Goal: Information Seeking & Learning: Learn about a topic

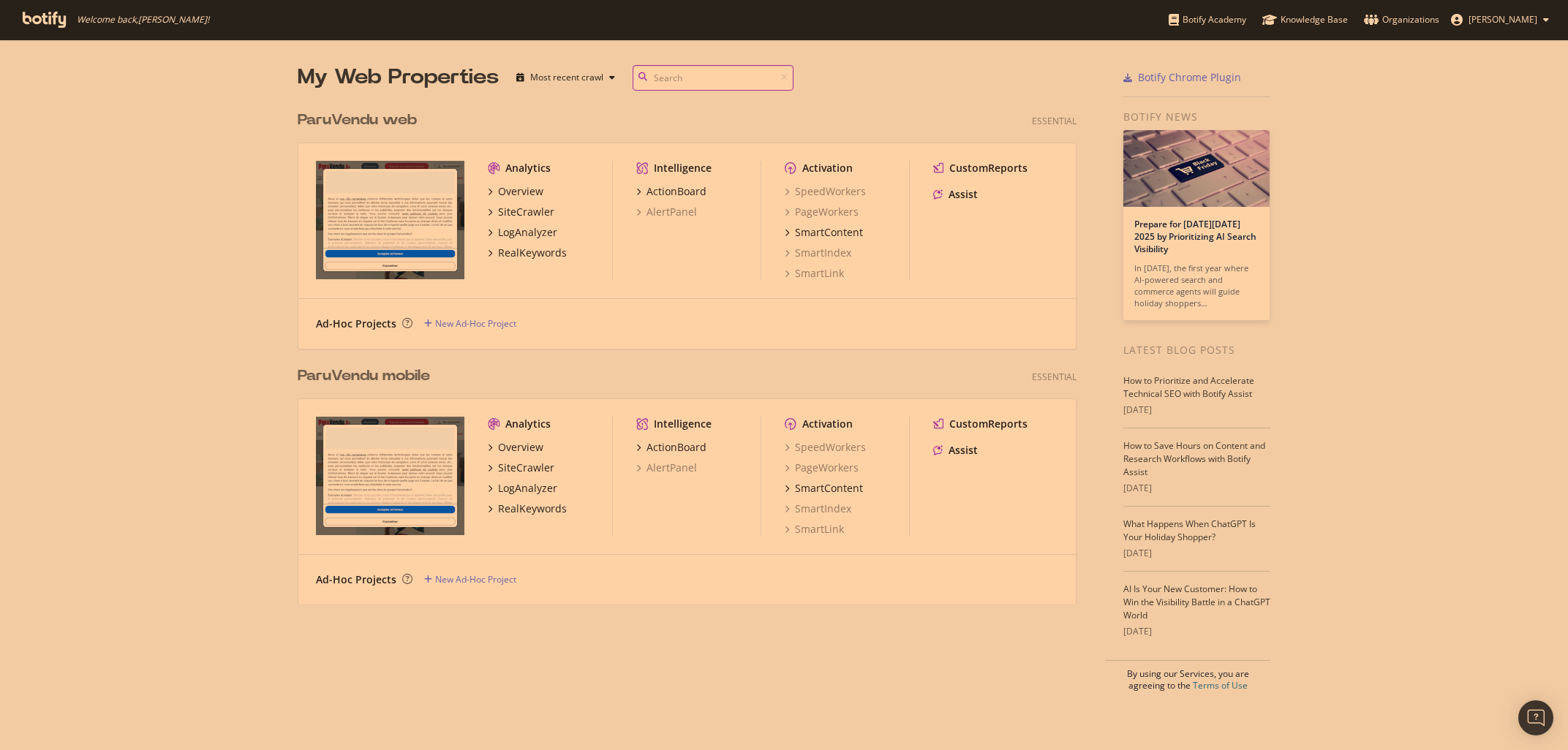
scroll to position [750, 1568]
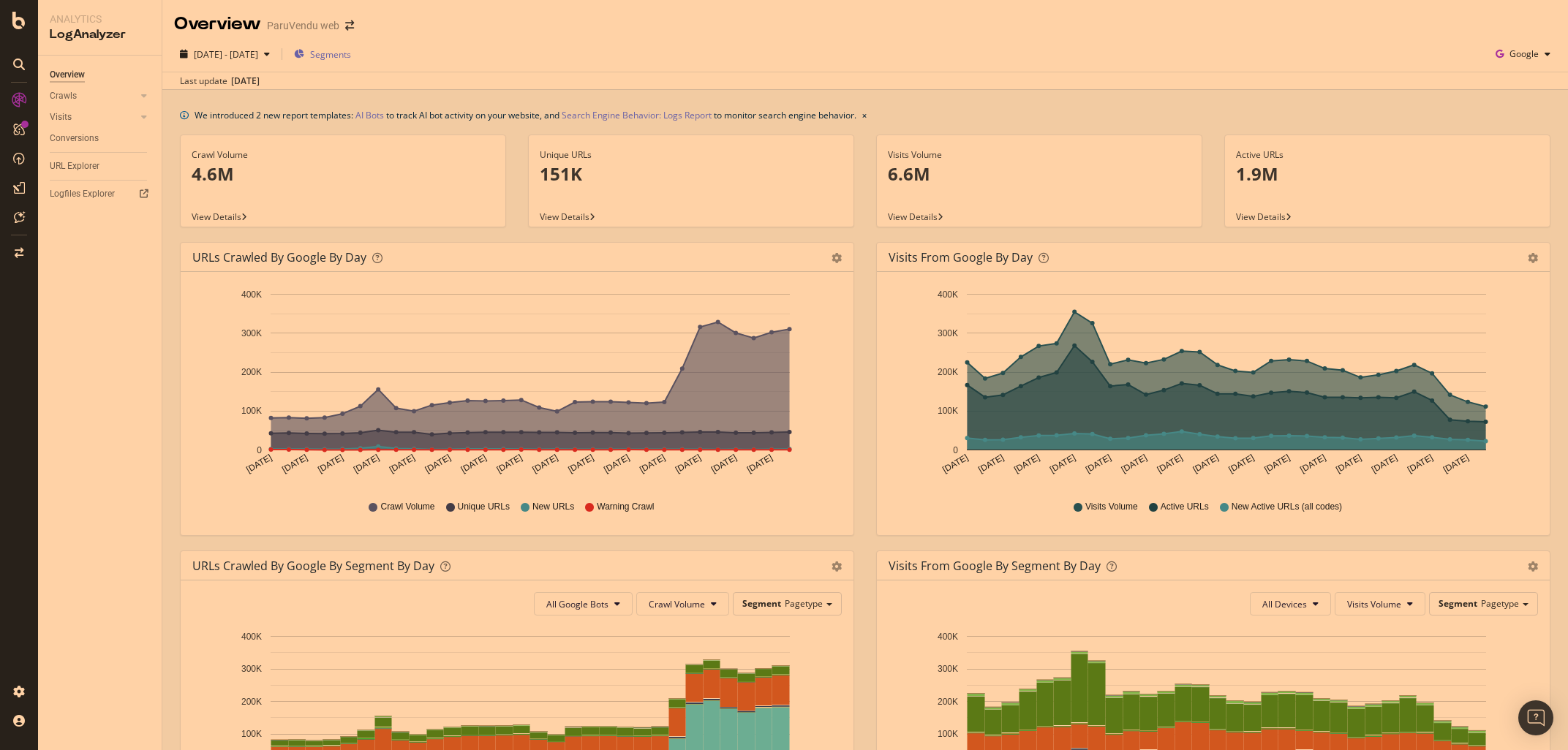
click at [351, 54] on span "Segments" at bounding box center [330, 55] width 41 height 13
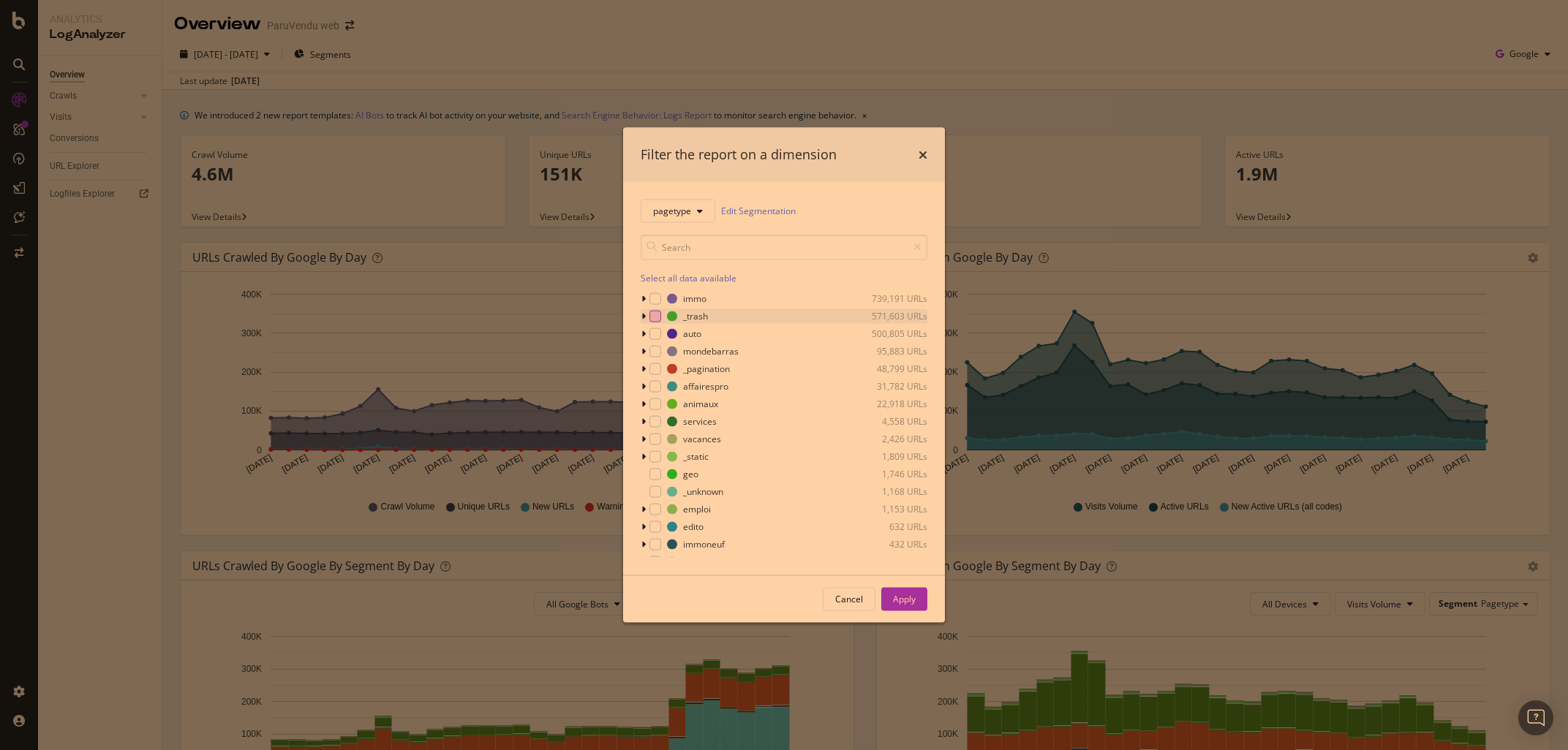
click at [653, 316] on div "modal" at bounding box center [655, 315] width 12 height 12
click at [903, 596] on div "Apply" at bounding box center [904, 599] width 22 height 13
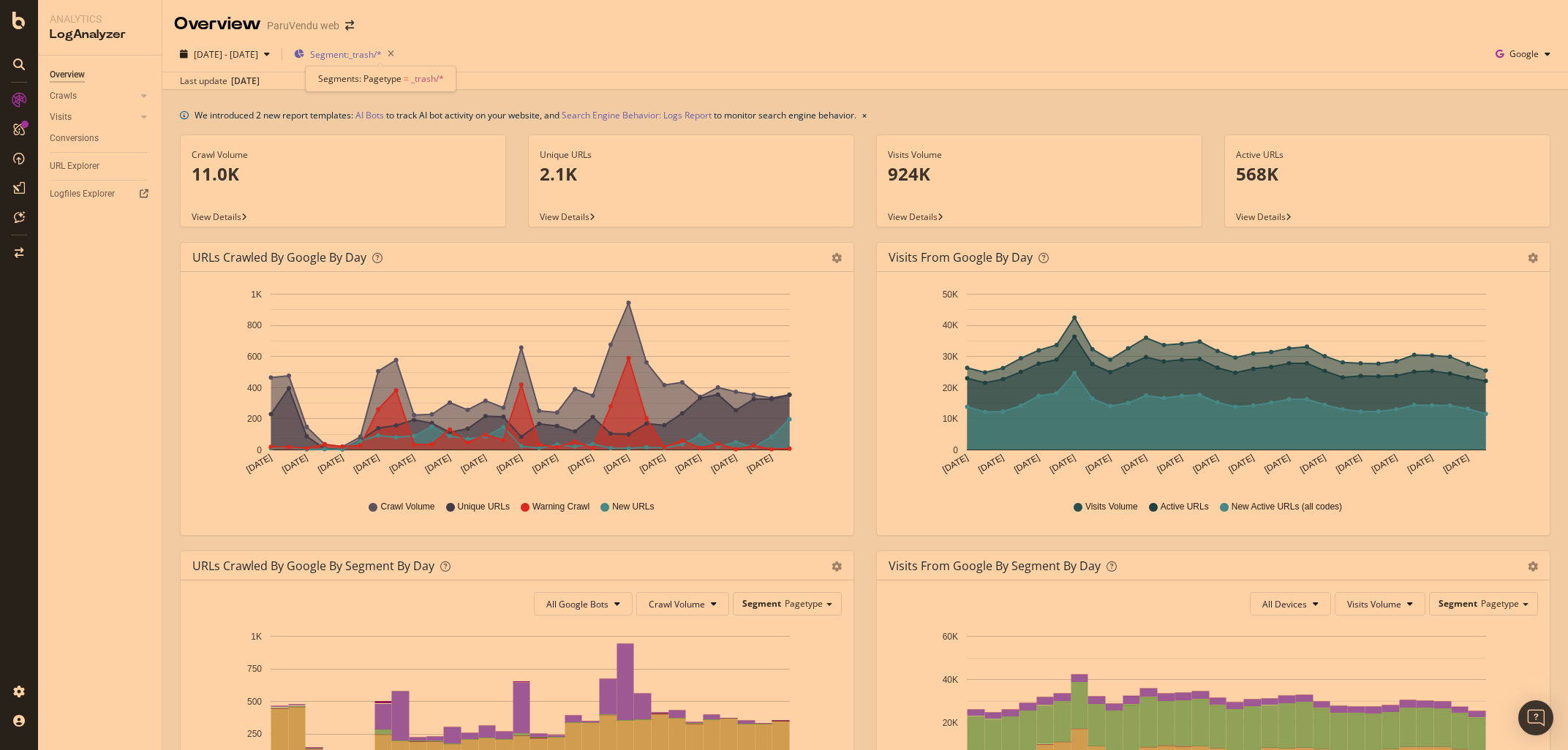
click at [381, 56] on span "Segment: _trash/*" at bounding box center [346, 55] width 72 height 13
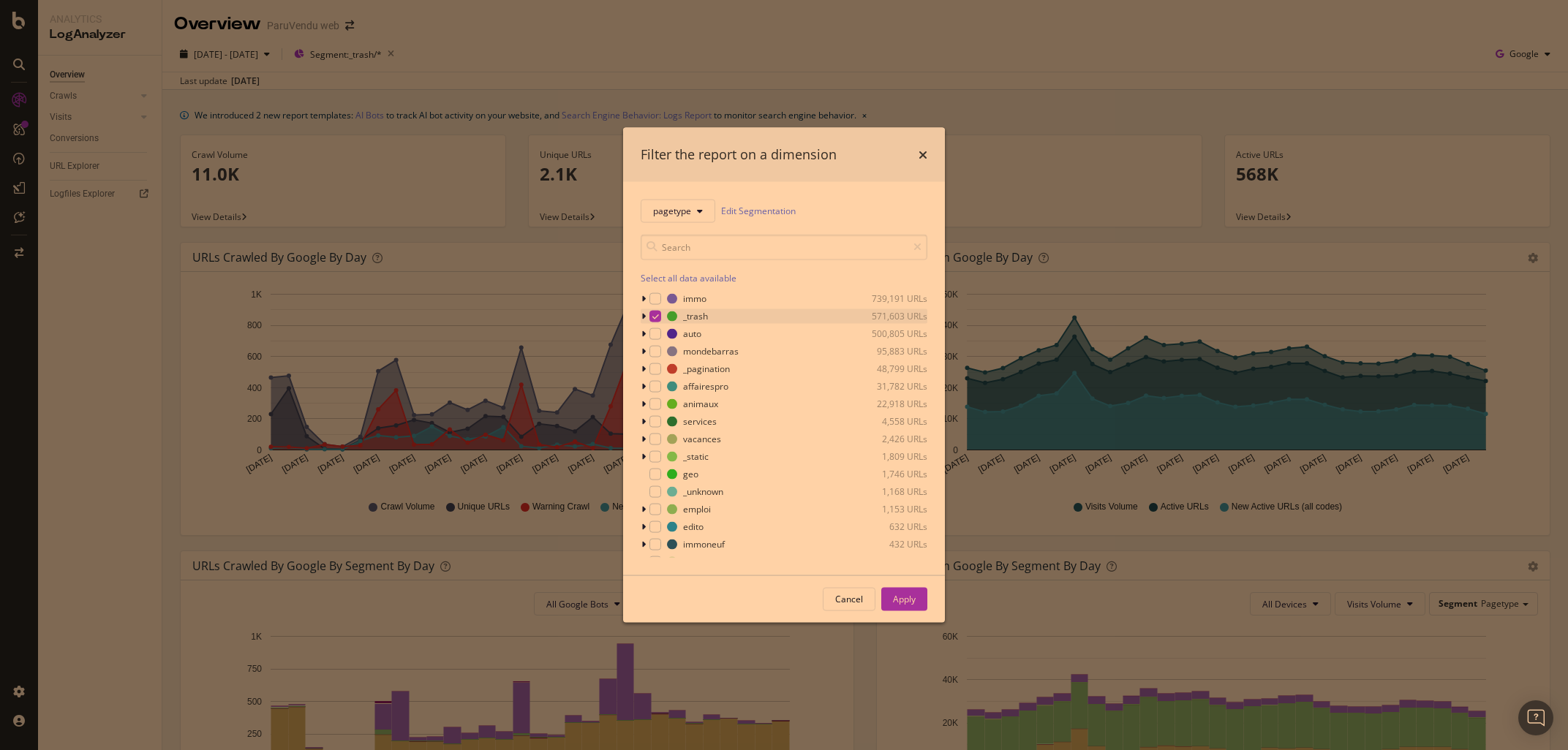
click at [652, 312] on div "modal" at bounding box center [655, 315] width 12 height 12
click at [654, 391] on div "modal" at bounding box center [655, 392] width 12 height 12
click at [920, 599] on button "Apply" at bounding box center [904, 599] width 46 height 23
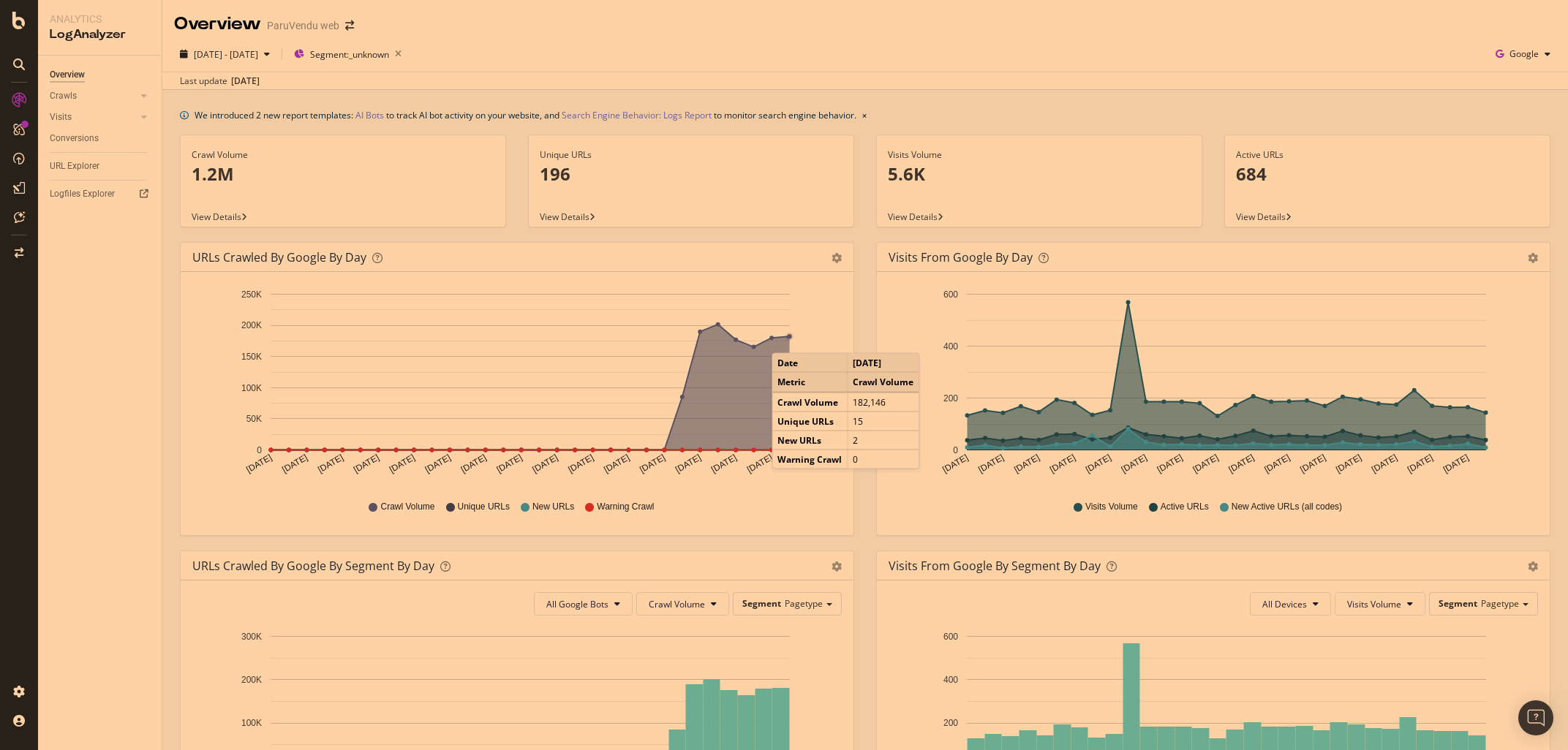
click at [787, 338] on circle "A chart." at bounding box center [789, 336] width 6 height 6
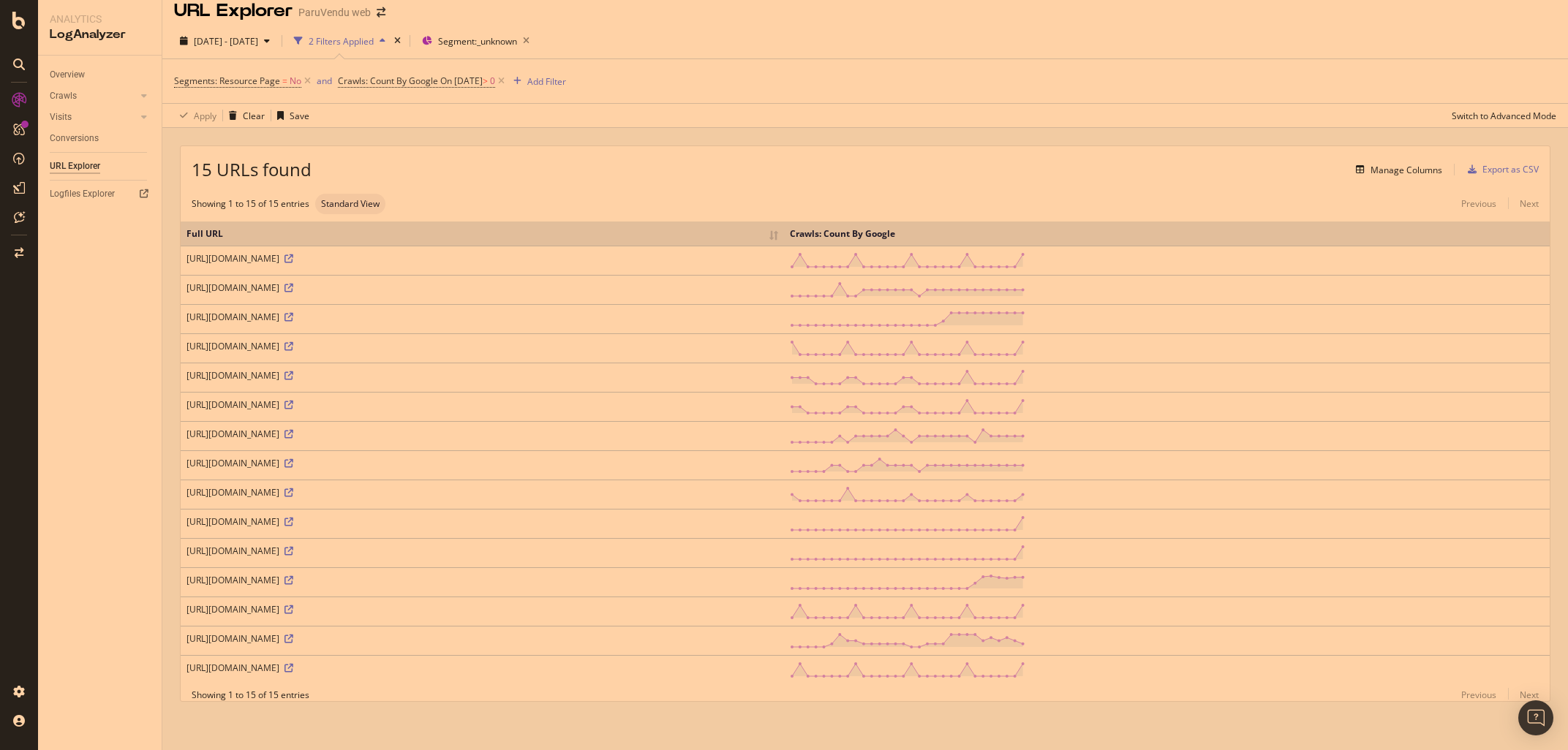
scroll to position [17, 0]
drag, startPoint x: 1504, startPoint y: 226, endPoint x: 1336, endPoint y: 211, distance: 168.7
click at [1336, 211] on div "Full URL Crawls: Count By Google https://www.paruvendu.fr/a/utilitaire-occasion…" at bounding box center [865, 448] width 1369 height 474
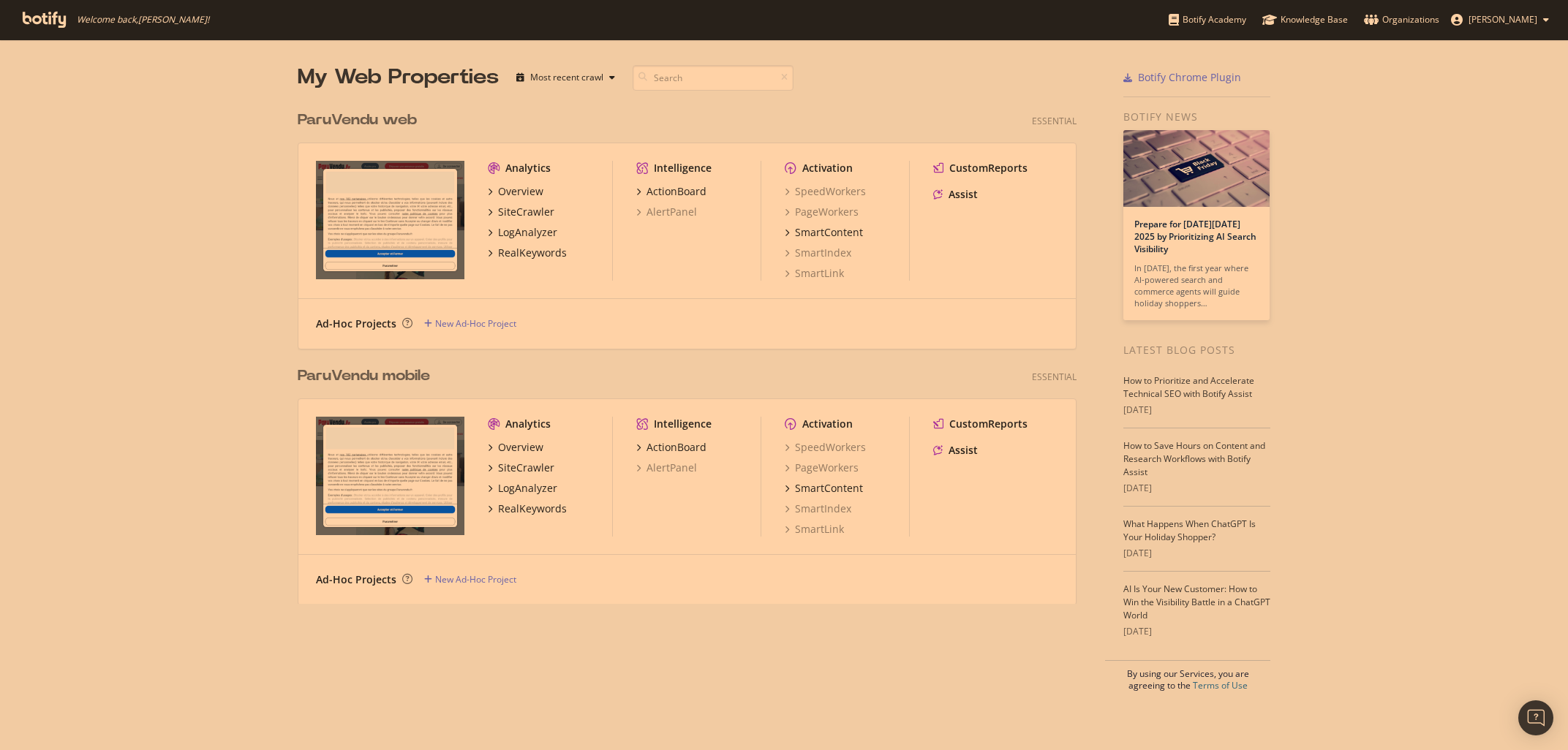
scroll to position [750, 1568]
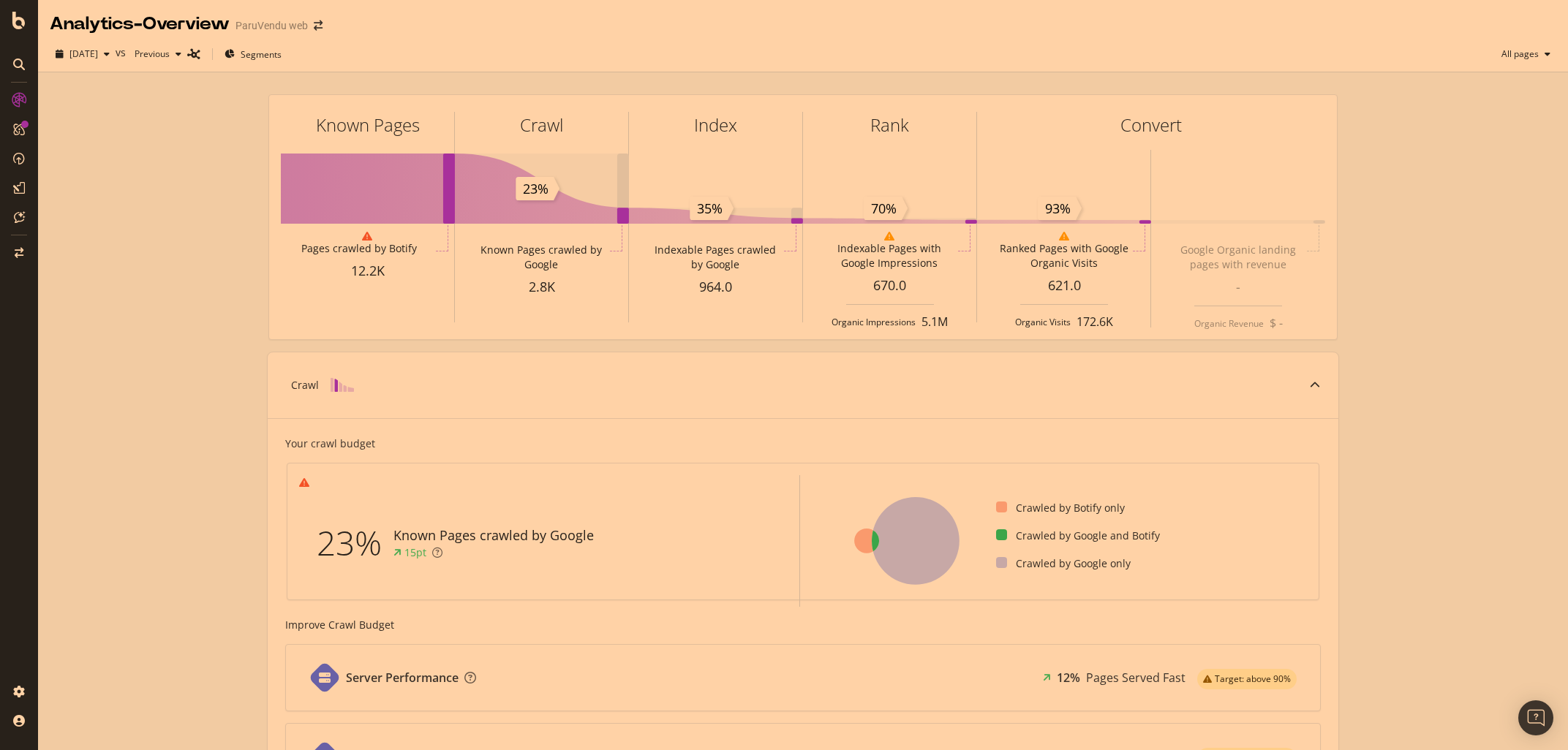
scroll to position [249, 0]
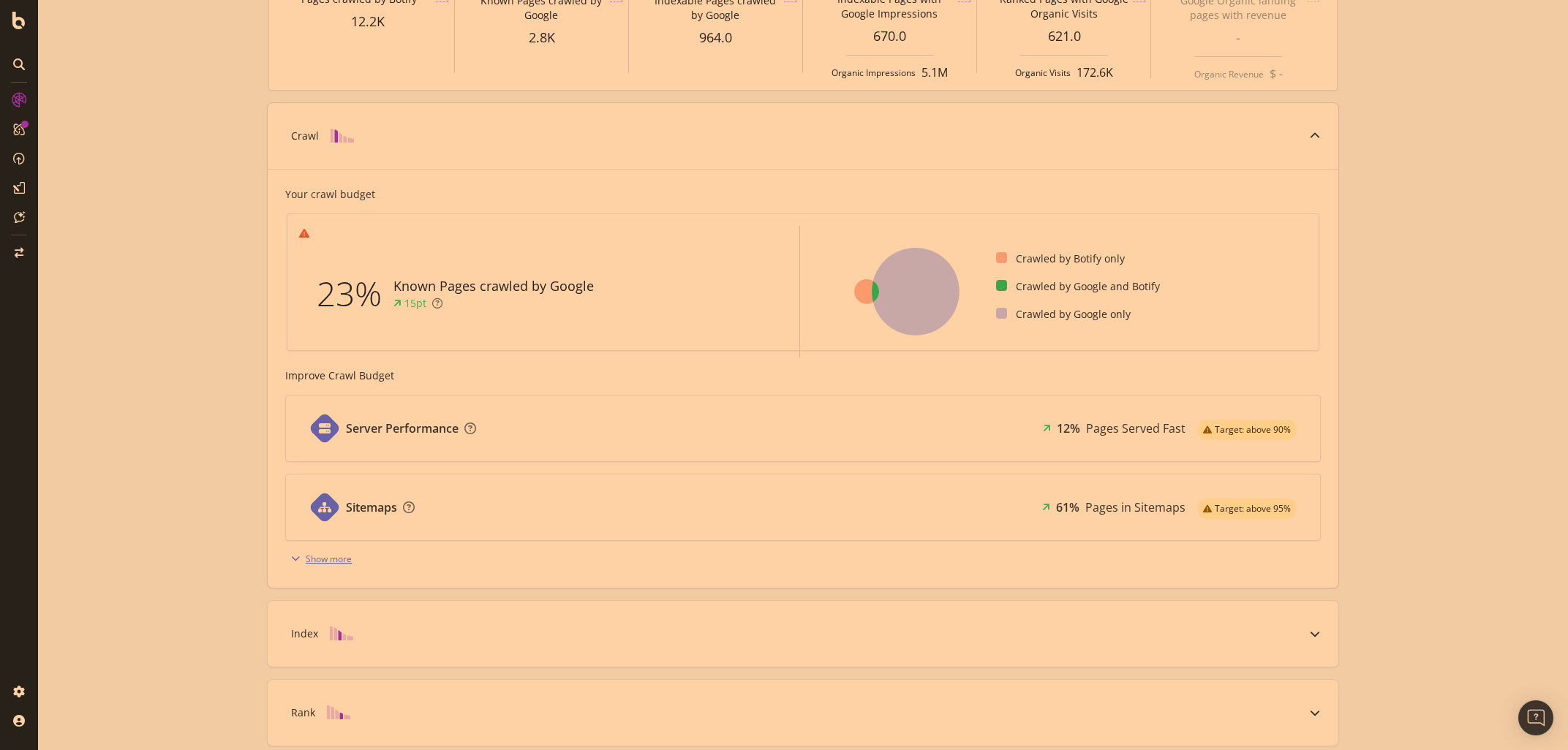
click at [321, 558] on div "Show more" at bounding box center [328, 558] width 46 height 13
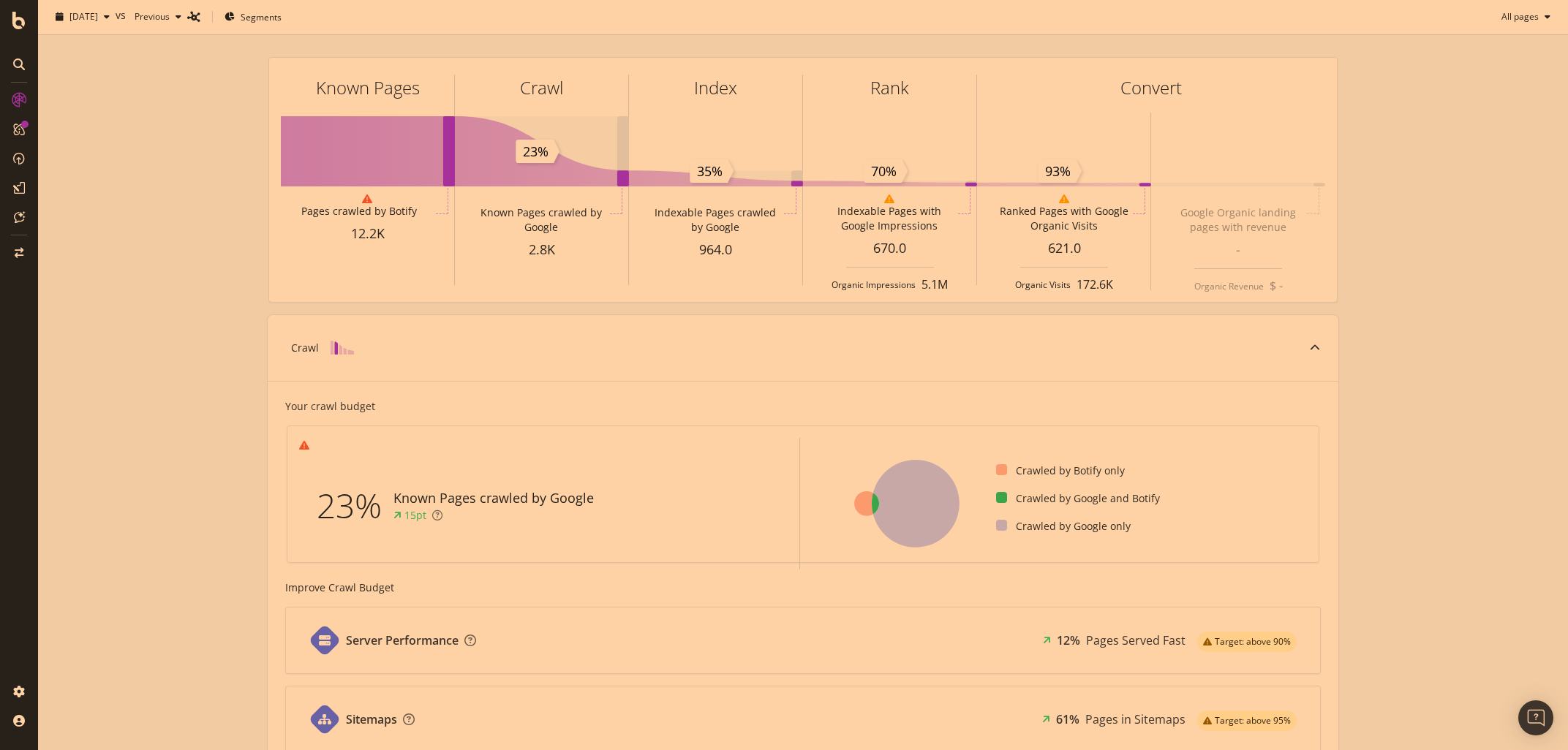
scroll to position [0, 0]
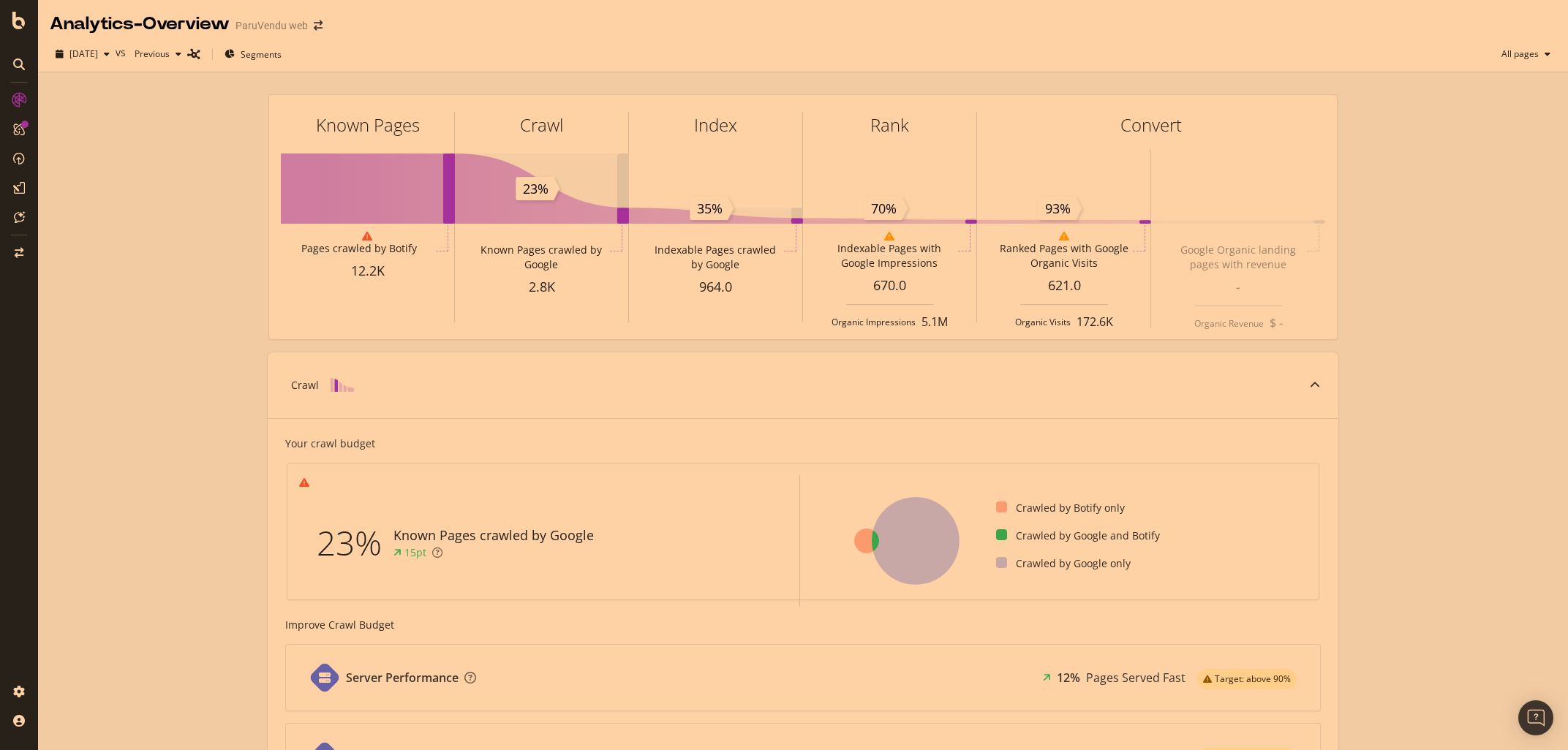
click at [231, 448] on div "Known Pages Pages crawled by Botify 12.2K Crawl Known Pages crawled by Google 2…" at bounding box center [802, 763] width 1529 height 1380
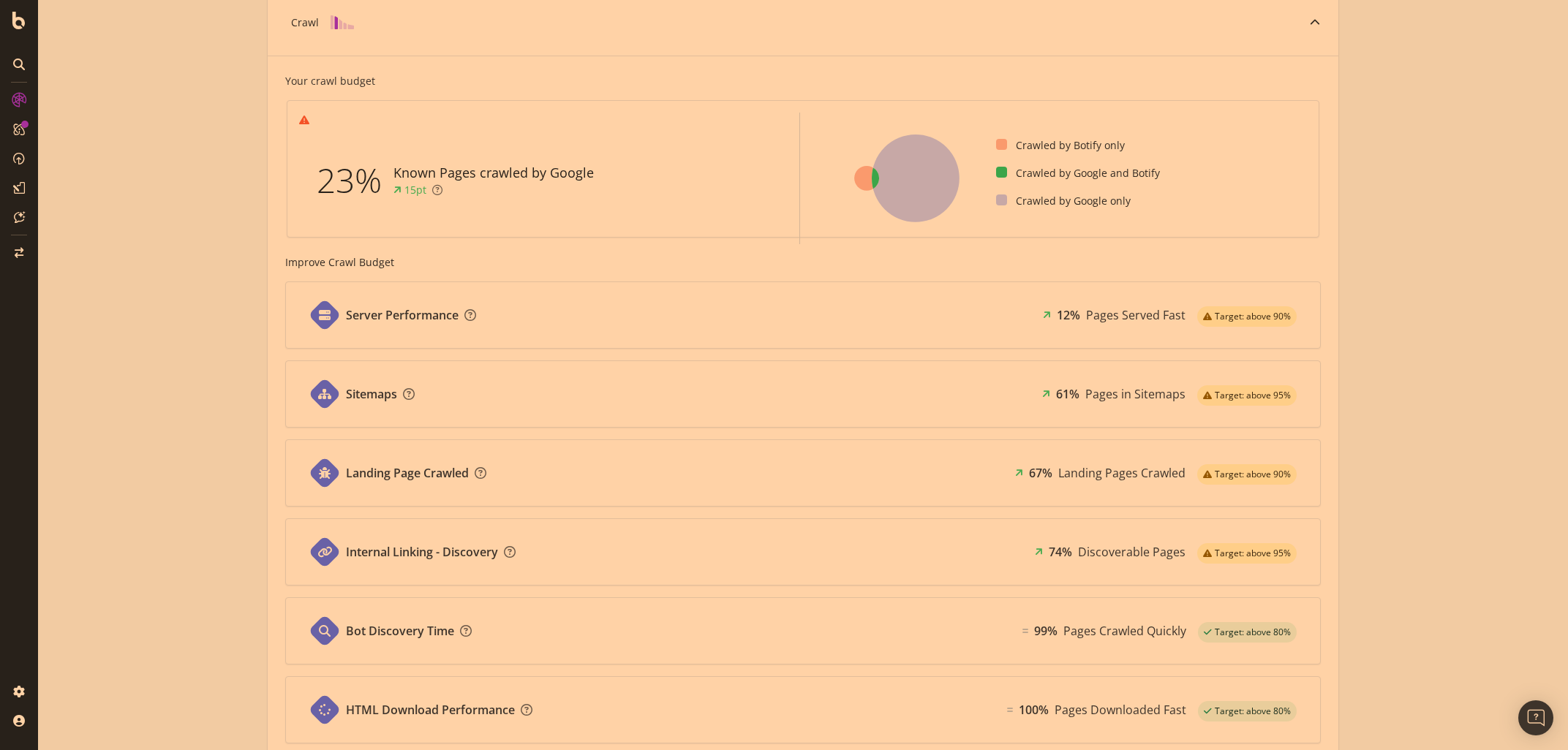
scroll to position [364, 0]
click at [201, 257] on div "Known Pages Pages crawled by Botify 12.2K Crawl Known Pages crawled by Google 2…" at bounding box center [802, 398] width 1529 height 1380
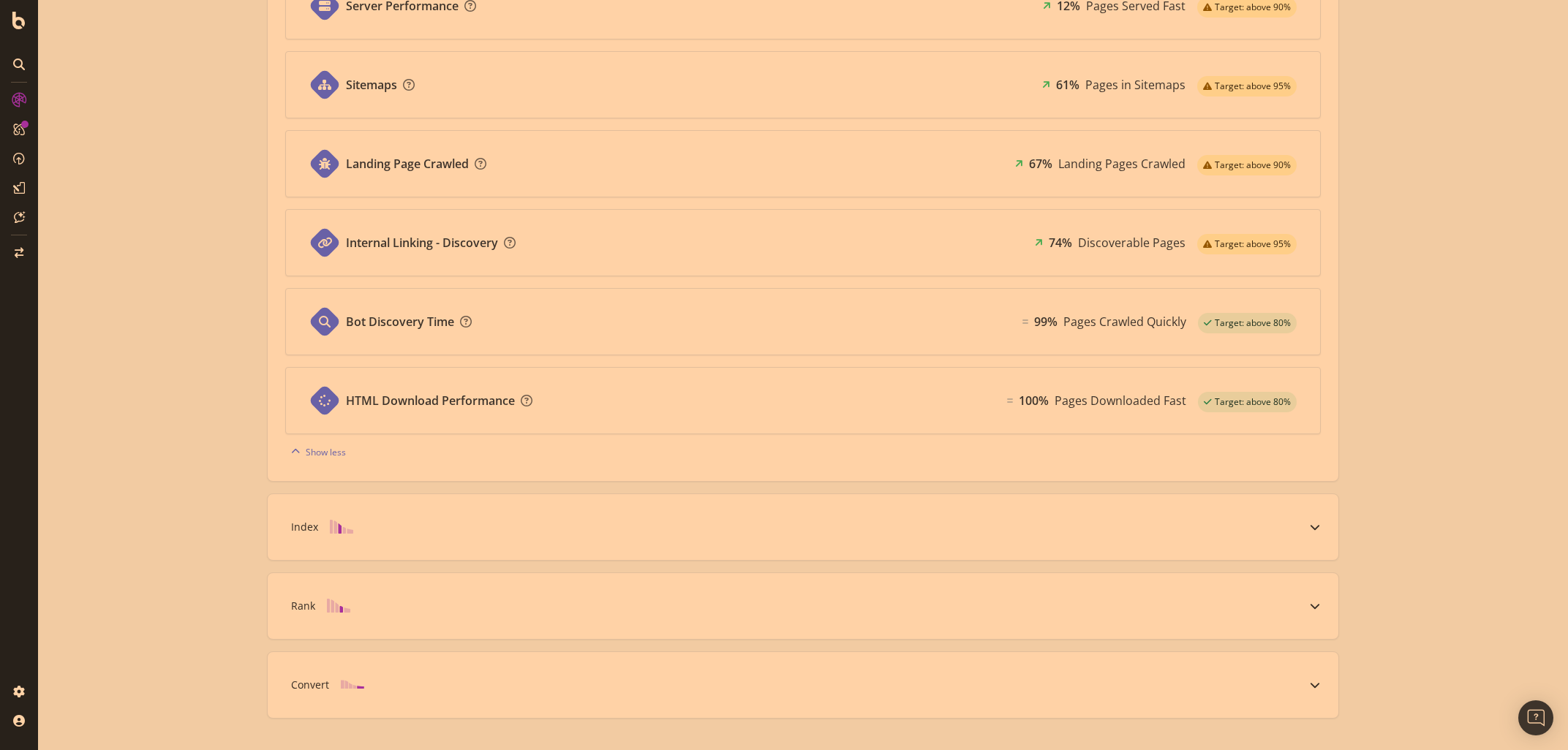
scroll to position [704, 0]
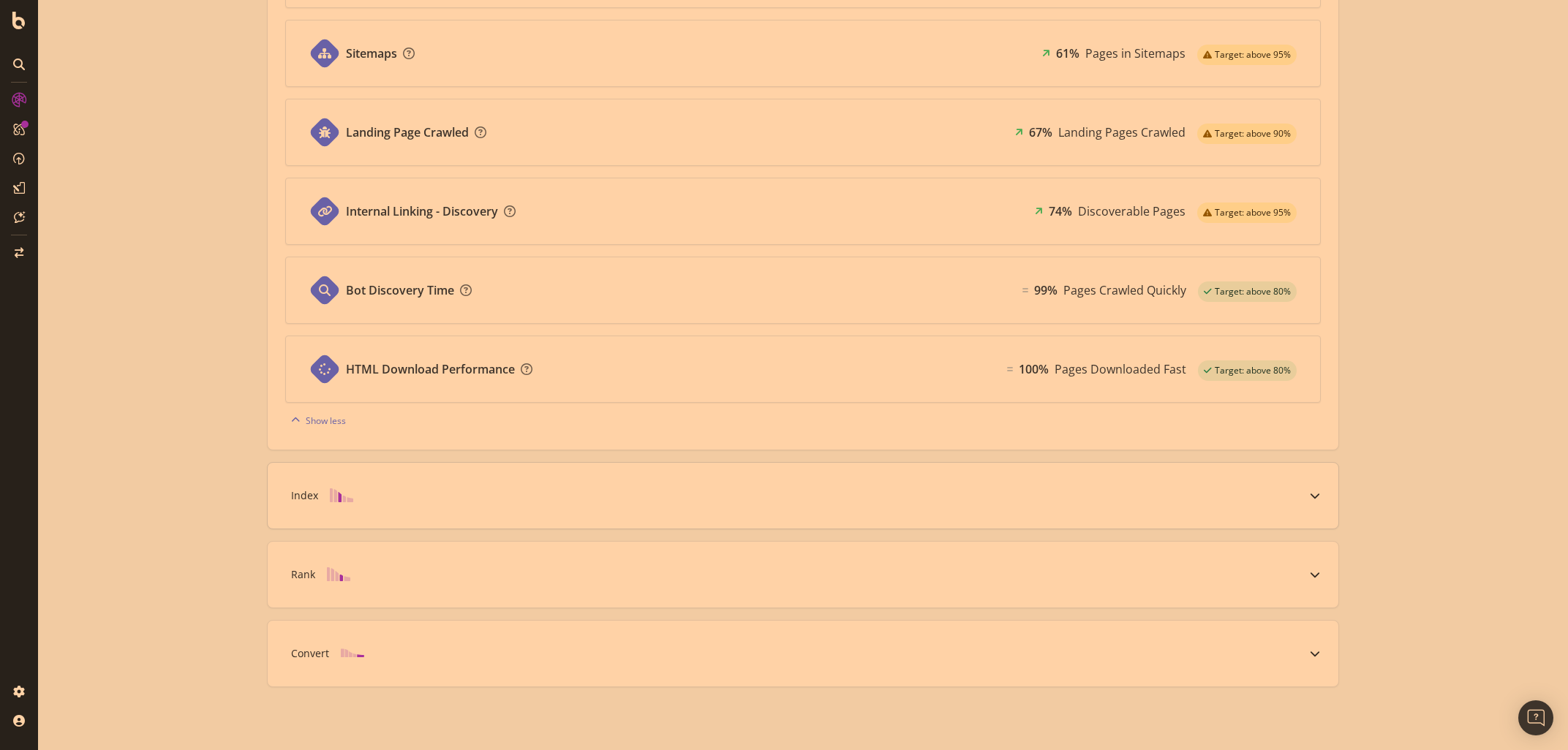
click at [1320, 496] on icon at bounding box center [1314, 495] width 10 height 10
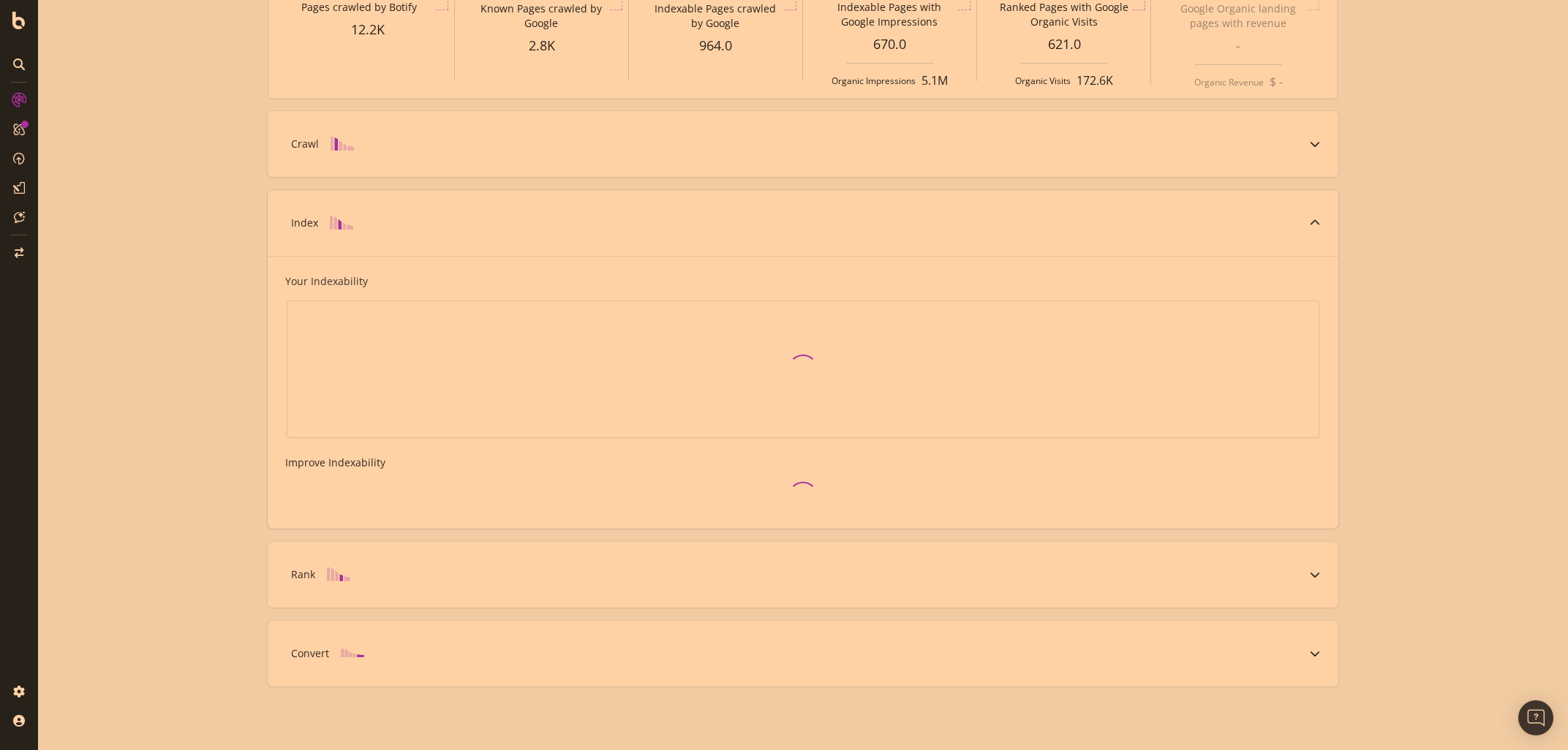
scroll to position [242, 0]
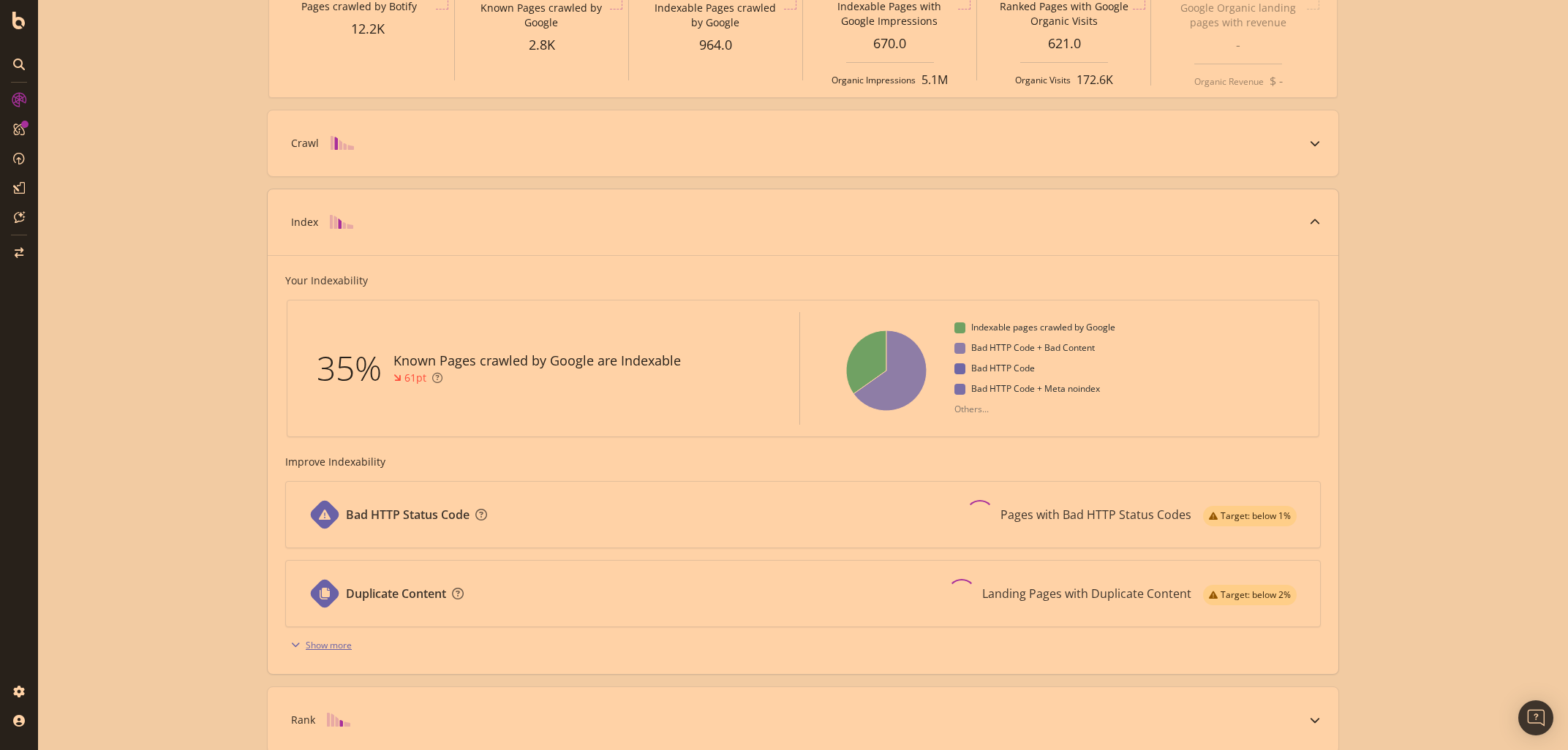
click at [320, 644] on div "Show more" at bounding box center [328, 645] width 46 height 13
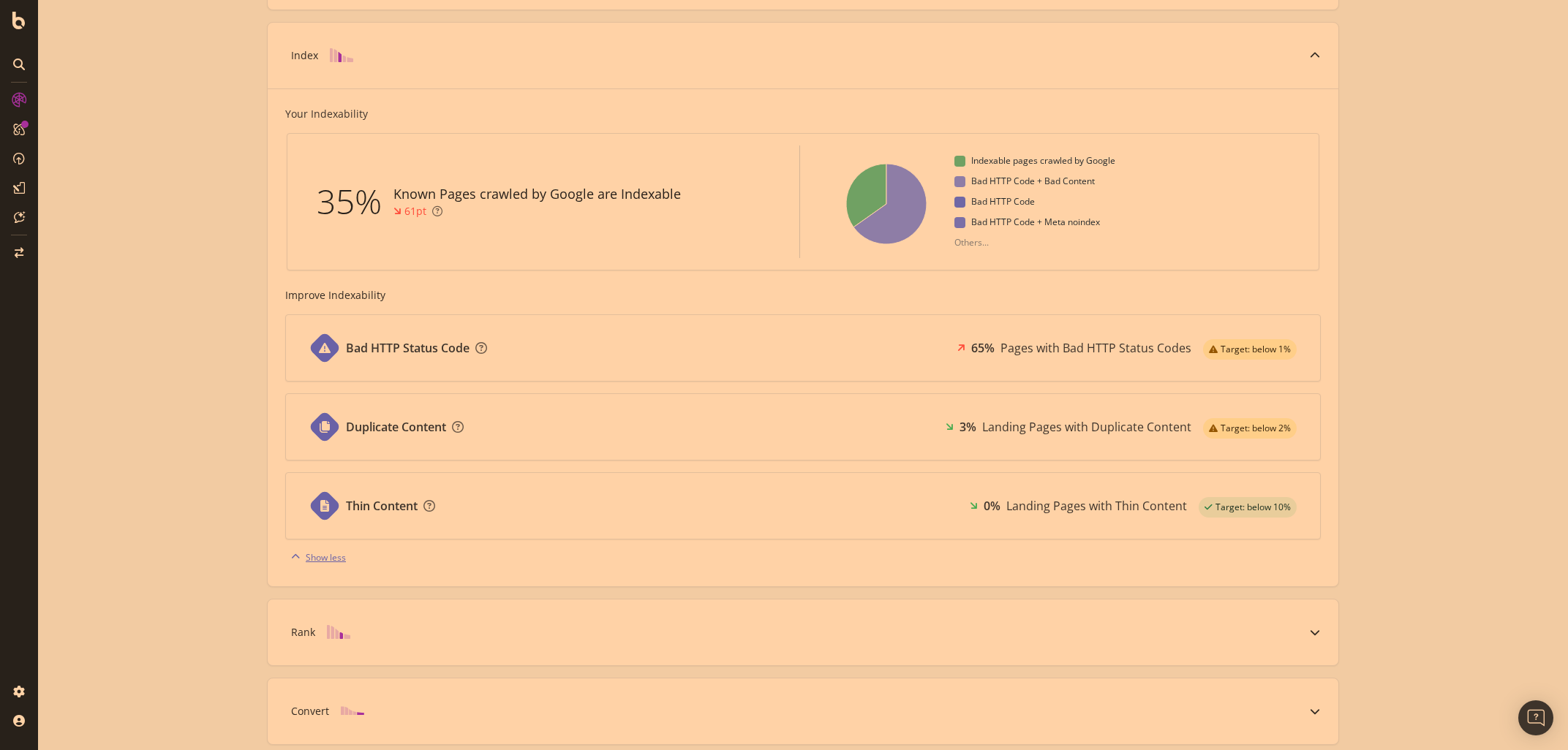
scroll to position [325, 0]
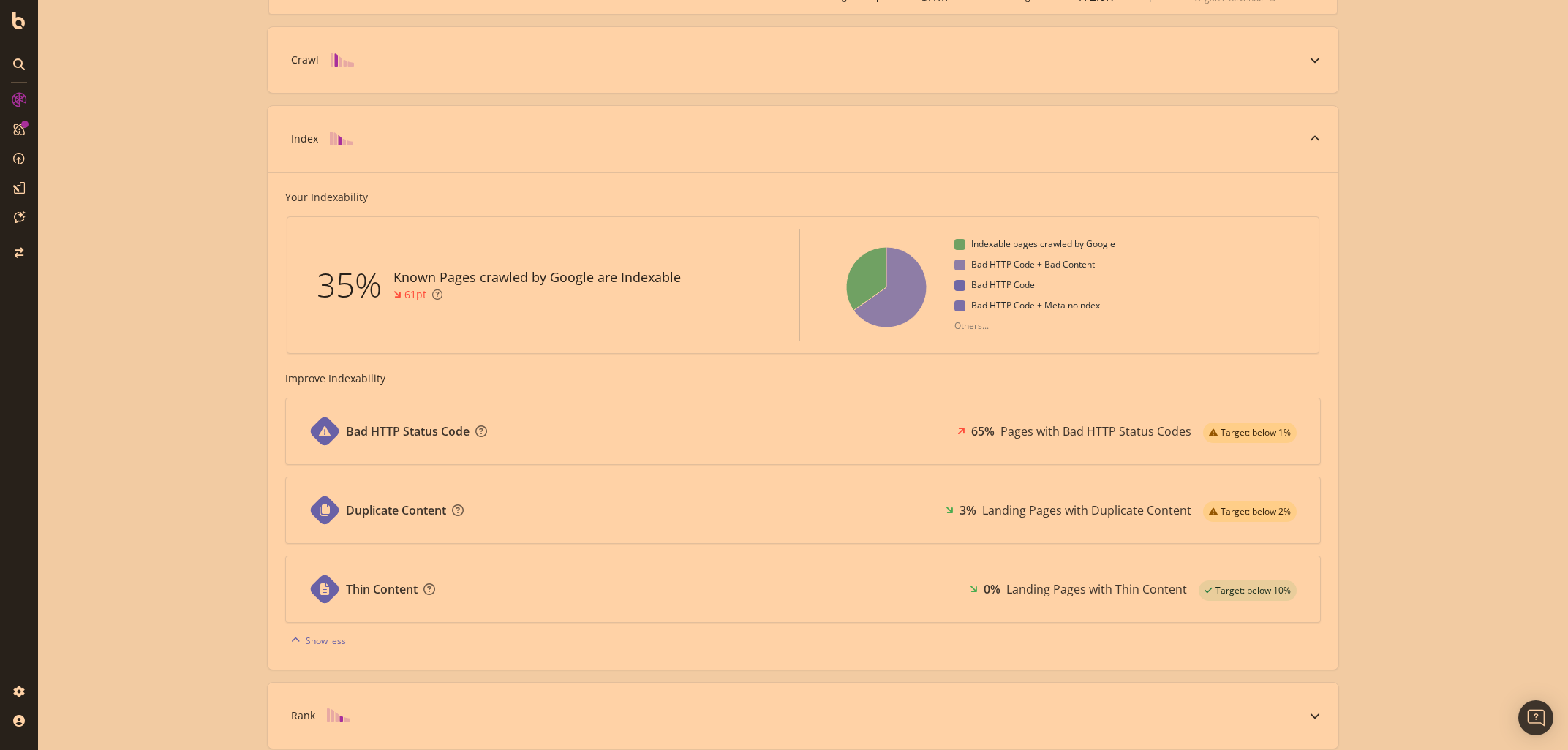
click at [246, 497] on div "Known Pages Pages crawled by Botify 12.2K Crawl Known Pages crawled by Google 2…" at bounding box center [802, 319] width 1529 height 1144
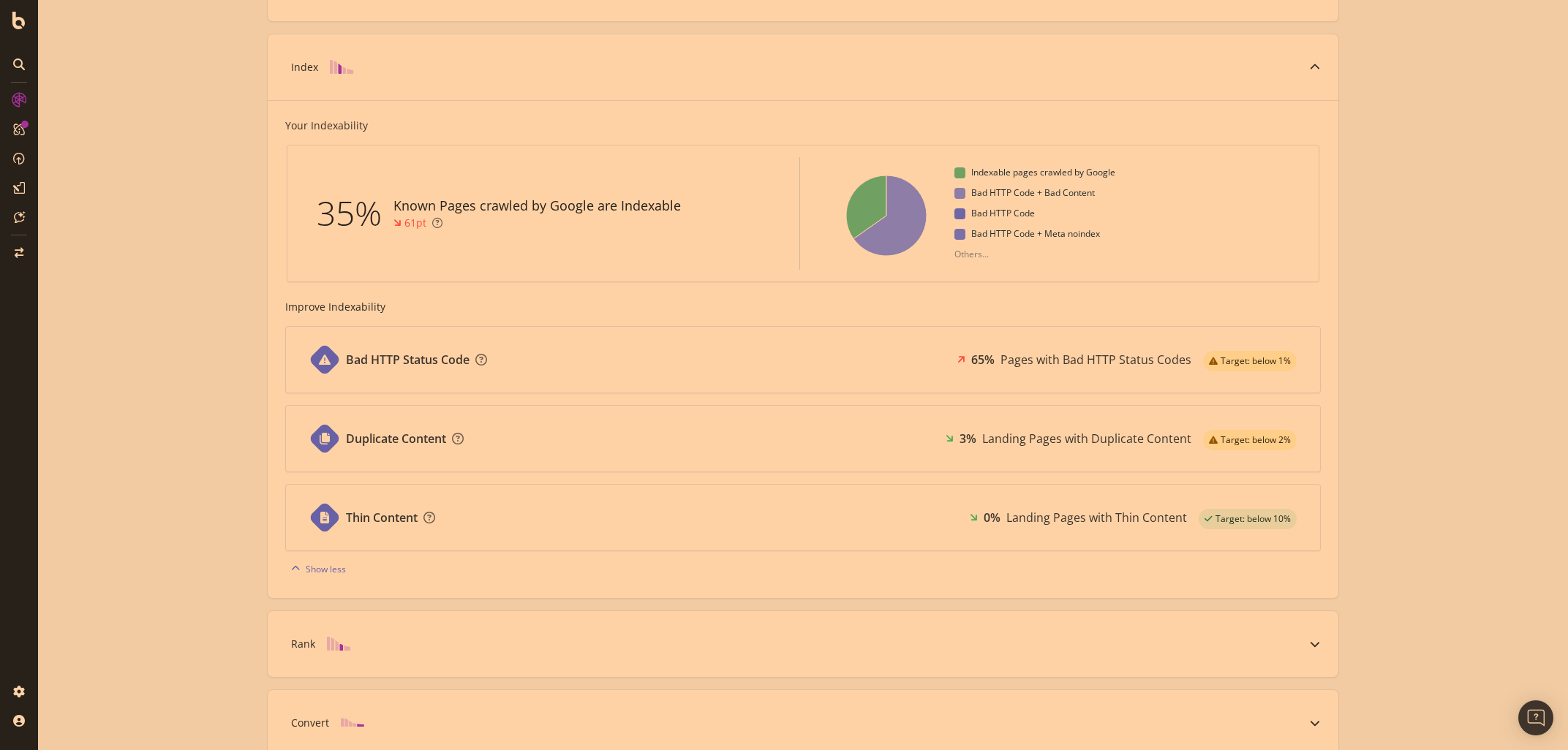
scroll to position [467, 0]
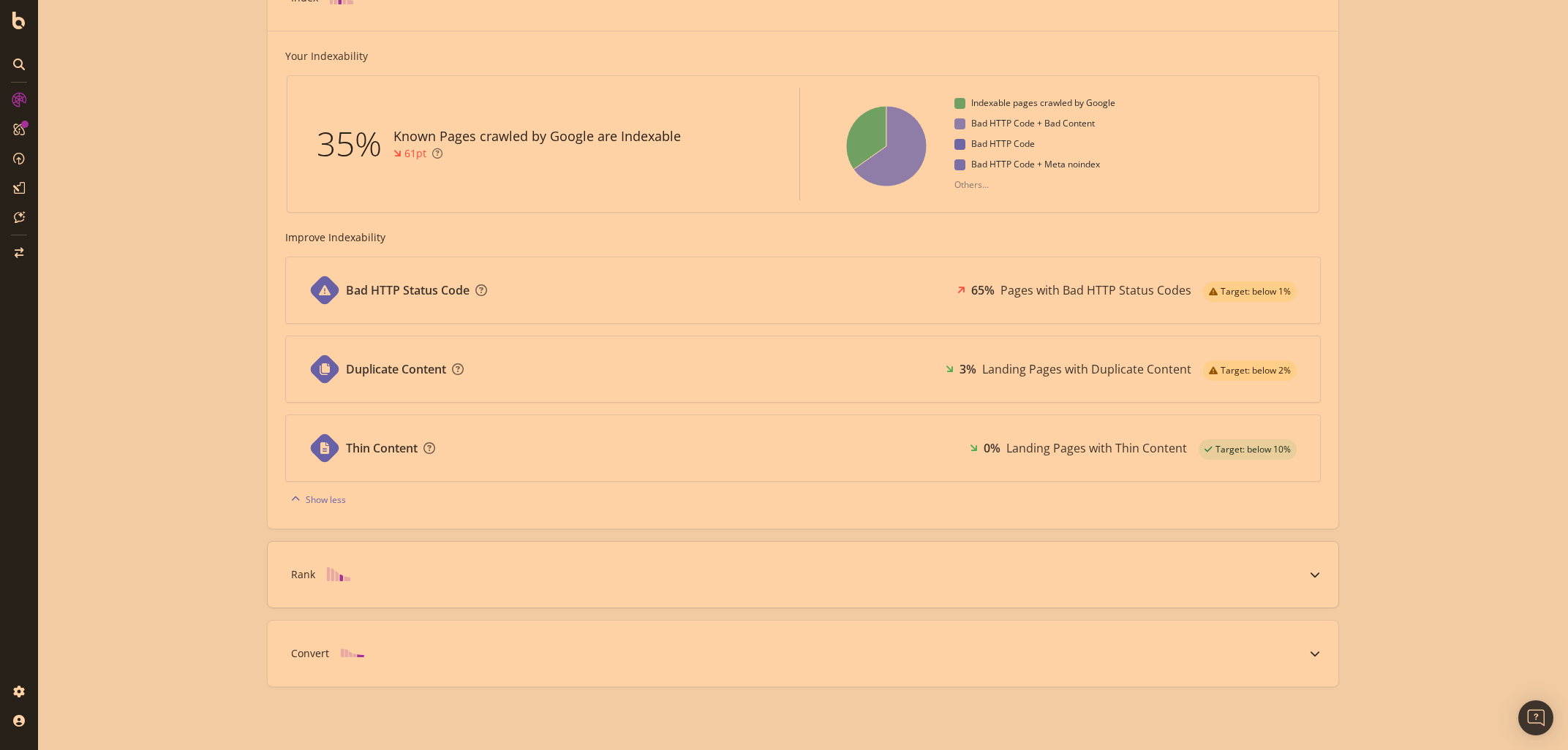
click at [1314, 575] on icon at bounding box center [1314, 574] width 10 height 10
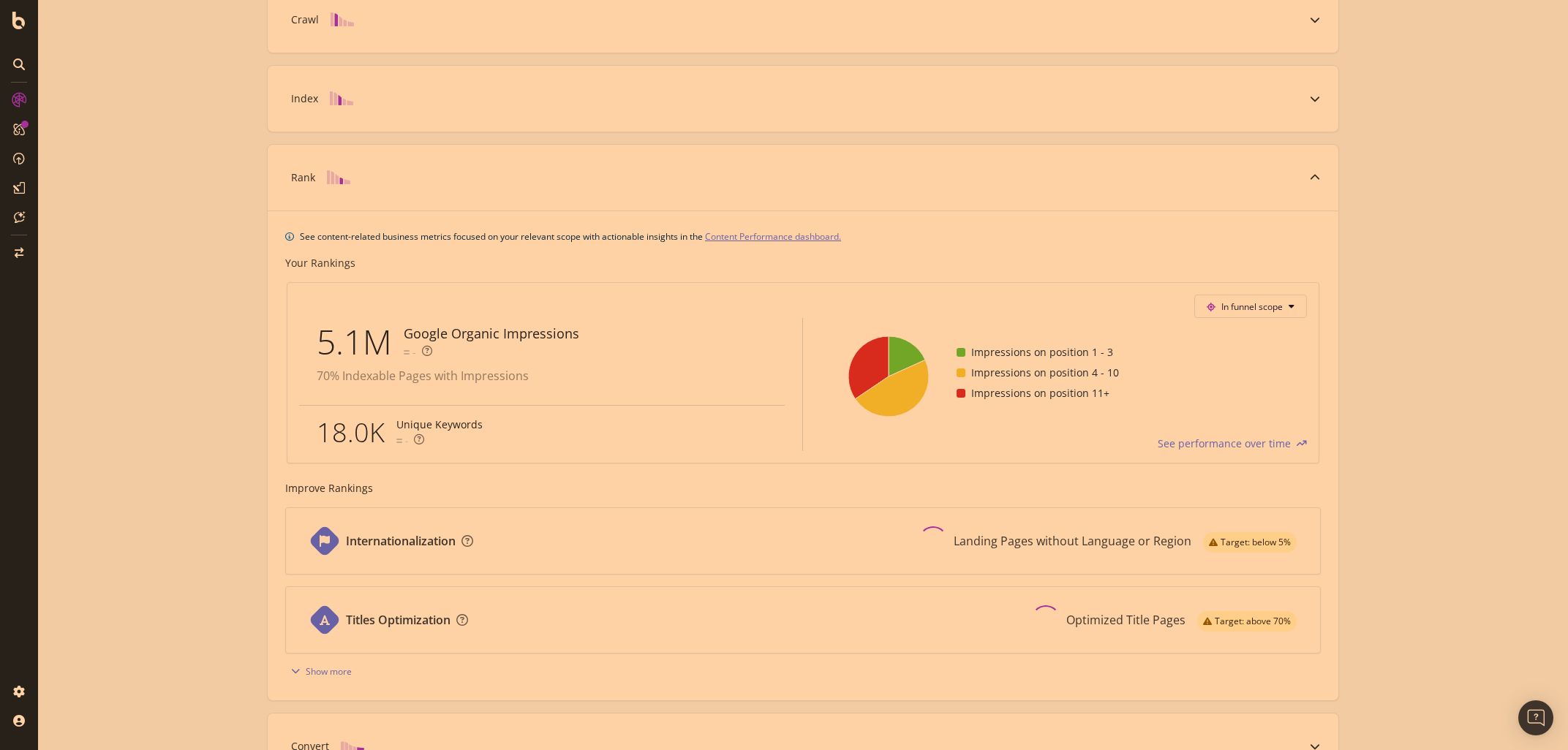
scroll to position [396, 0]
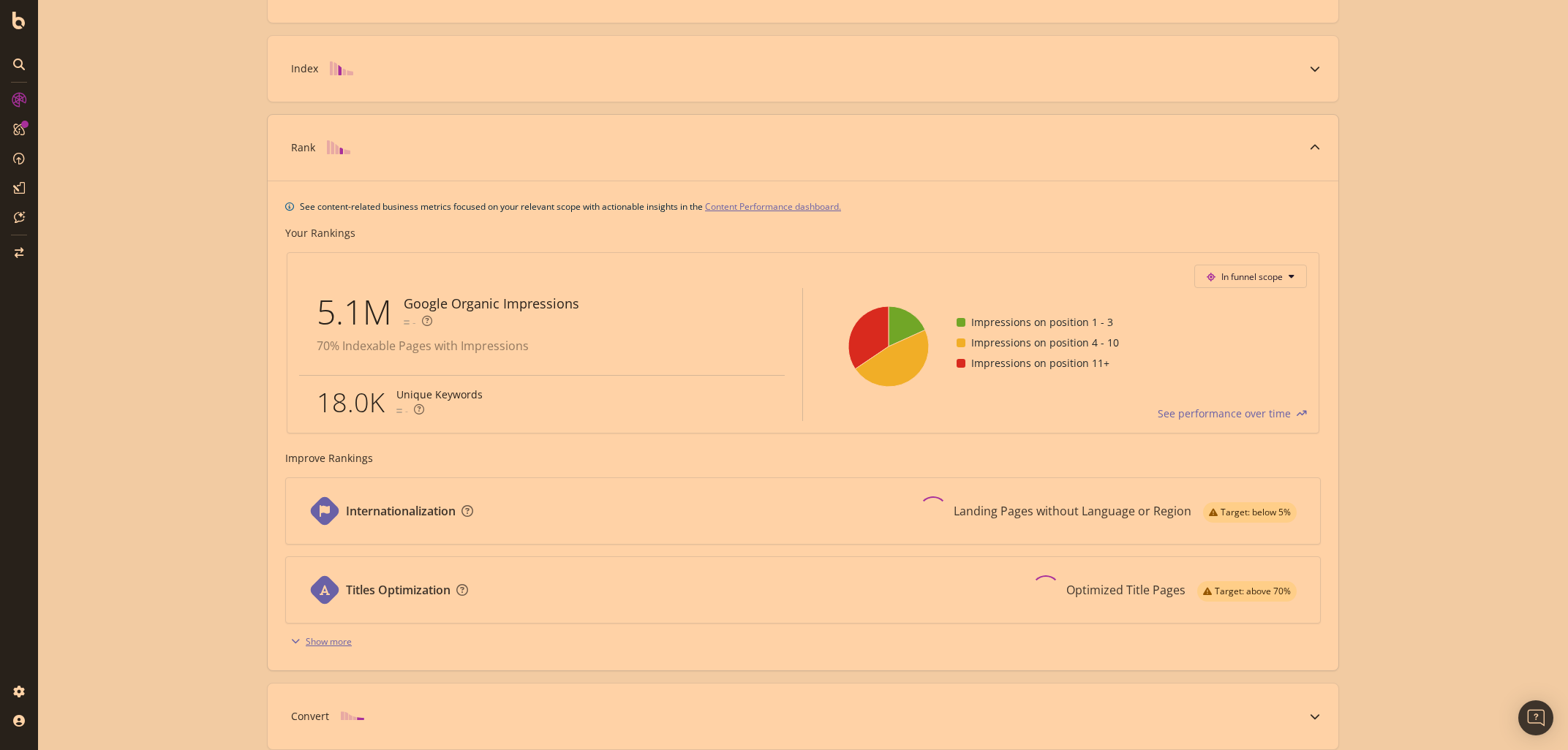
click at [317, 637] on div "Show more" at bounding box center [328, 642] width 46 height 13
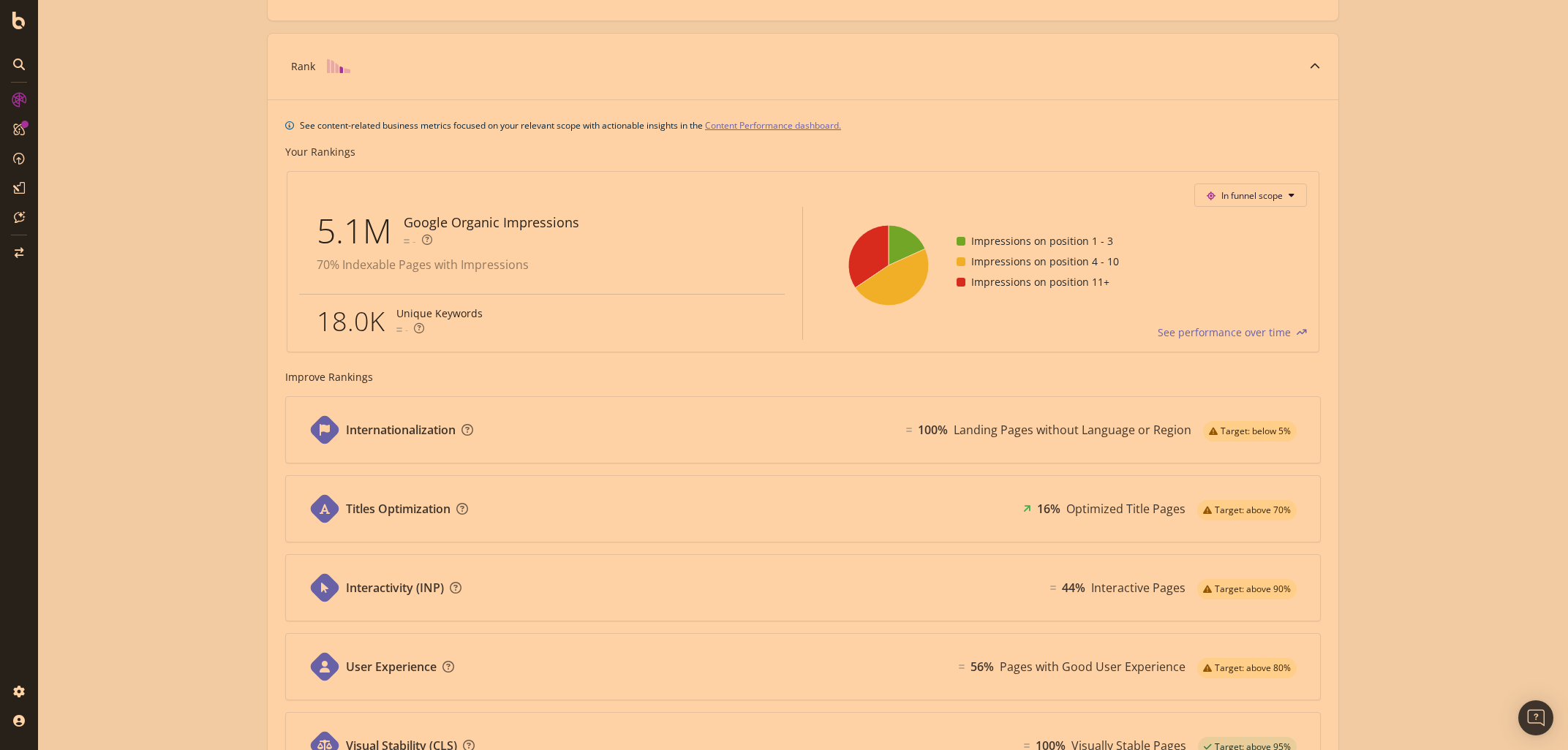
scroll to position [479, 0]
click at [170, 546] on div "Known Pages Pages crawled by Botify 12.2K Crawl Known Pages crawled by Google 2…" at bounding box center [802, 359] width 1529 height 1530
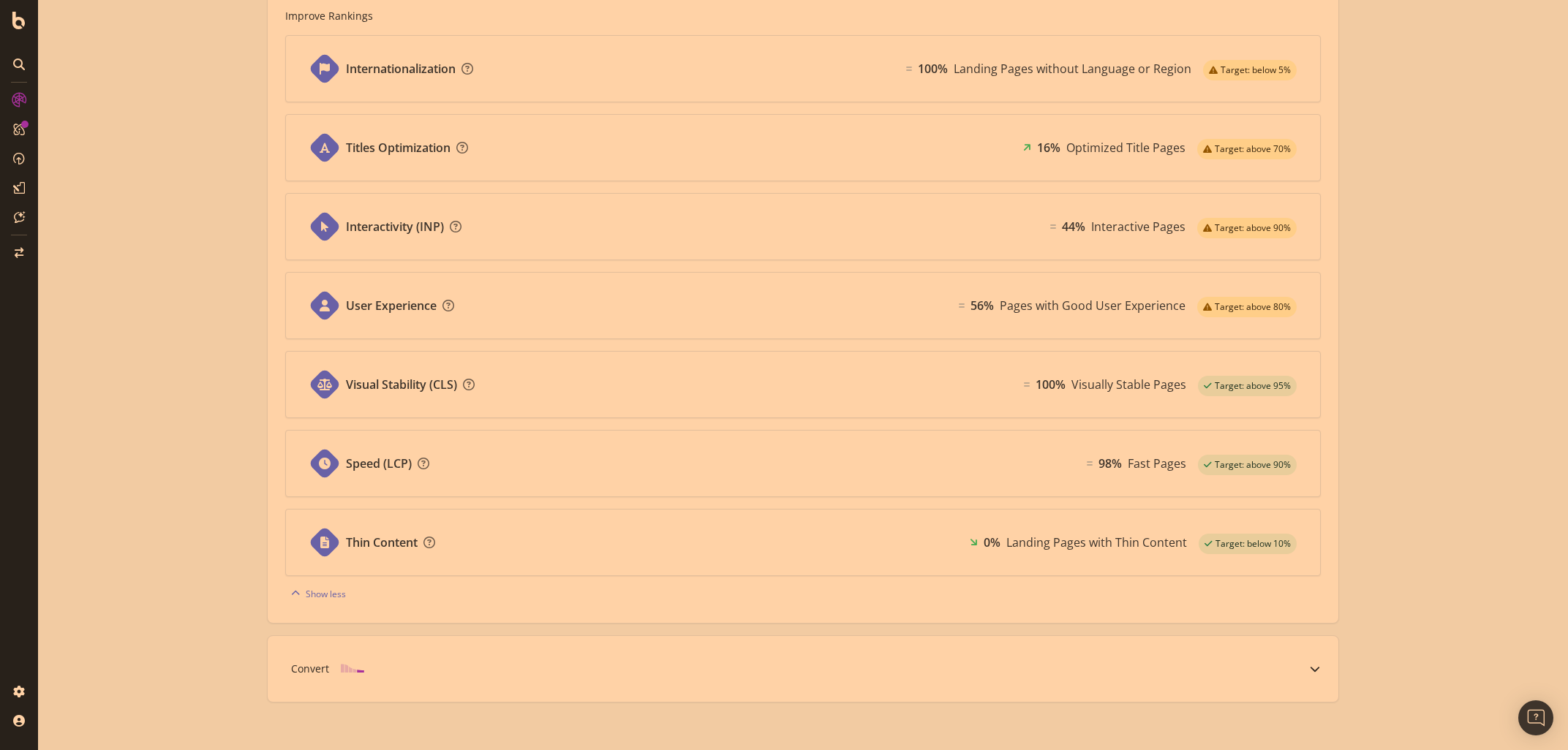
scroll to position [855, 0]
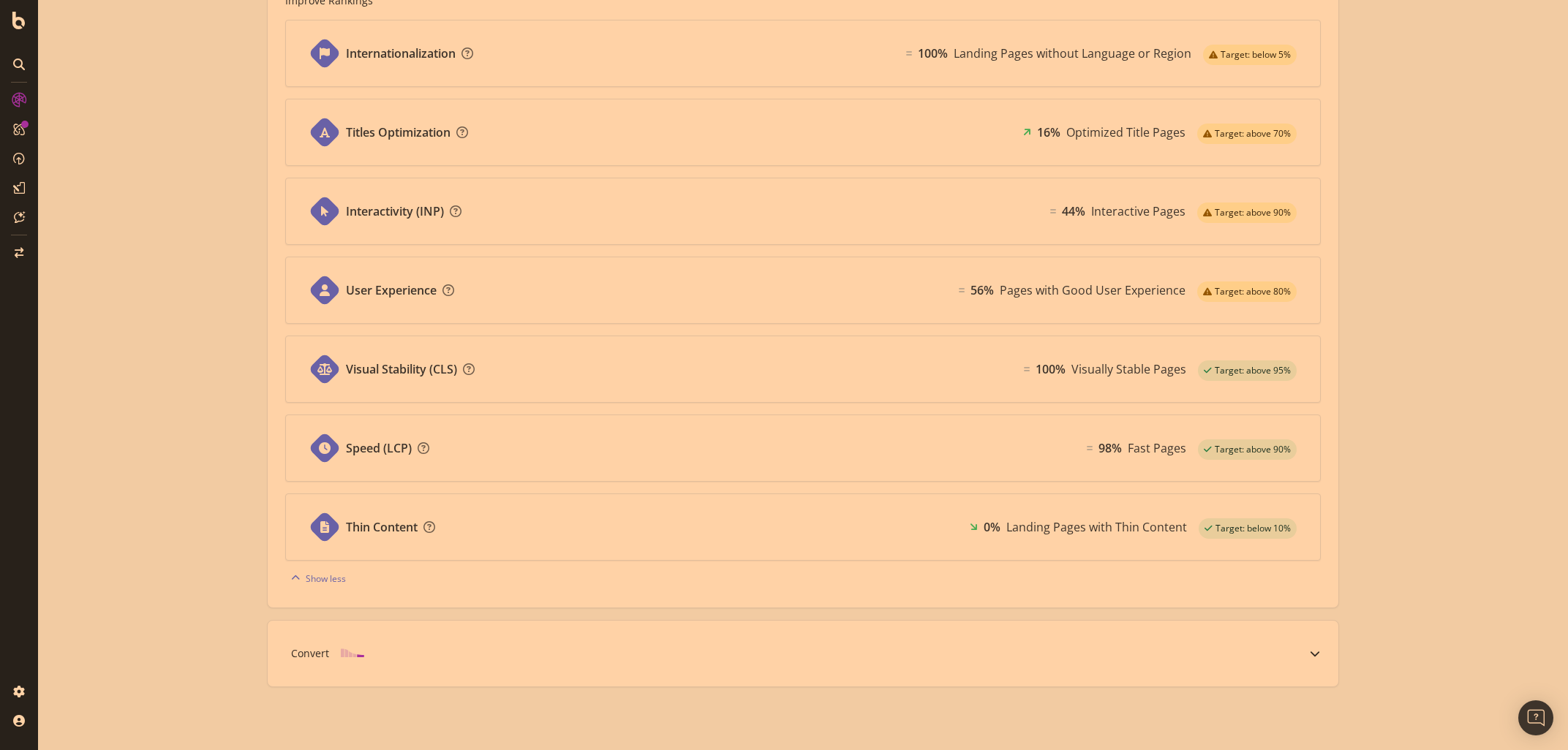
click at [305, 652] on div "Convert" at bounding box center [310, 653] width 38 height 14
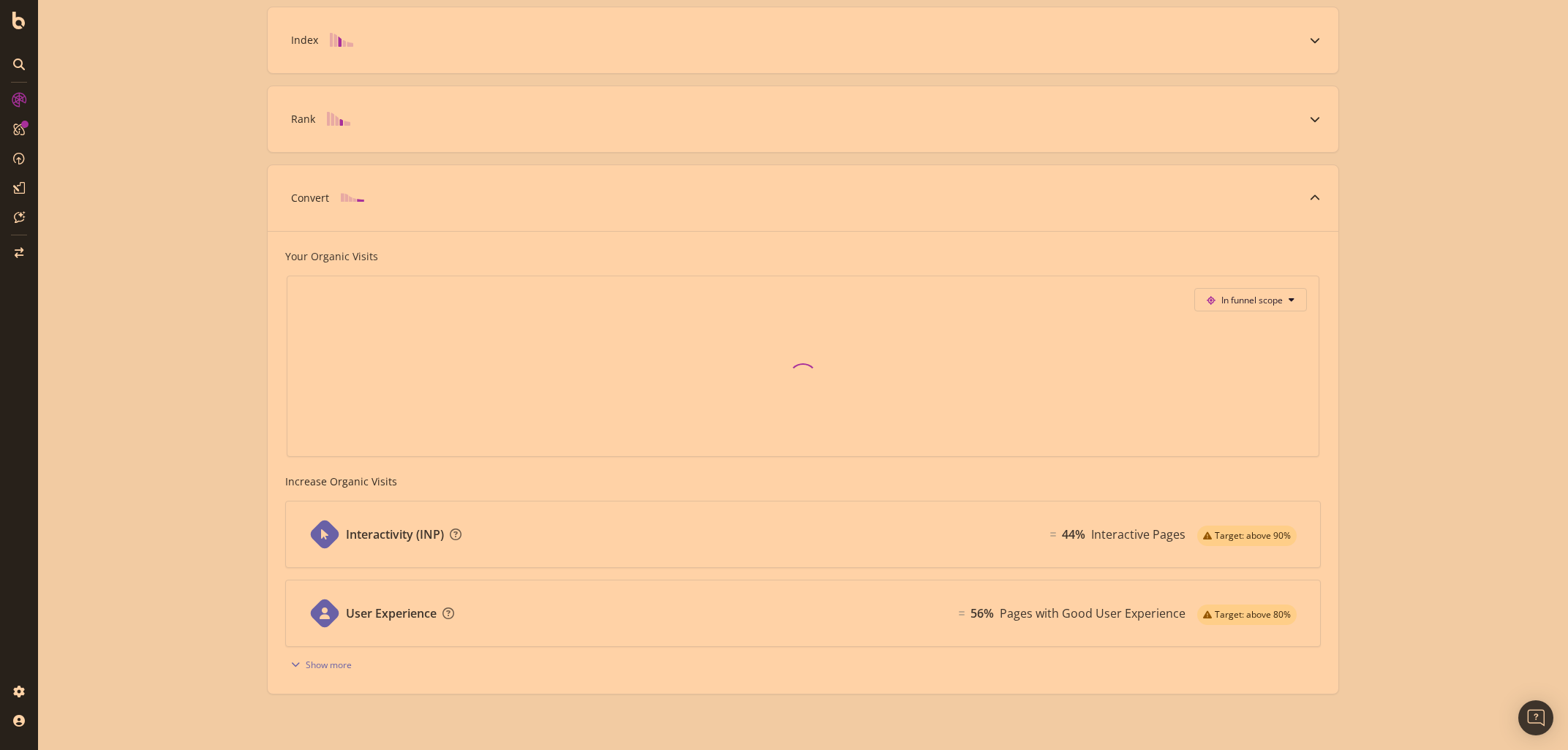
scroll to position [432, 0]
click at [325, 662] on div "Show more" at bounding box center [328, 658] width 46 height 13
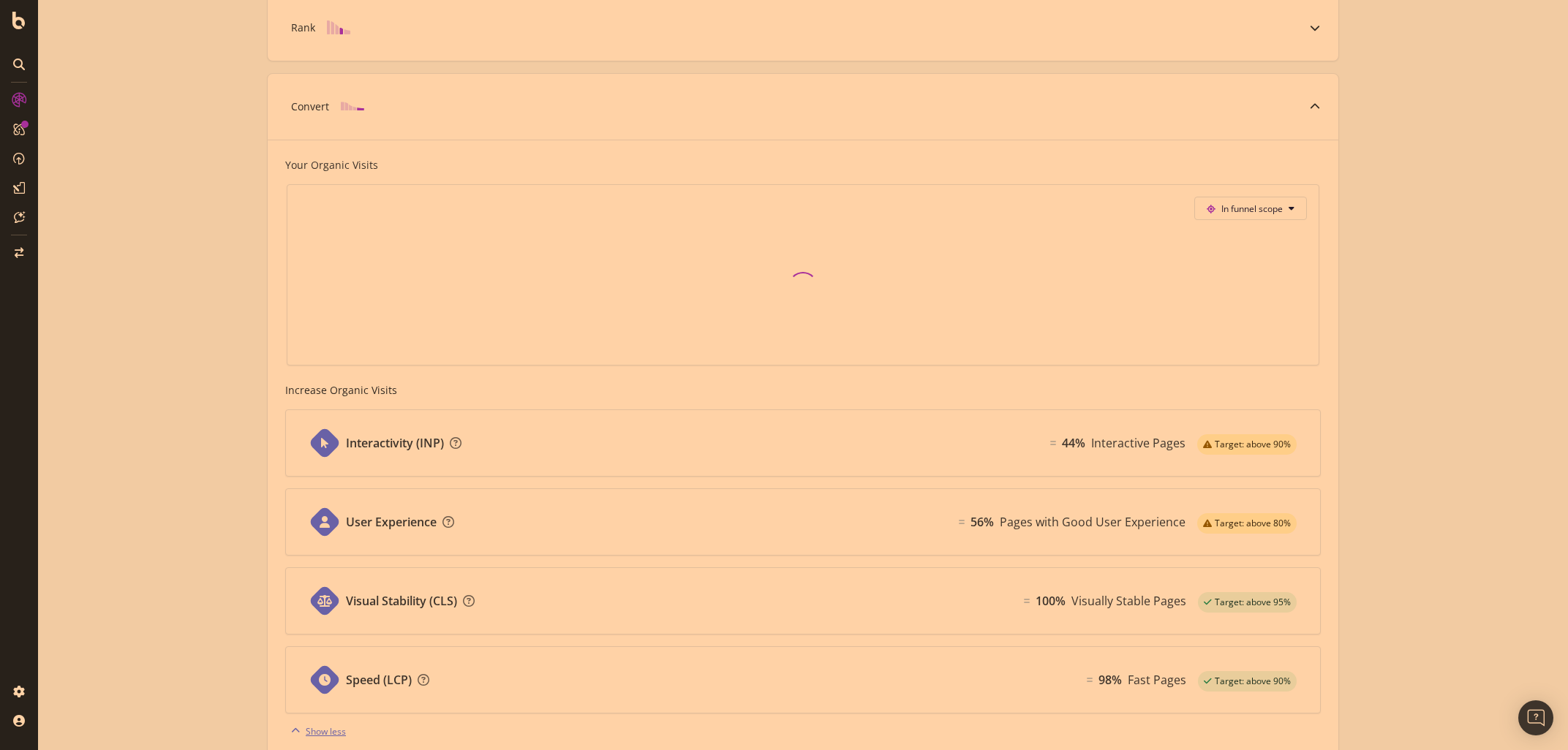
scroll to position [591, 0]
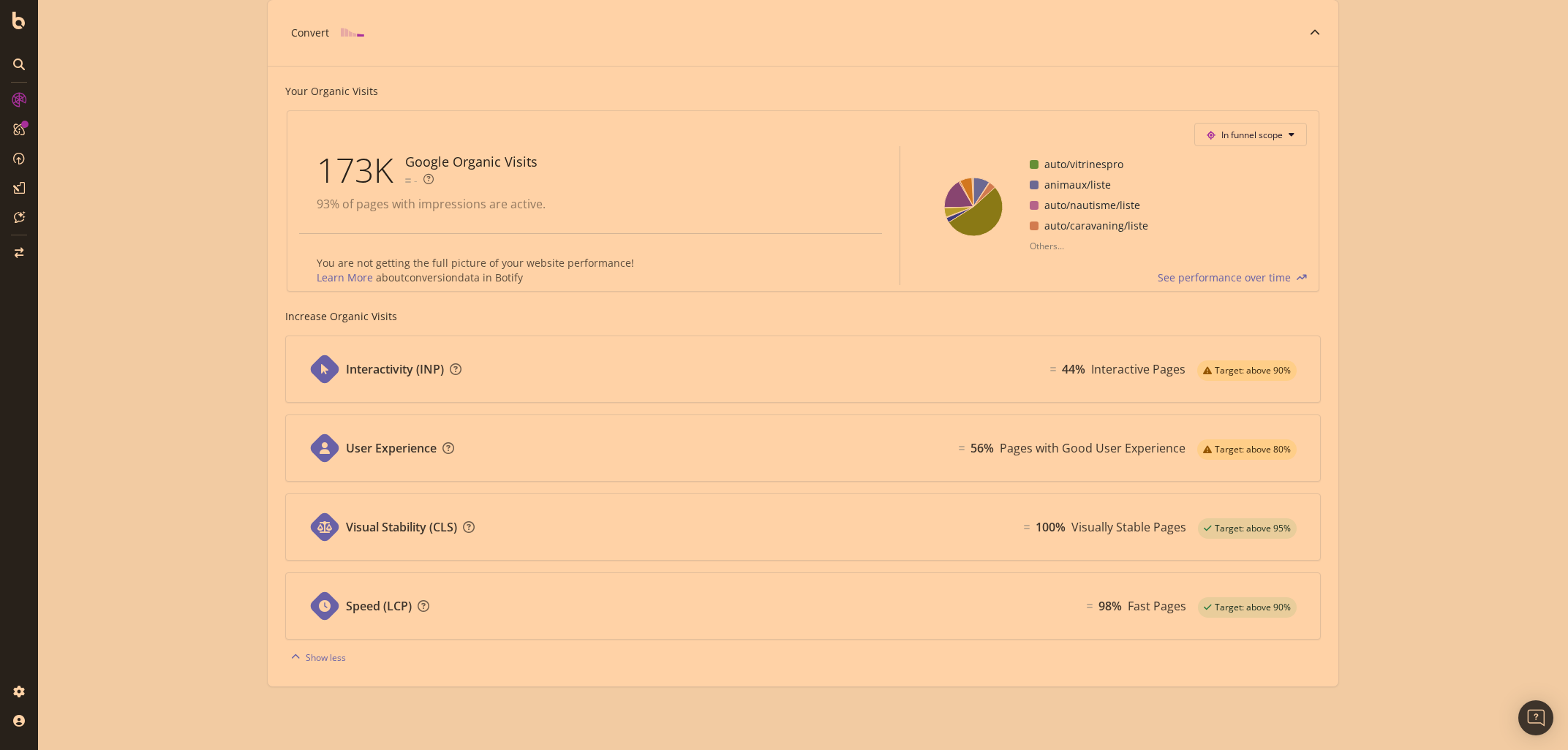
click at [124, 512] on div "Known Pages Pages crawled by Botify 12.2K Crawl Known Pages crawled by Google 2…" at bounding box center [802, 116] width 1529 height 1266
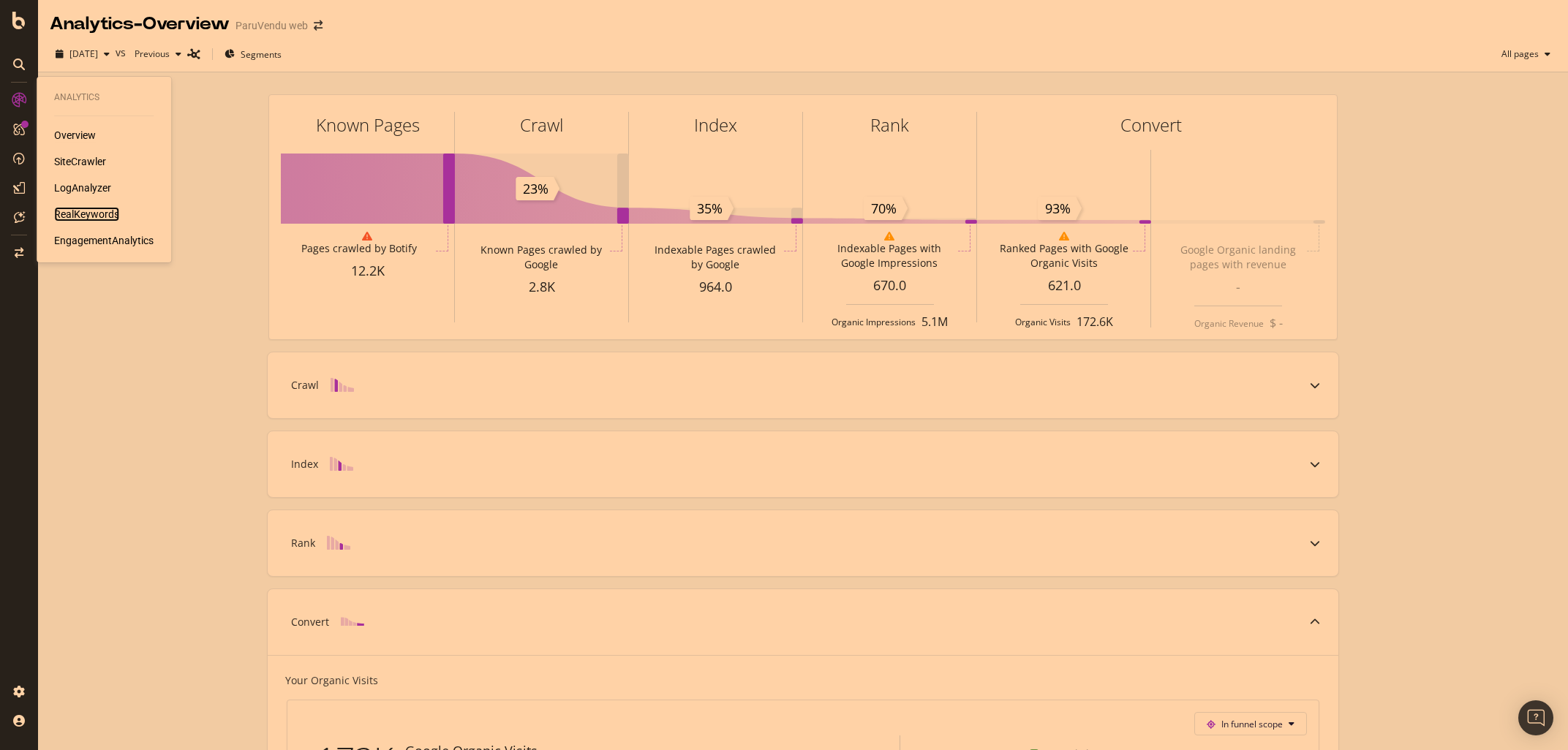
click at [79, 217] on div "RealKeywords" at bounding box center [86, 214] width 65 height 14
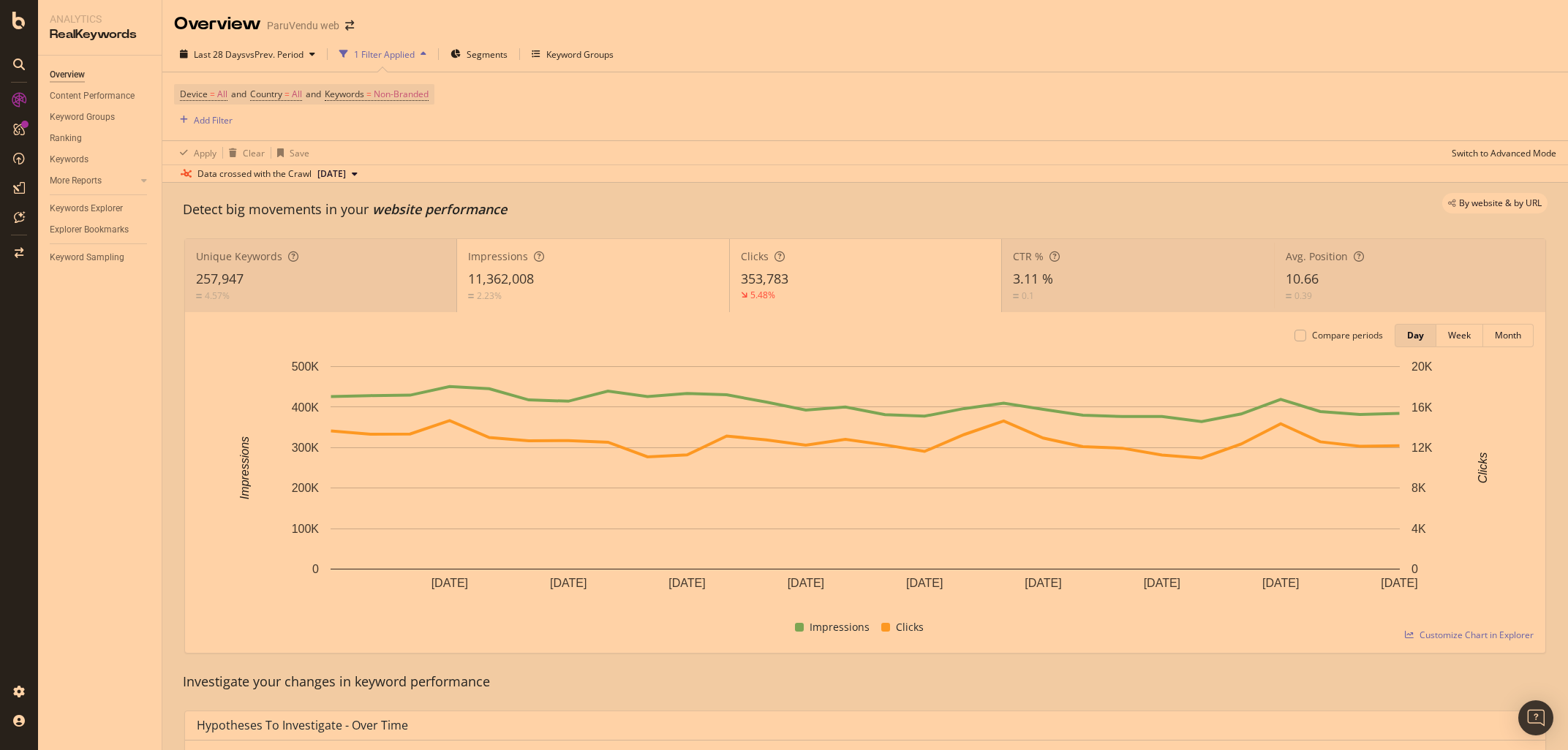
click at [306, 260] on div "Unique Keywords" at bounding box center [321, 256] width 249 height 14
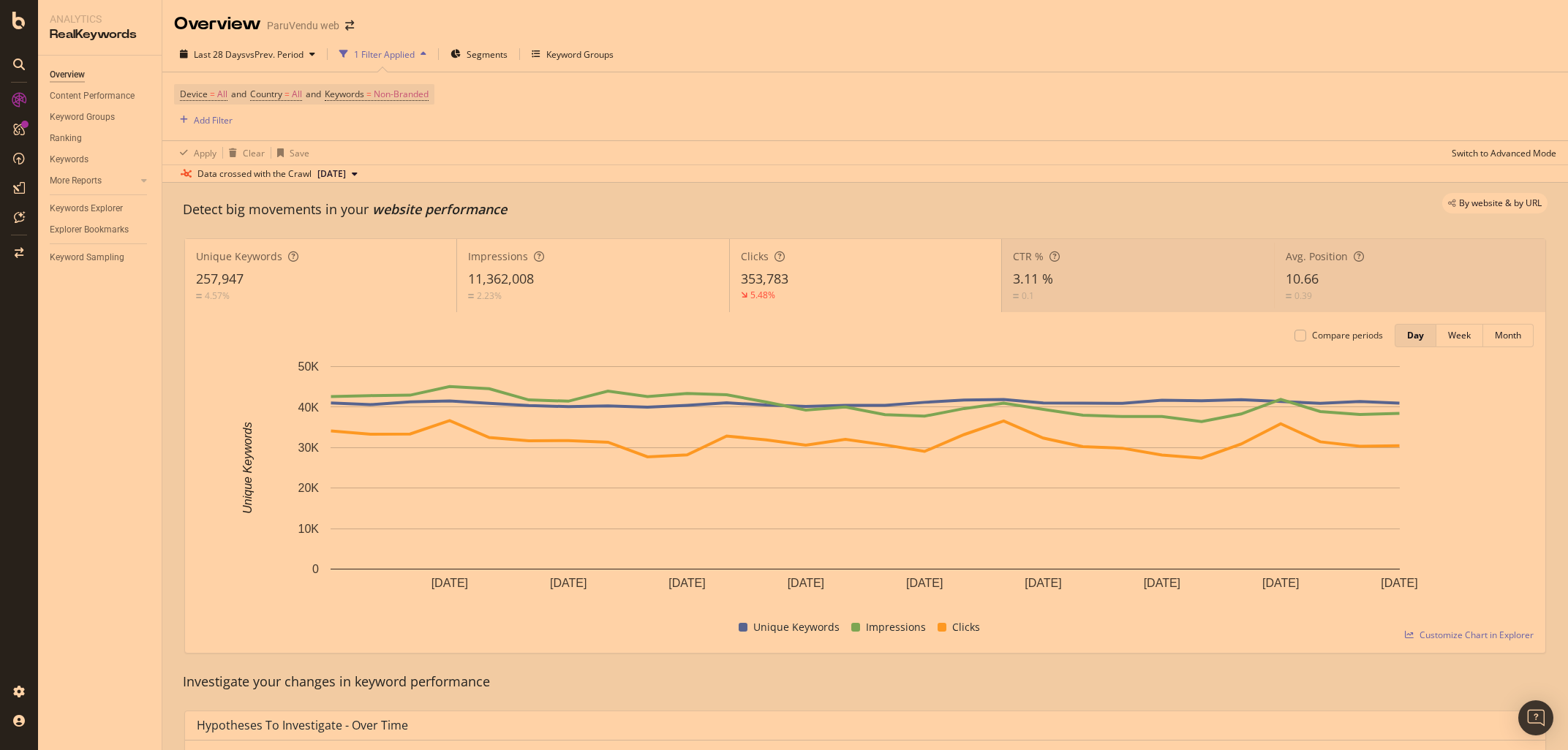
click at [196, 232] on div "Unique Keywords 257,947 4.57% Impressions 11,362,008 2.23% Clicks 353,783 5.48%…" at bounding box center [865, 446] width 1379 height 439
click at [269, 277] on div "257,947" at bounding box center [321, 278] width 249 height 19
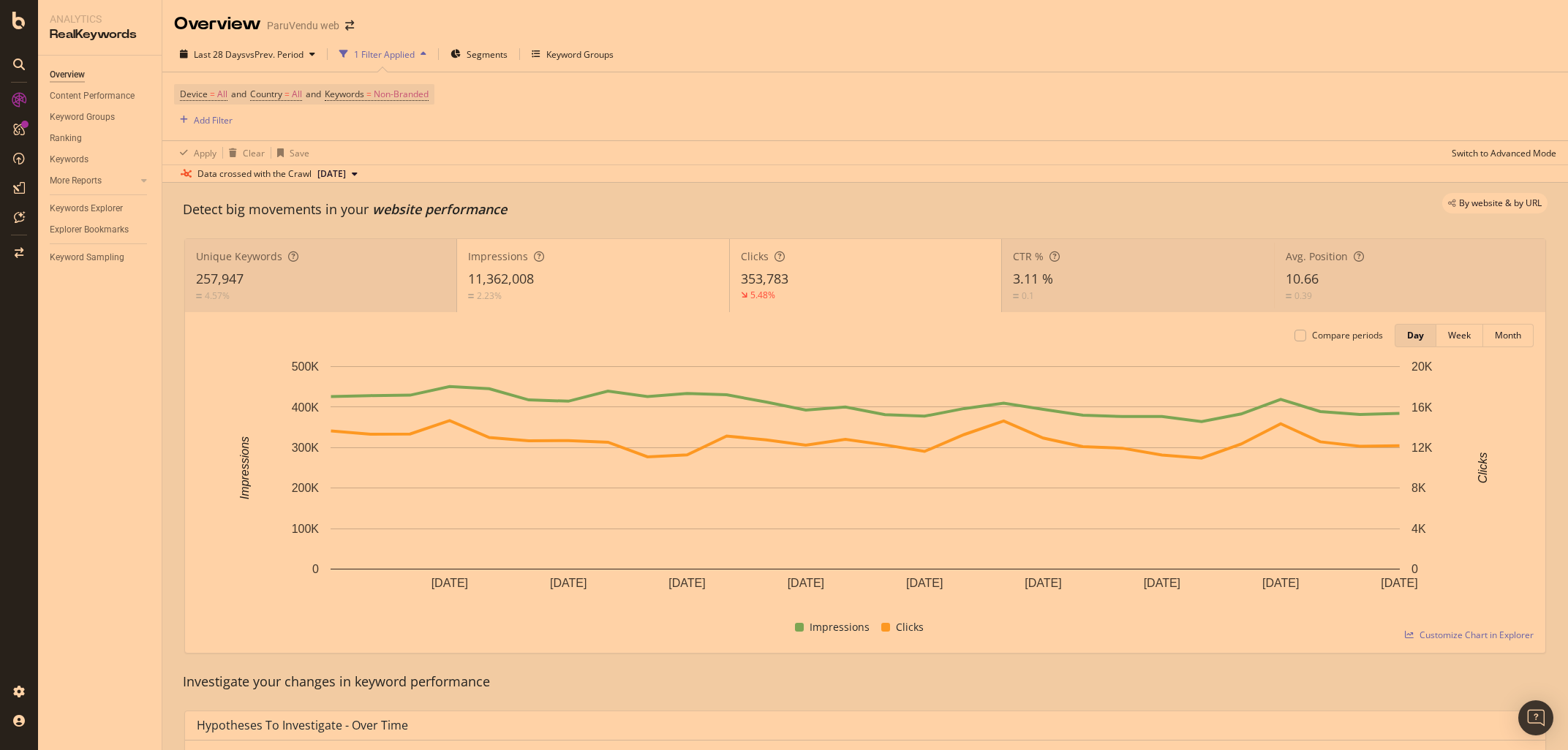
click at [493, 273] on span "11,362,008" at bounding box center [501, 278] width 65 height 18
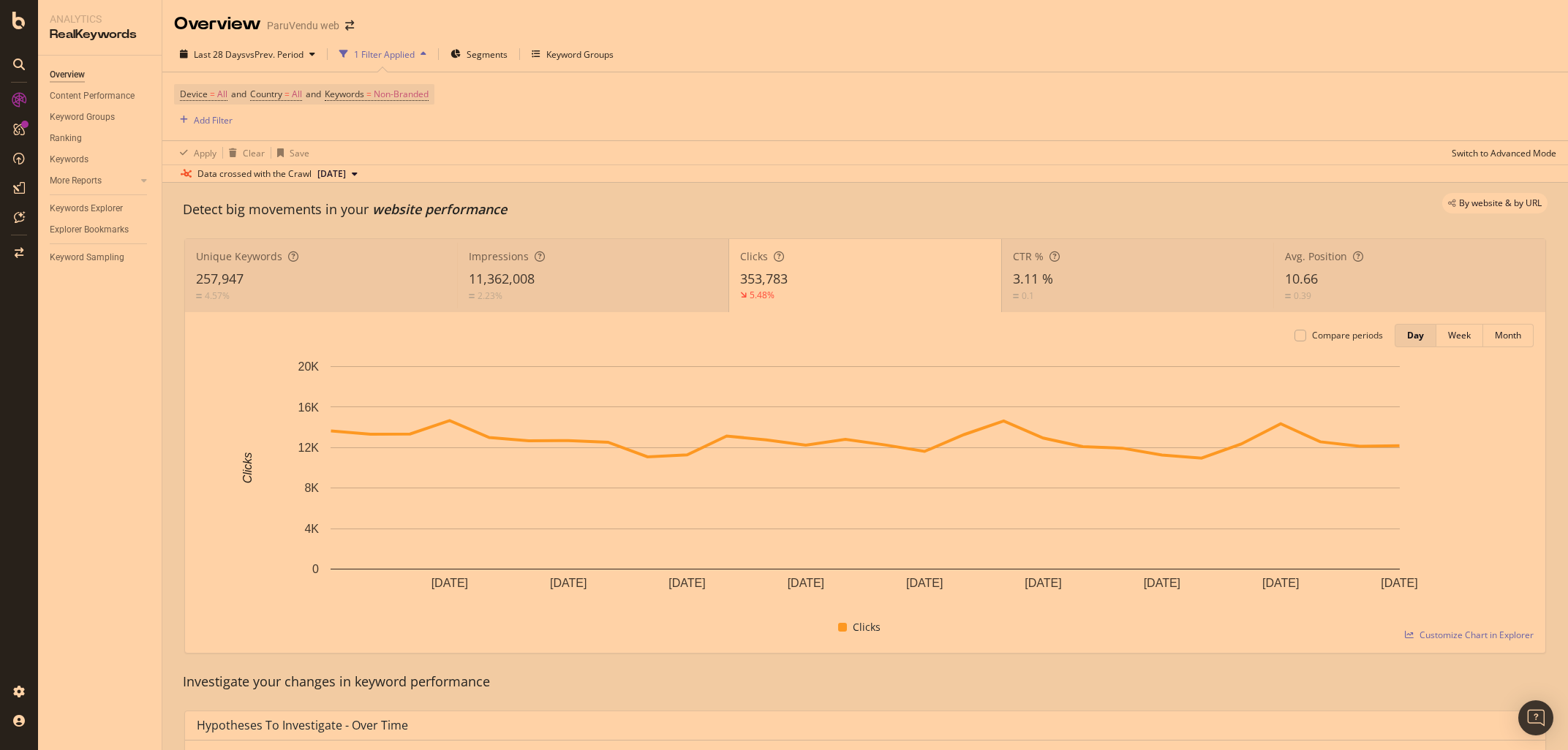
click at [1072, 260] on div "CTR %" at bounding box center [1137, 256] width 250 height 14
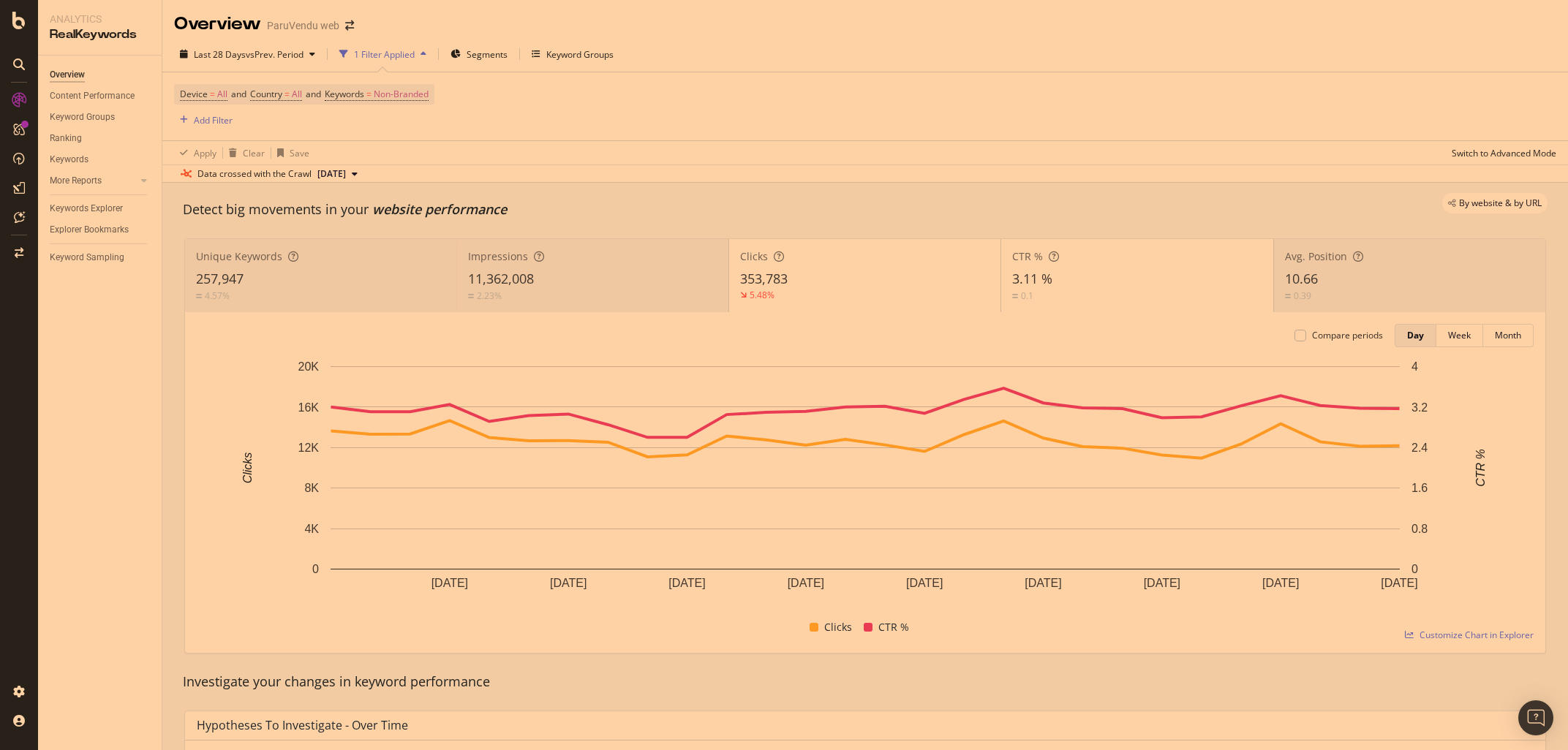
click at [1341, 274] on div "10.66" at bounding box center [1409, 278] width 249 height 19
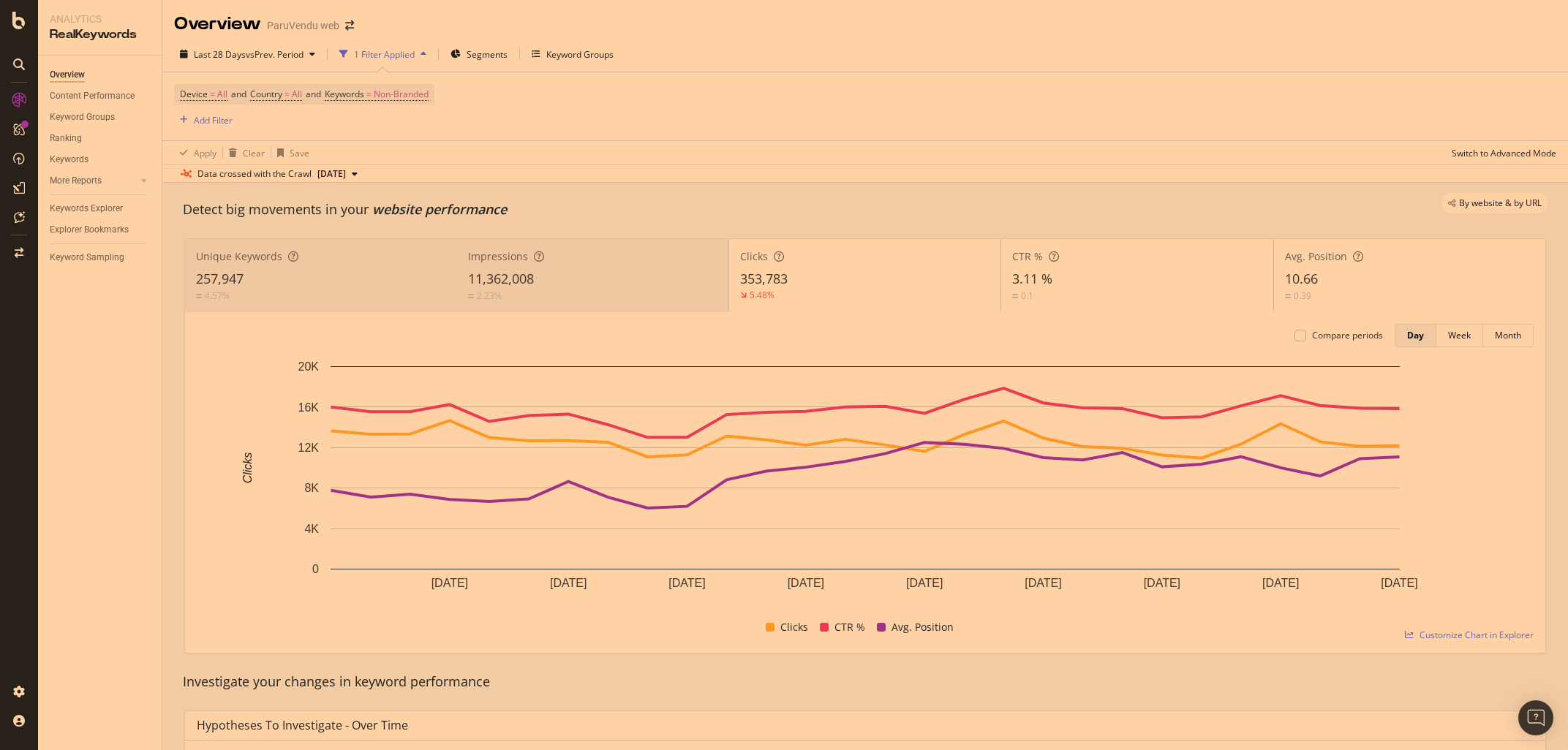
click at [773, 280] on span "353,783" at bounding box center [763, 278] width 47 height 18
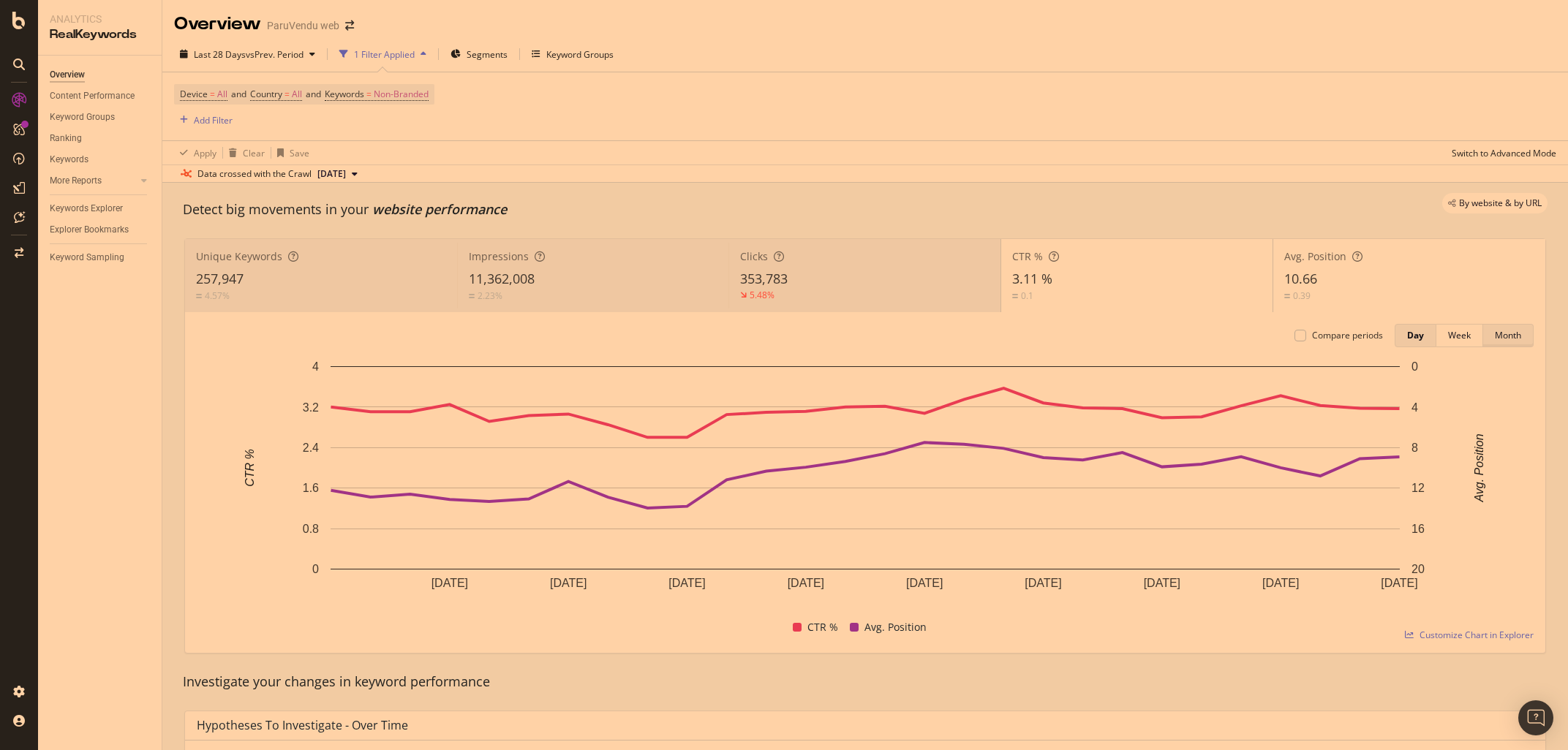
click at [1504, 335] on div "Month" at bounding box center [1507, 335] width 26 height 13
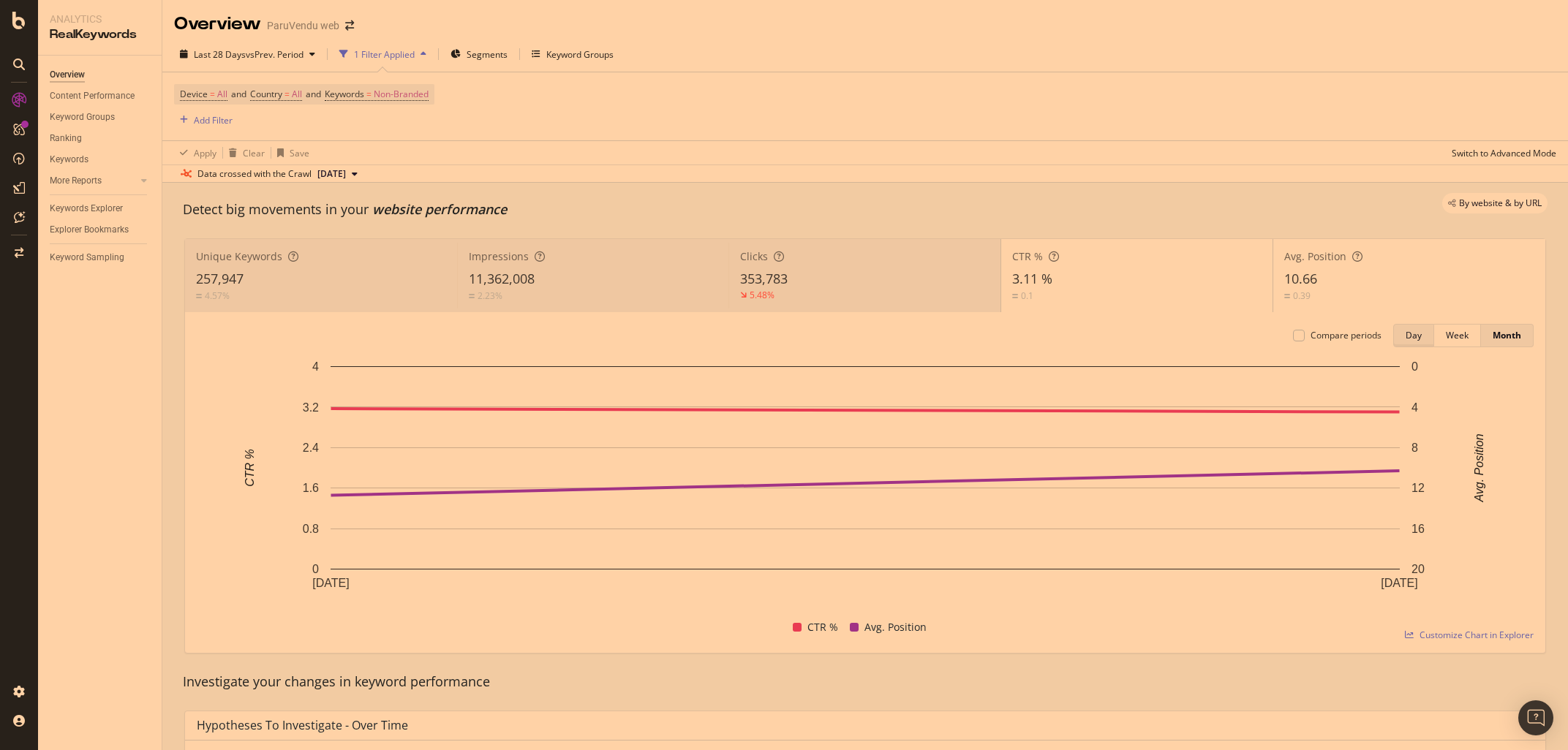
click at [1412, 336] on div "Day" at bounding box center [1413, 335] width 16 height 13
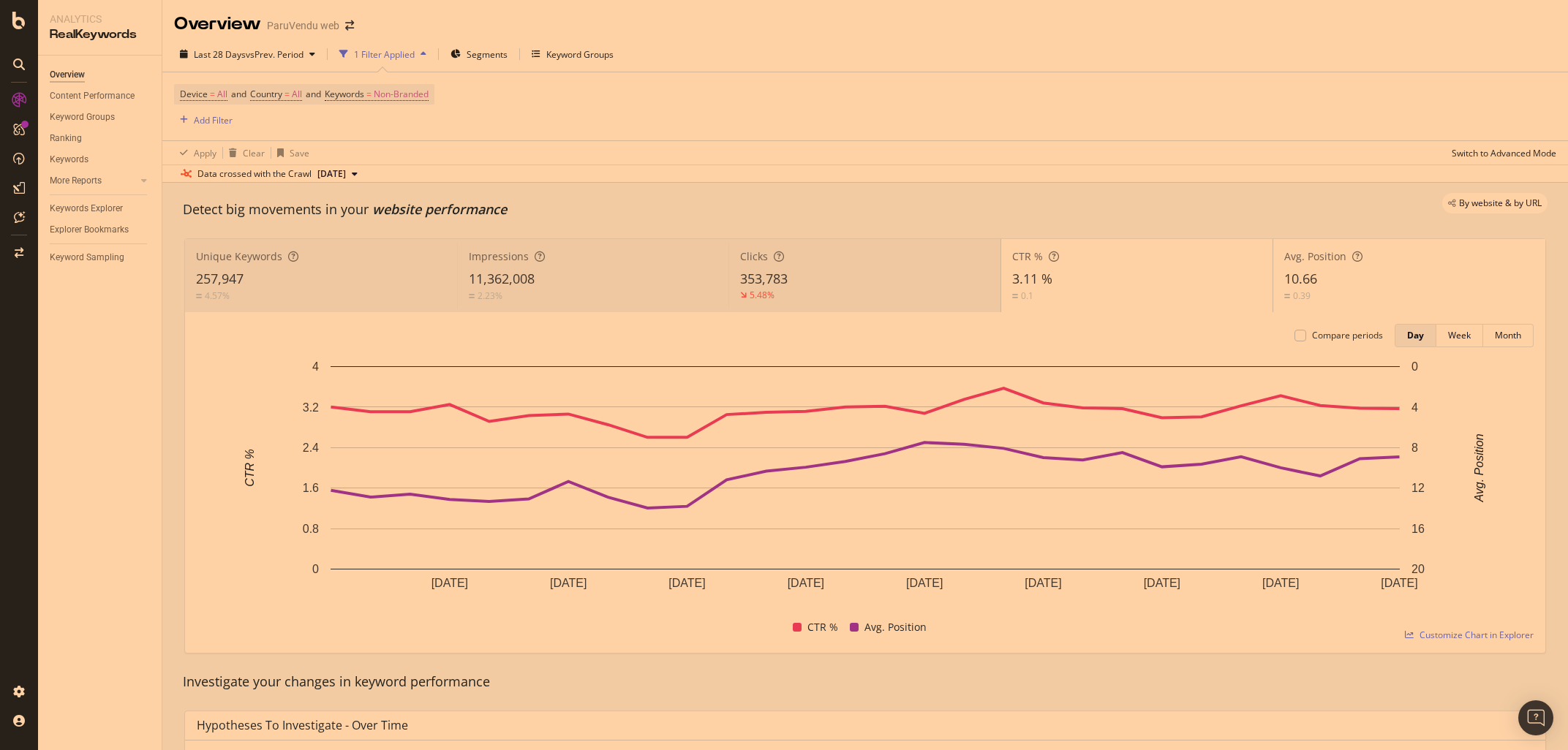
click at [156, 452] on div "Overview Content Performance Keyword Groups Ranking Keywords More Reports Count…" at bounding box center [99, 403] width 124 height 695
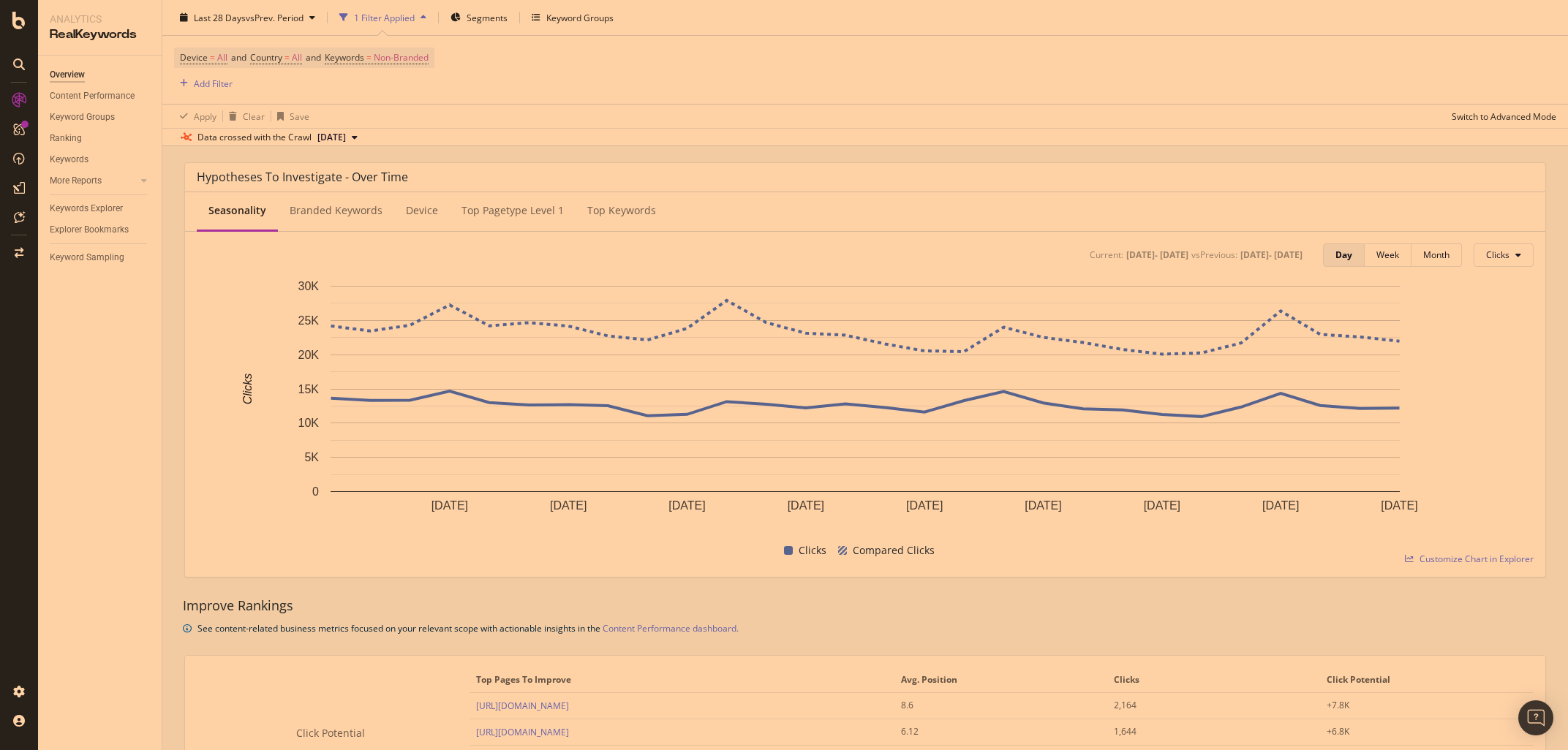
scroll to position [480, 0]
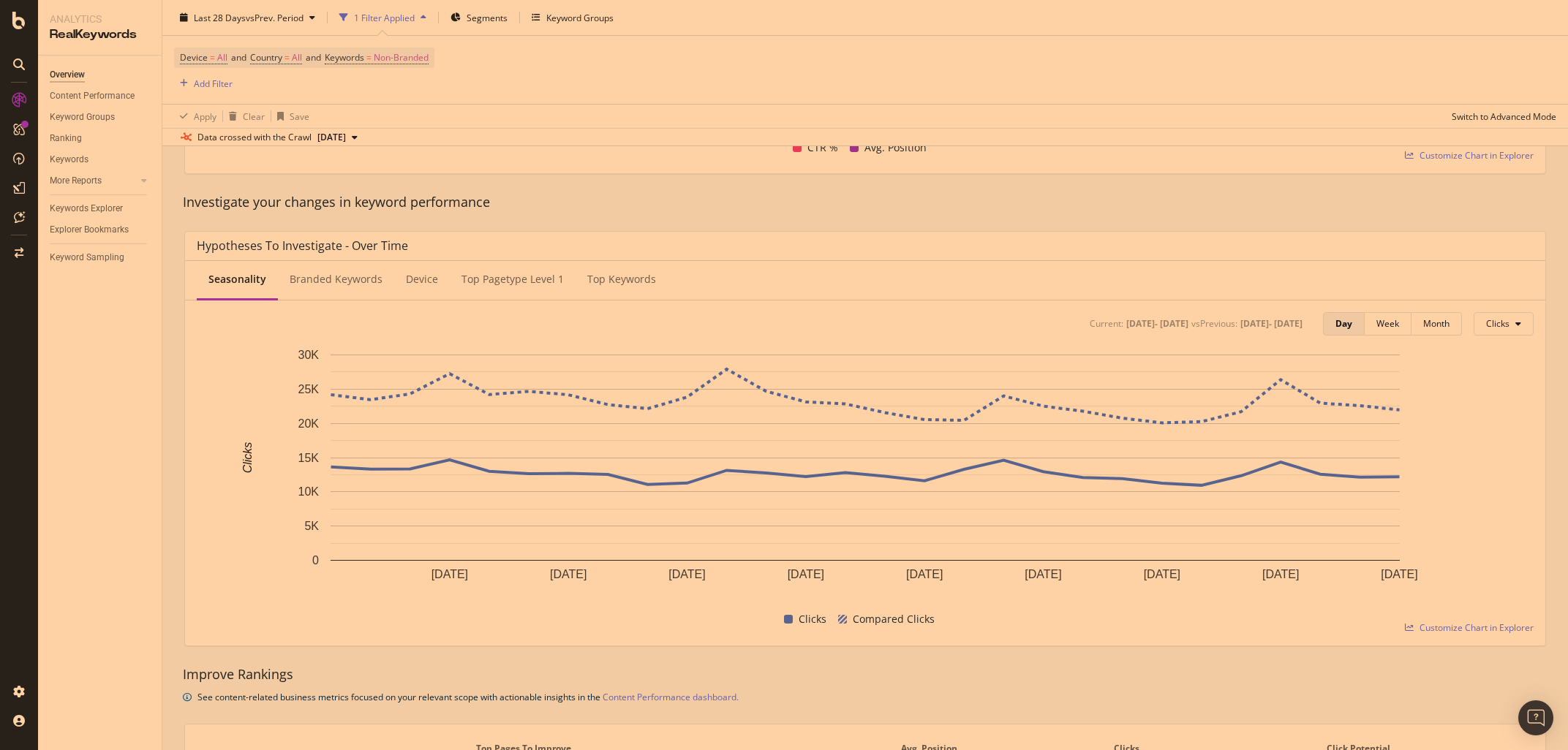
click at [304, 277] on div "Branded Keywords" at bounding box center [336, 279] width 93 height 14
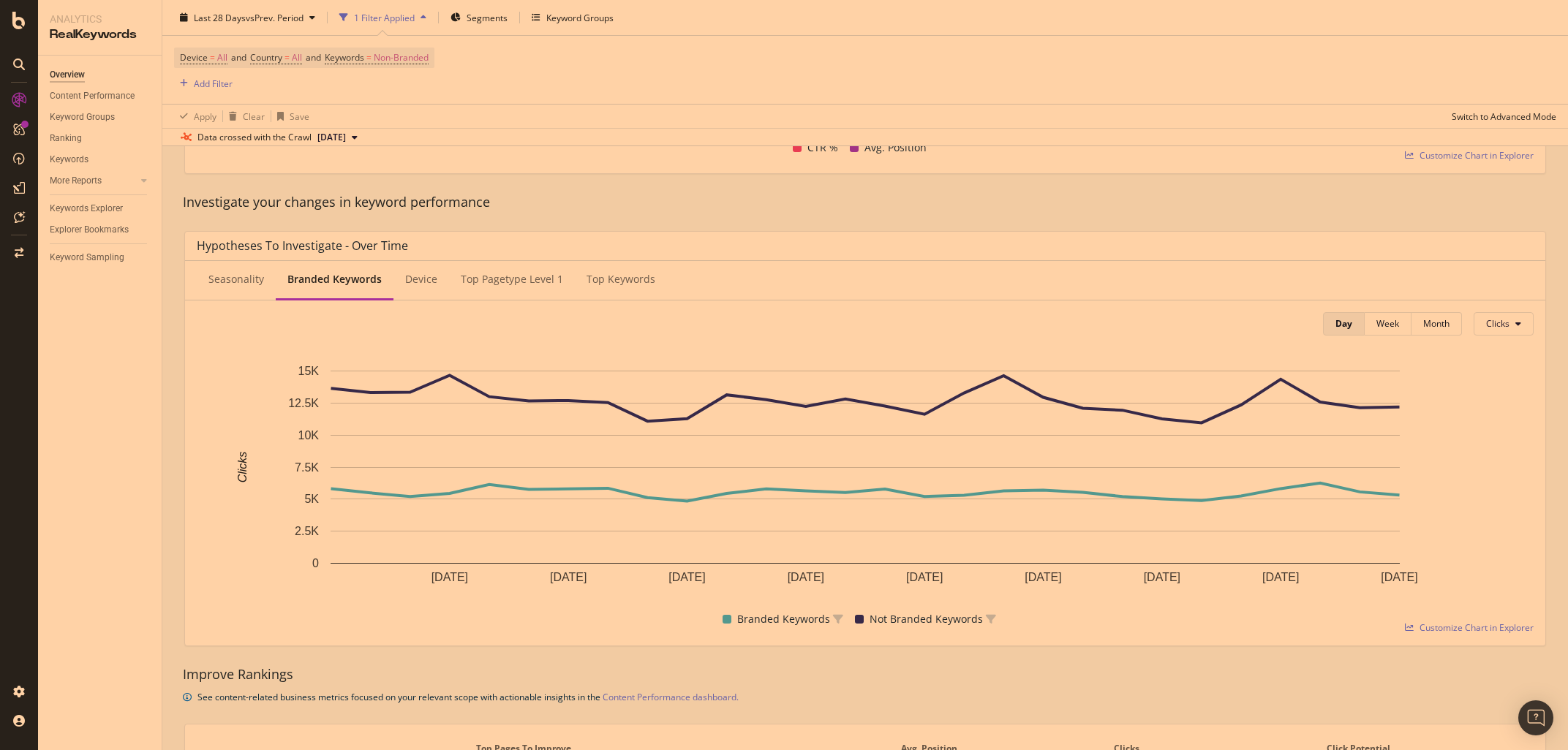
click at [424, 282] on div "Device" at bounding box center [421, 279] width 32 height 14
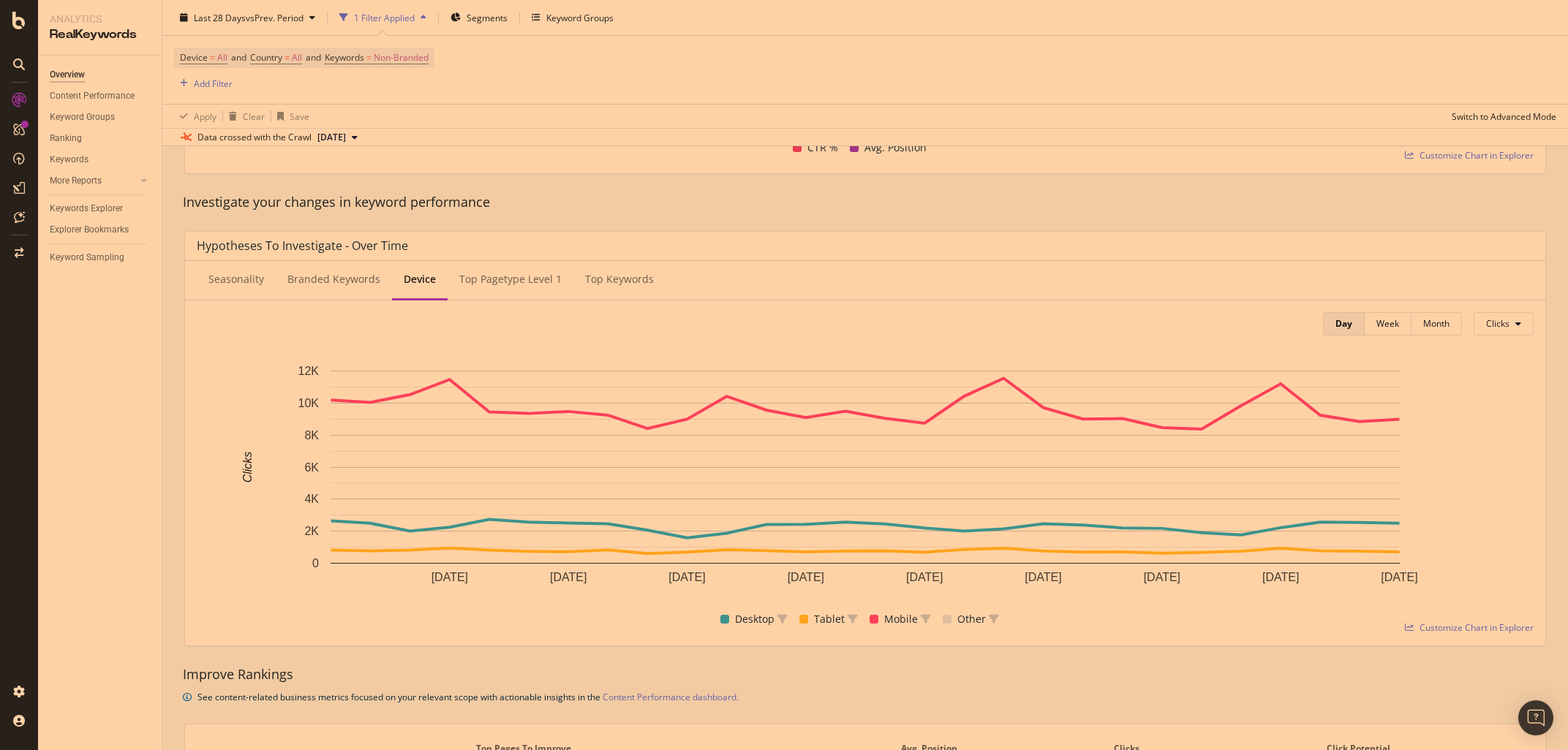
click at [176, 301] on div "Hypotheses to Investigate - Over Time Seasonality Branded Keywords Device Top p…" at bounding box center [865, 439] width 1379 height 439
click at [500, 282] on div "Top pagetype Level 1" at bounding box center [510, 279] width 102 height 14
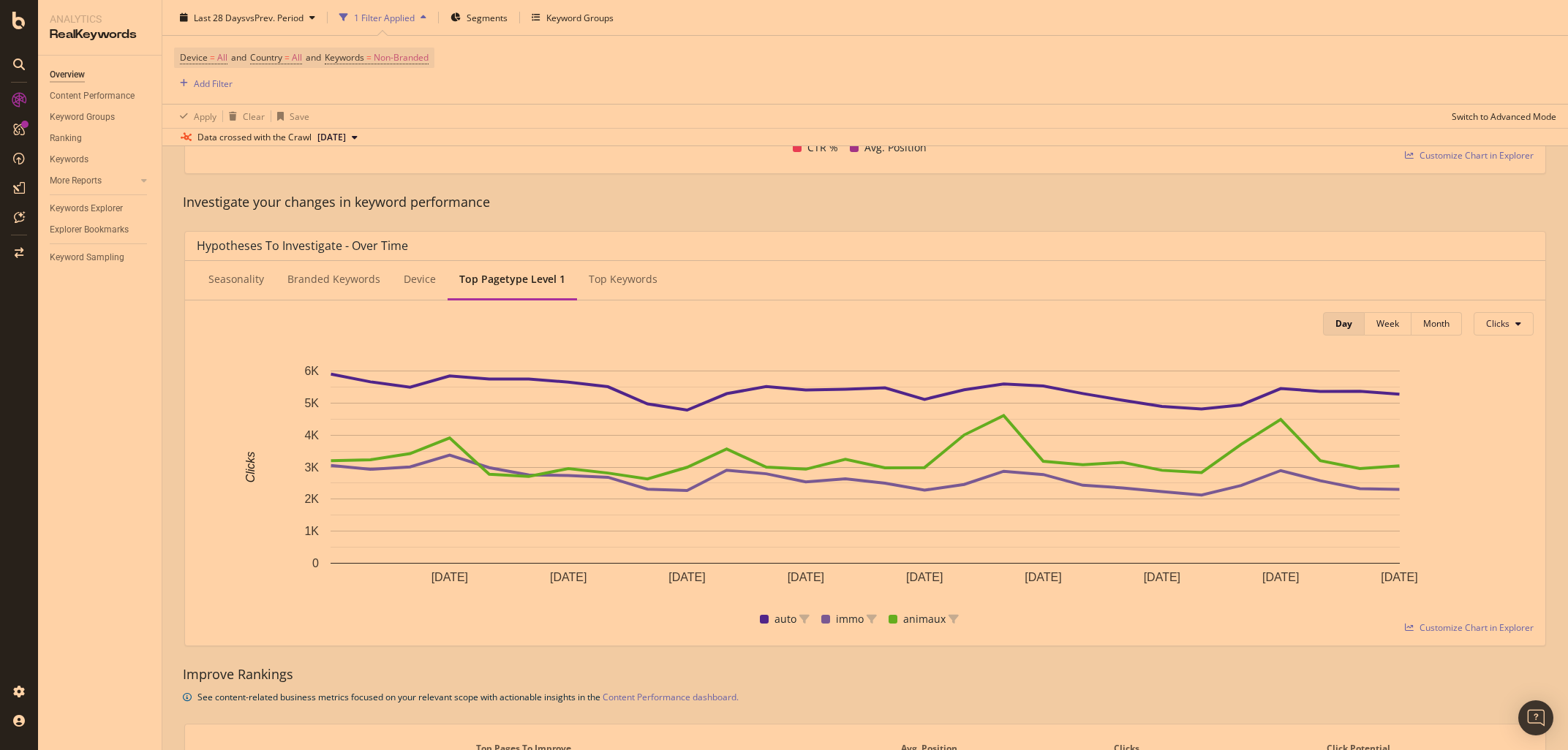
click at [600, 277] on div "Top Keywords" at bounding box center [622, 279] width 69 height 14
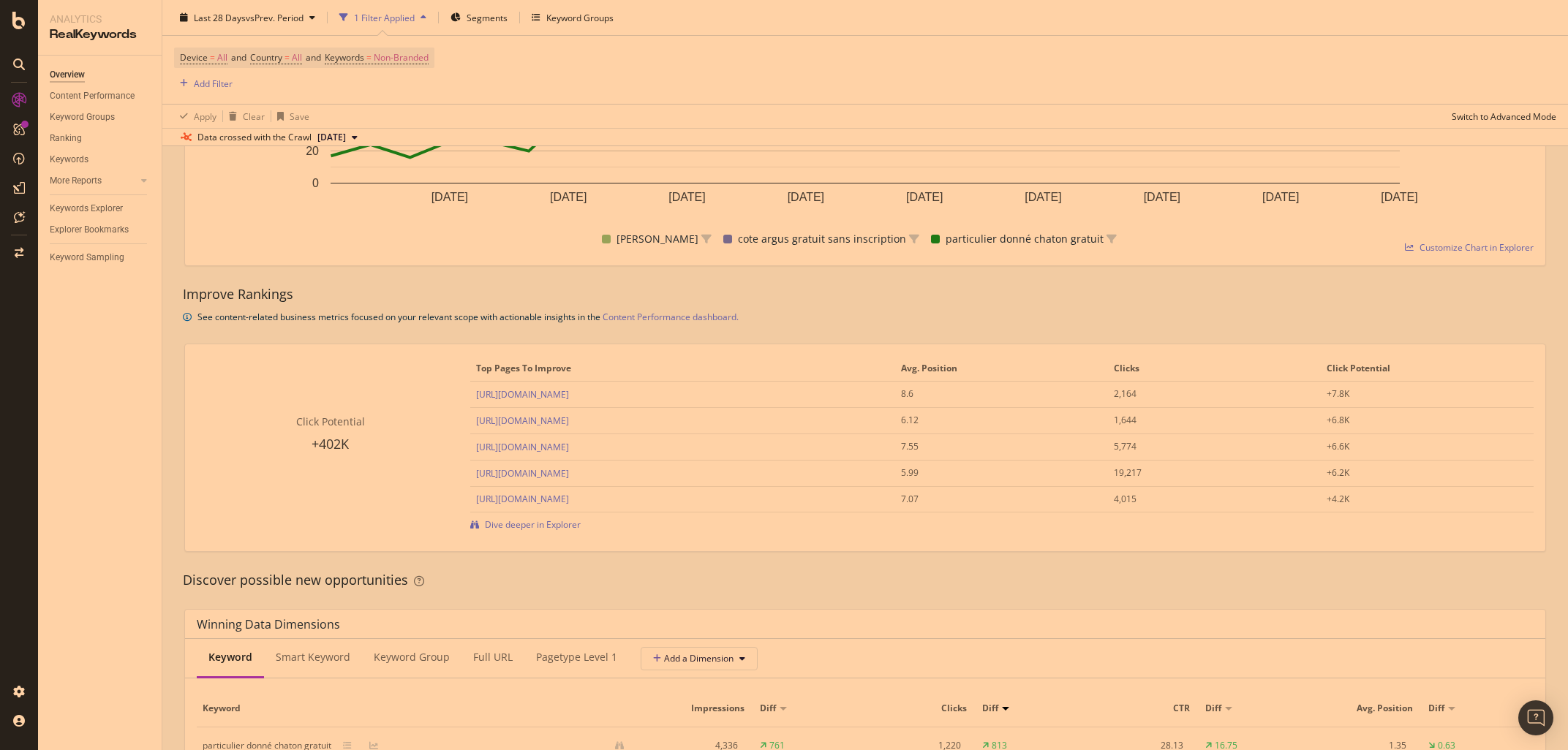
scroll to position [891, 0]
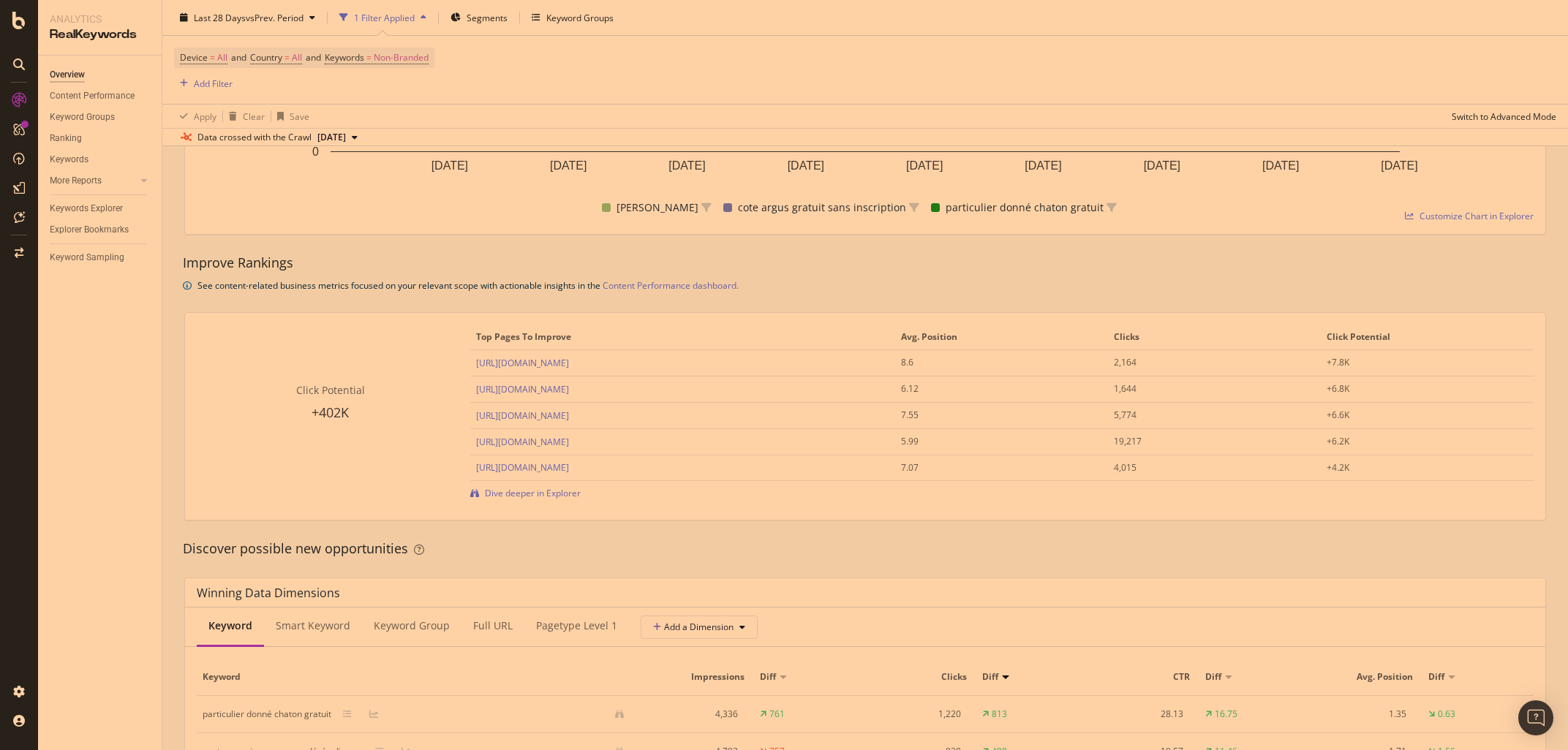
click at [176, 548] on div "Discover possible new opportunities" at bounding box center [865, 549] width 1379 height 19
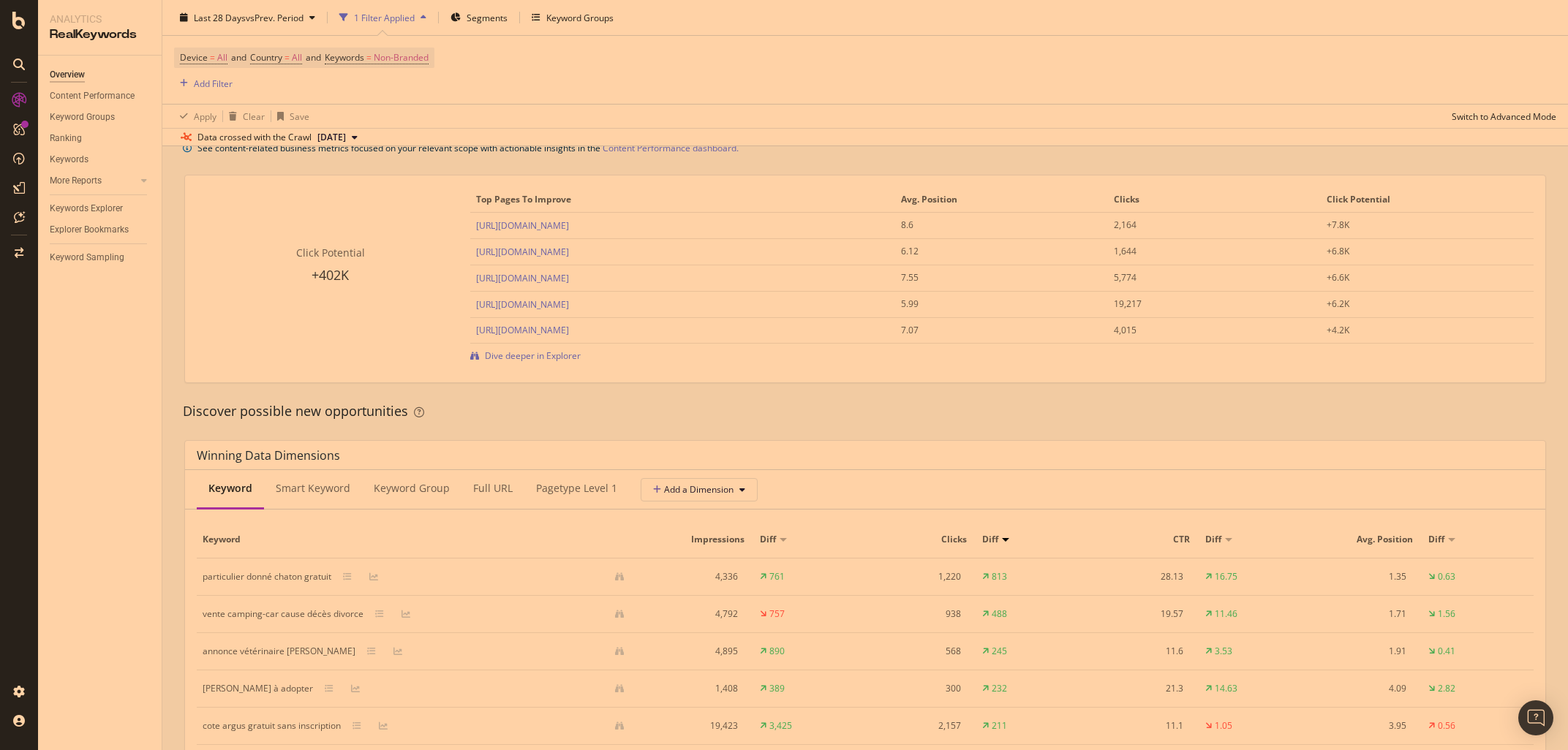
scroll to position [1233, 0]
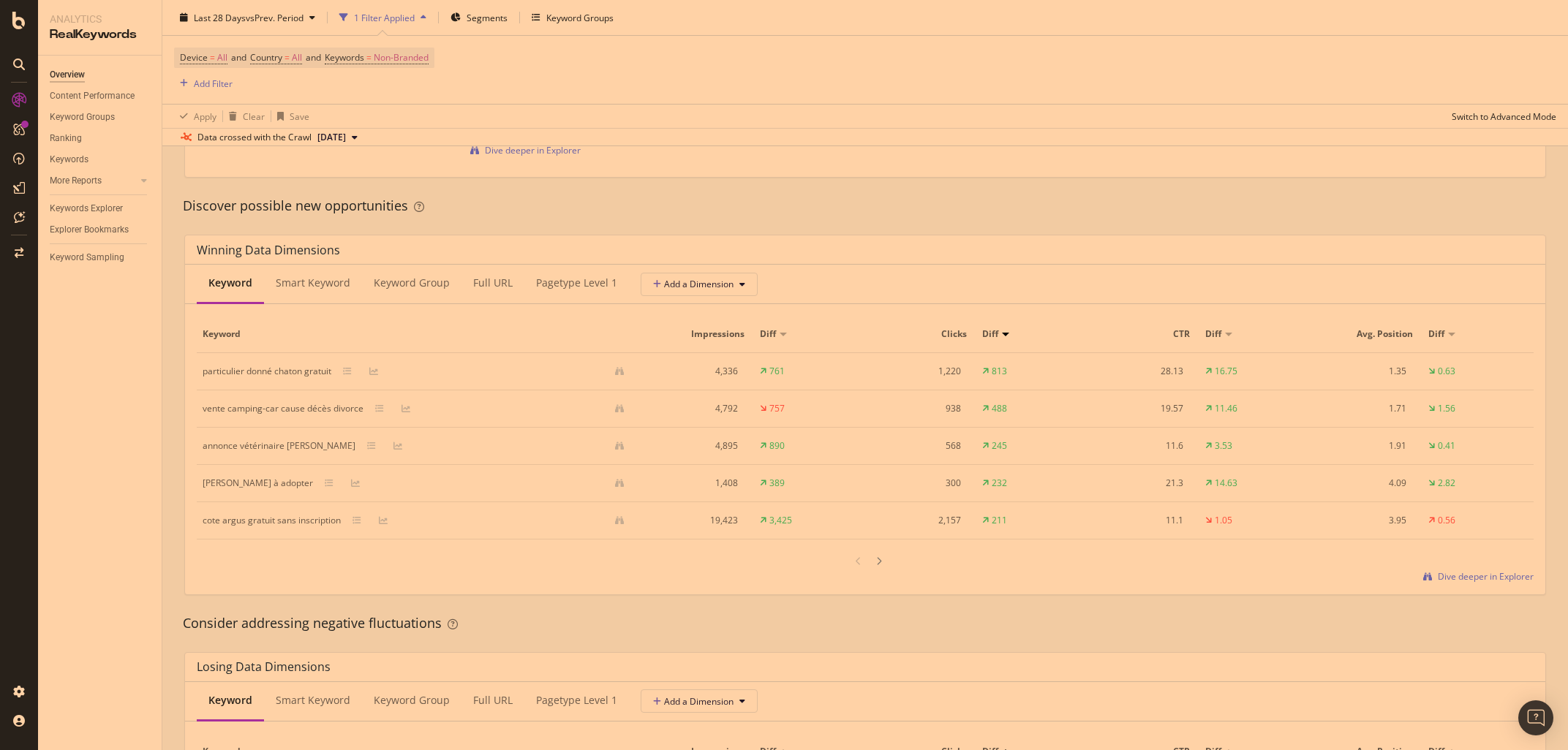
drag, startPoint x: 169, startPoint y: 275, endPoint x: 196, endPoint y: 282, distance: 27.9
click at [169, 274] on div "By website & by URL Detect big movements in your website performance Unique Key…" at bounding box center [864, 338] width 1405 height 2778
click at [304, 293] on div "Smart Keyword" at bounding box center [313, 284] width 98 height 40
click at [169, 312] on div "By website & by URL Detect big movements in your website performance Unique Key…" at bounding box center [864, 338] width 1405 height 2778
click at [403, 277] on div "Keyword Group" at bounding box center [412, 283] width 76 height 14
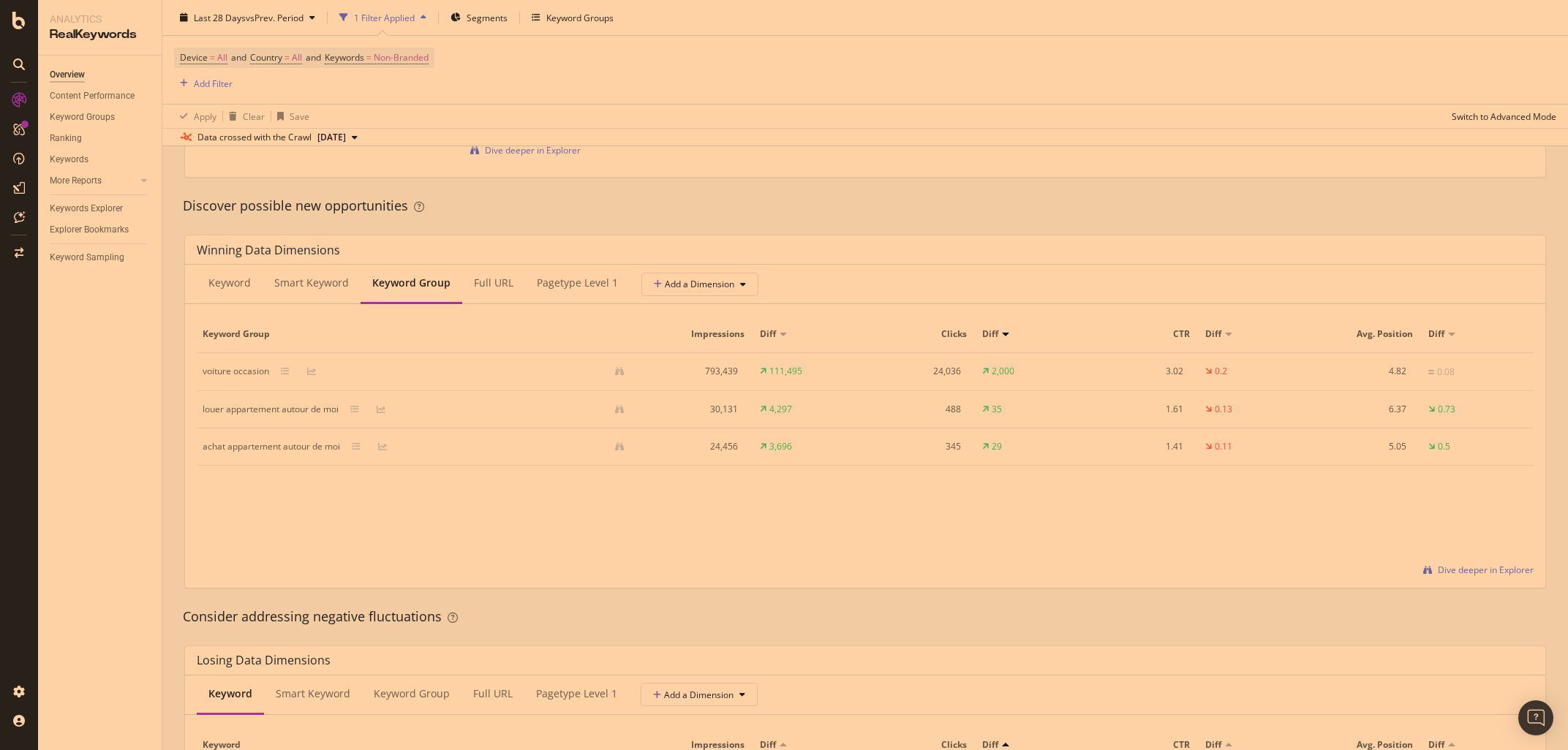
click at [167, 415] on div "By website & by URL Detect big movements in your website performance Unique Key…" at bounding box center [864, 335] width 1405 height 2771
click at [493, 279] on div "Full URL" at bounding box center [493, 283] width 39 height 14
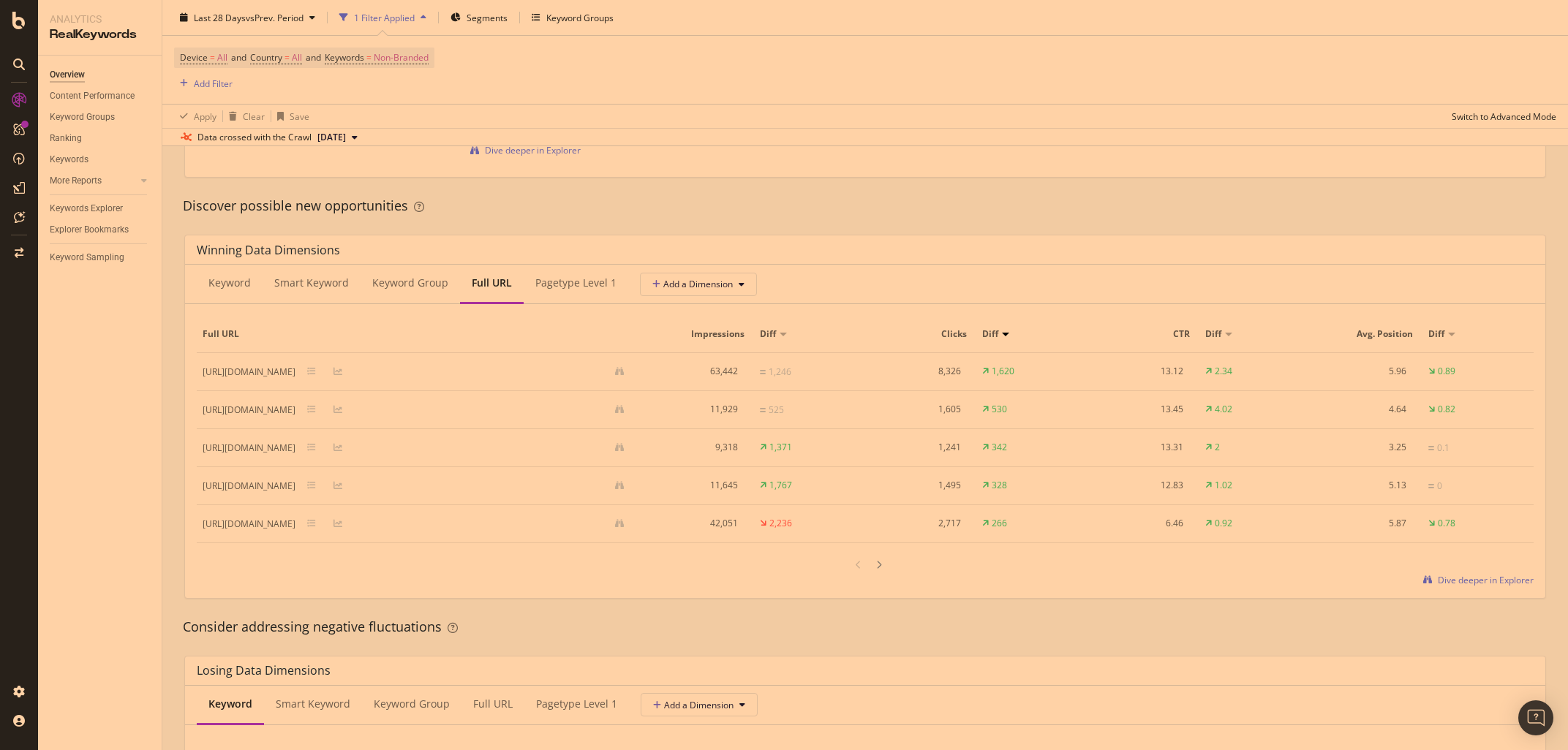
click at [167, 253] on div "By website & by URL Detect big movements in your website performance Unique Key…" at bounding box center [864, 340] width 1405 height 2782
click at [571, 288] on div "pagetype Level 1" at bounding box center [576, 283] width 81 height 14
click at [188, 609] on div "Winning Data Dimensions Keyword Smart Keyword Keyword Group Full URL pagetype L…" at bounding box center [865, 415] width 1379 height 386
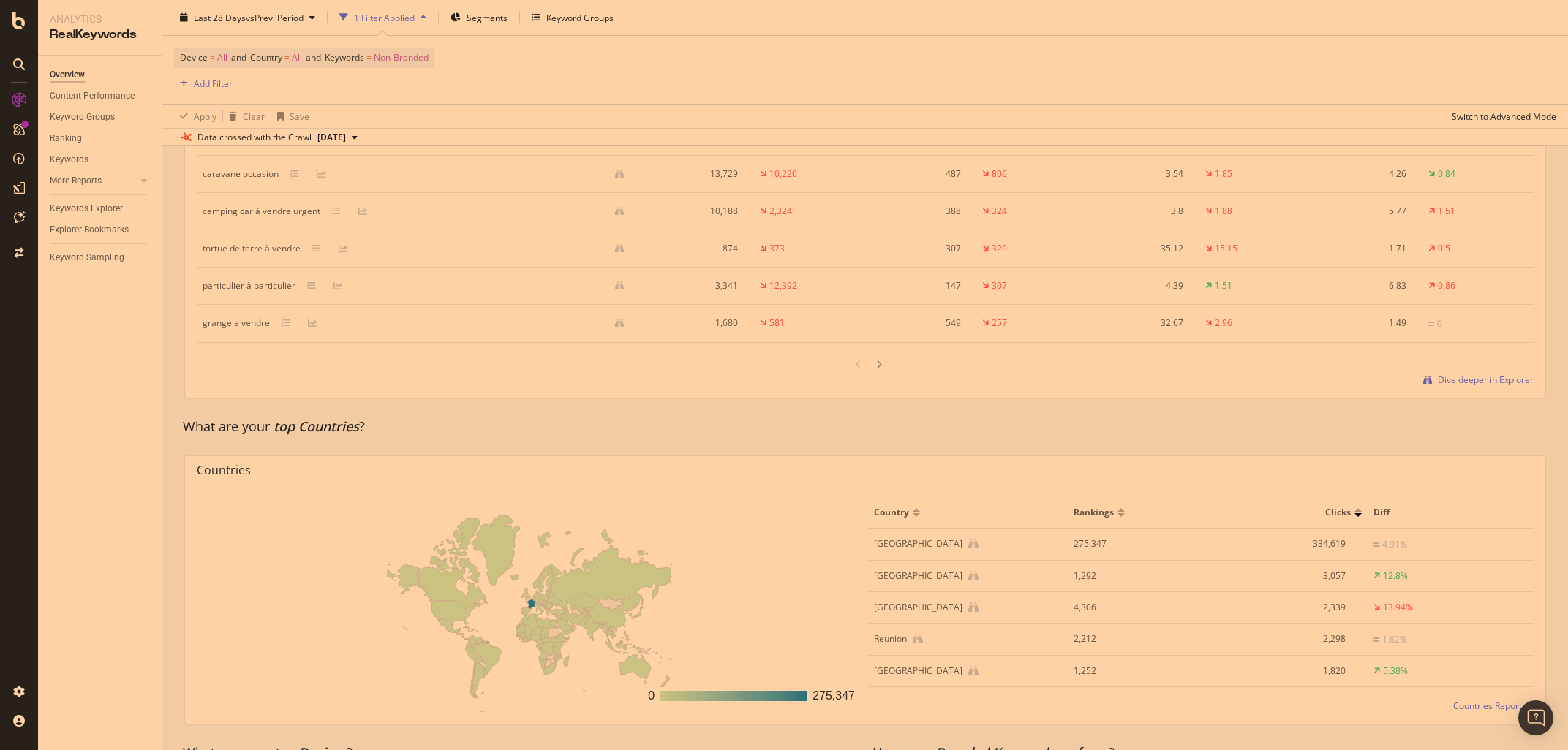
scroll to position [1645, 0]
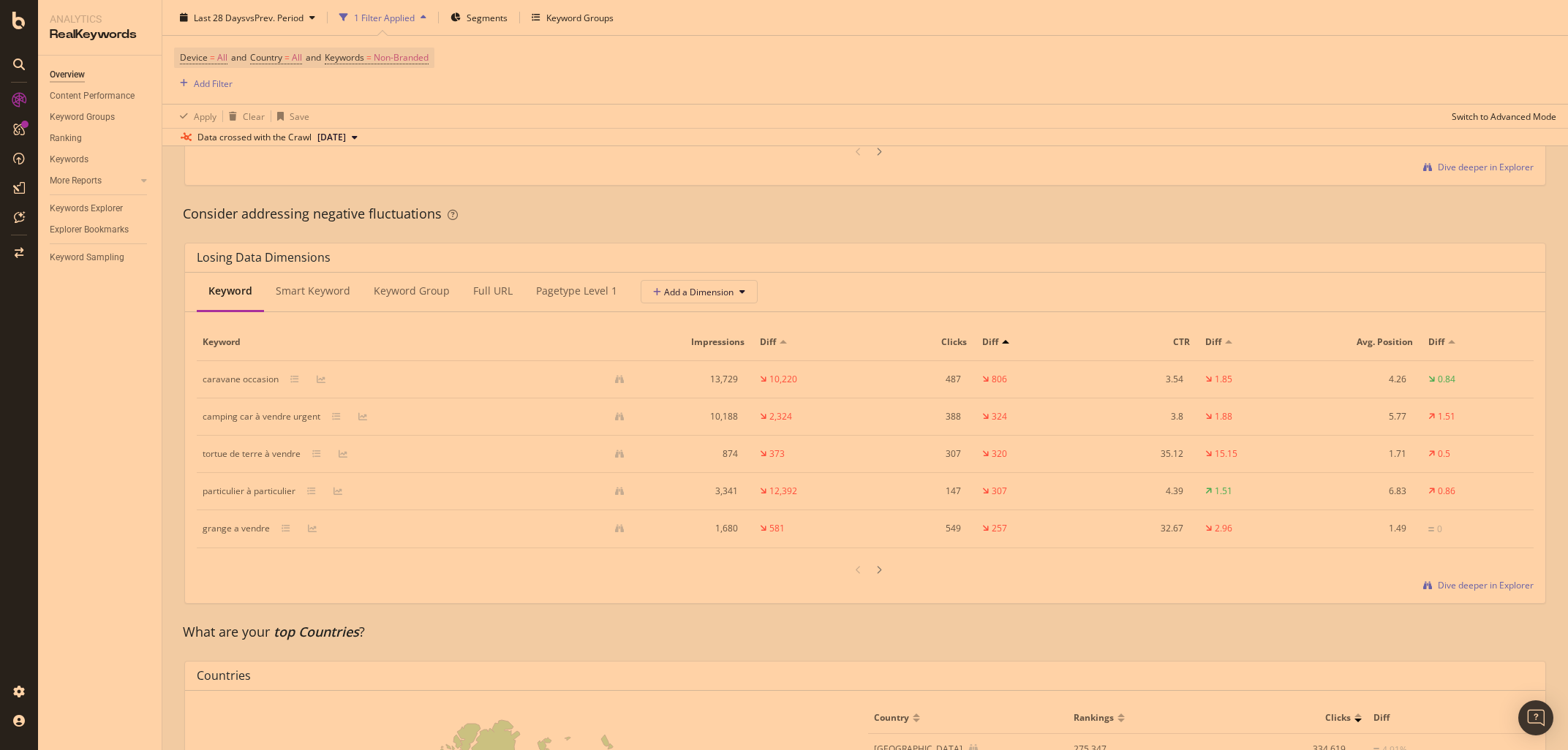
click at [299, 293] on div "Smart Keyword" at bounding box center [313, 291] width 74 height 14
click at [427, 298] on div "Keyword Group" at bounding box center [412, 291] width 76 height 14
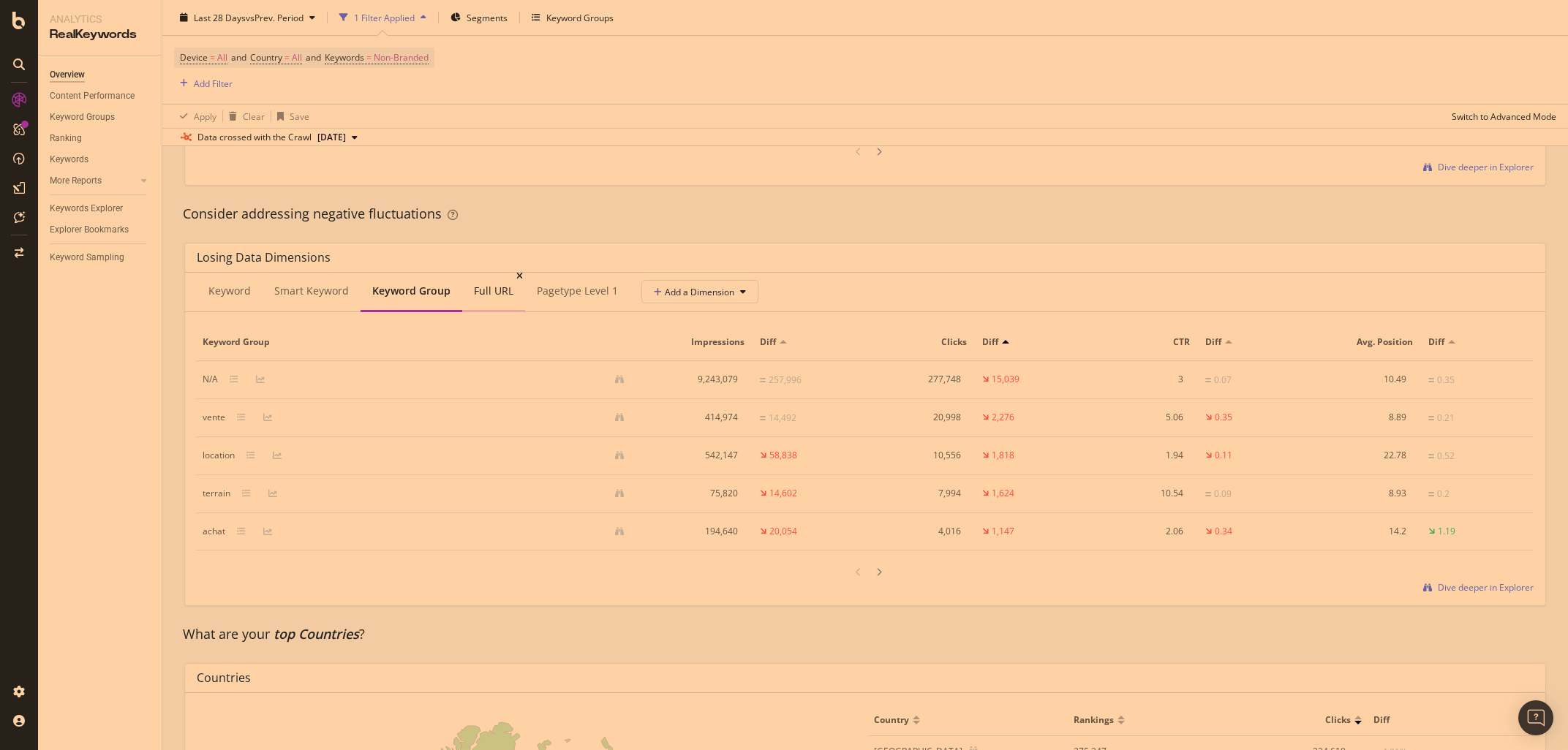
click at [491, 295] on div "Full URL" at bounding box center [493, 291] width 39 height 14
click at [552, 293] on div "pagetype Level 1" at bounding box center [576, 291] width 81 height 14
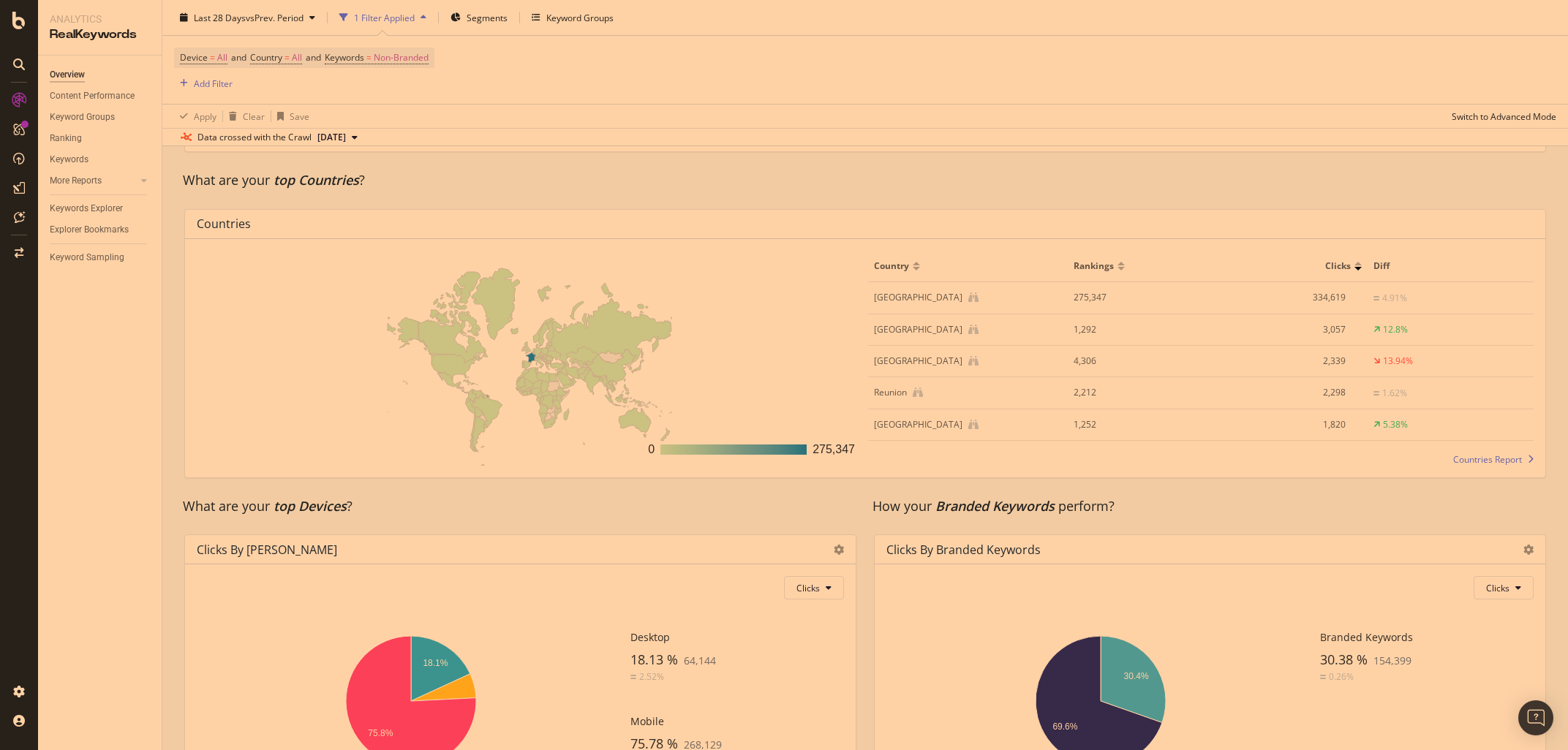
scroll to position [2125, 0]
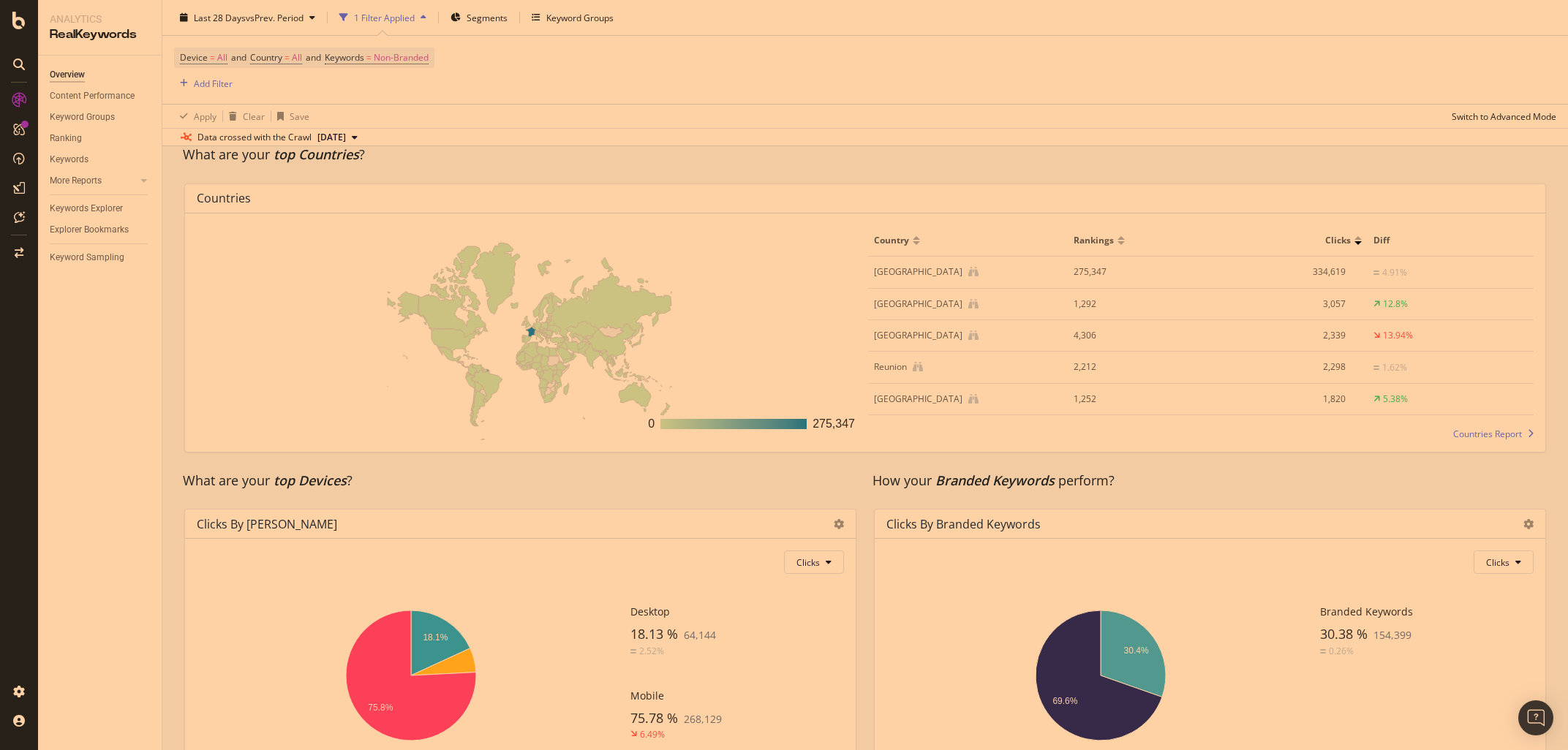
click at [203, 475] on div "What are your top Devices ?" at bounding box center [520, 481] width 675 height 19
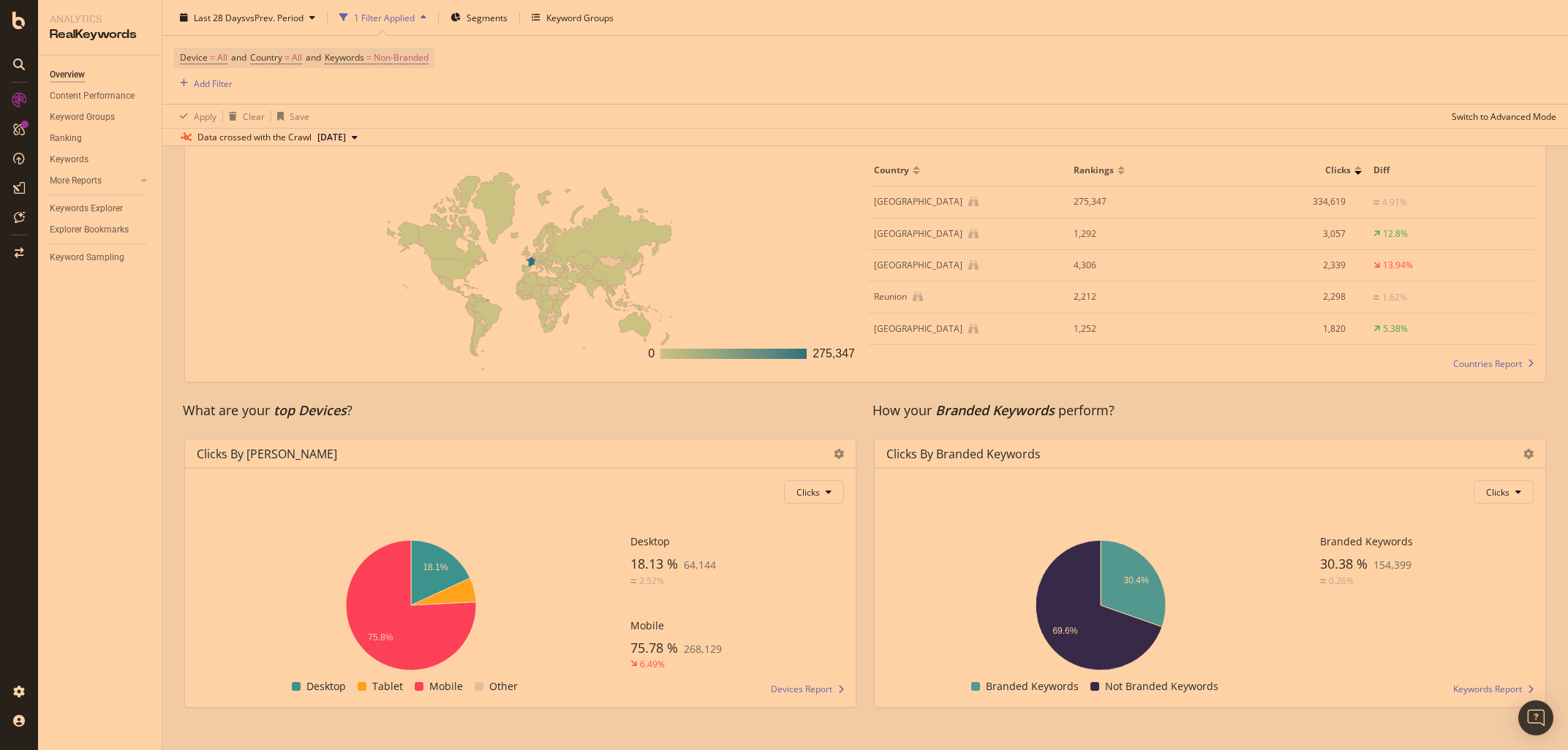
scroll to position [2220, 0]
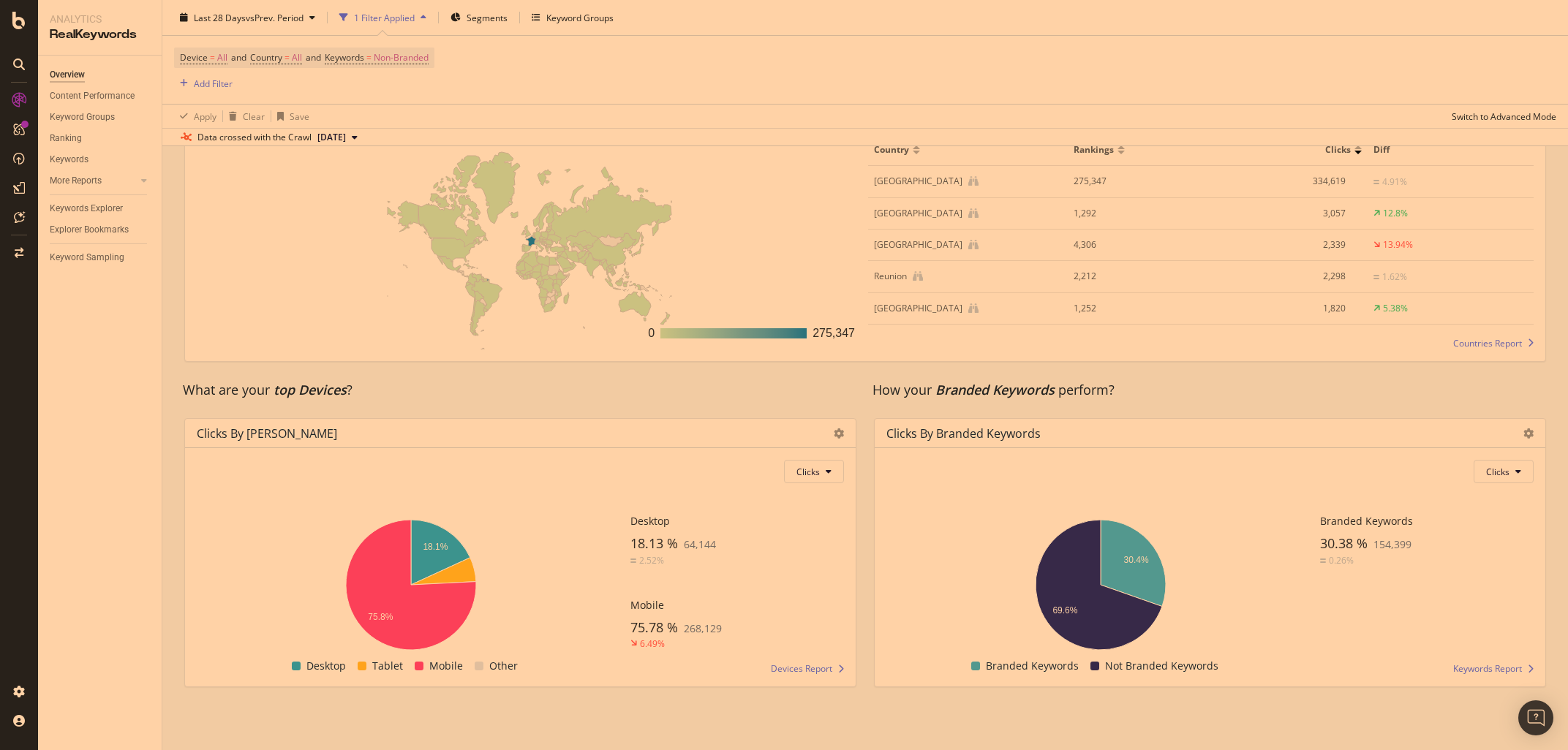
click at [1482, 337] on span "Countries Report" at bounding box center [1487, 343] width 69 height 13
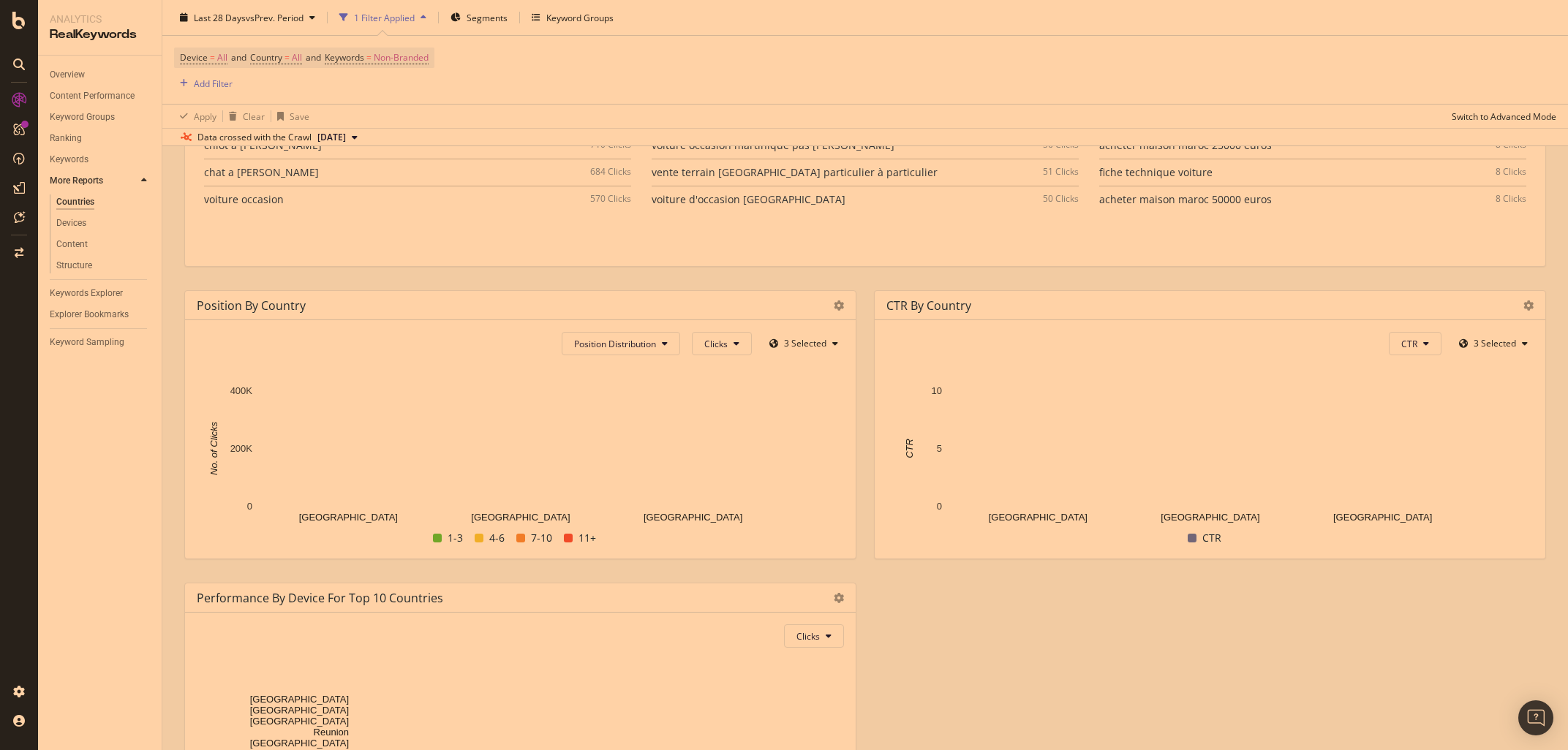
scroll to position [1371, 0]
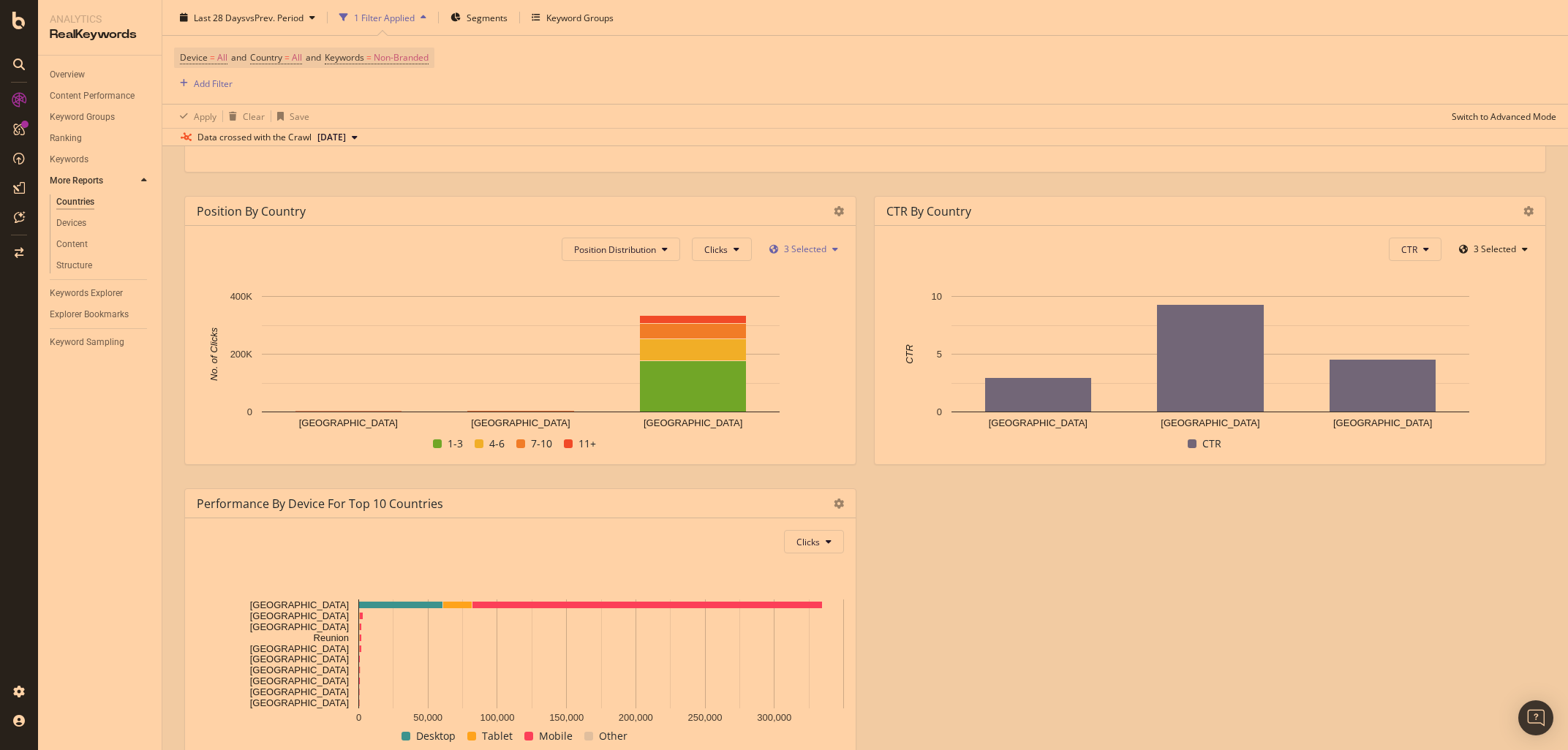
click at [807, 247] on span "3 Selected" at bounding box center [804, 249] width 42 height 13
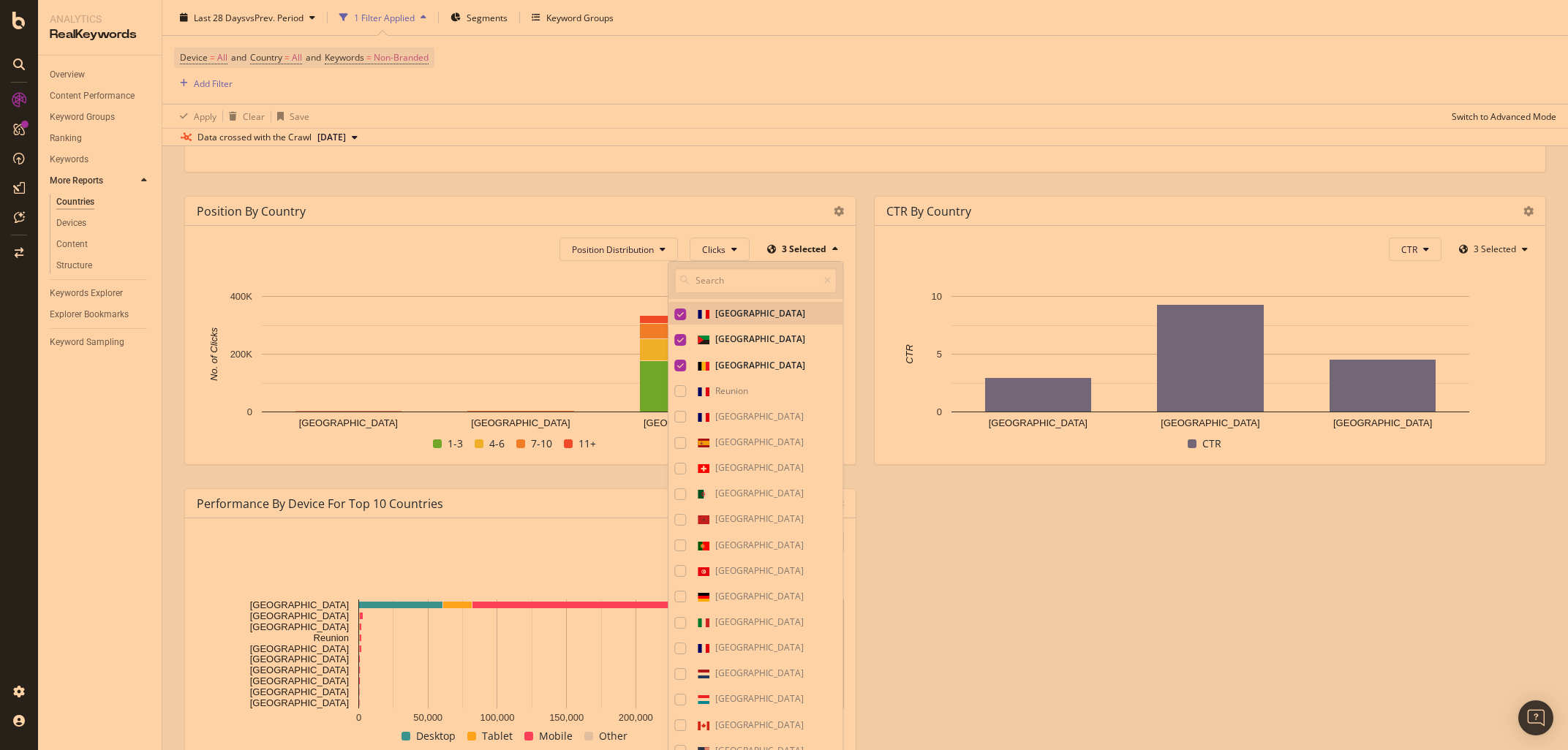
click at [681, 313] on icon at bounding box center [680, 314] width 6 height 7
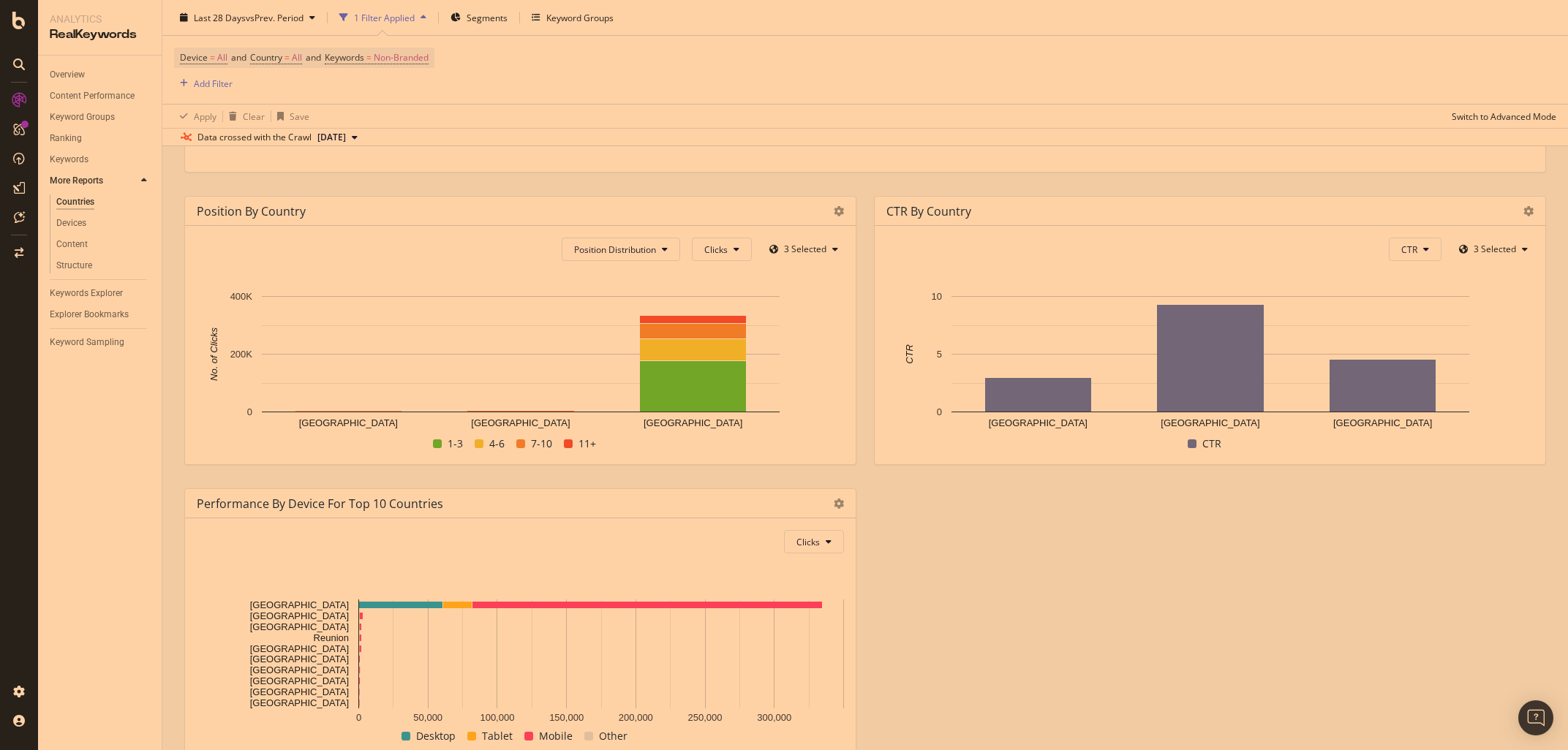
click at [615, 470] on div "Position By Country Position Distribution Clicks 3 Selected Hold CTRL while cli…" at bounding box center [520, 330] width 690 height 293
click at [827, 252] on span "3 Selected" at bounding box center [804, 249] width 42 height 13
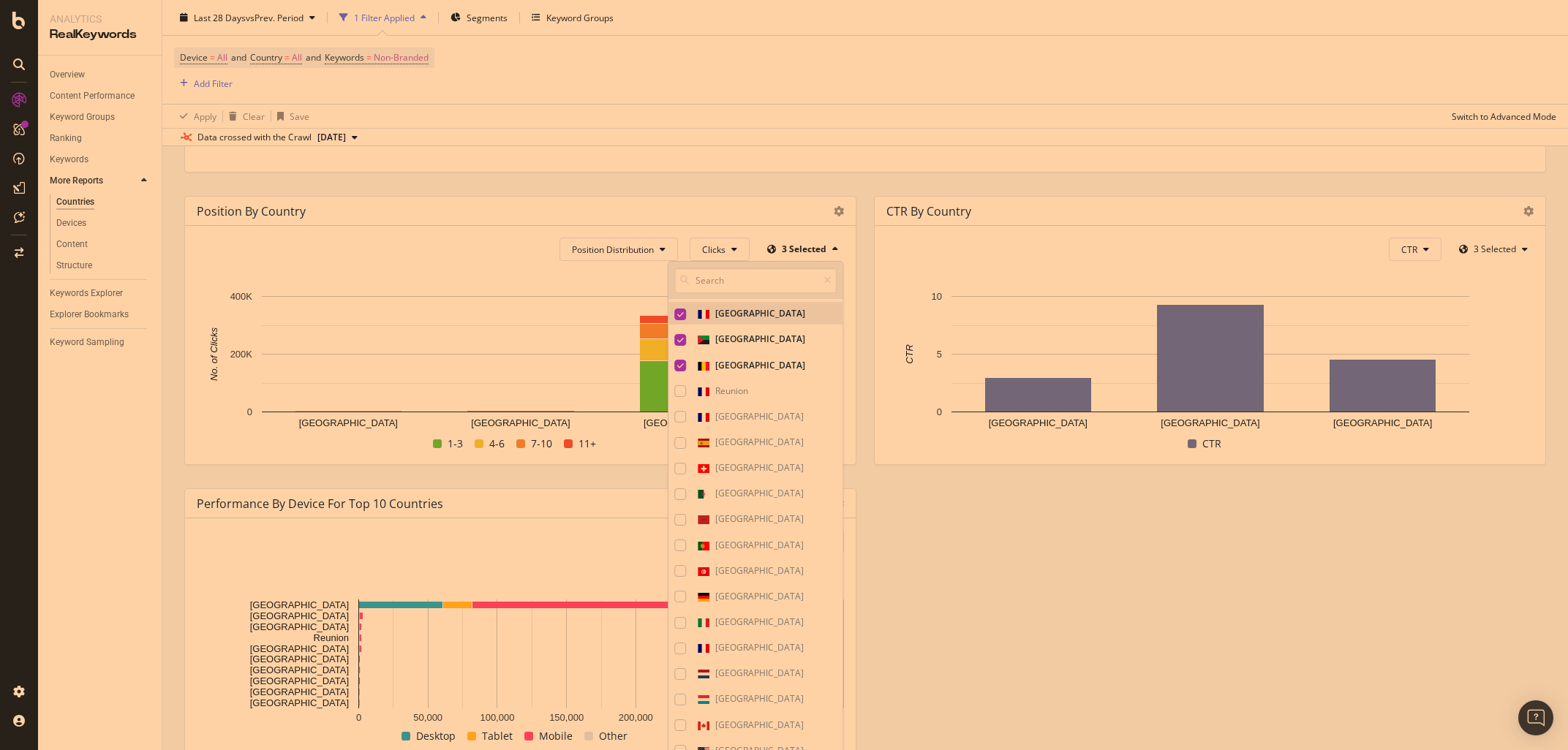
click at [681, 309] on div at bounding box center [680, 314] width 12 height 12
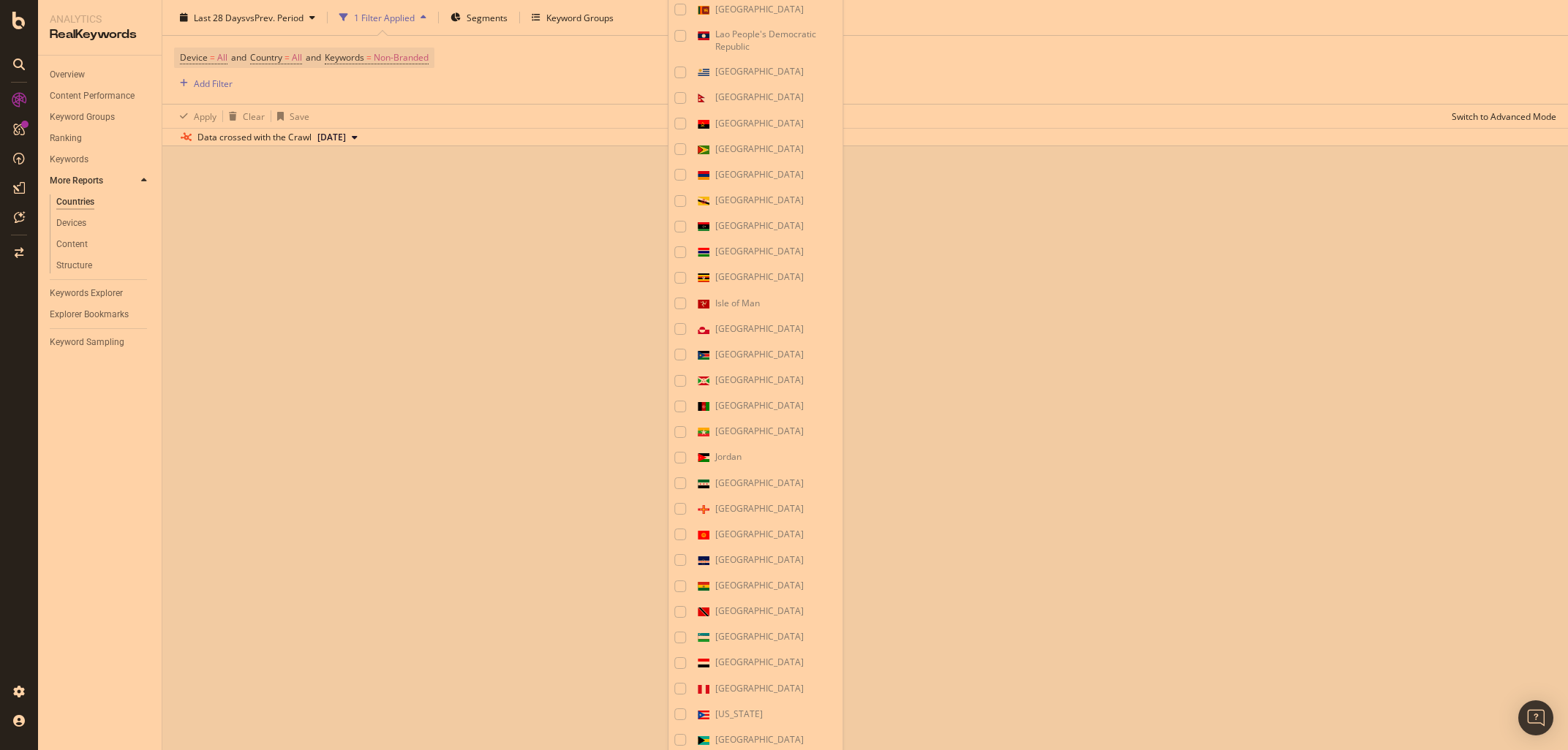
scroll to position [5405, 0]
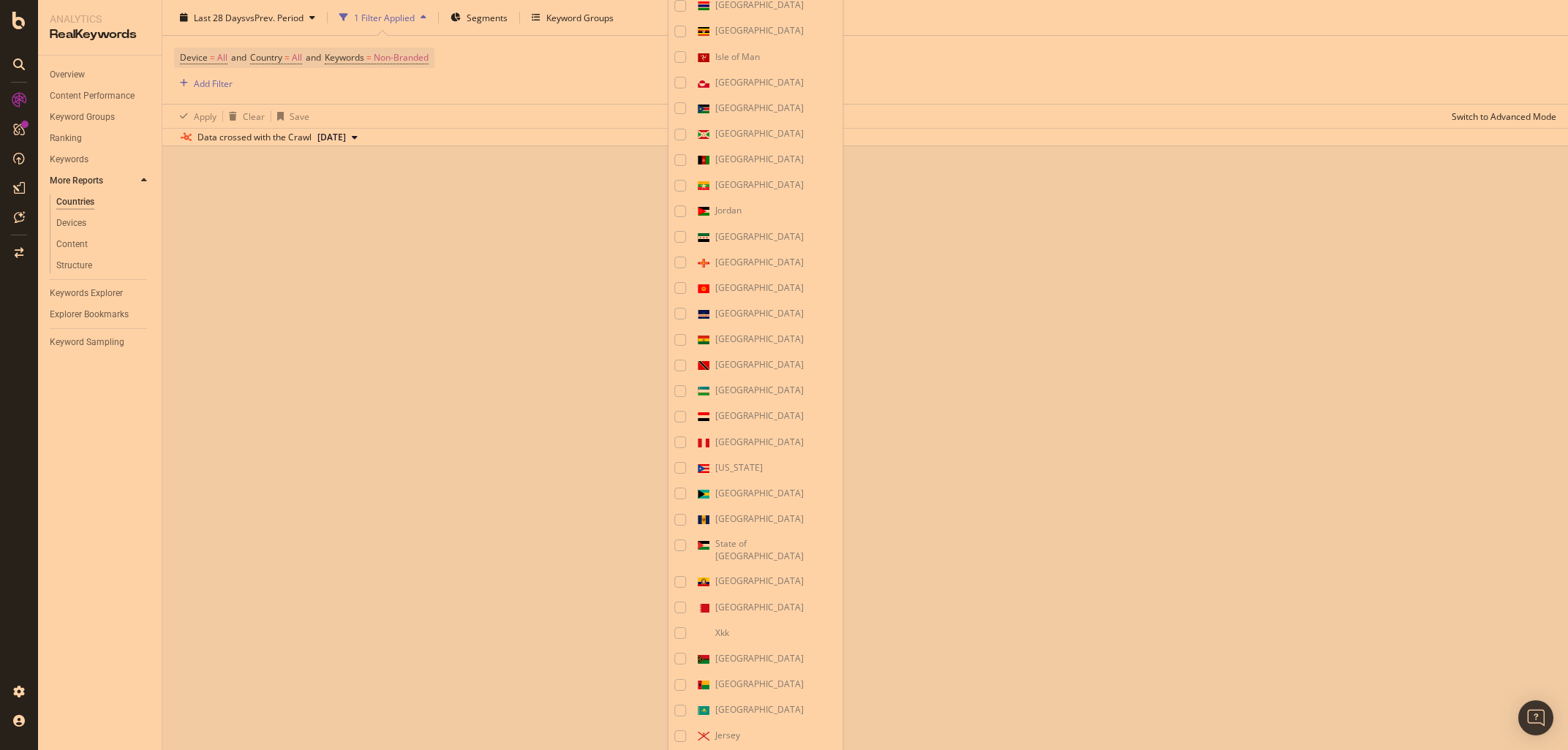
drag, startPoint x: 810, startPoint y: 730, endPoint x: 714, endPoint y: 704, distance: 99.5
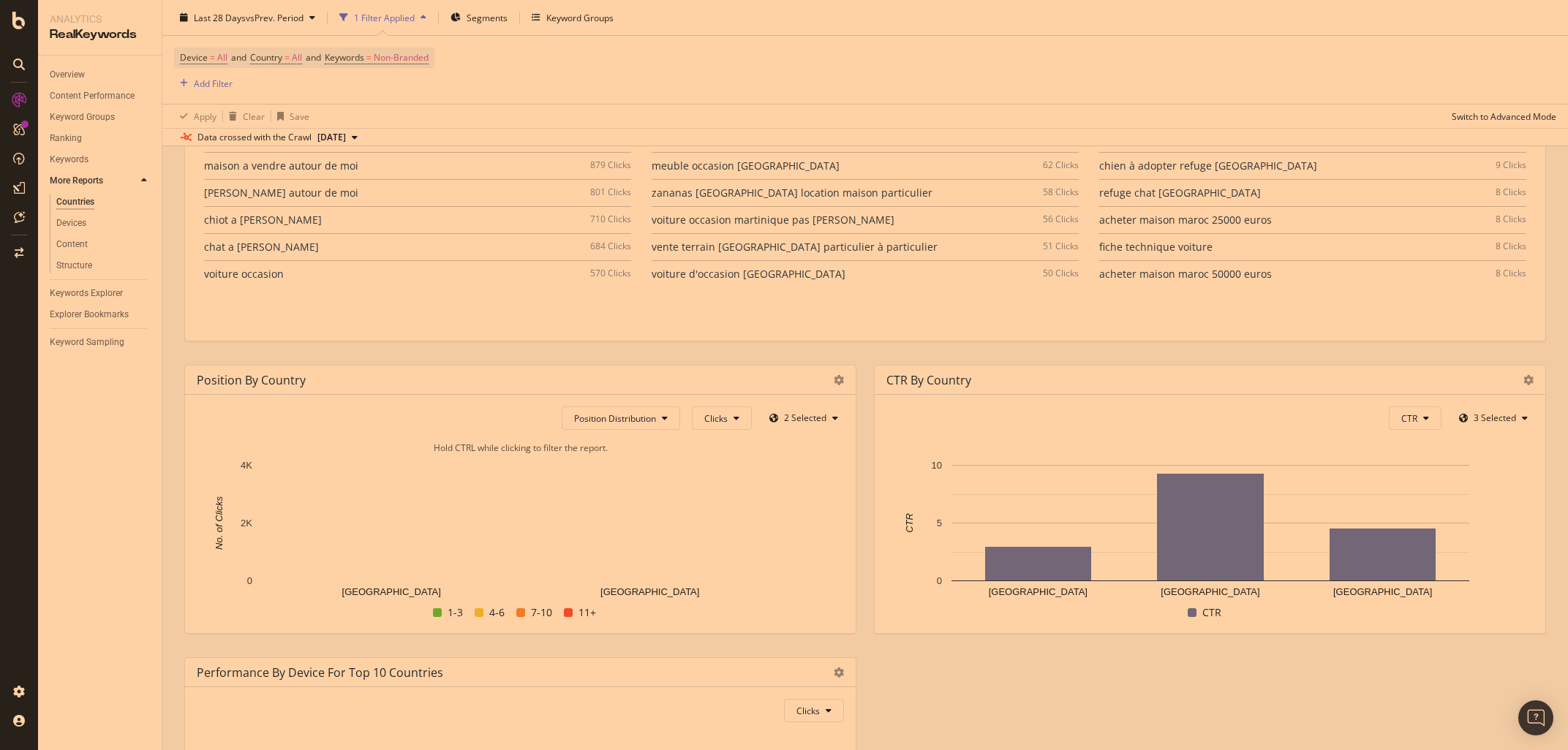
scroll to position [1166, 0]
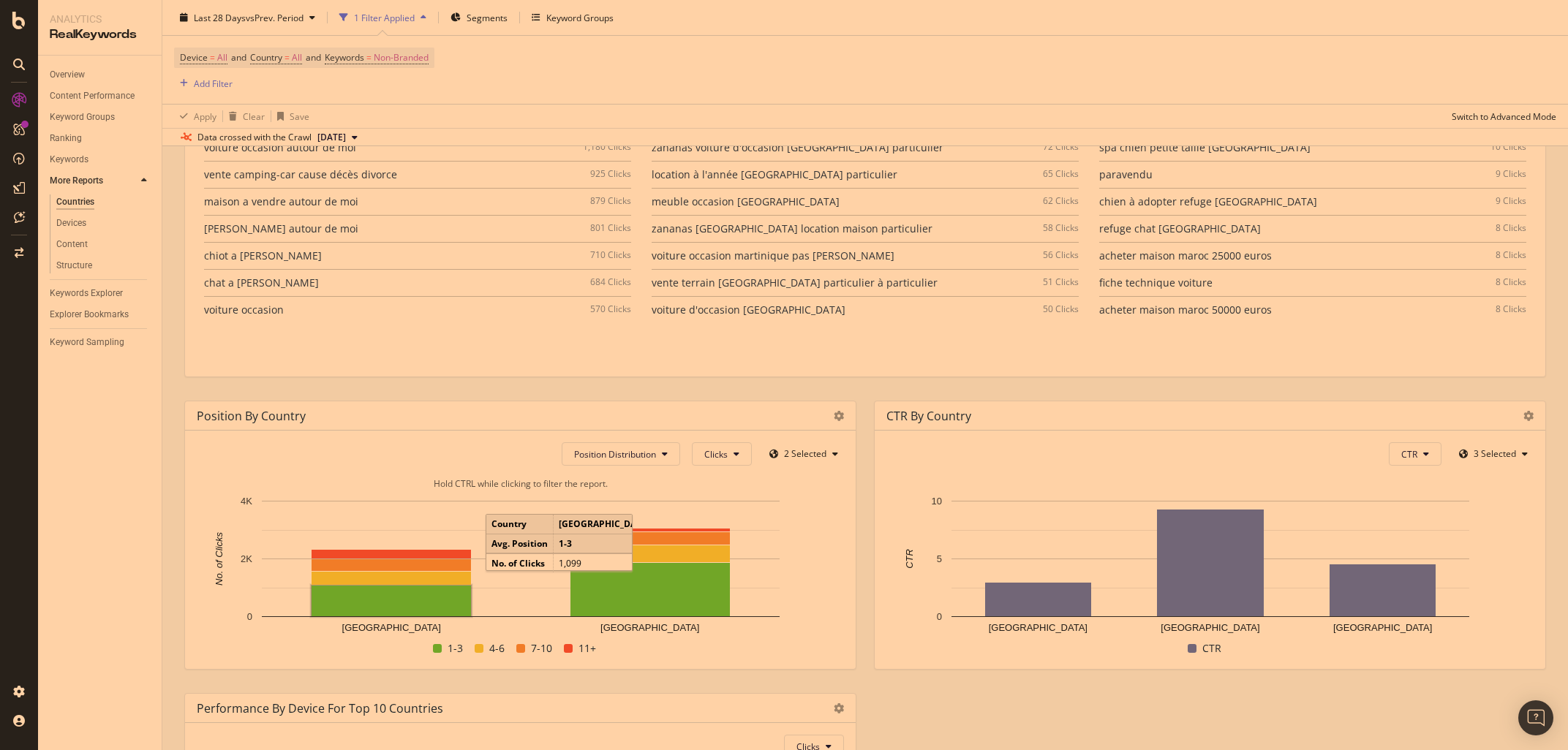
click at [390, 592] on rect "A chart." at bounding box center [391, 601] width 159 height 30
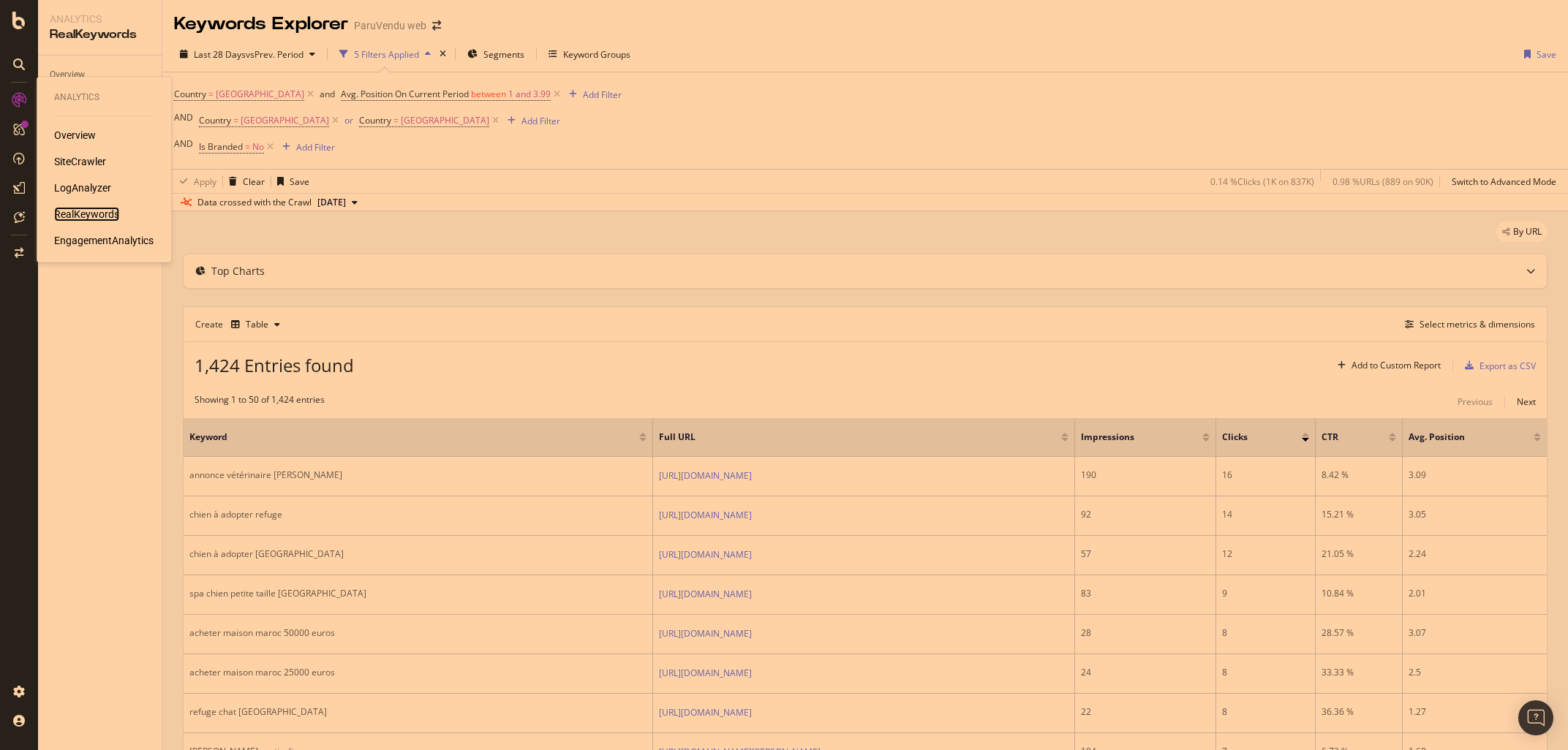
click at [90, 218] on div "RealKeywords" at bounding box center [86, 214] width 65 height 14
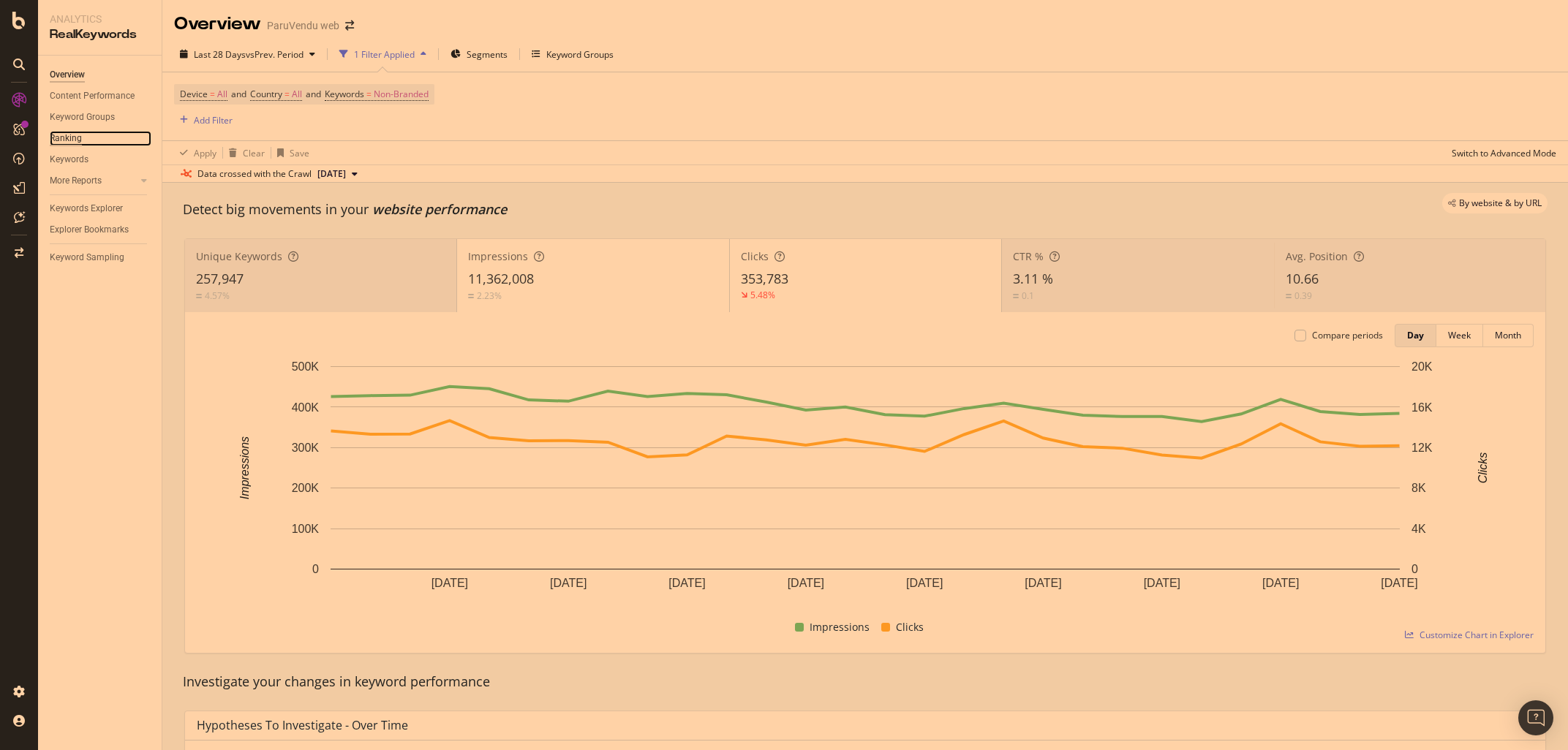
click at [56, 136] on div "Ranking" at bounding box center [66, 138] width 32 height 15
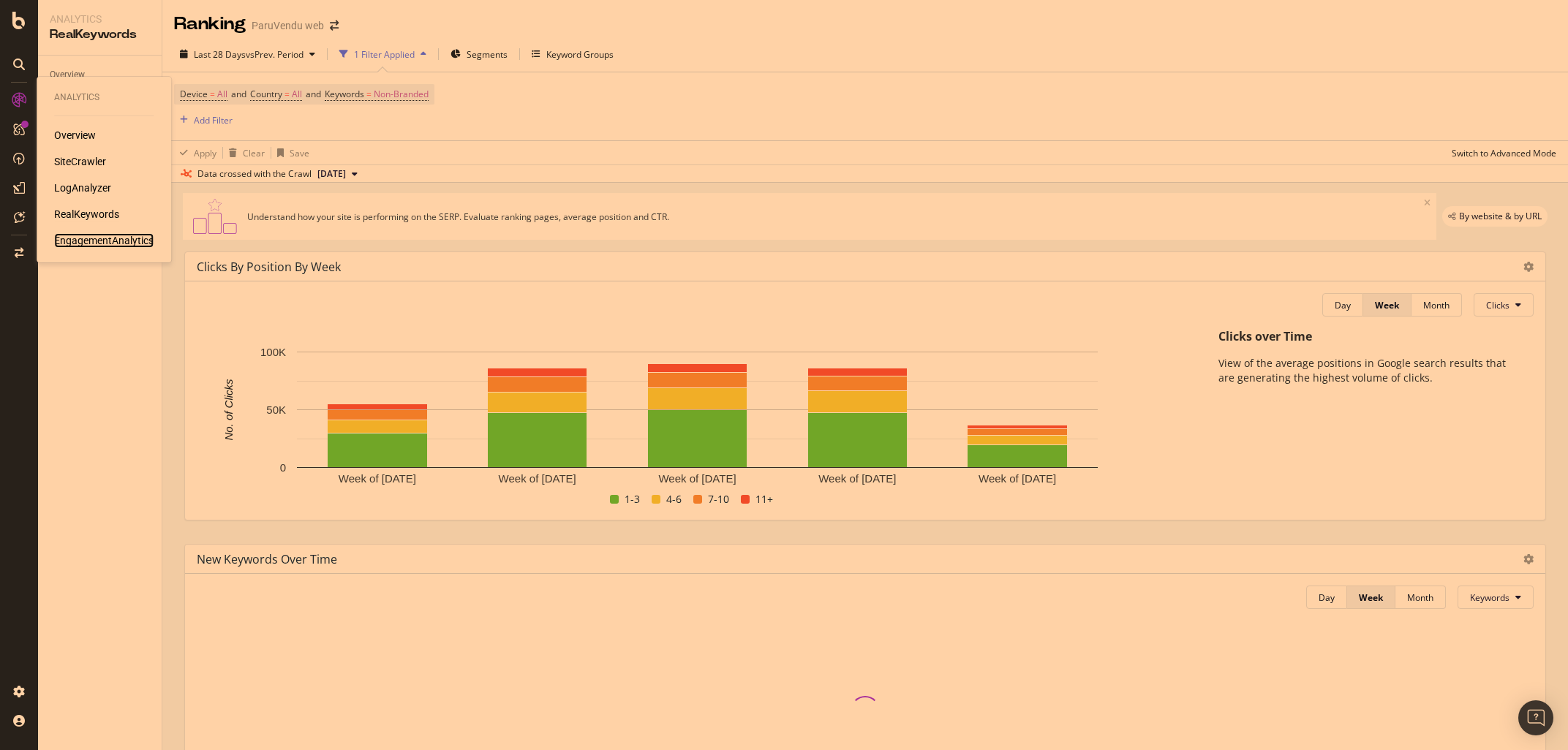
click at [107, 243] on div "EngagementAnalytics" at bounding box center [103, 240] width 99 height 14
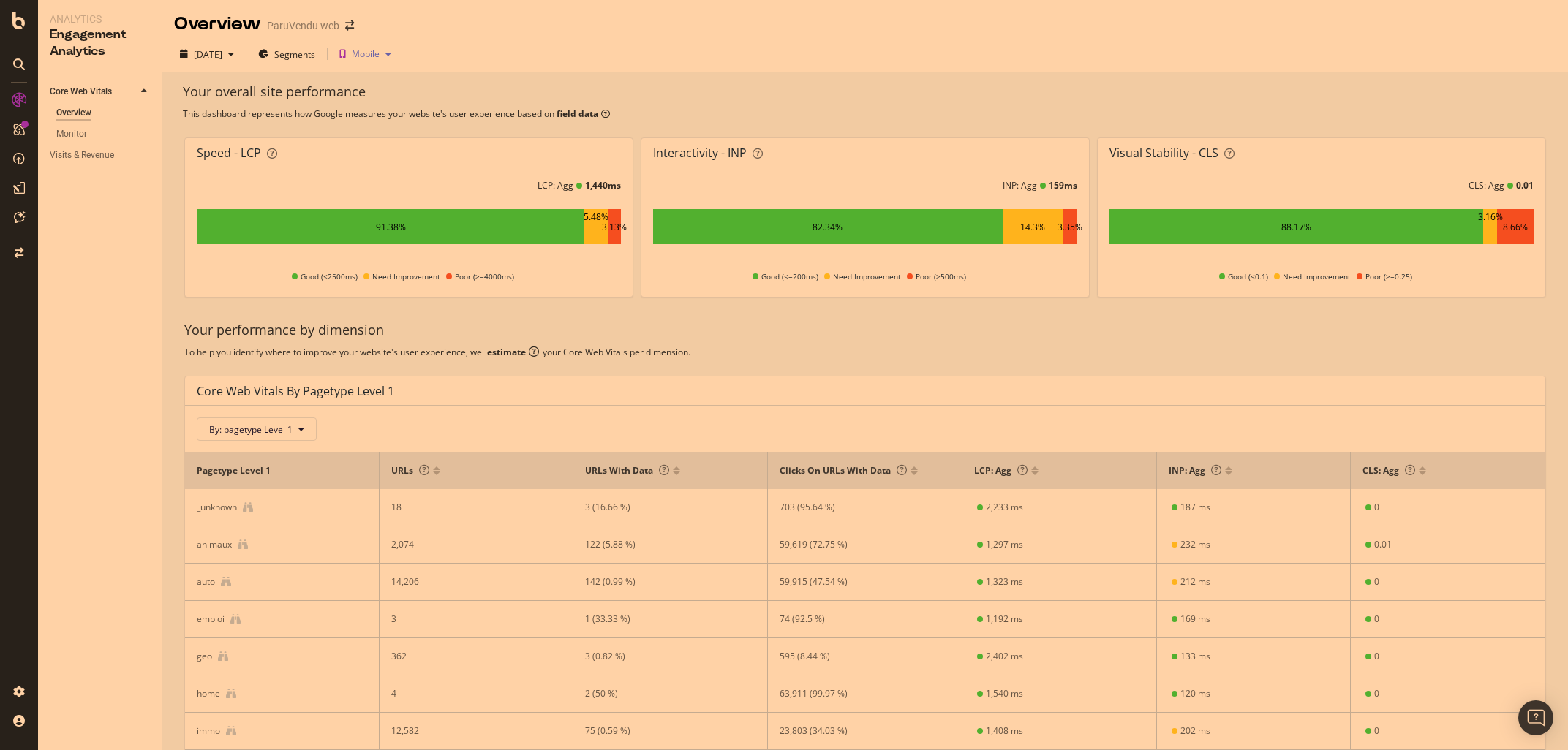
click at [391, 55] on icon "button" at bounding box center [388, 55] width 6 height 9
click at [410, 106] on div "Desktop" at bounding box center [417, 104] width 34 height 13
click at [166, 337] on div "Your overall site performance This dashboard represents how Google measures you…" at bounding box center [864, 462] width 1405 height 779
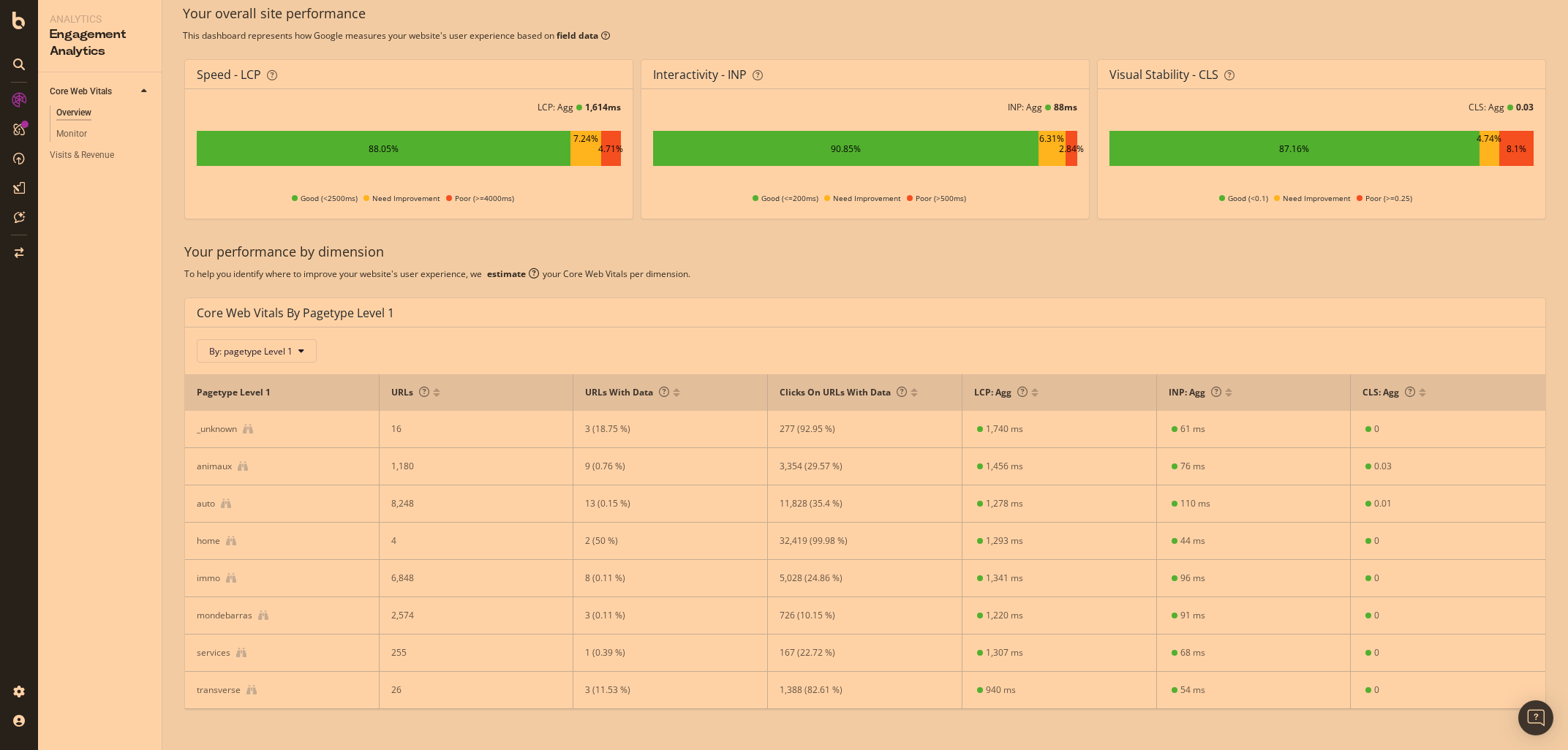
scroll to position [104, 0]
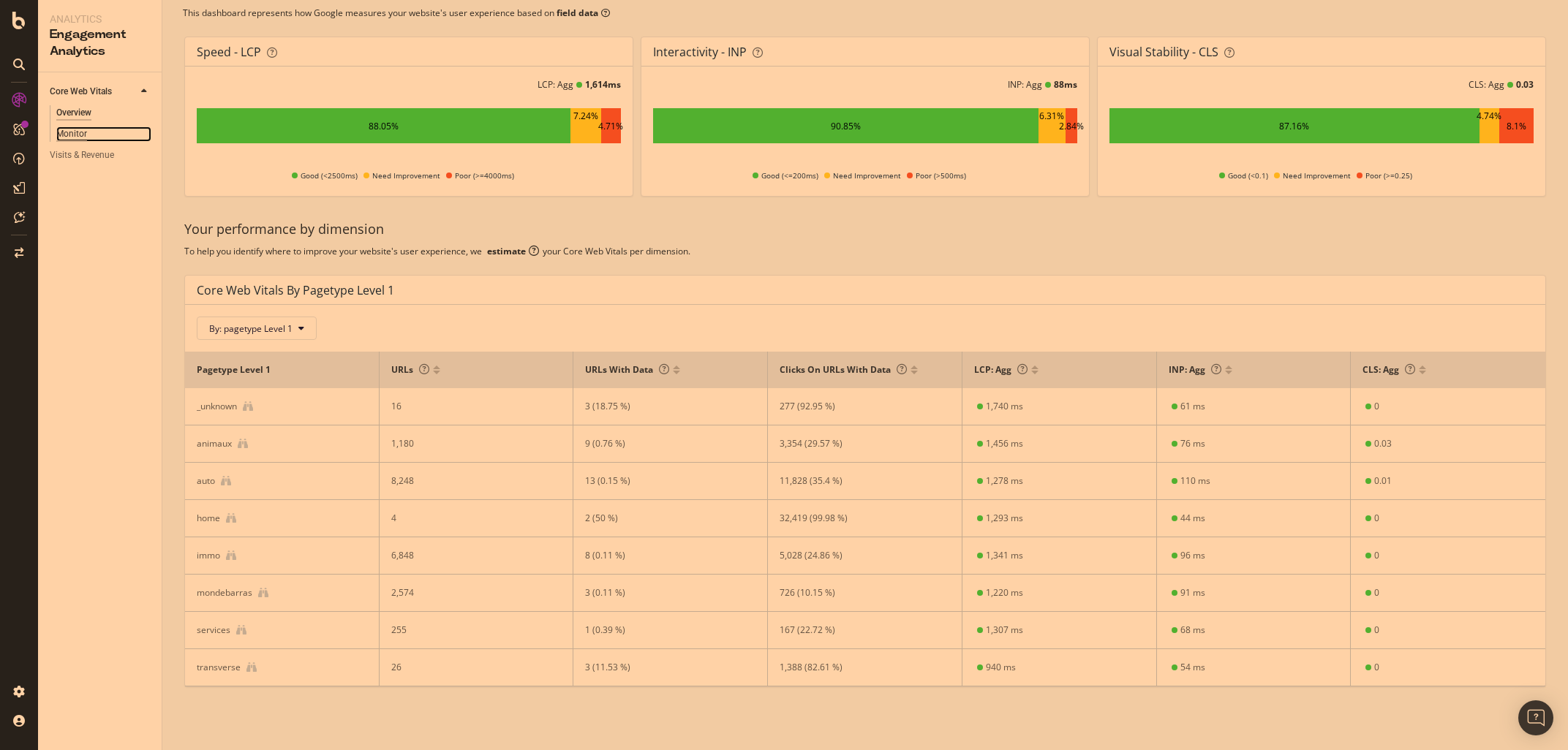
click at [73, 133] on div "Monitor" at bounding box center [72, 133] width 30 height 15
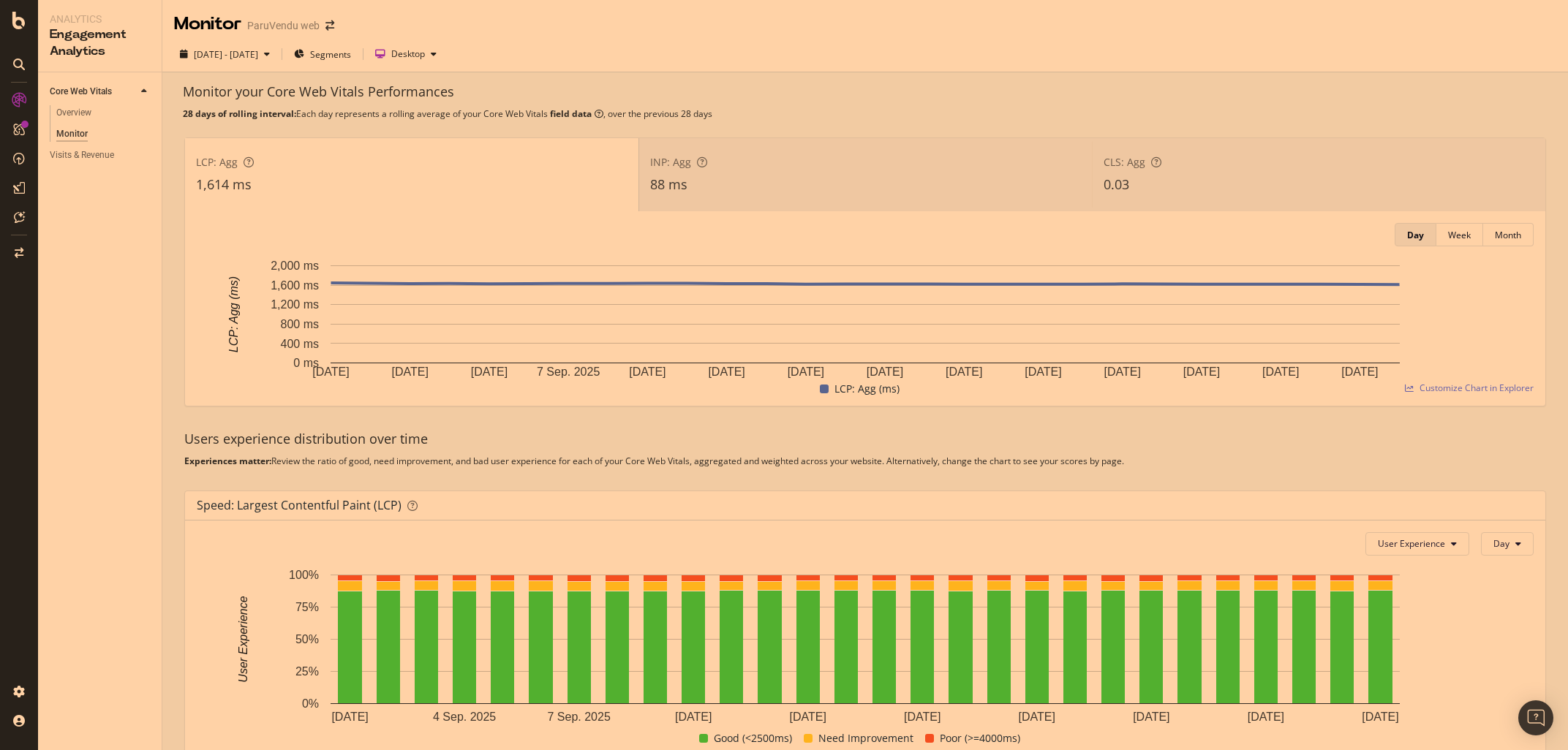
click at [814, 168] on div "INP: Agg" at bounding box center [866, 162] width 432 height 14
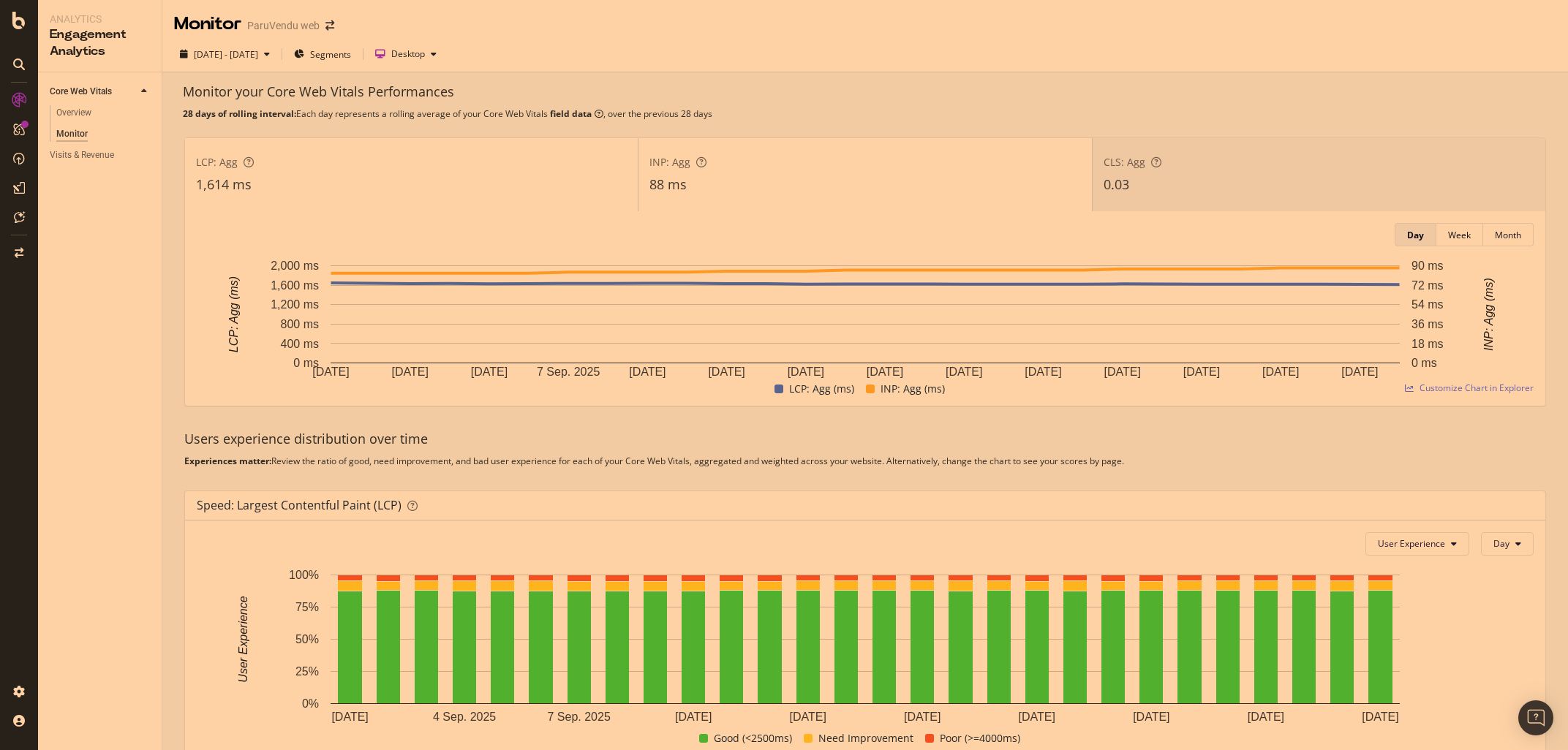
click at [1232, 181] on div "0.03" at bounding box center [1318, 184] width 431 height 19
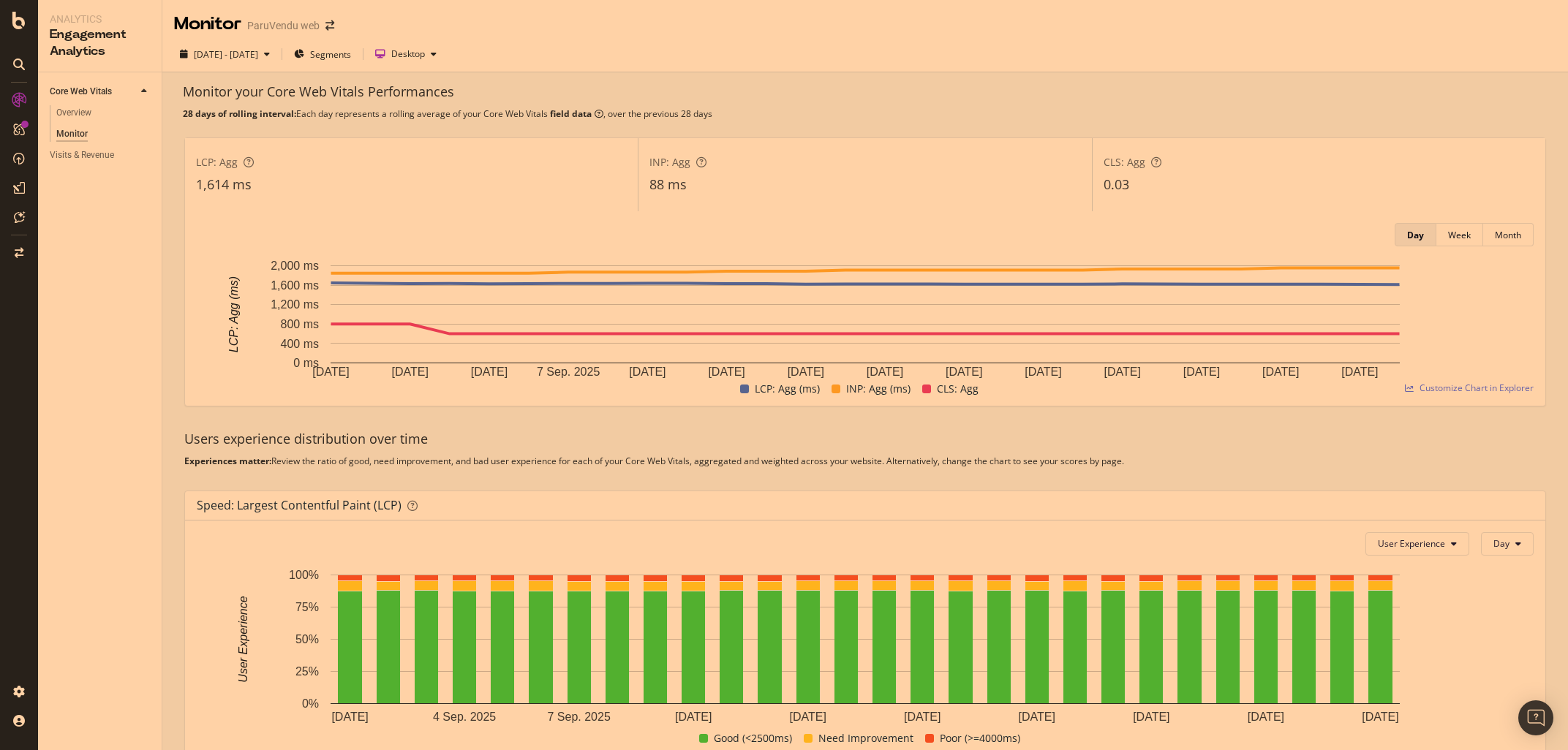
click at [375, 160] on div "LCP: Agg" at bounding box center [411, 162] width 431 height 14
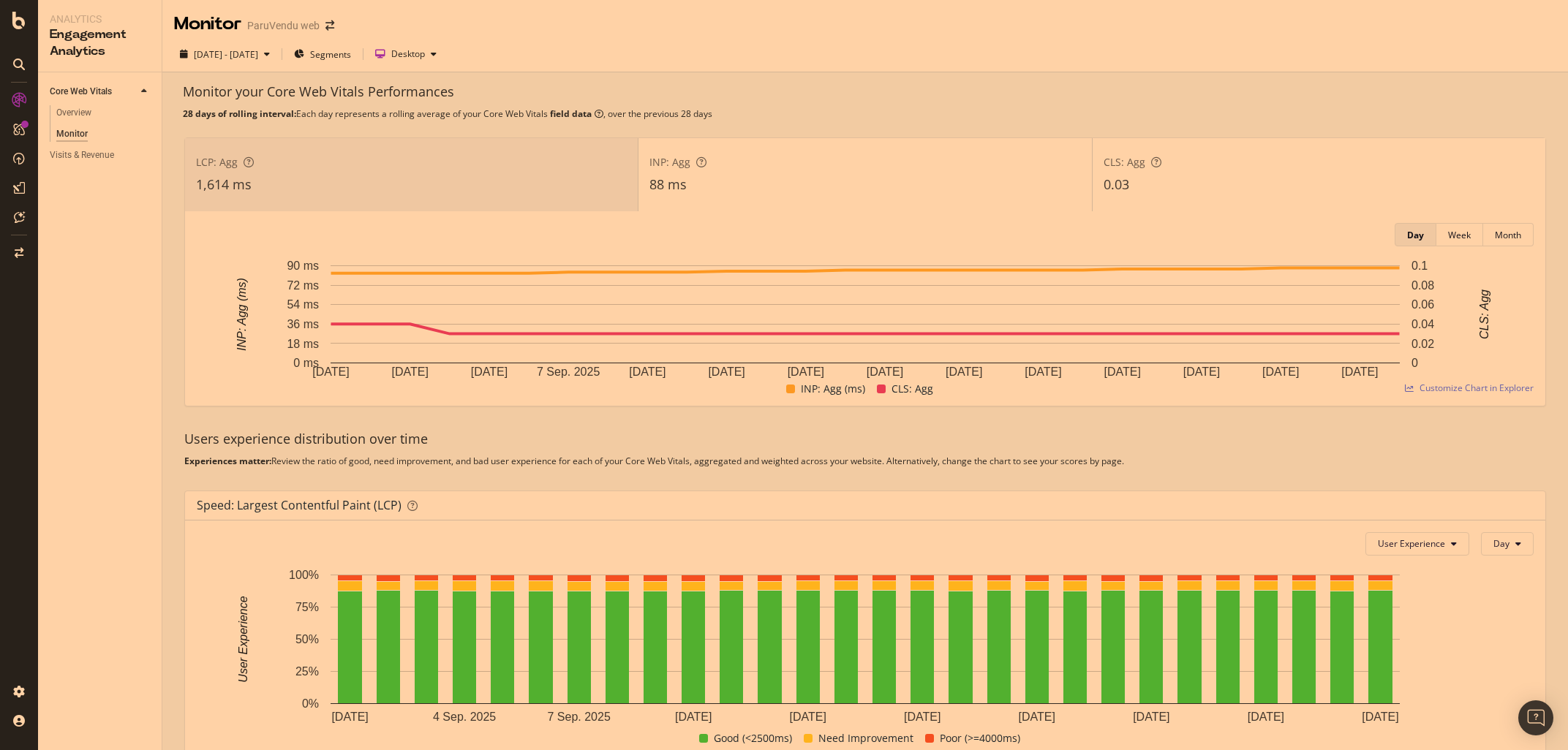
click at [783, 166] on div "INP: Agg" at bounding box center [864, 162] width 431 height 14
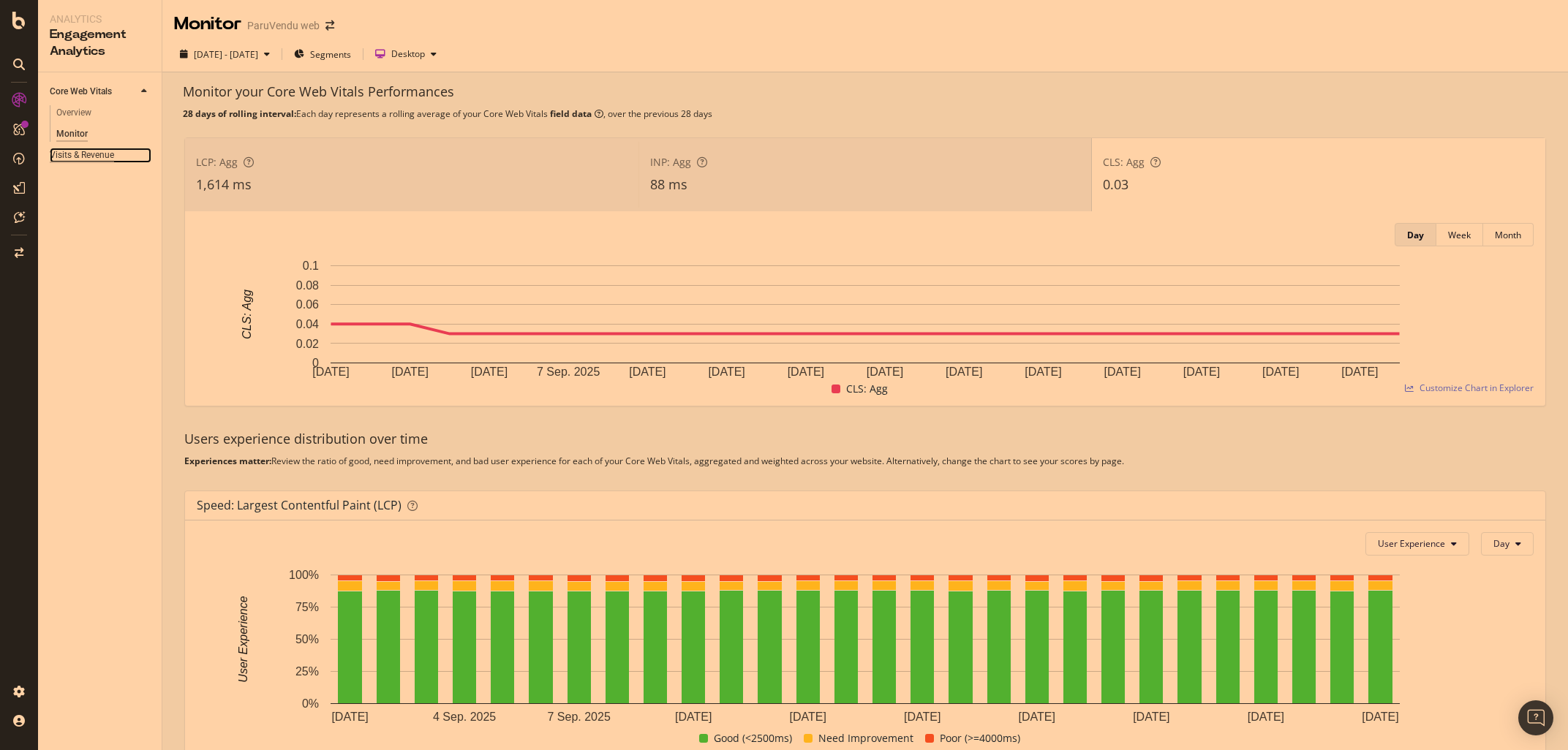
click at [106, 161] on div "Visits & Revenue" at bounding box center [82, 155] width 64 height 15
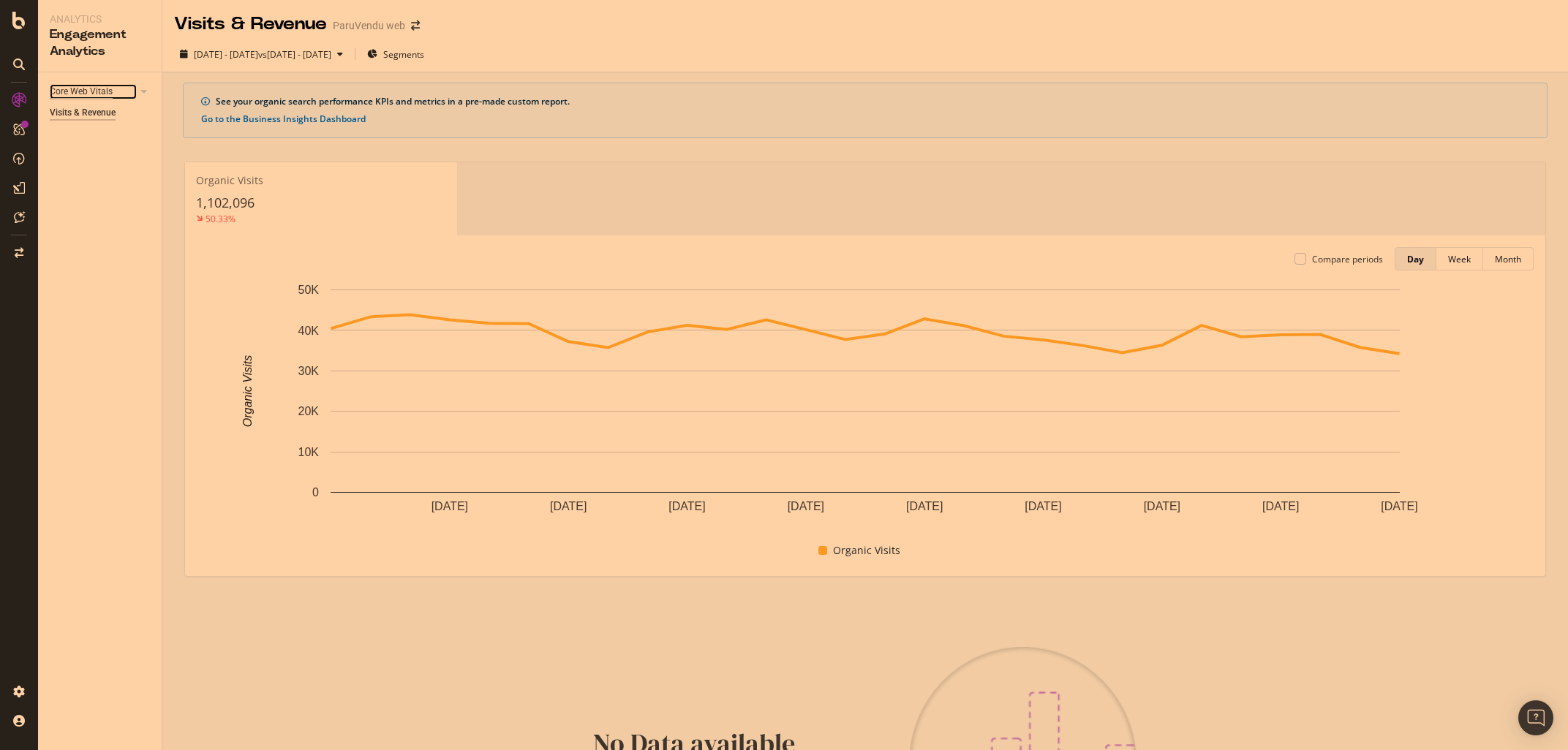
click at [70, 93] on div "Core Web Vitals" at bounding box center [81, 91] width 63 height 15
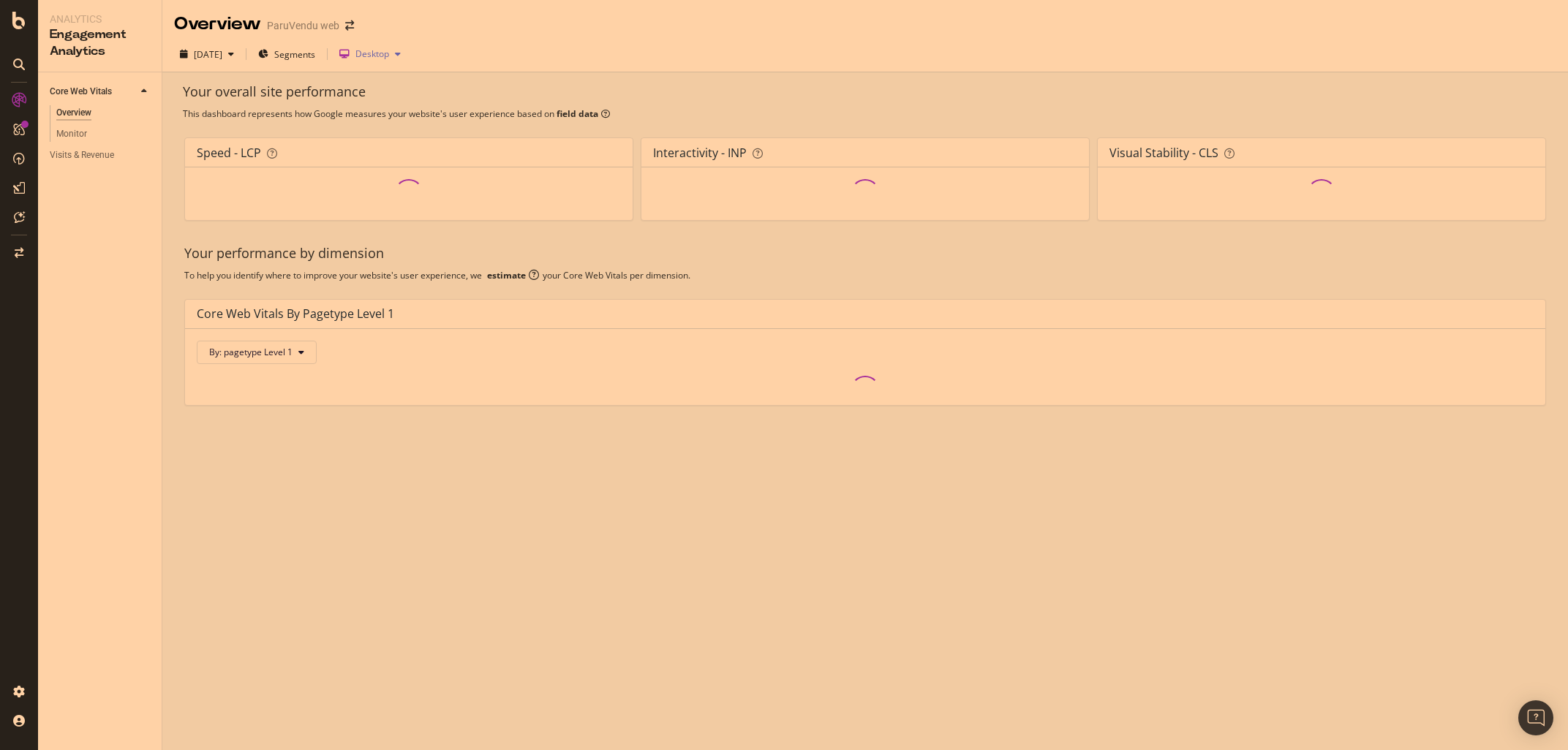
click at [400, 54] on icon "button" at bounding box center [398, 55] width 6 height 9
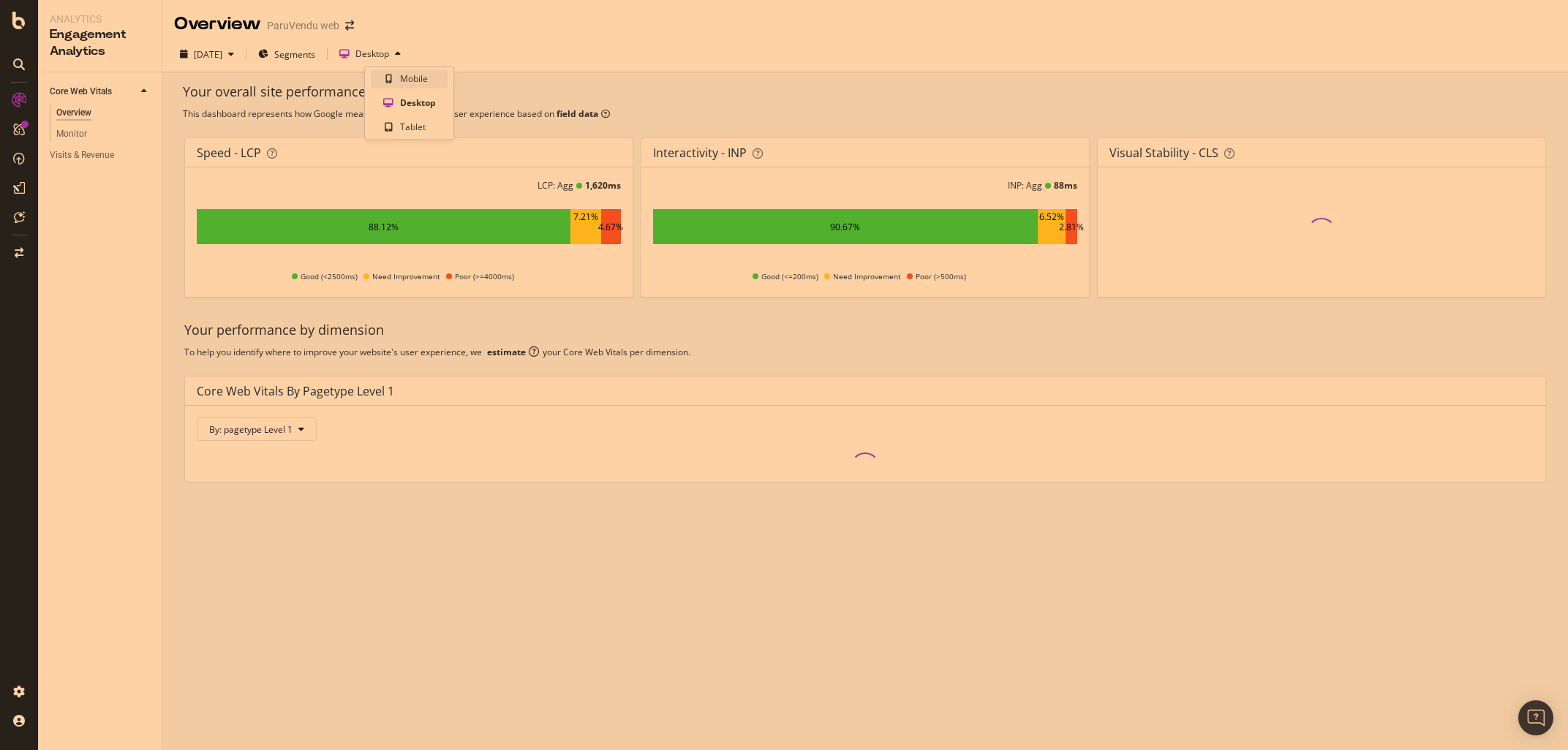
click at [423, 81] on div "Mobile" at bounding box center [414, 79] width 28 height 13
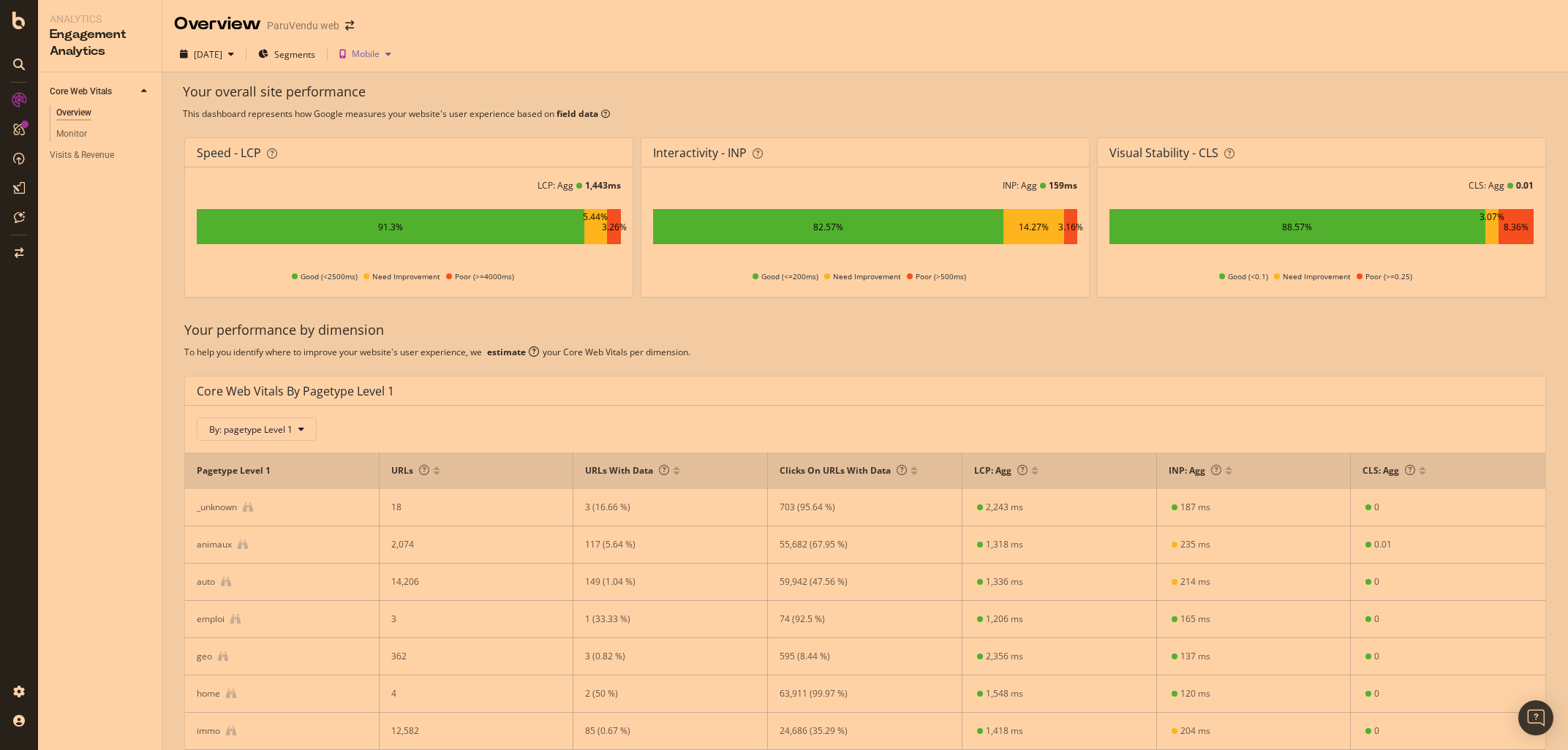
click at [397, 48] on div "Mobile" at bounding box center [364, 54] width 64 height 21
click at [401, 104] on div "Desktop" at bounding box center [417, 104] width 34 height 13
click at [389, 52] on div "Desktop" at bounding box center [373, 55] width 34 height 9
click at [408, 81] on div "Mobile" at bounding box center [414, 79] width 28 height 13
click at [181, 320] on div "Your performance by dimension To help you identify where to improve your websit…" at bounding box center [865, 591] width 1379 height 565
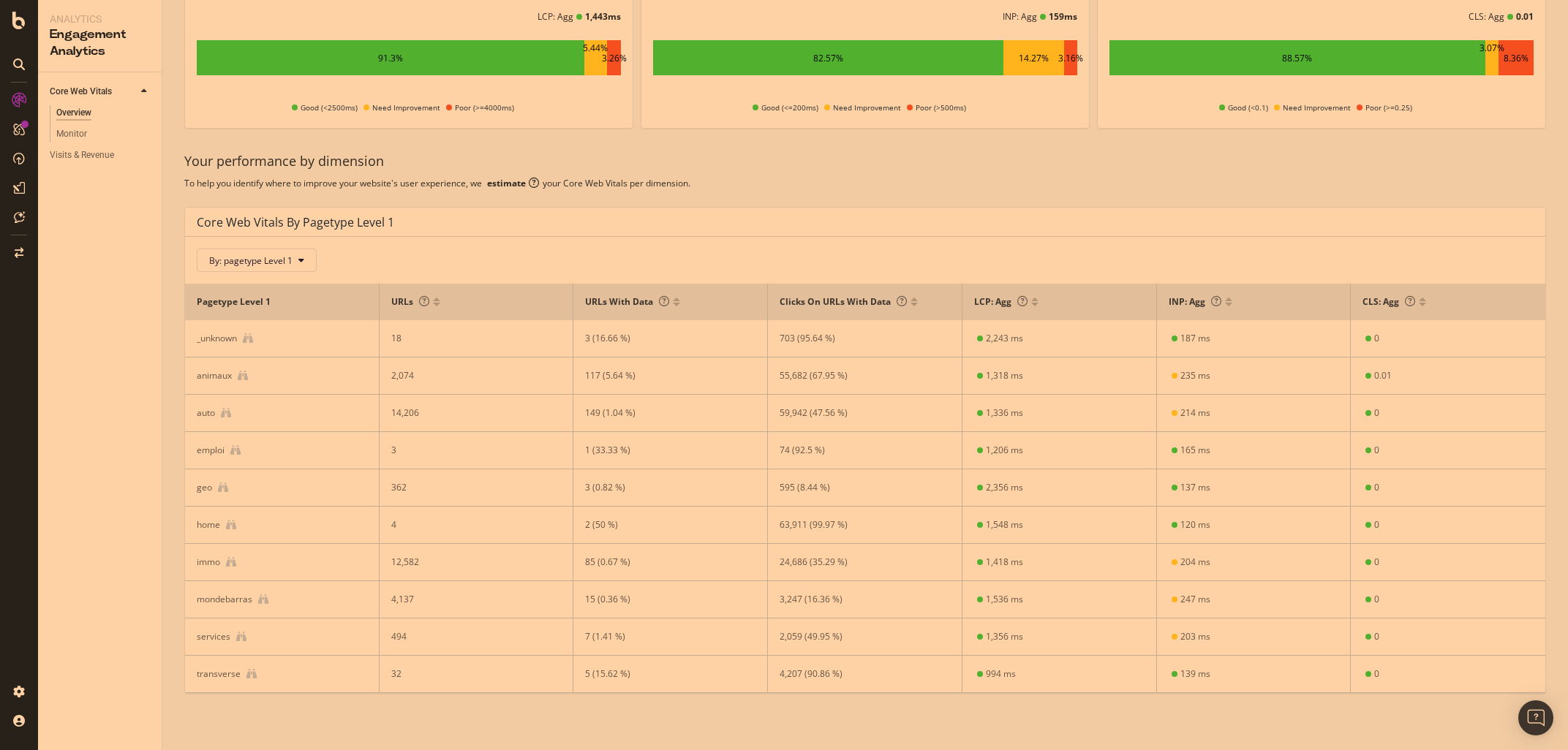
scroll to position [180, 0]
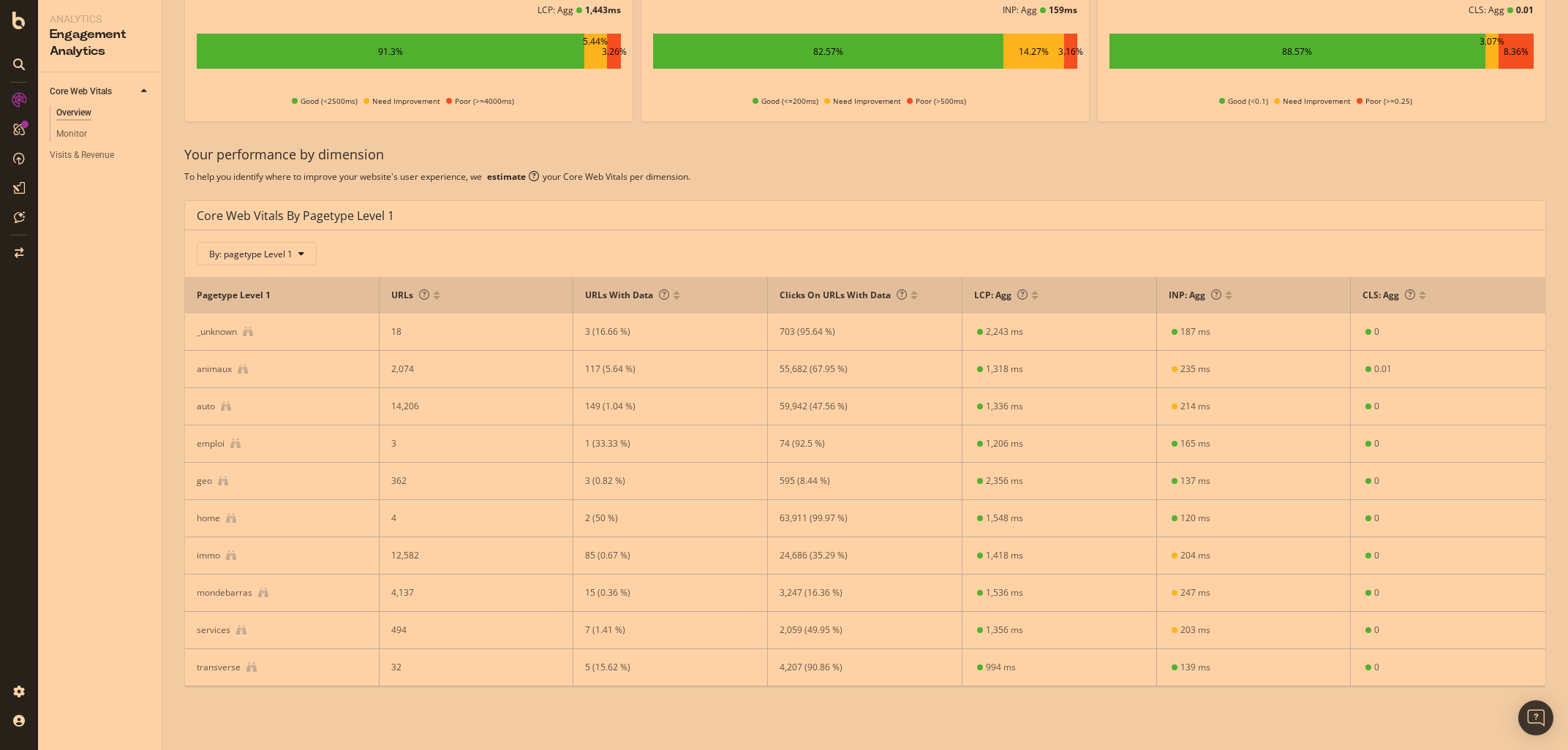
click at [172, 121] on div "Your overall site performance This dashboard represents how Google measures you…" at bounding box center [864, 323] width 1405 height 853
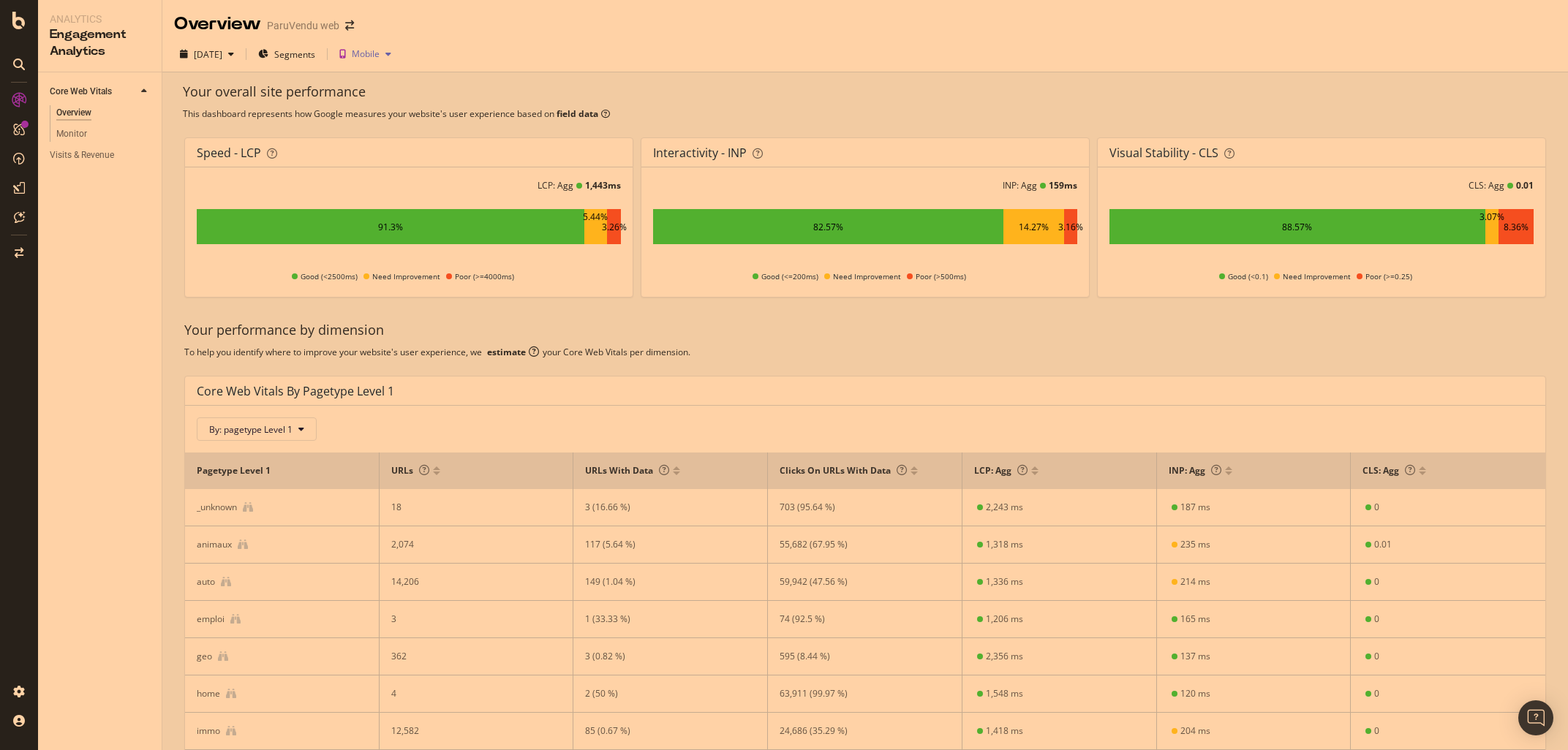
click at [380, 54] on div "Mobile" at bounding box center [365, 55] width 28 height 9
click at [405, 126] on div "Tablet" at bounding box center [413, 128] width 26 height 13
click at [172, 317] on div "Your overall site performance This dashboard represents how Google measures you…" at bounding box center [864, 443] width 1405 height 741
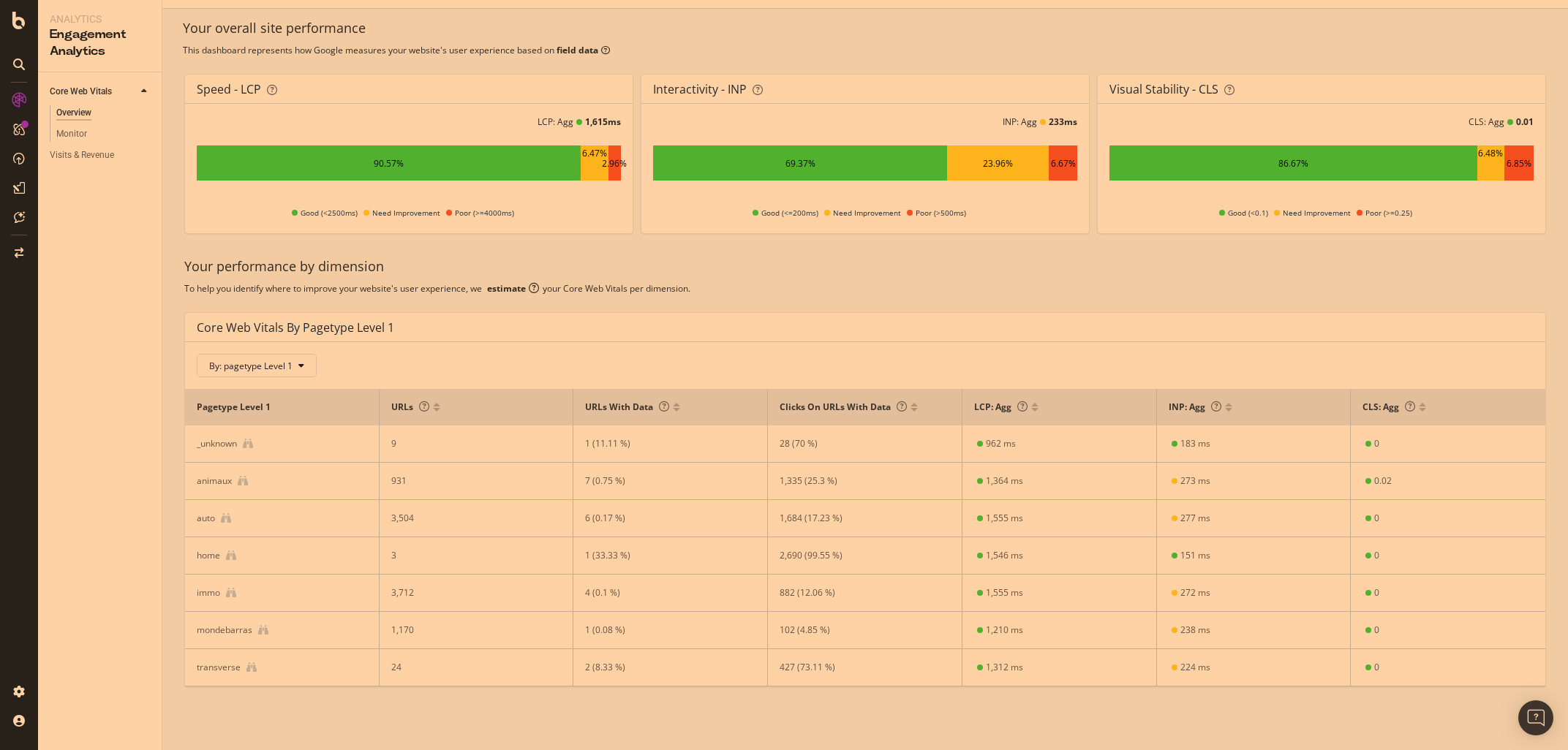
click at [1324, 329] on div "Core Web Vitals By pagetype Level 1" at bounding box center [861, 328] width 1329 height 14
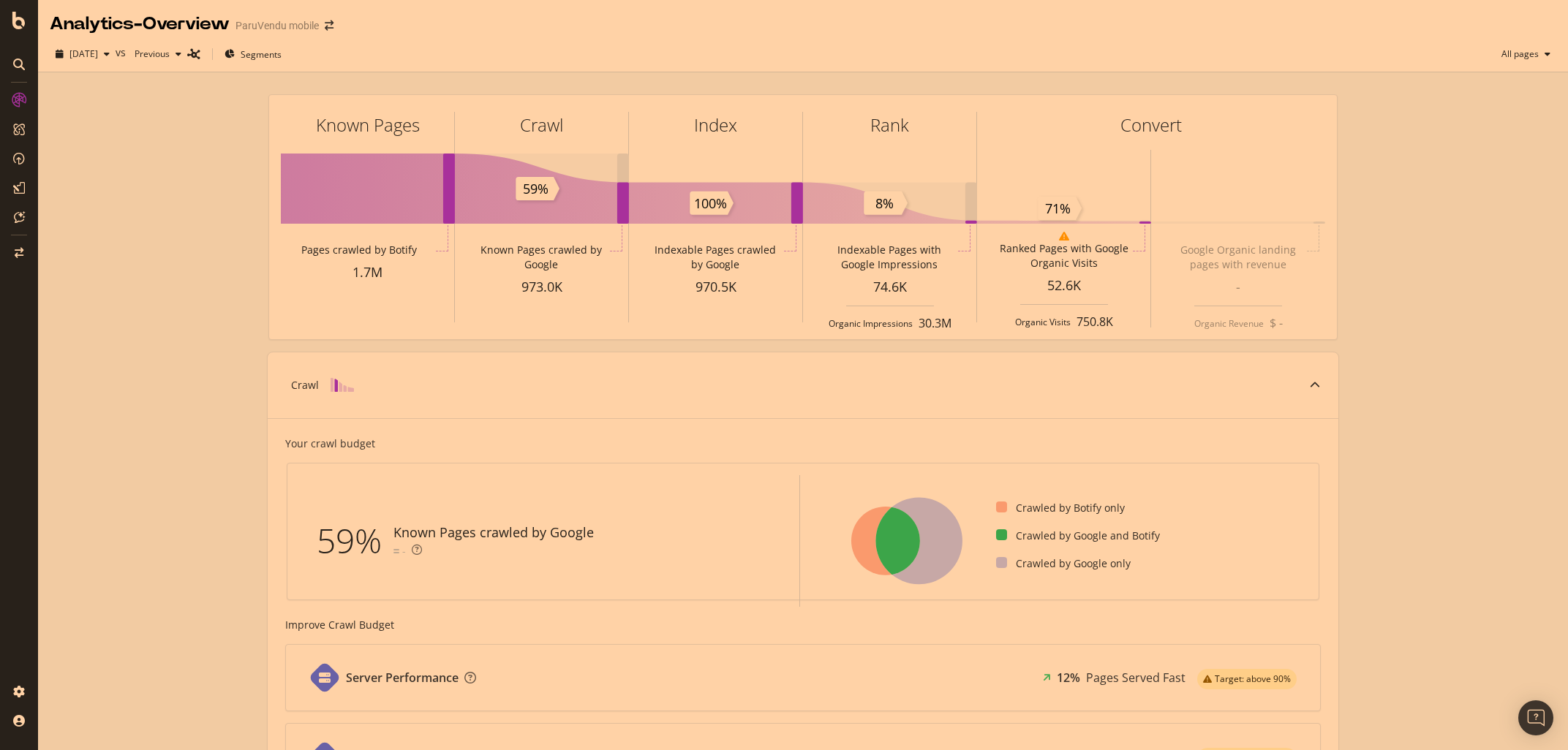
click at [154, 421] on div "Known Pages Pages crawled by Botify 1.7M Crawl Known Pages crawled by Google 97…" at bounding box center [802, 605] width 1529 height 1065
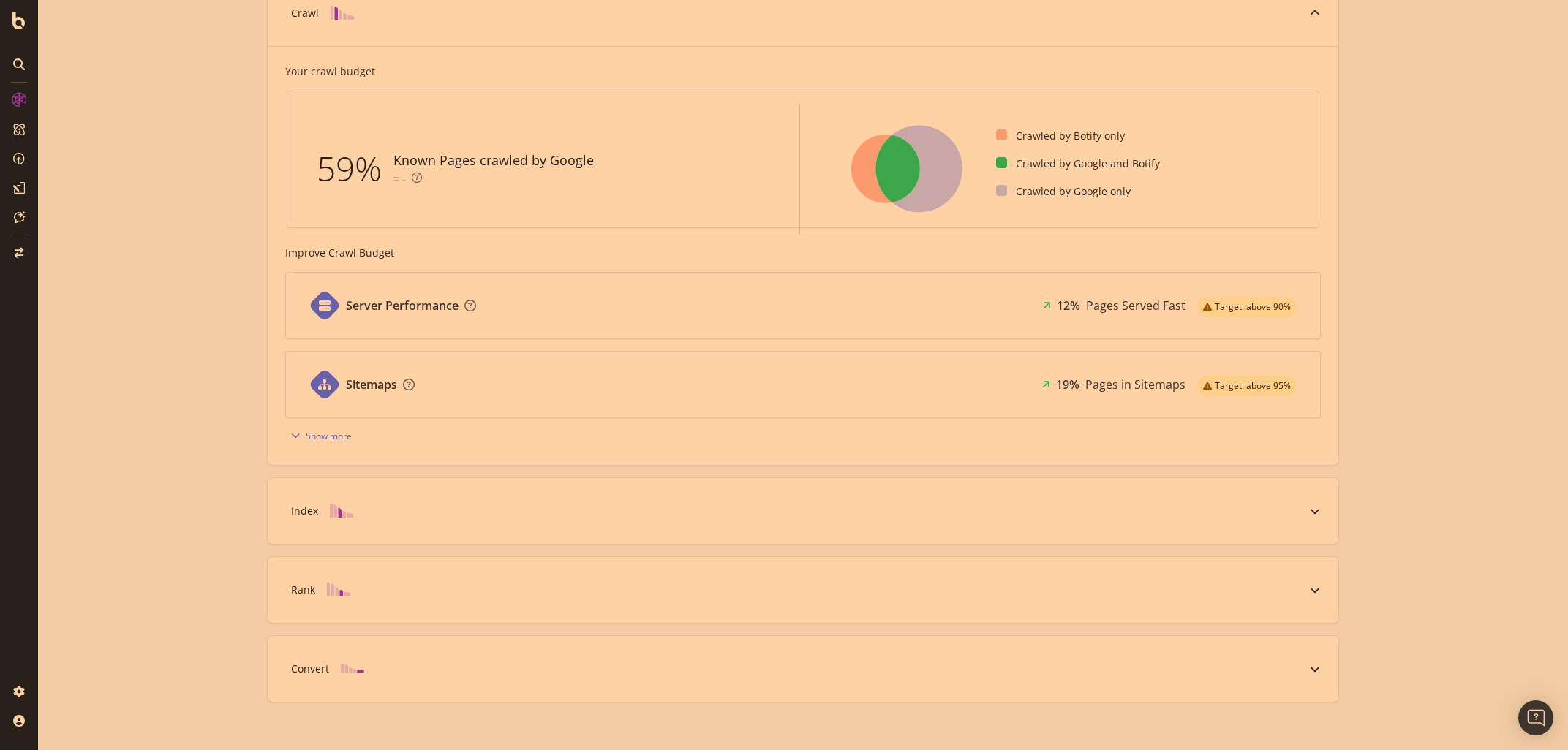
scroll to position [388, 0]
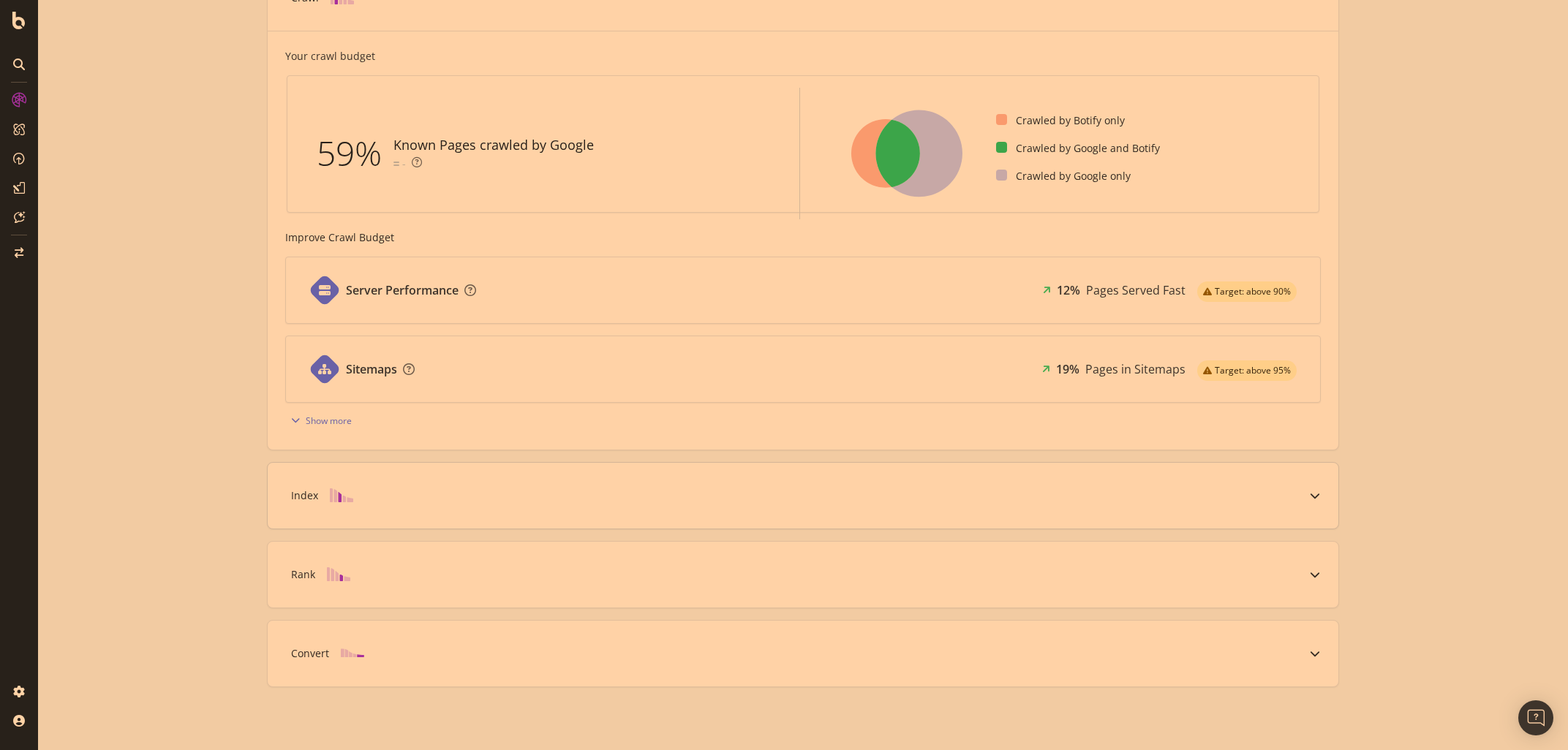
click at [1311, 494] on icon at bounding box center [1314, 495] width 10 height 10
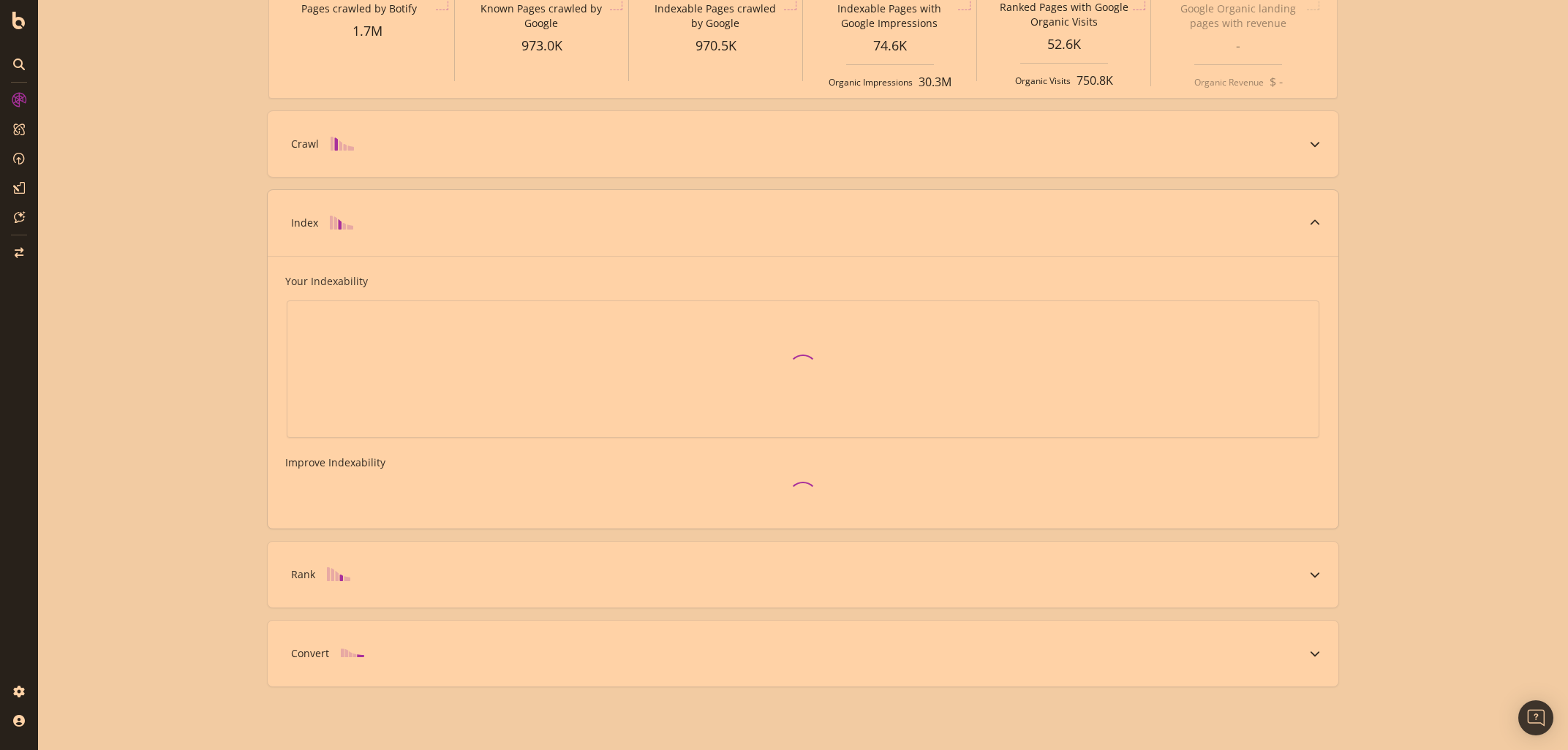
scroll to position [242, 0]
click at [1316, 145] on icon at bounding box center [1314, 143] width 10 height 10
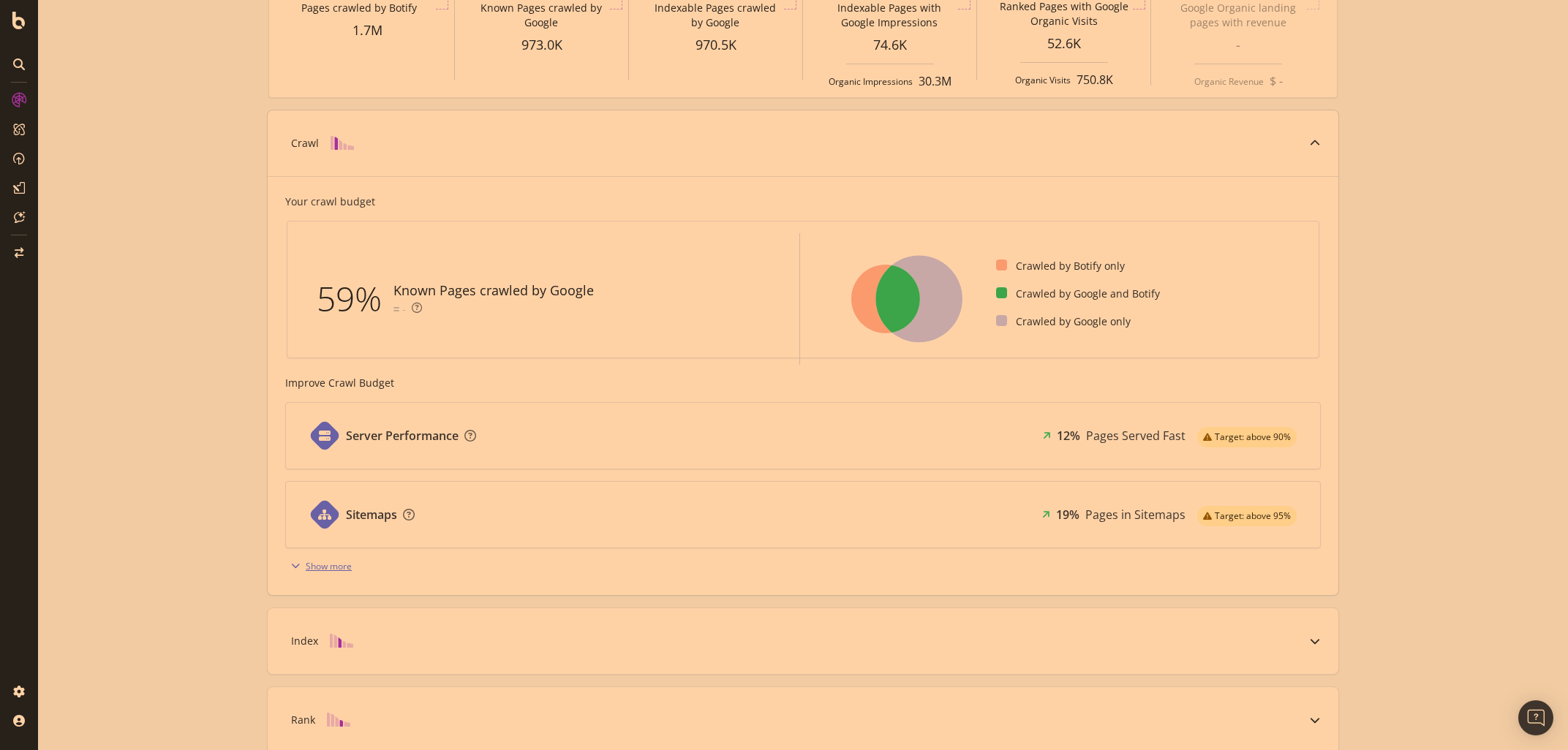
click at [313, 564] on div "Show more" at bounding box center [328, 566] width 46 height 13
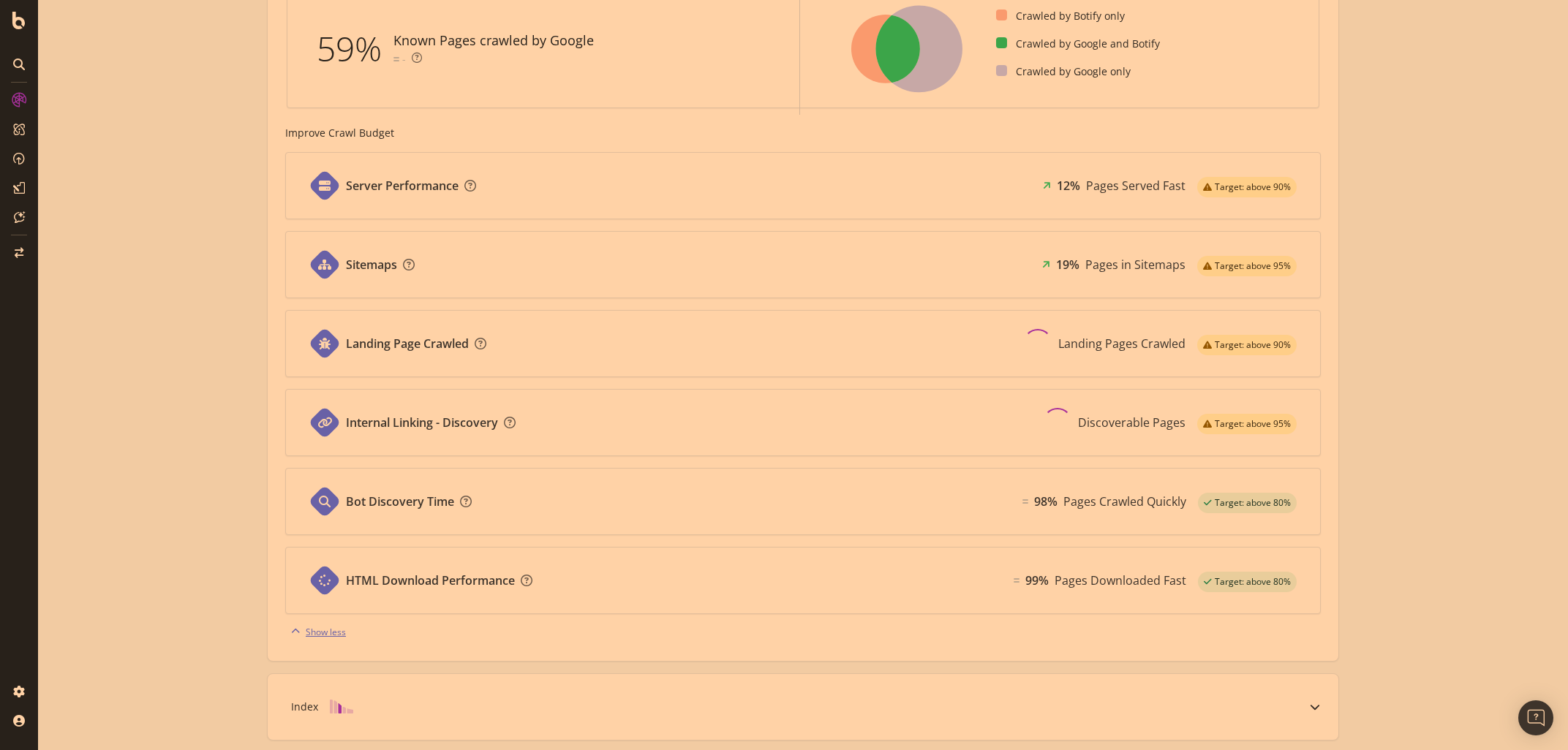
scroll to position [575, 0]
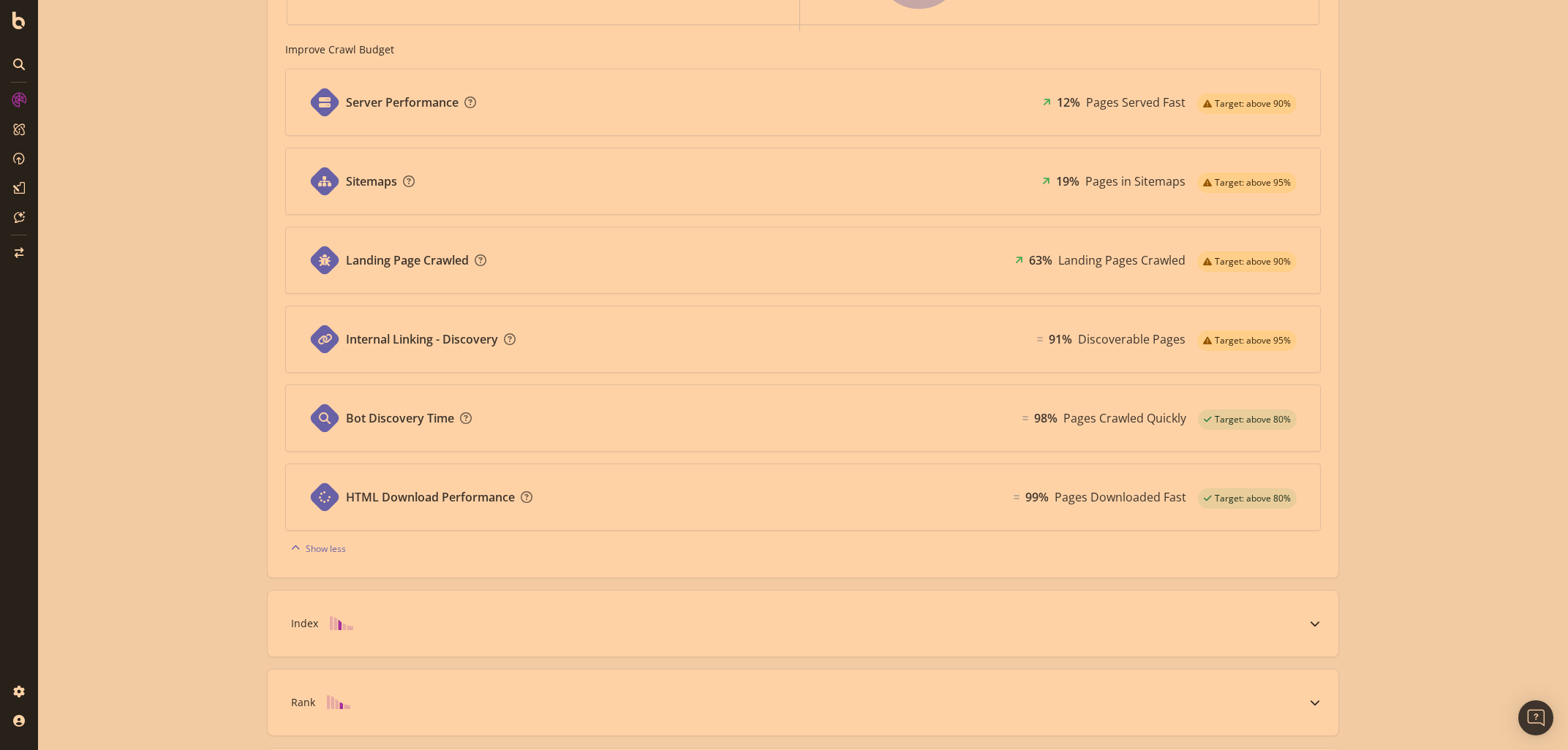
click at [205, 417] on div "Known Pages Pages crawled by Botify 1.7M Crawl Known Pages crawled by Google 97…" at bounding box center [802, 187] width 1529 height 1380
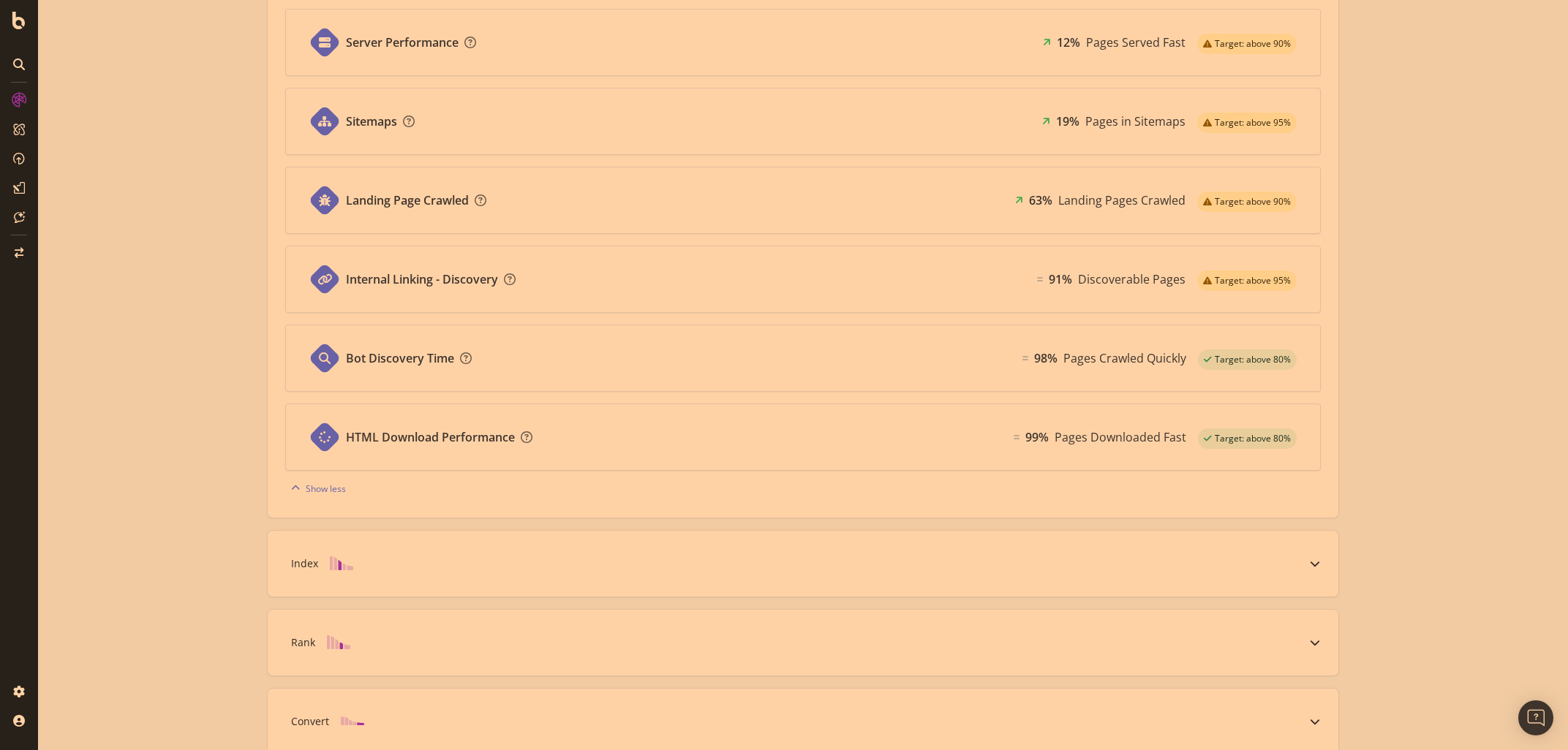
scroll to position [704, 0]
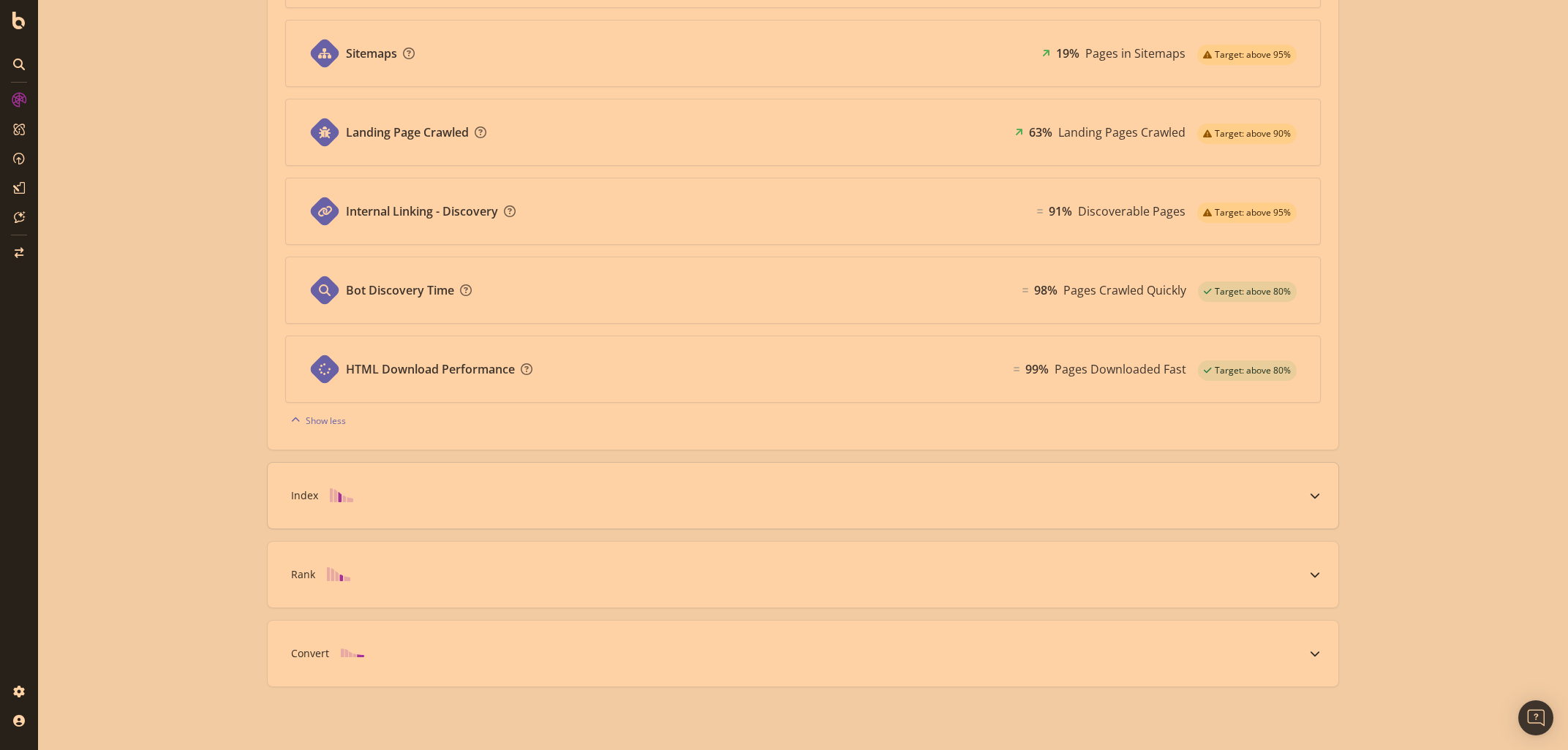
click at [1315, 492] on icon at bounding box center [1314, 495] width 10 height 10
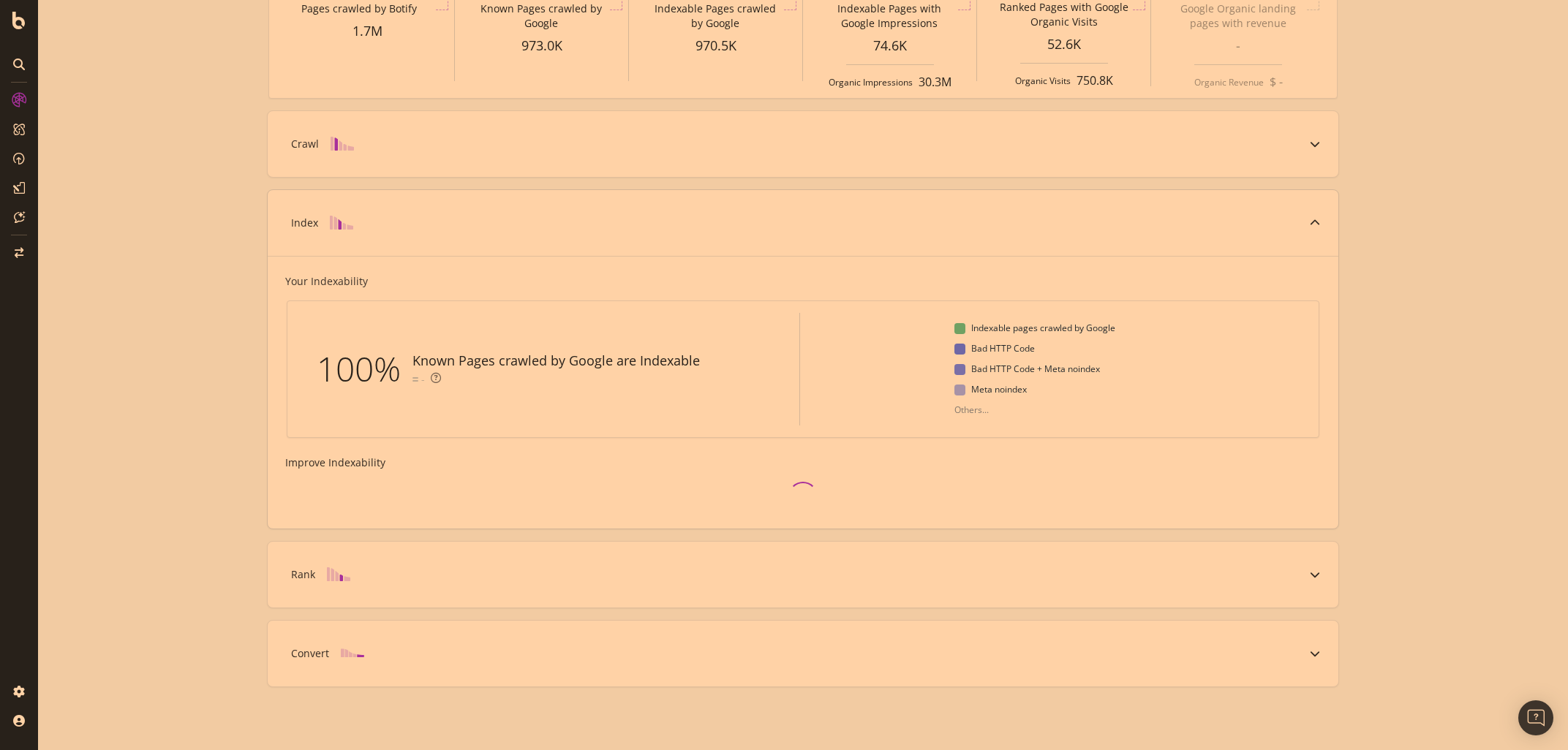
scroll to position [242, 0]
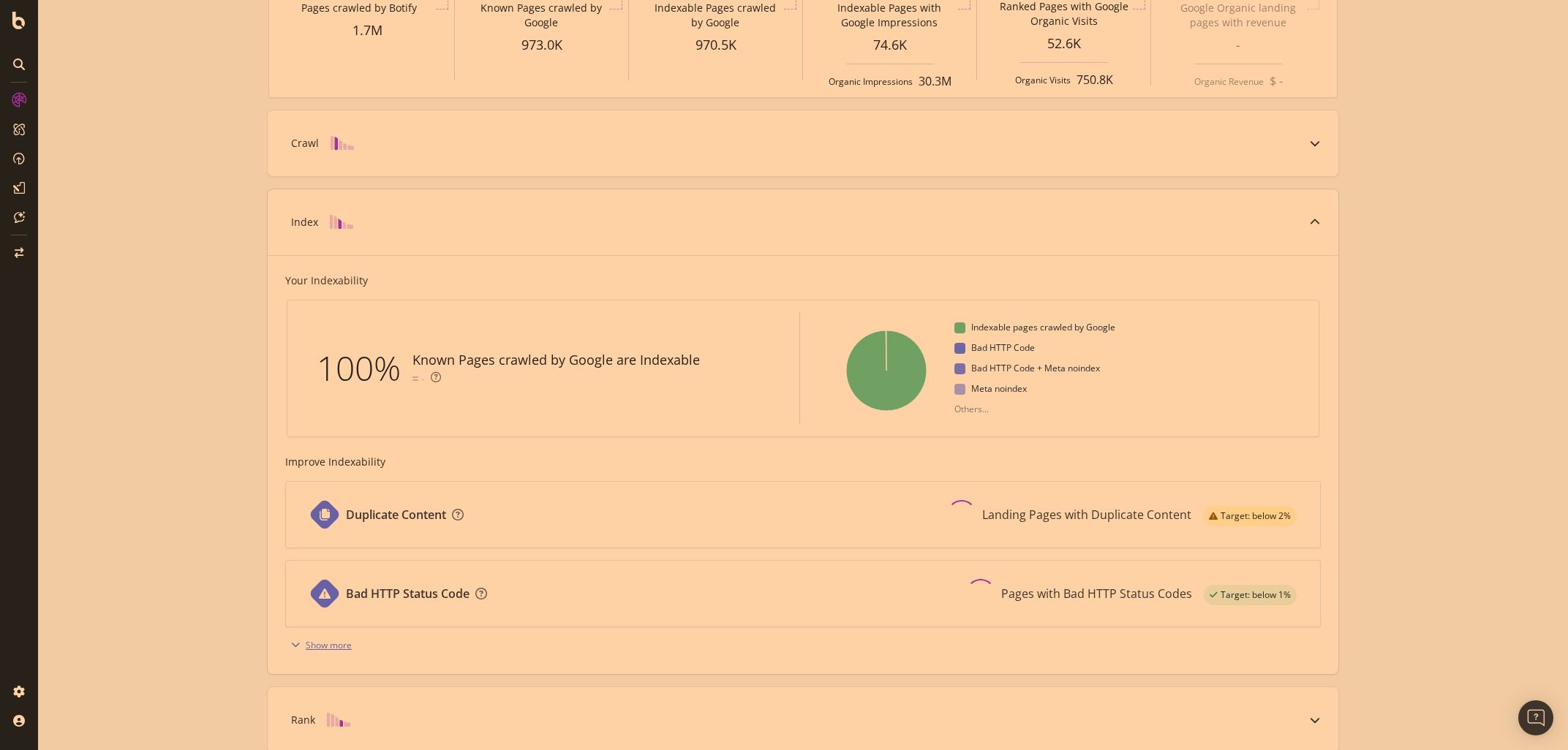
click at [337, 646] on div "Show more" at bounding box center [328, 645] width 46 height 13
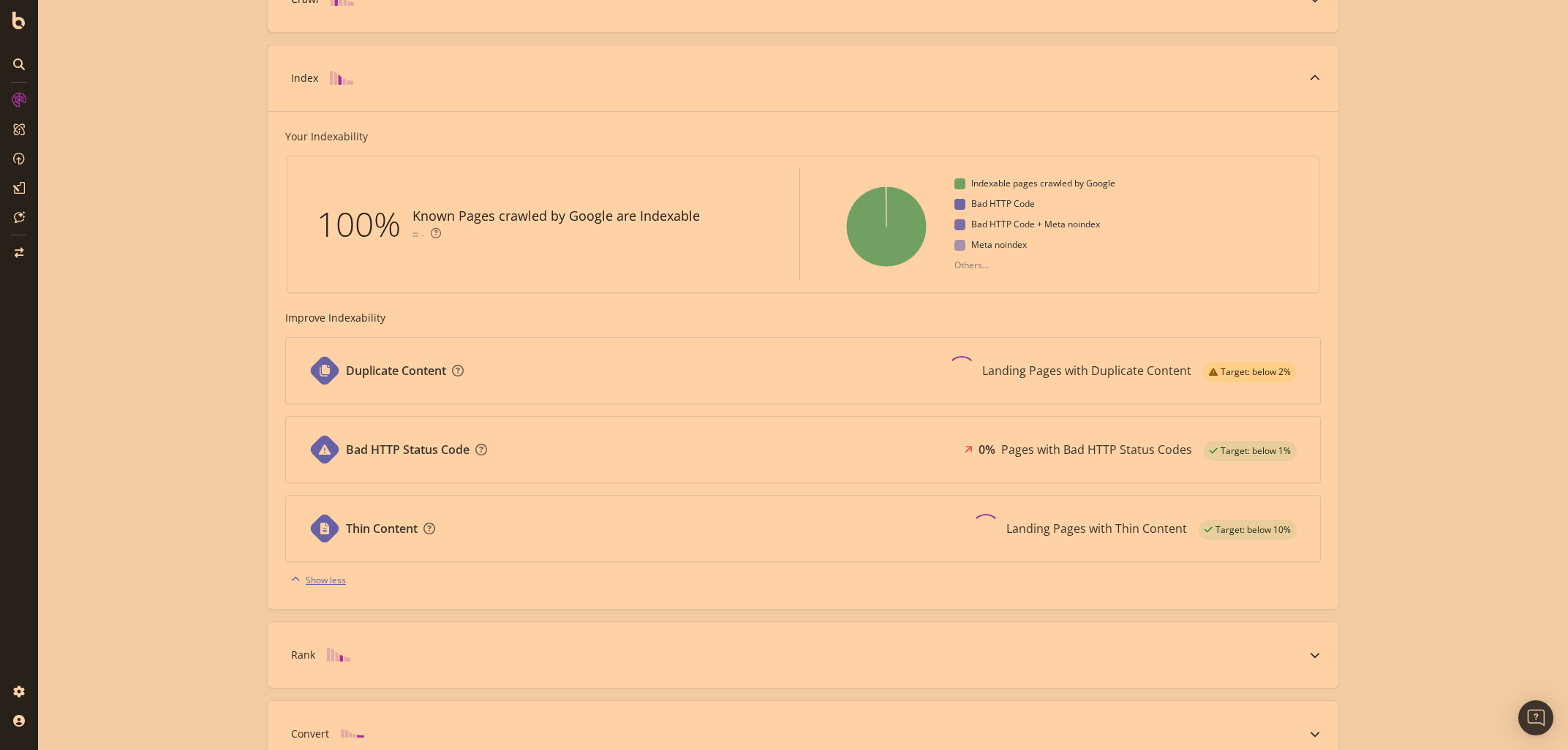
scroll to position [408, 0]
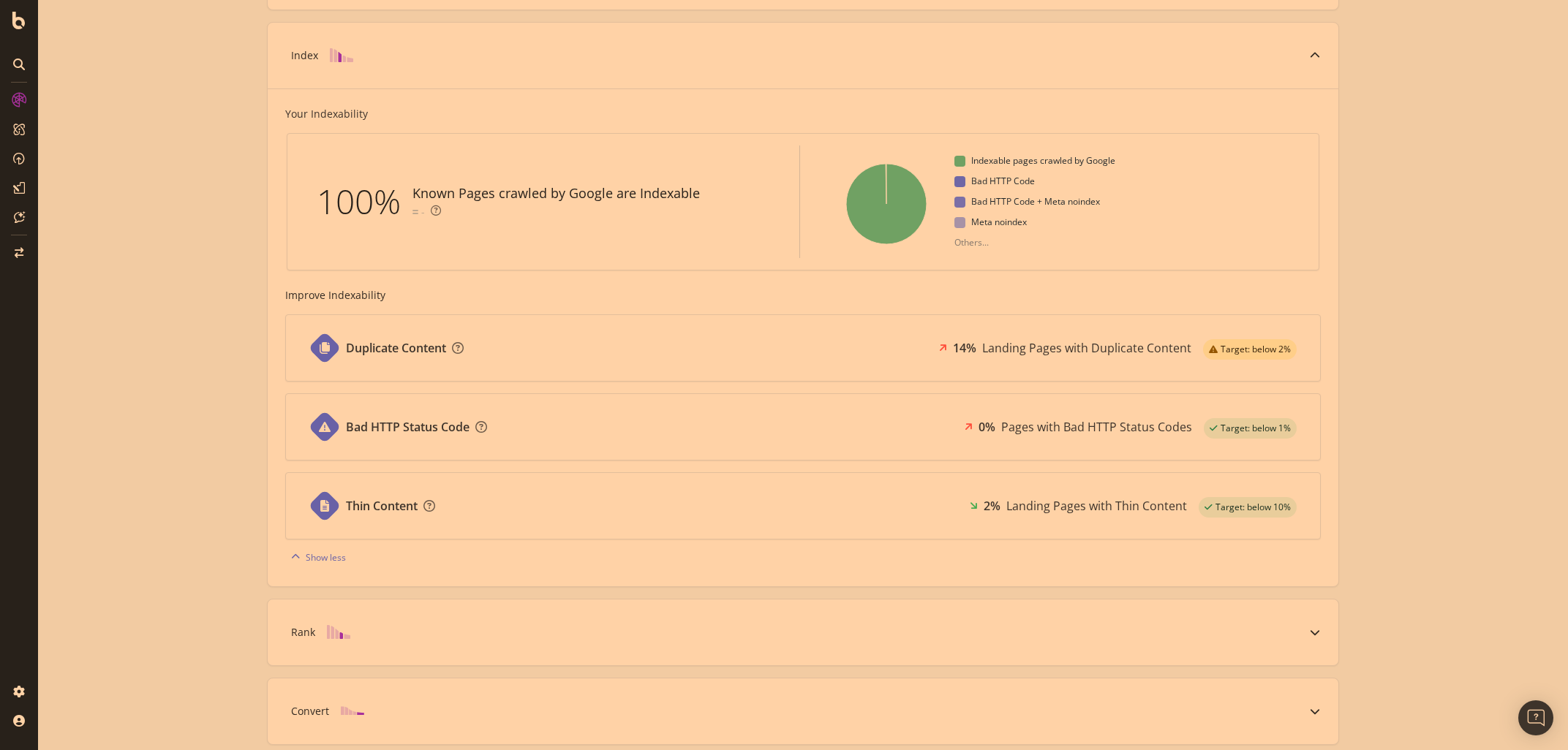
click at [183, 408] on div "Known Pages Pages crawled by Botify 1.7M Crawl Known Pages crawled by Google 97…" at bounding box center [802, 235] width 1529 height 1144
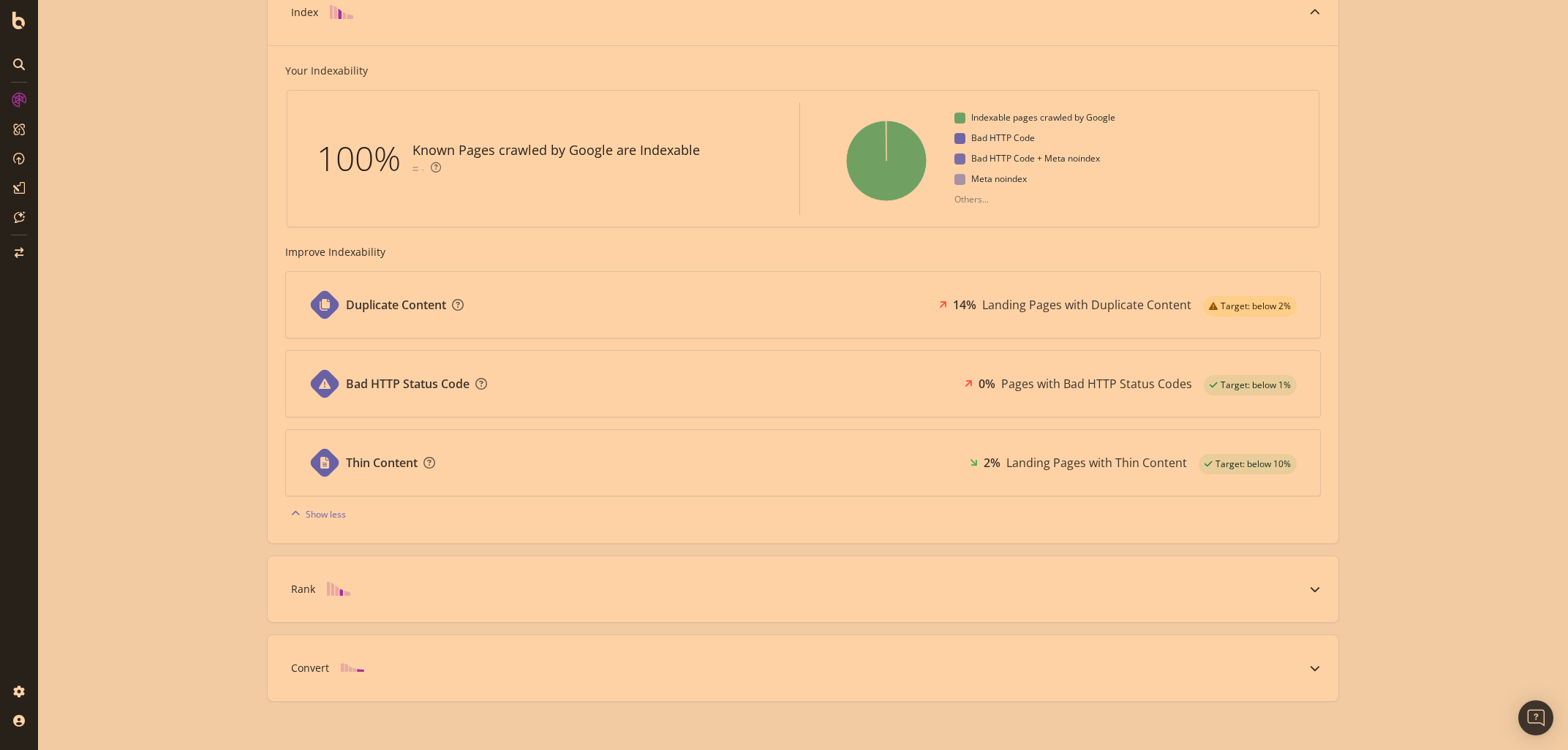
scroll to position [467, 0]
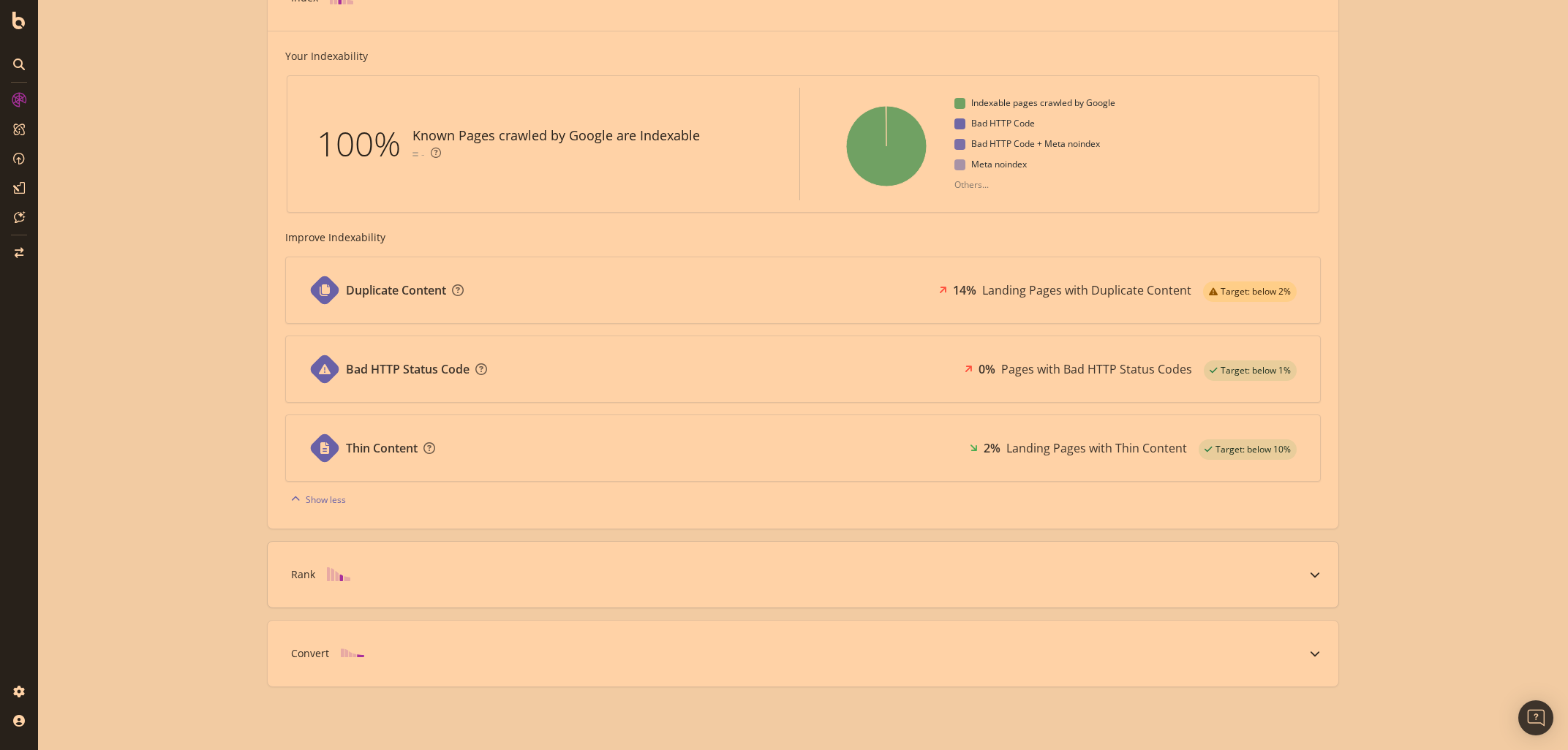
click at [1321, 575] on div at bounding box center [1315, 574] width 47 height 65
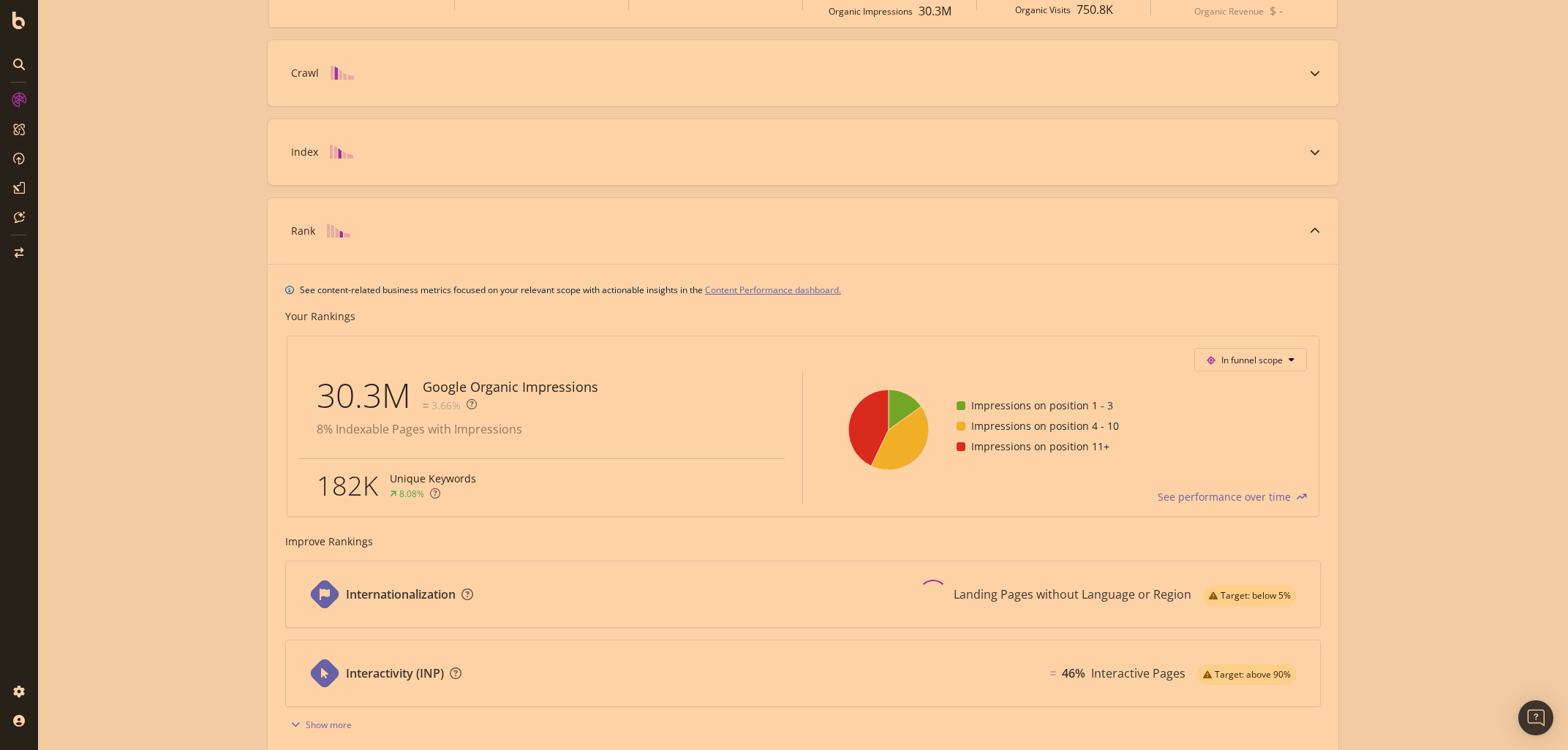
scroll to position [396, 0]
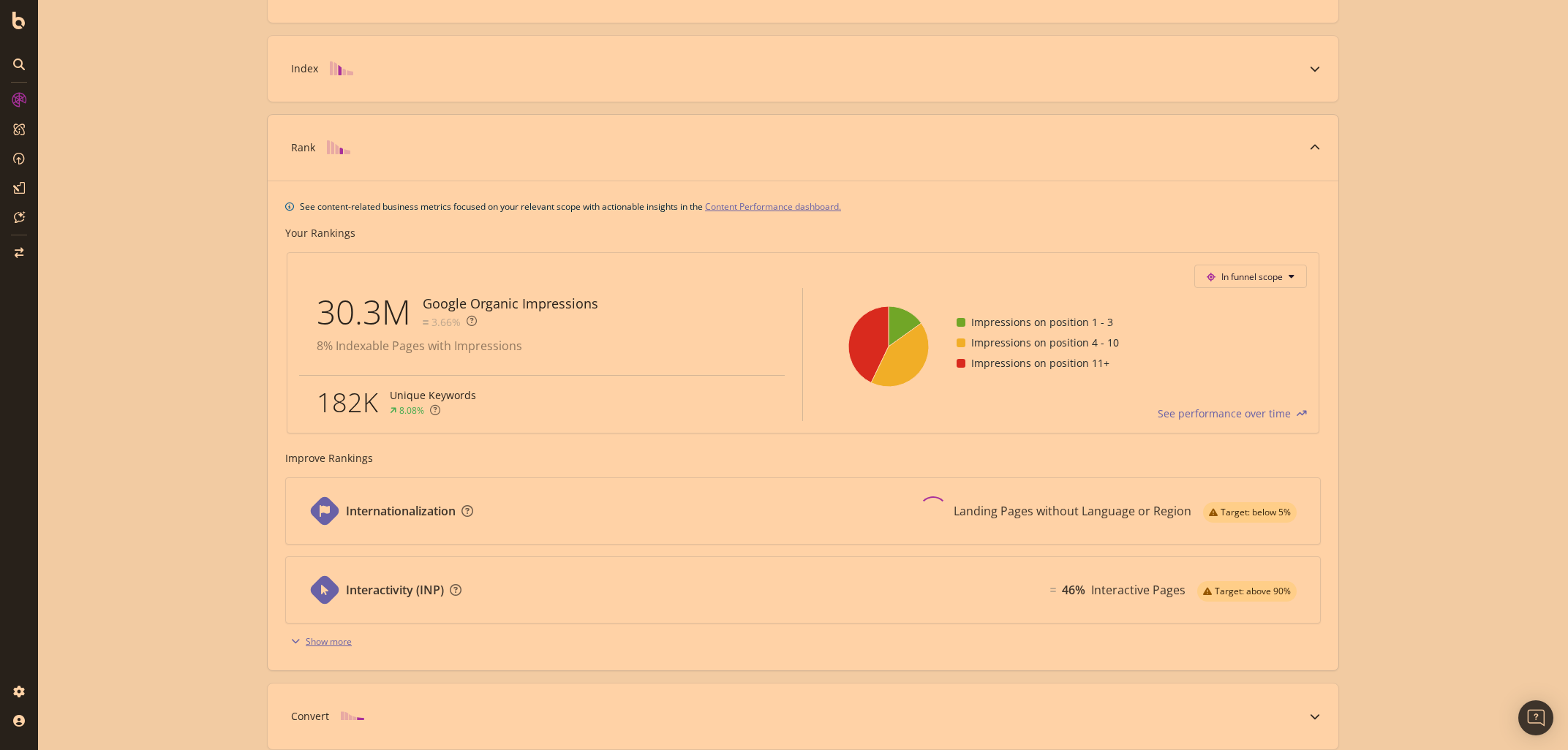
click at [322, 636] on div "Show more" at bounding box center [328, 642] width 46 height 13
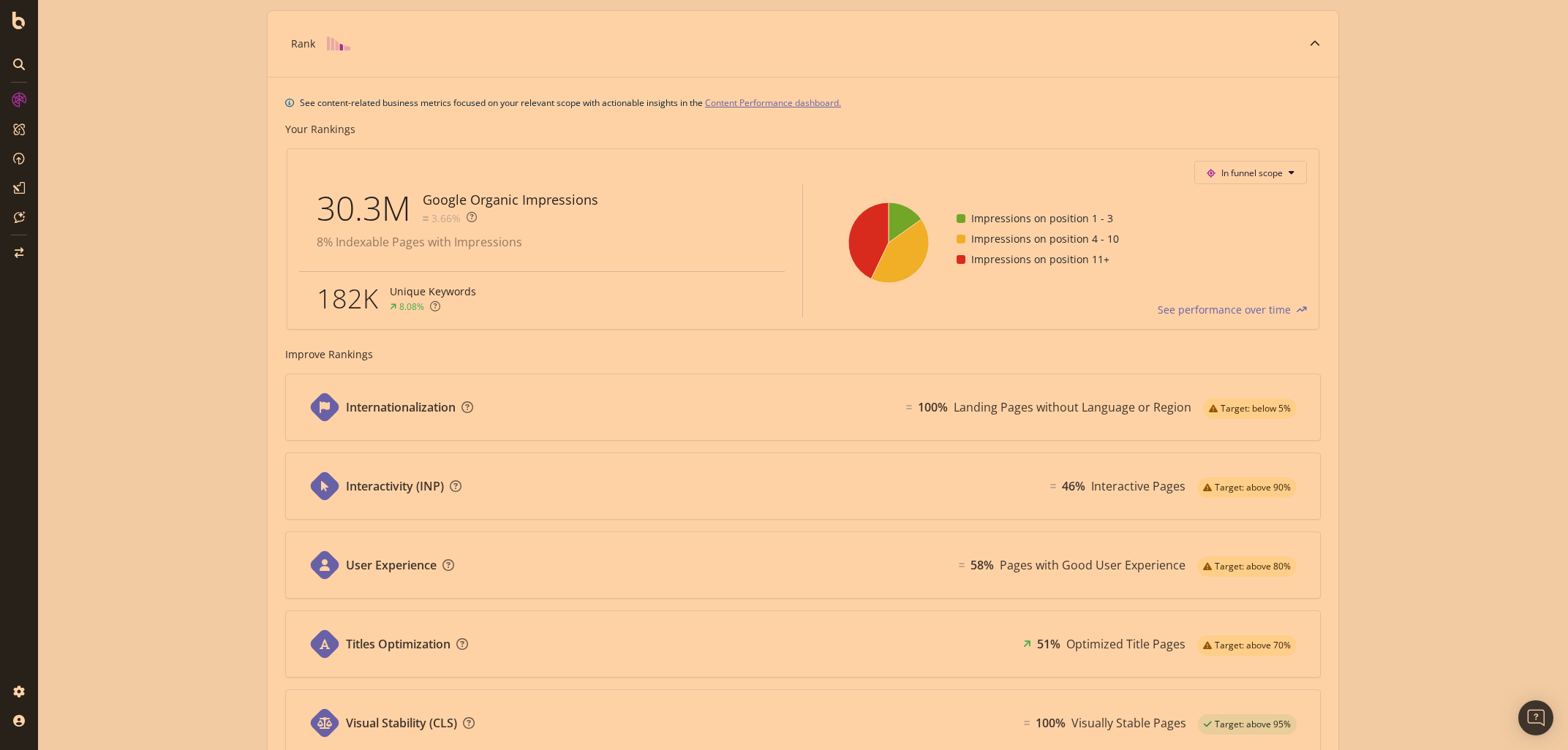
scroll to position [500, 0]
click at [1447, 629] on div "Known Pages Pages crawled by Botify 1.7M Crawl Known Pages crawled by Google 97…" at bounding box center [802, 337] width 1529 height 1530
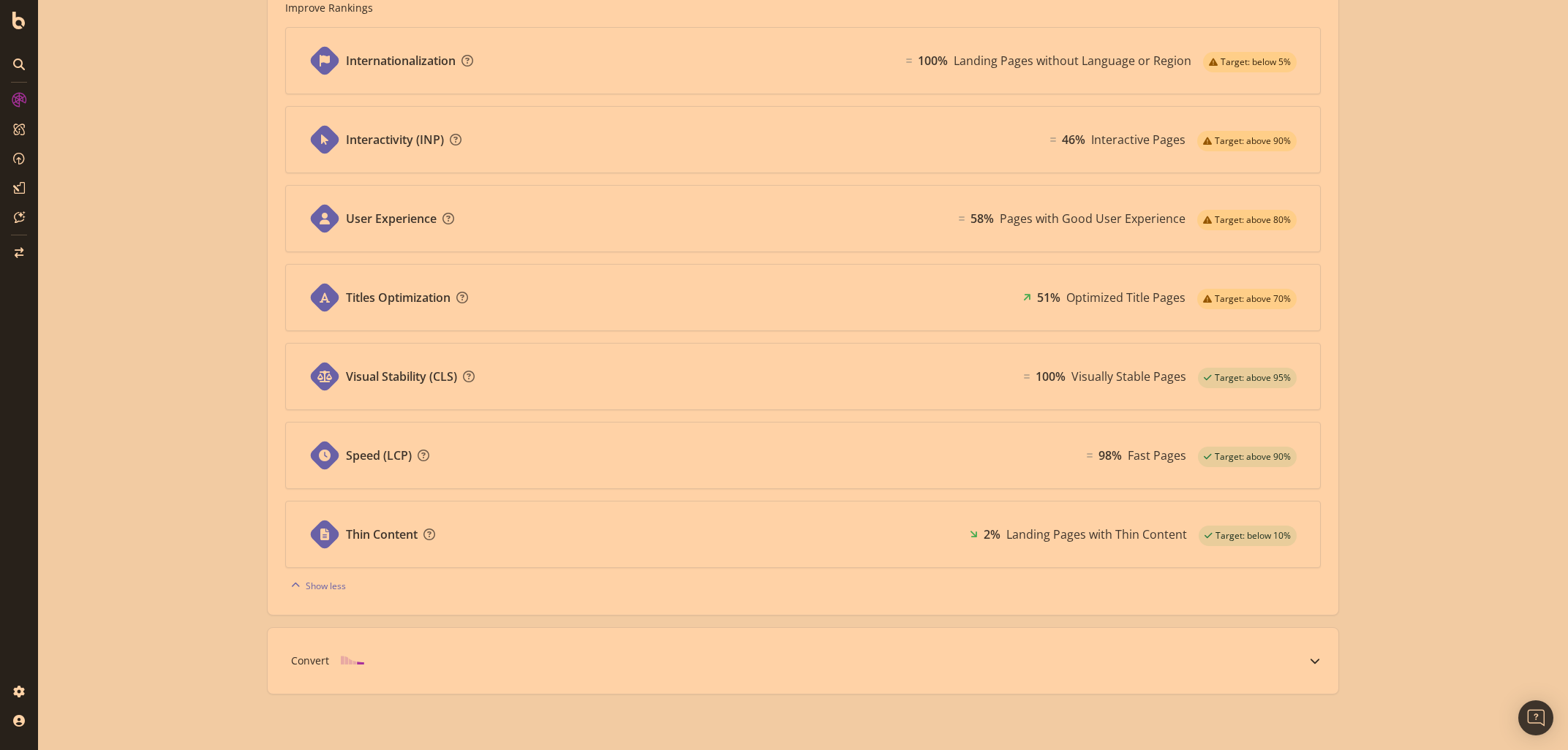
scroll to position [855, 0]
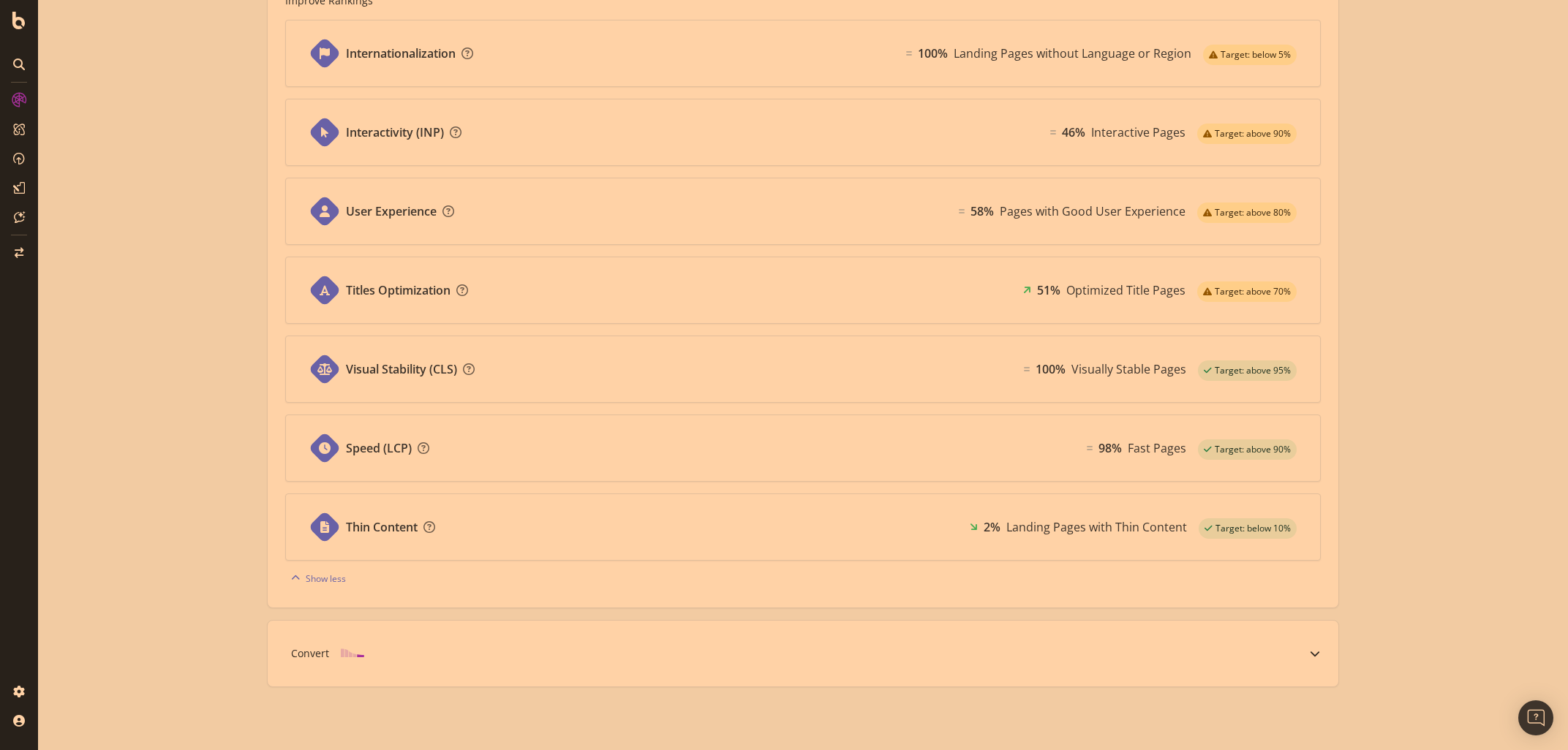
click at [298, 652] on div "Convert" at bounding box center [310, 653] width 38 height 14
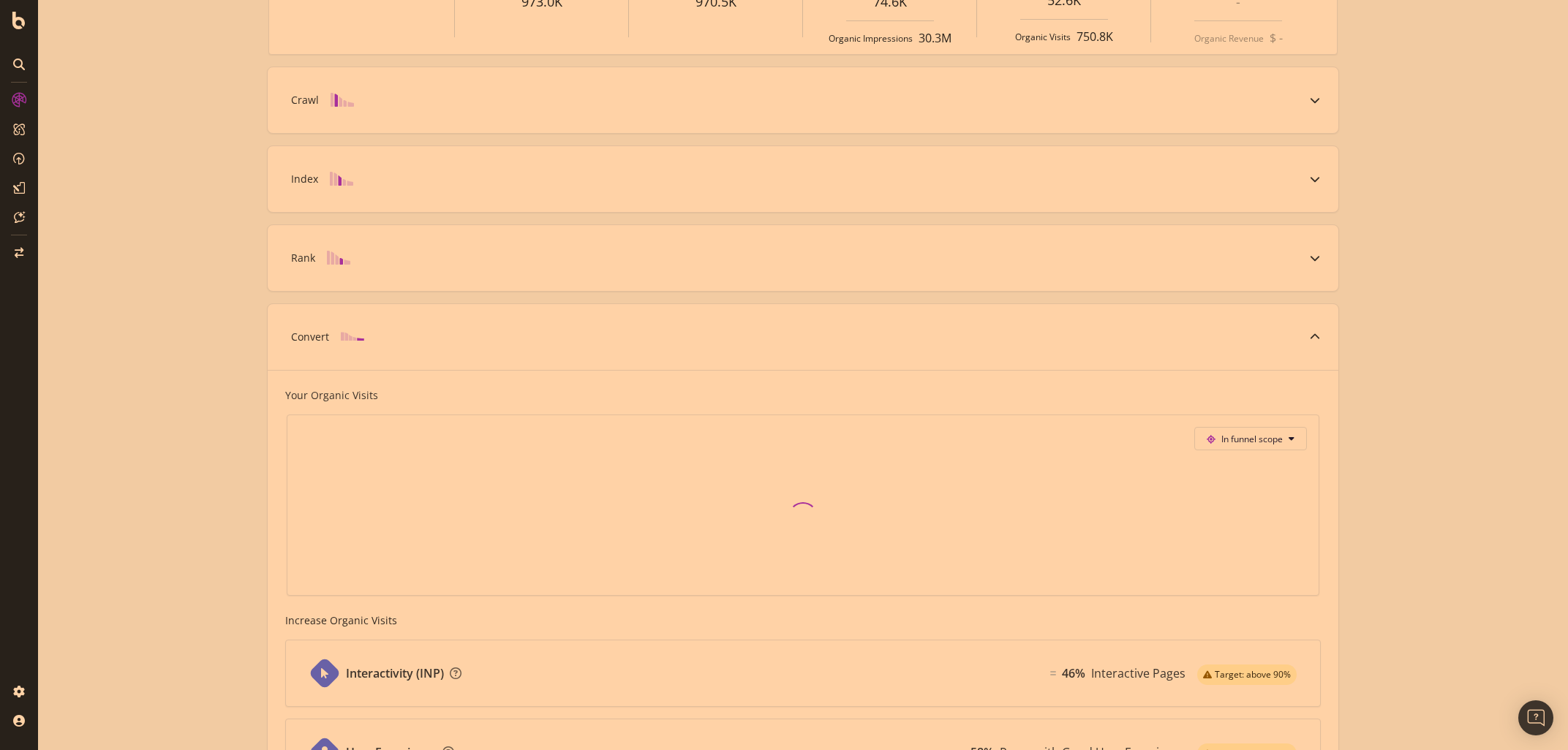
scroll to position [432, 0]
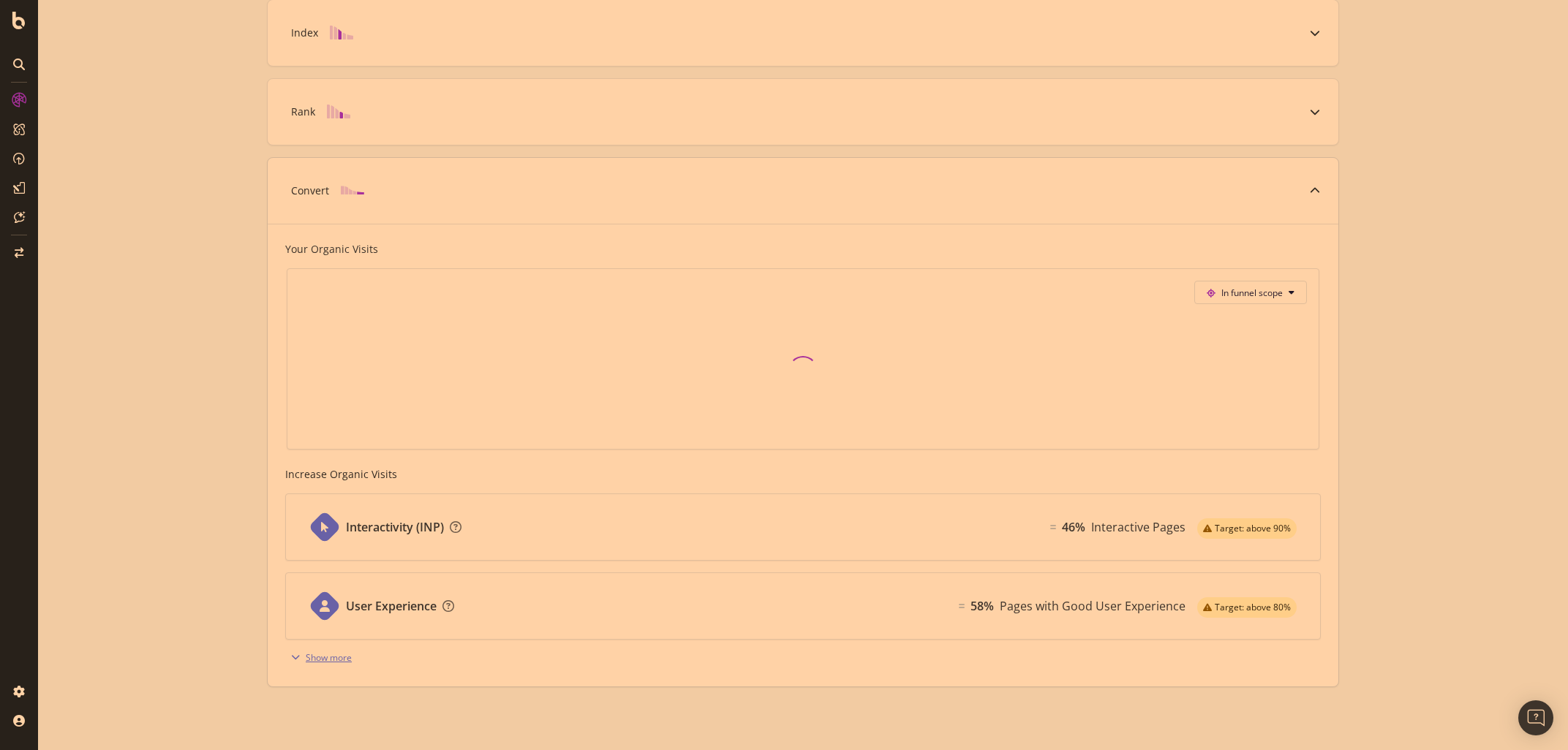
click at [325, 658] on div "Show more" at bounding box center [328, 658] width 46 height 13
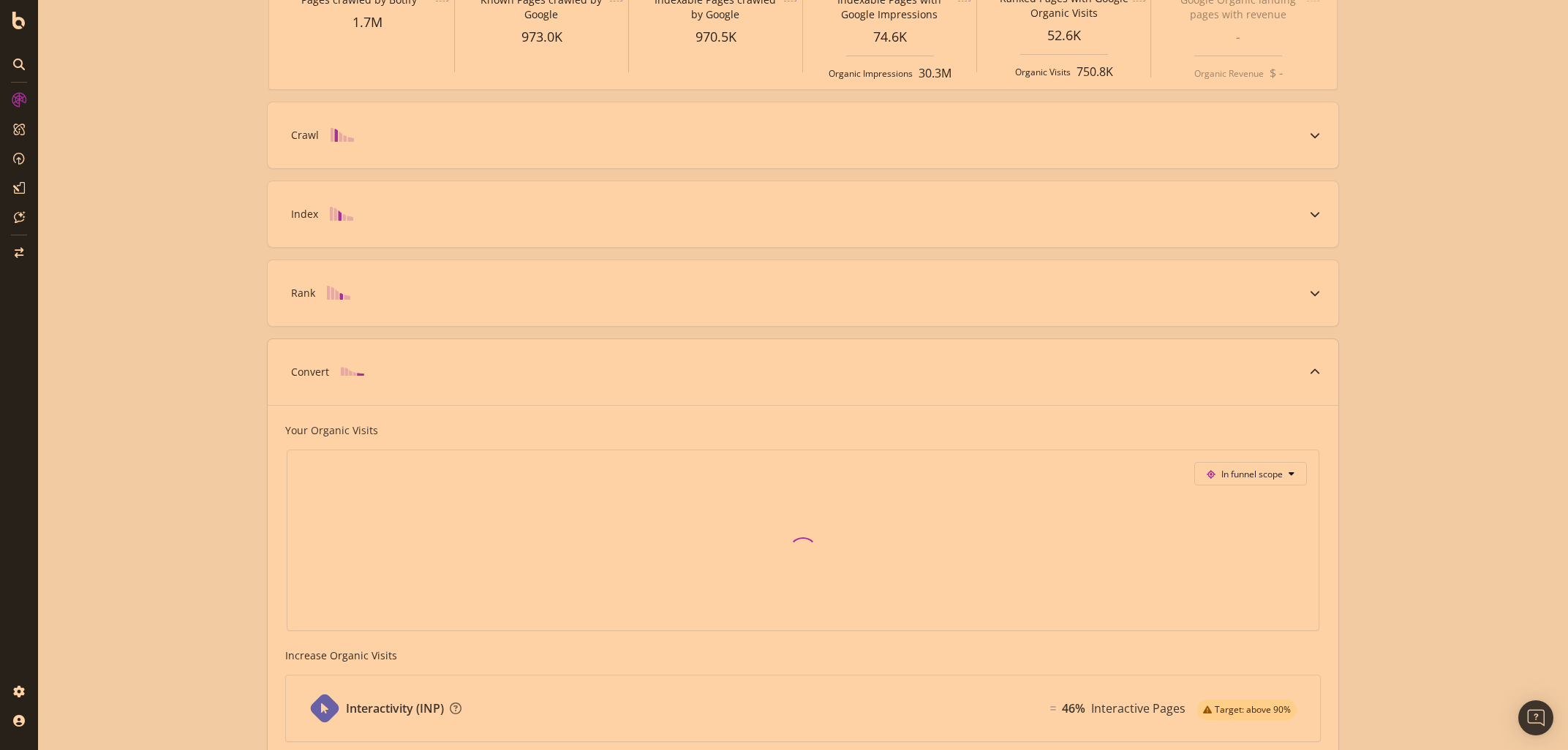
scroll to position [174, 0]
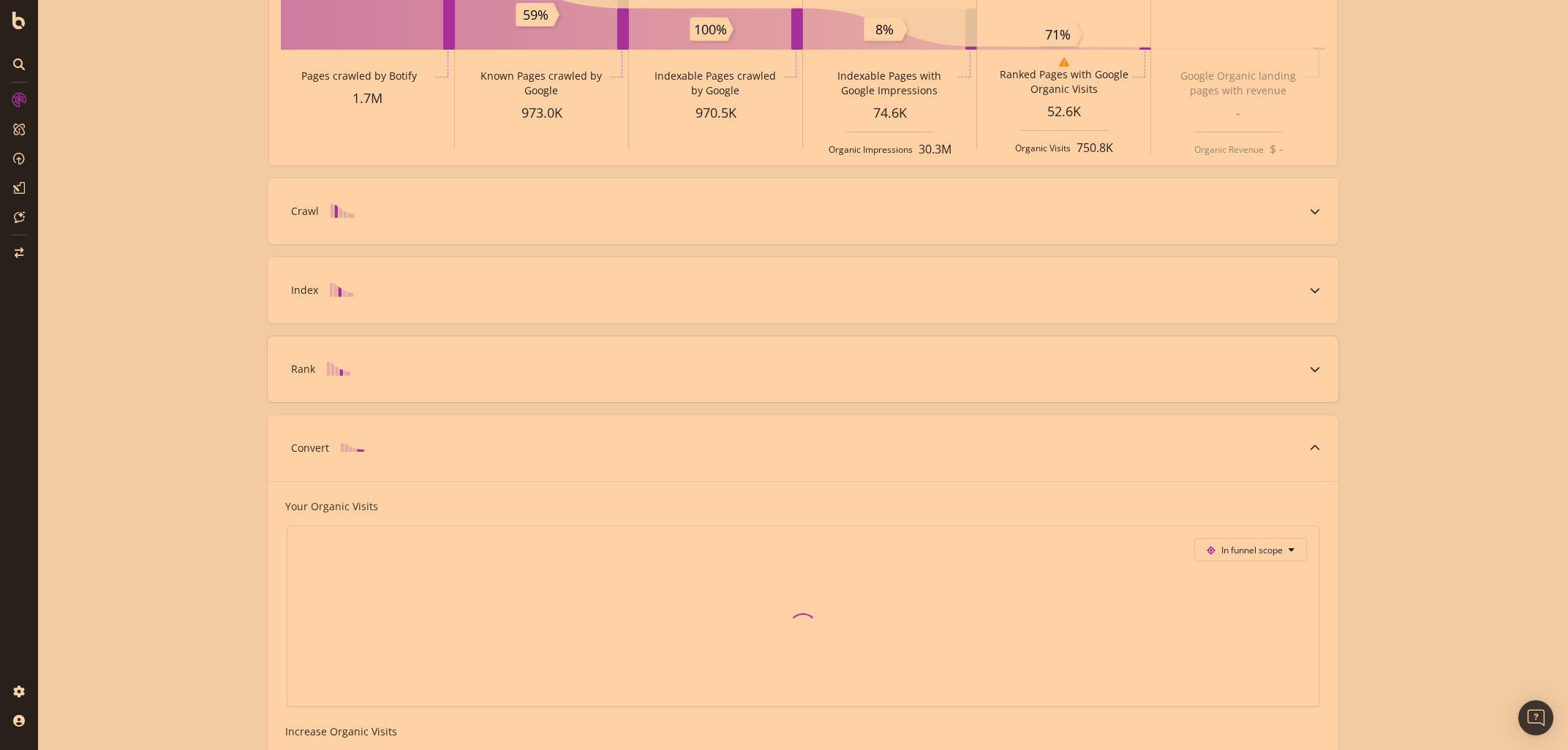
click at [1311, 370] on icon at bounding box center [1314, 369] width 10 height 10
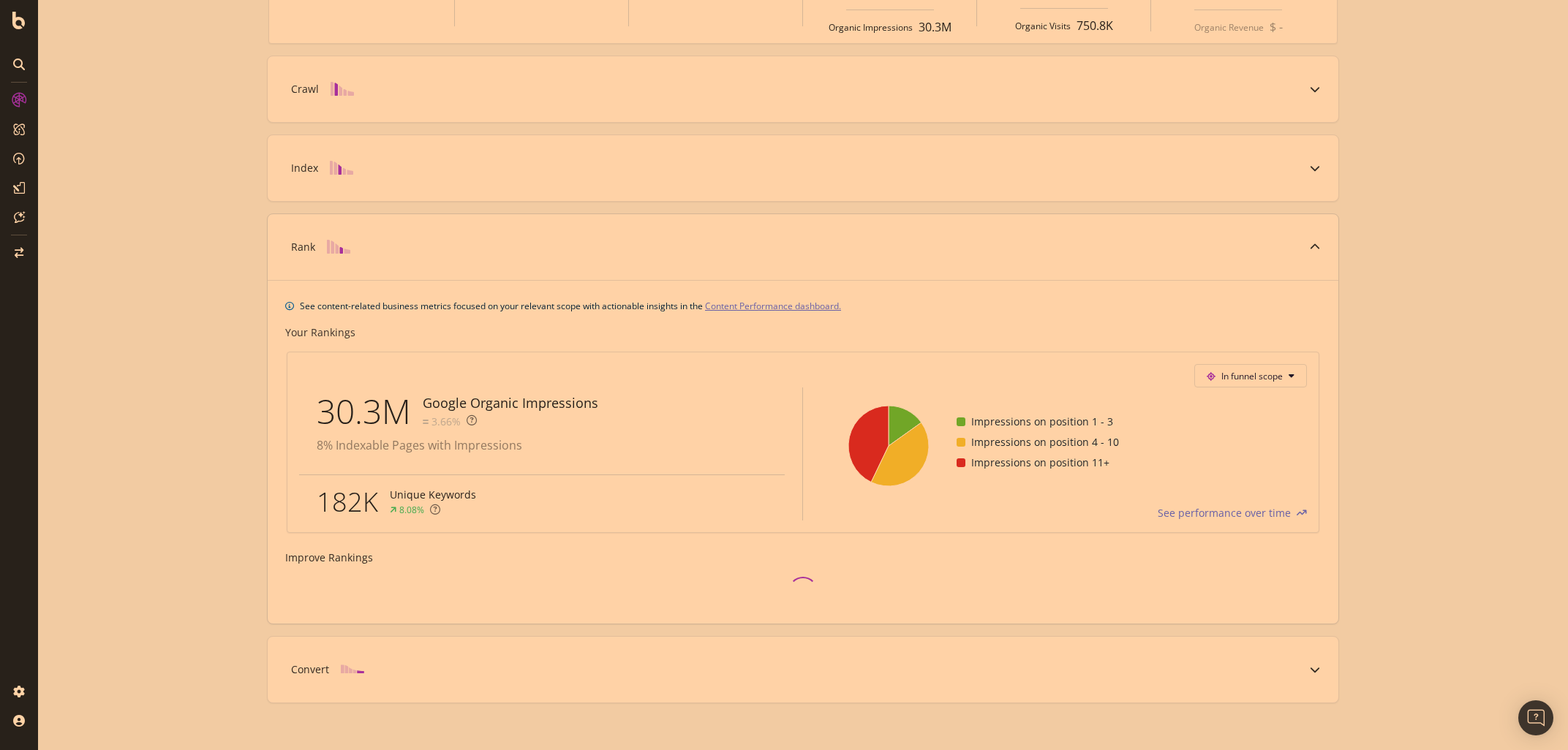
scroll to position [312, 0]
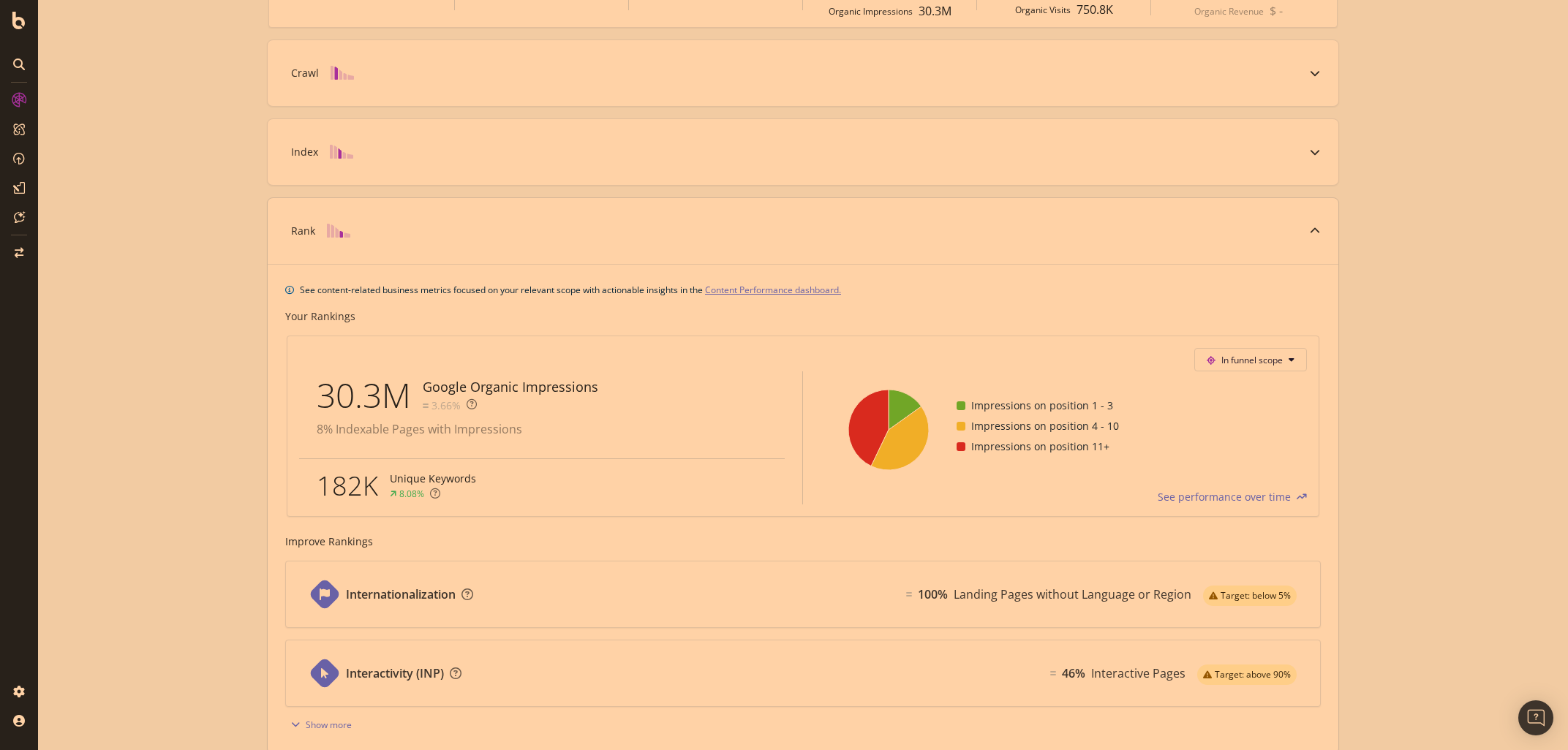
click at [1308, 233] on div at bounding box center [1315, 230] width 47 height 65
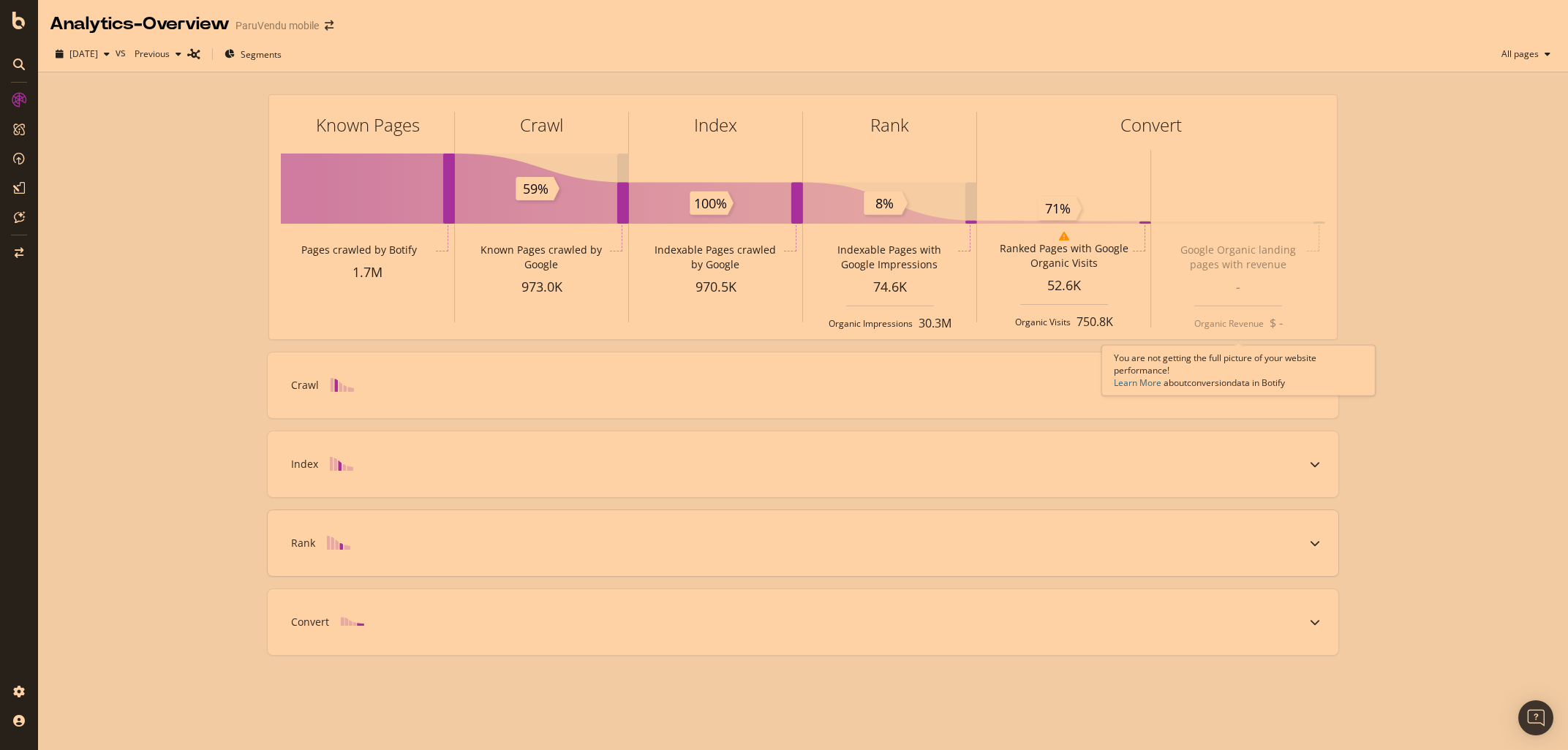
scroll to position [0, 0]
click at [1320, 626] on icon at bounding box center [1314, 621] width 10 height 10
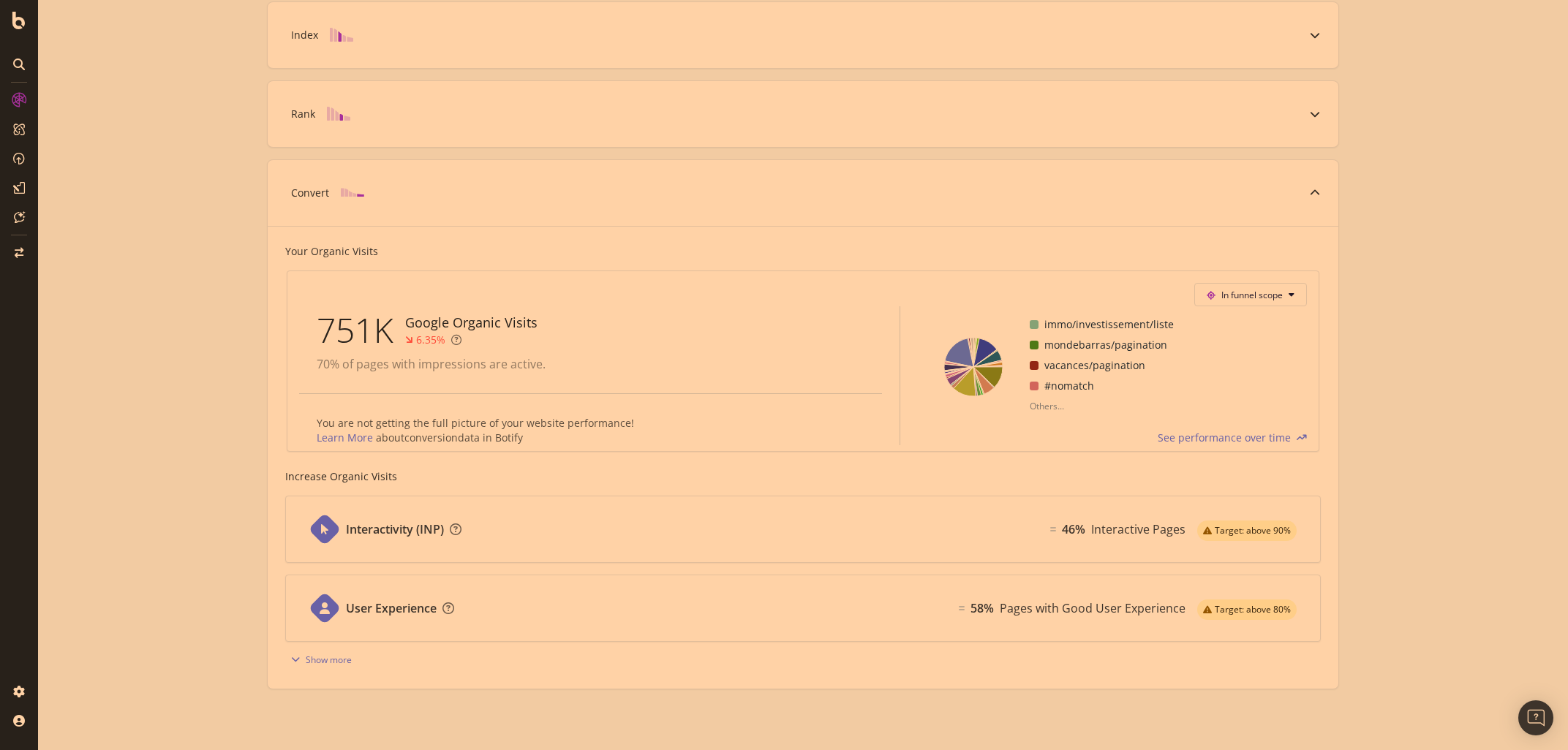
scroll to position [432, 0]
click at [1409, 606] on div "Known Pages Pages crawled by Botify 1.7M Crawl Known Pages crawled by Google 97…" at bounding box center [802, 195] width 1529 height 1109
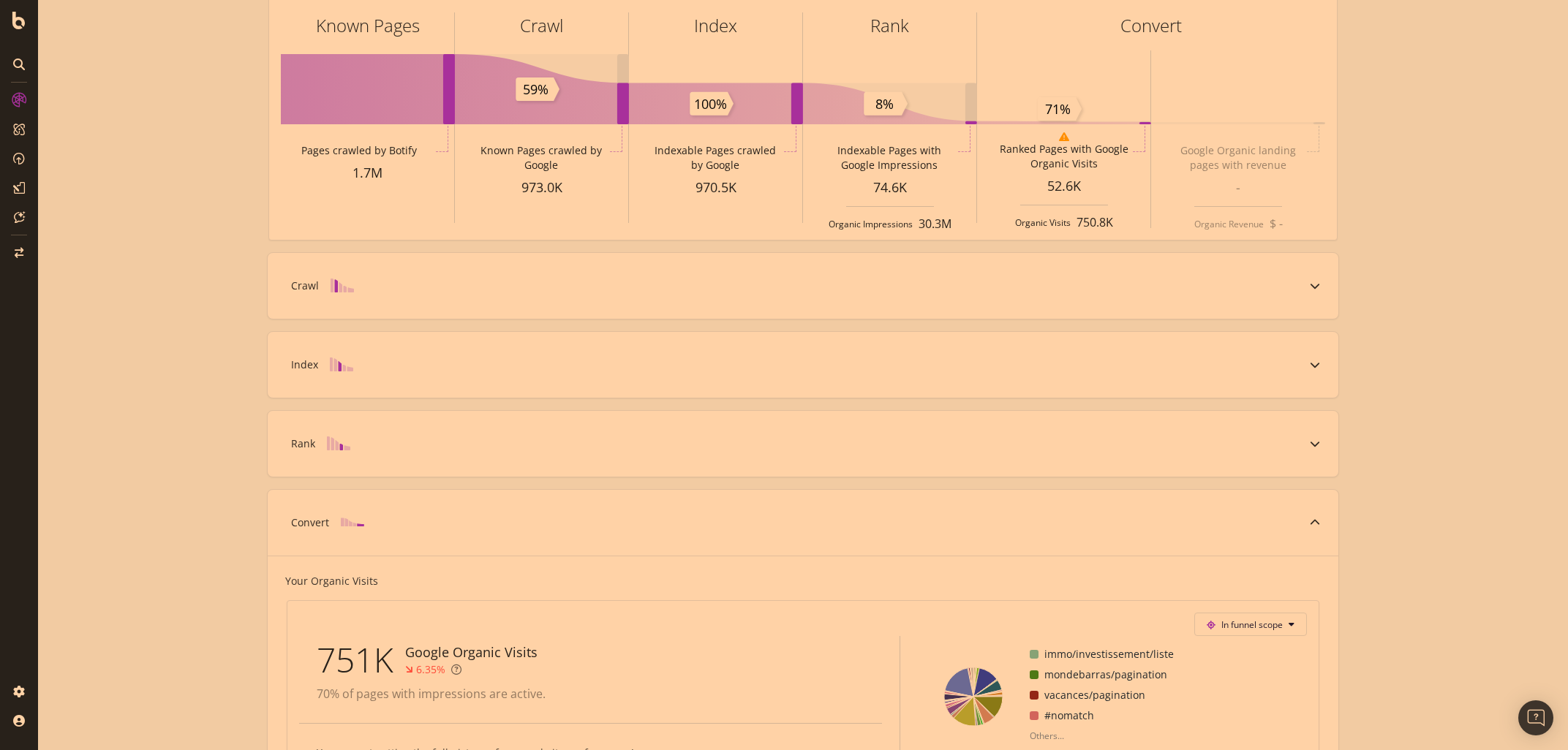
scroll to position [0, 0]
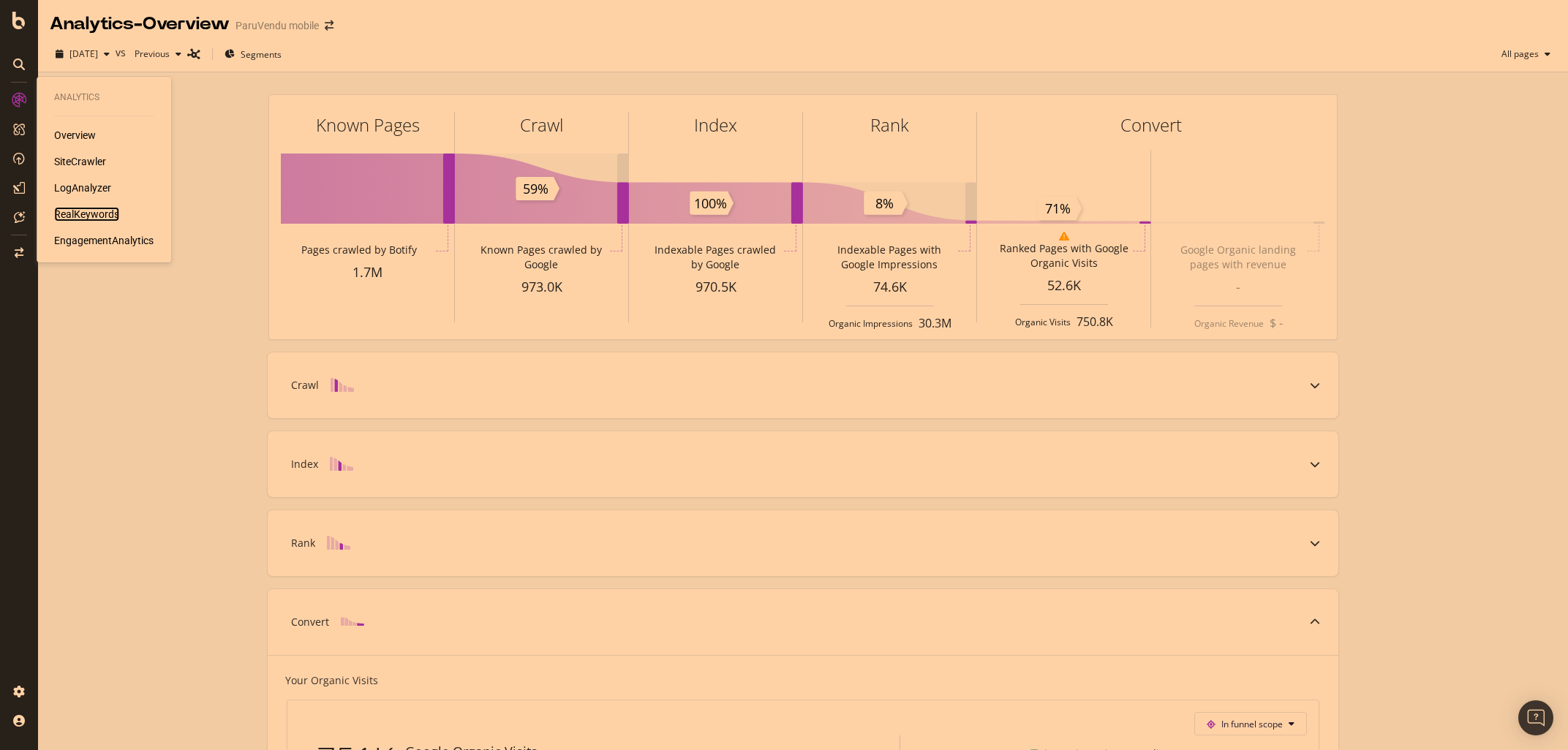
click at [85, 217] on div "RealKeywords" at bounding box center [86, 214] width 65 height 14
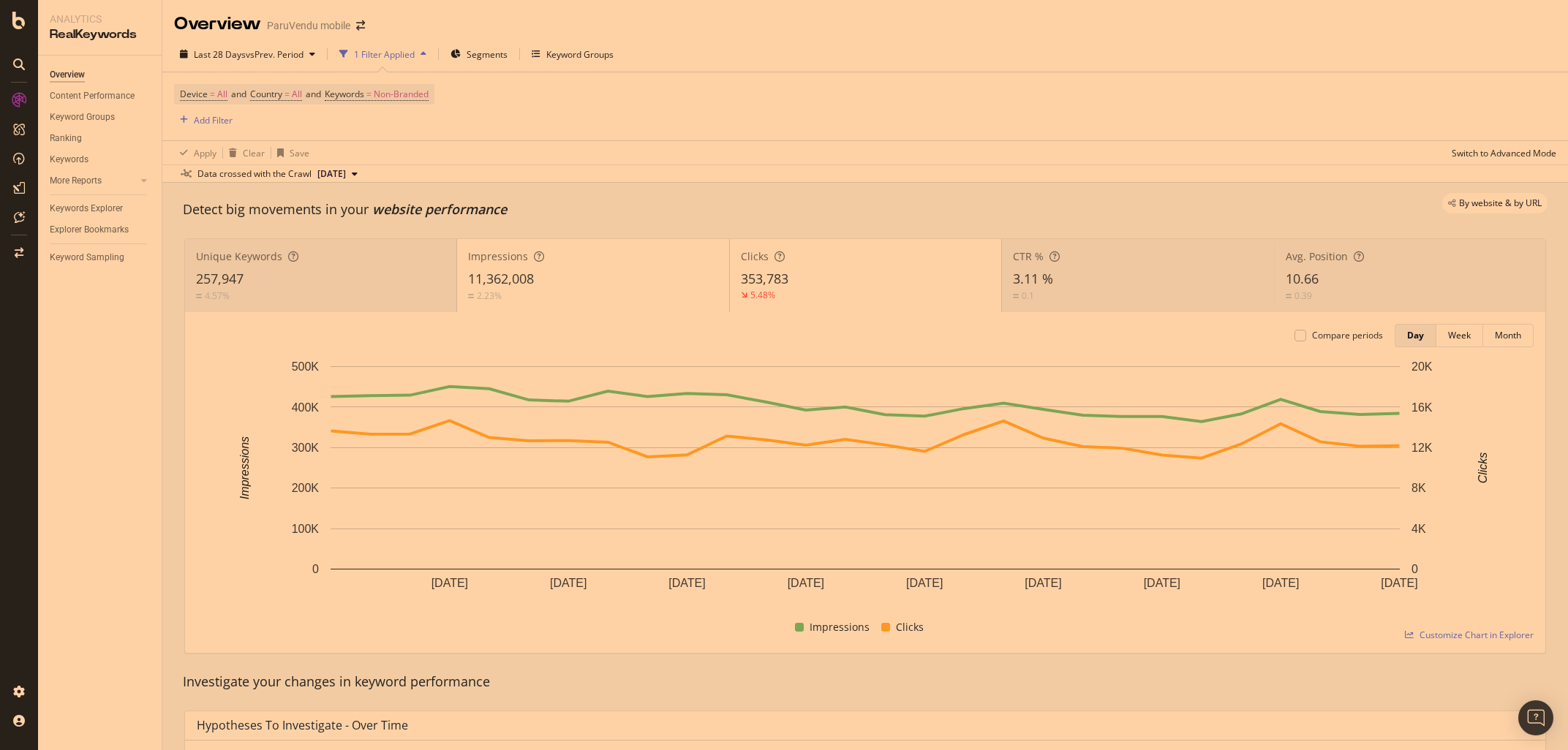
click at [317, 260] on div "Unique Keywords" at bounding box center [321, 256] width 249 height 14
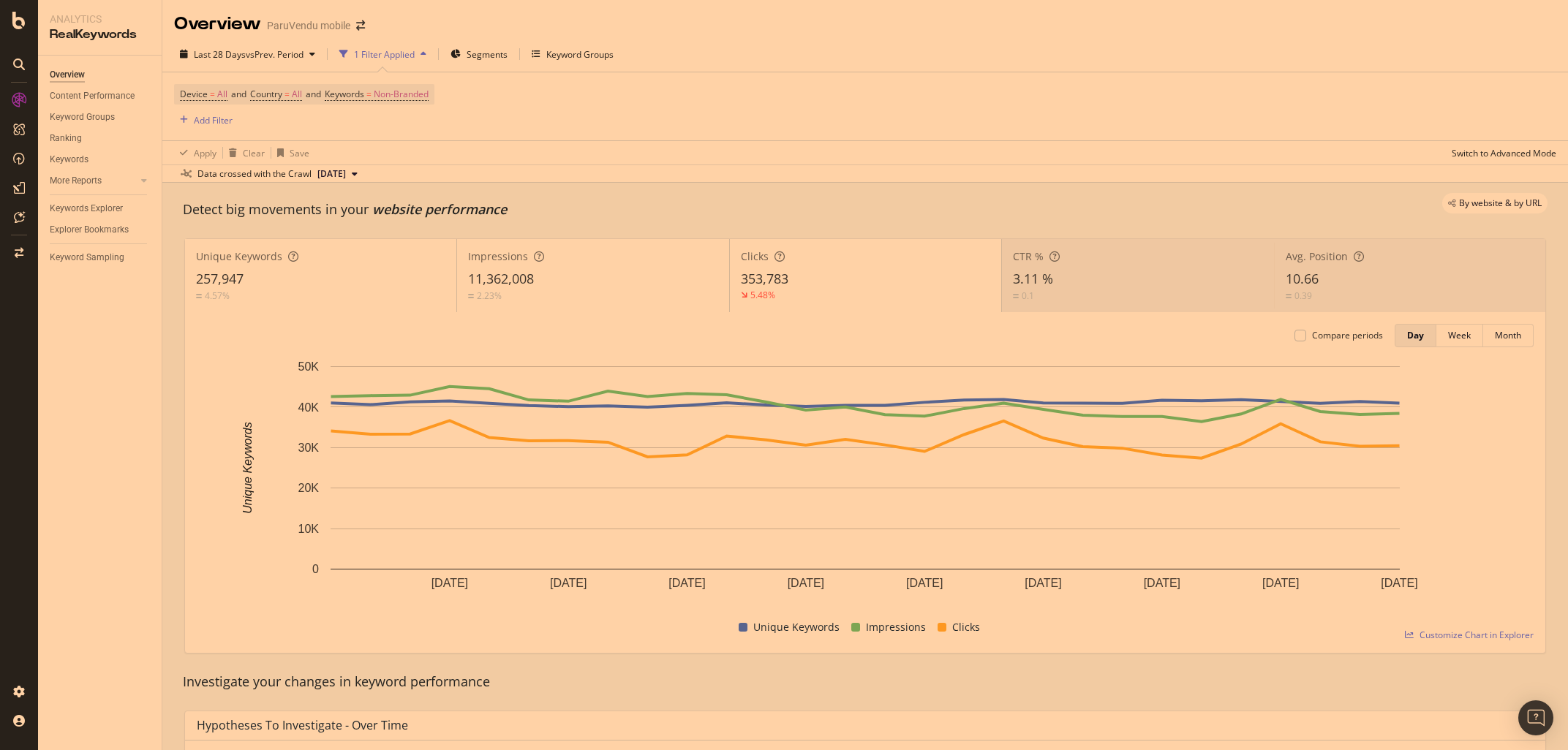
click at [332, 281] on div "257,947" at bounding box center [321, 278] width 249 height 19
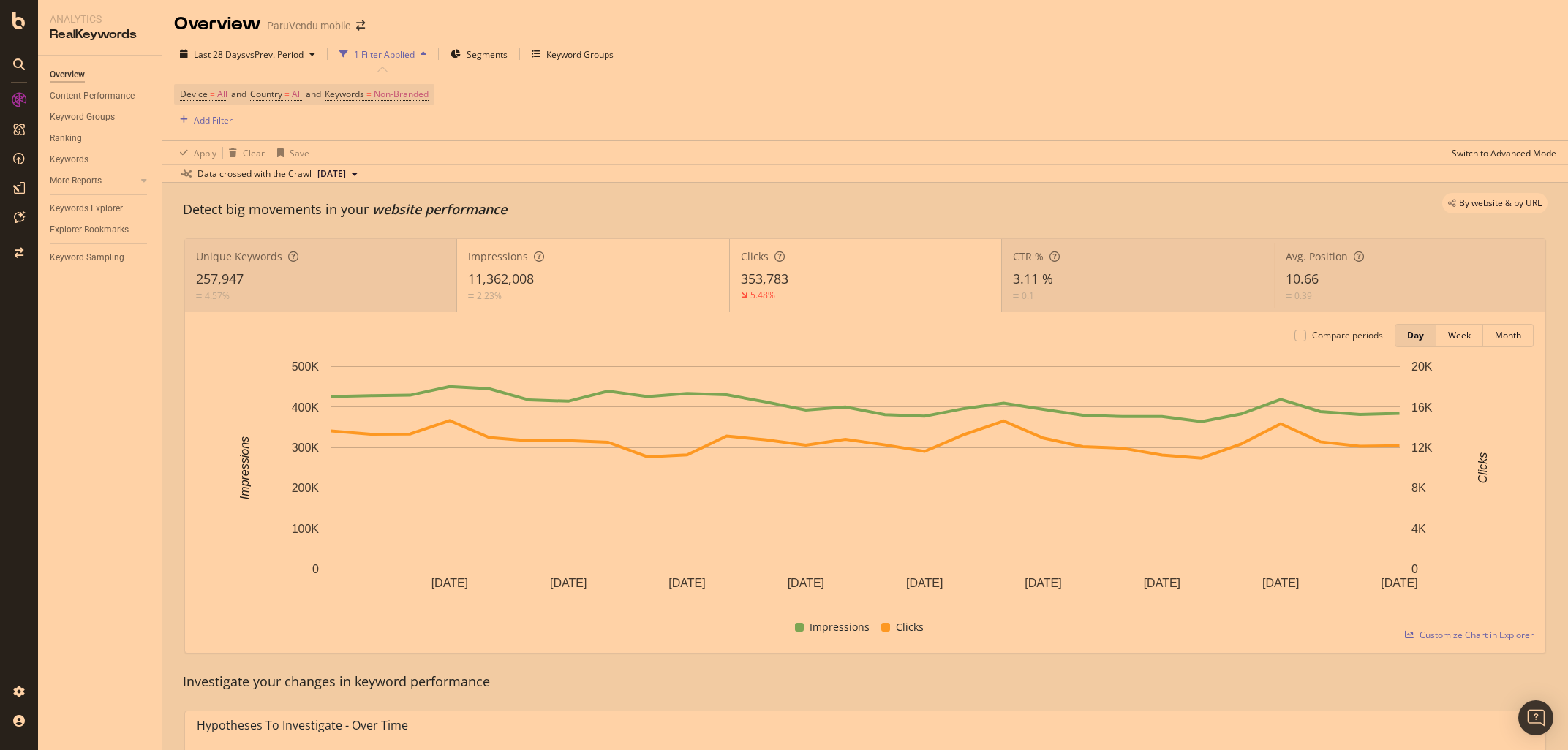
click at [292, 295] on div "4.57%" at bounding box center [321, 296] width 249 height 14
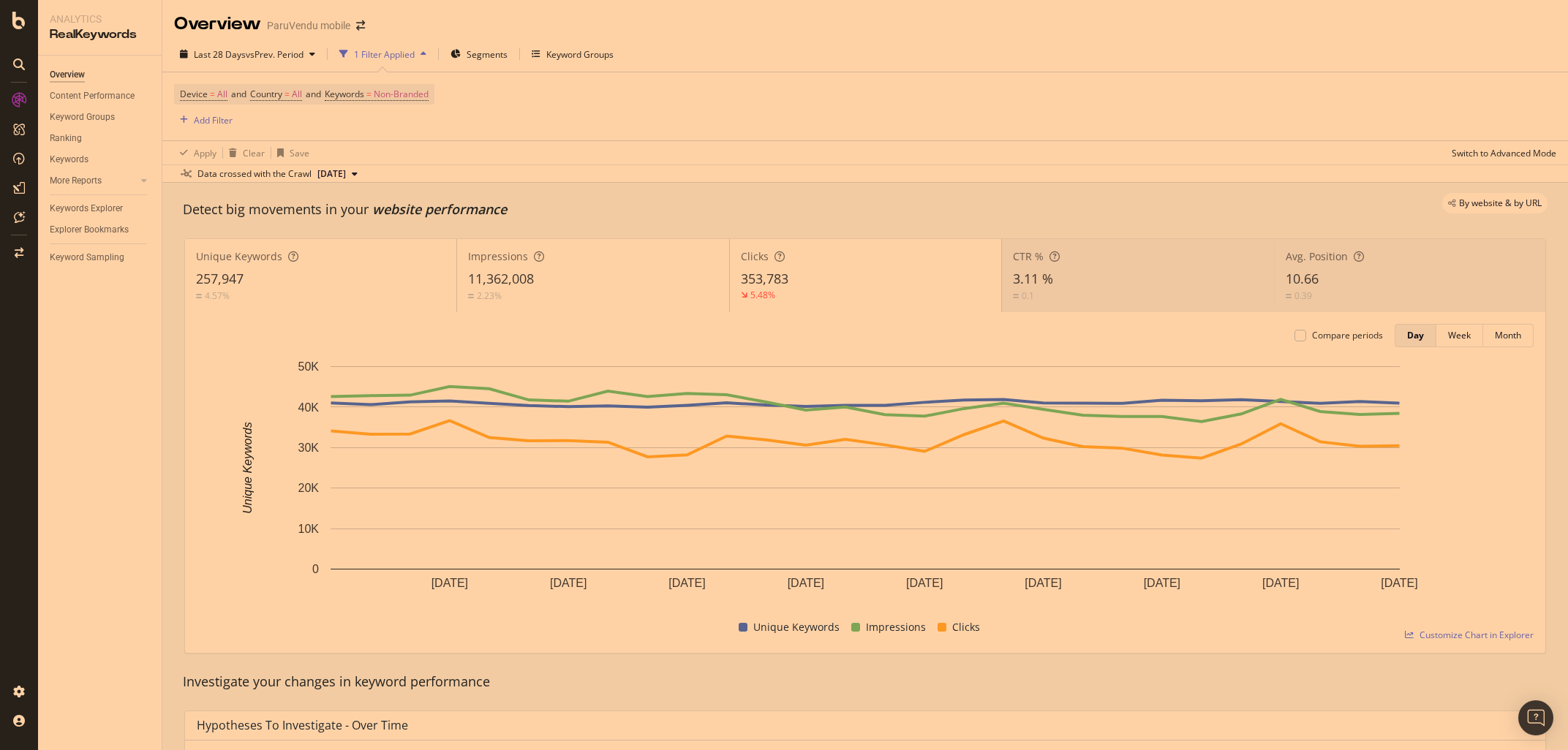
click at [518, 285] on span "11,362,008" at bounding box center [501, 278] width 65 height 18
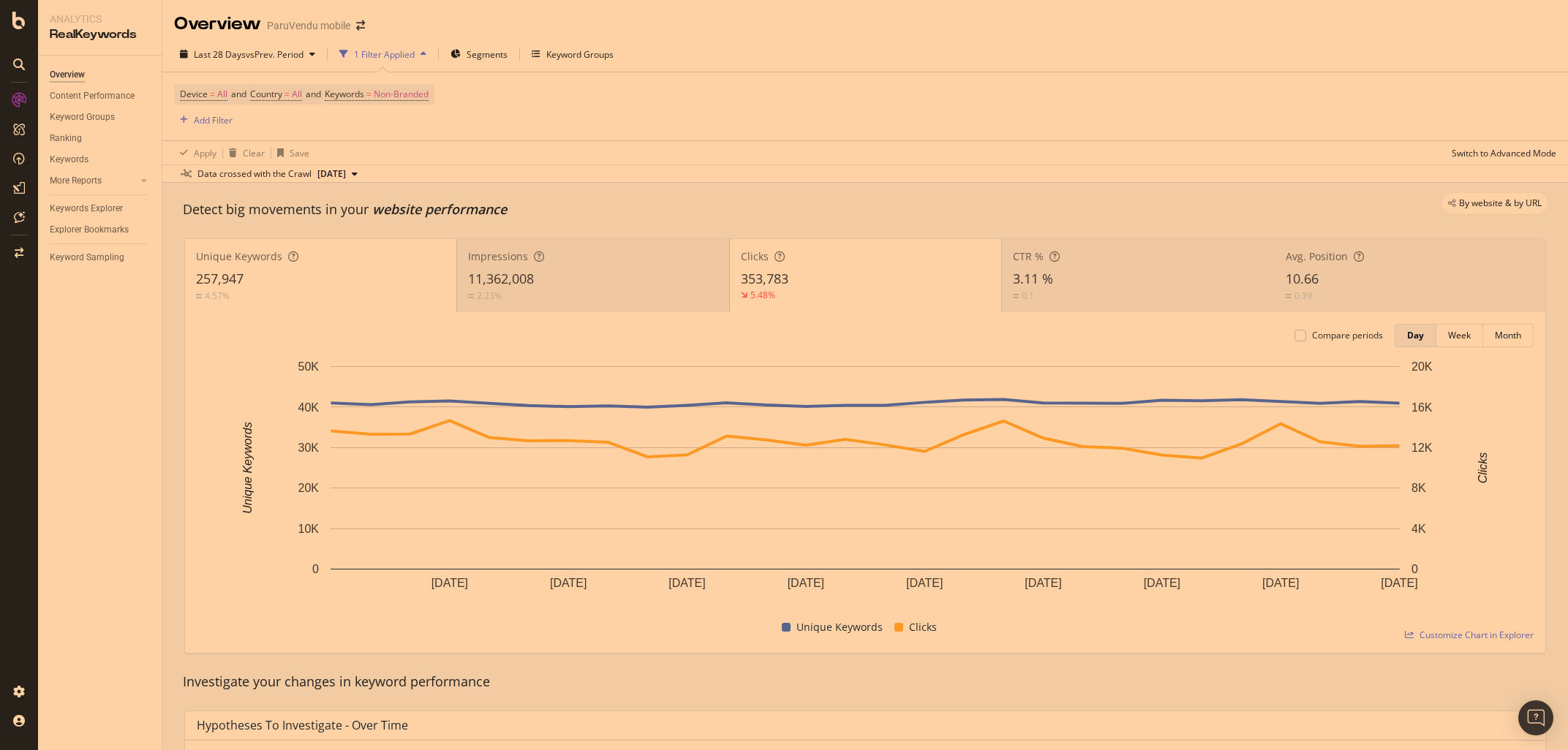
click at [792, 294] on div "5.48%" at bounding box center [865, 295] width 249 height 13
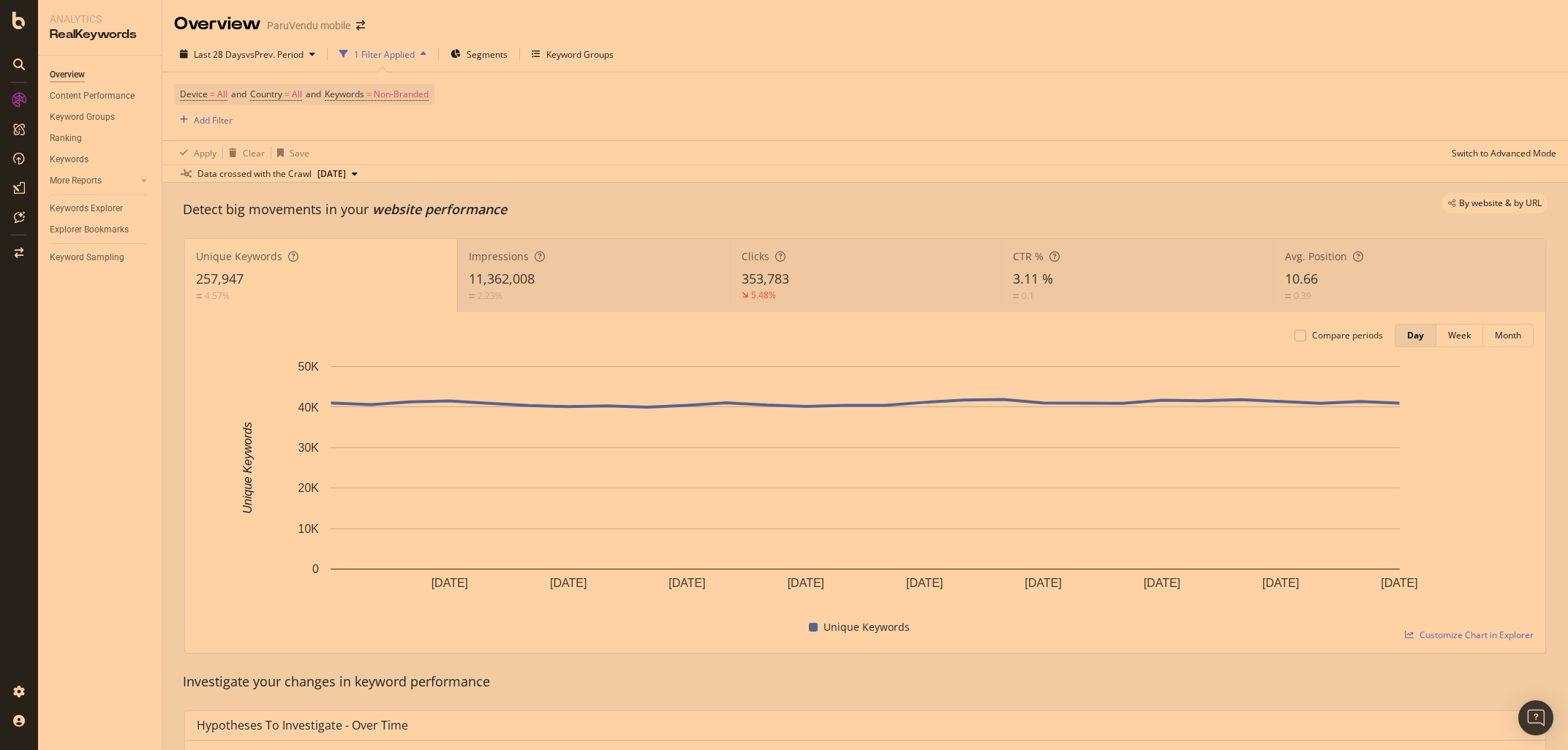
click at [331, 273] on div "257,947" at bounding box center [321, 278] width 250 height 19
click at [561, 273] on div "11,362,008" at bounding box center [593, 278] width 250 height 19
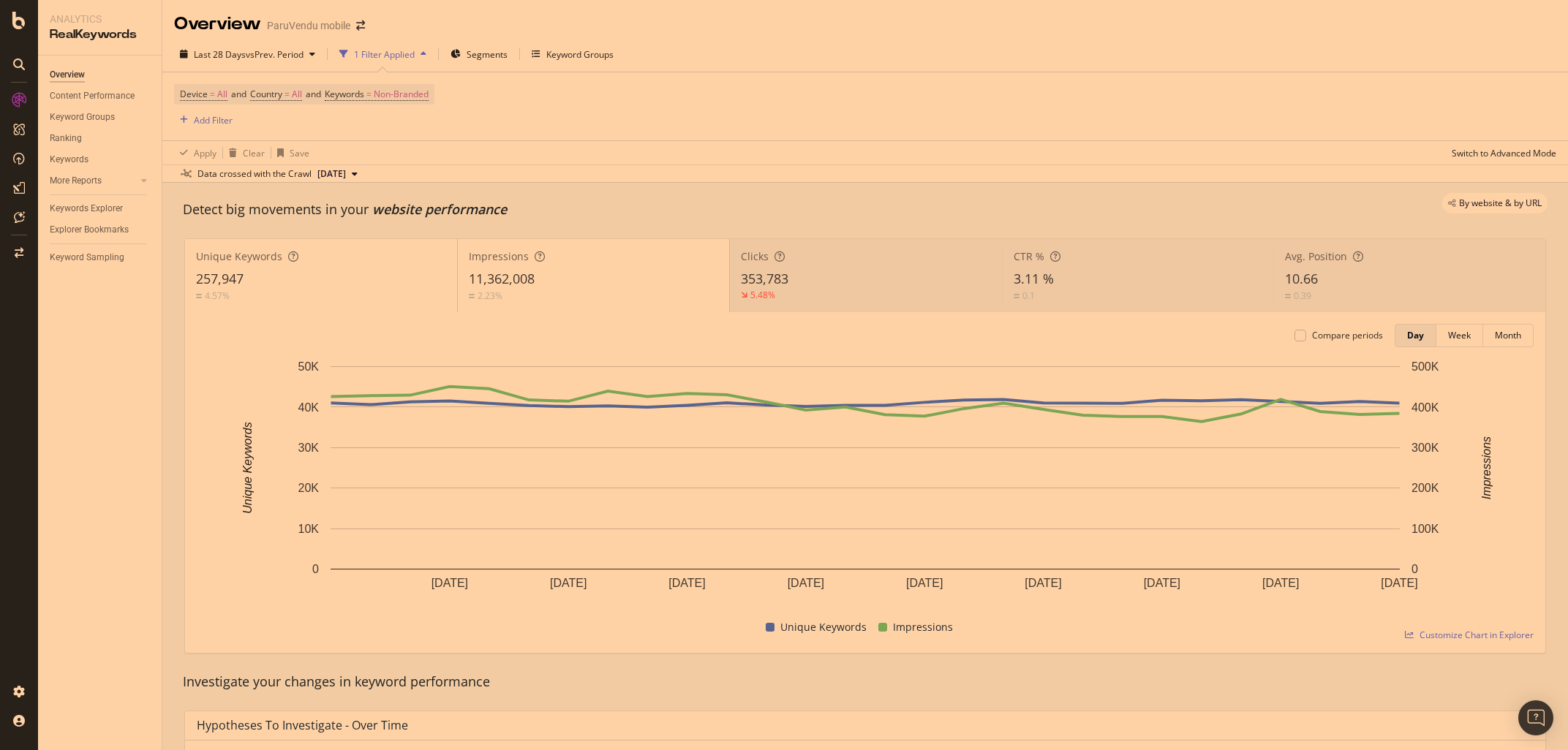
click at [793, 272] on div "353,783" at bounding box center [865, 278] width 250 height 19
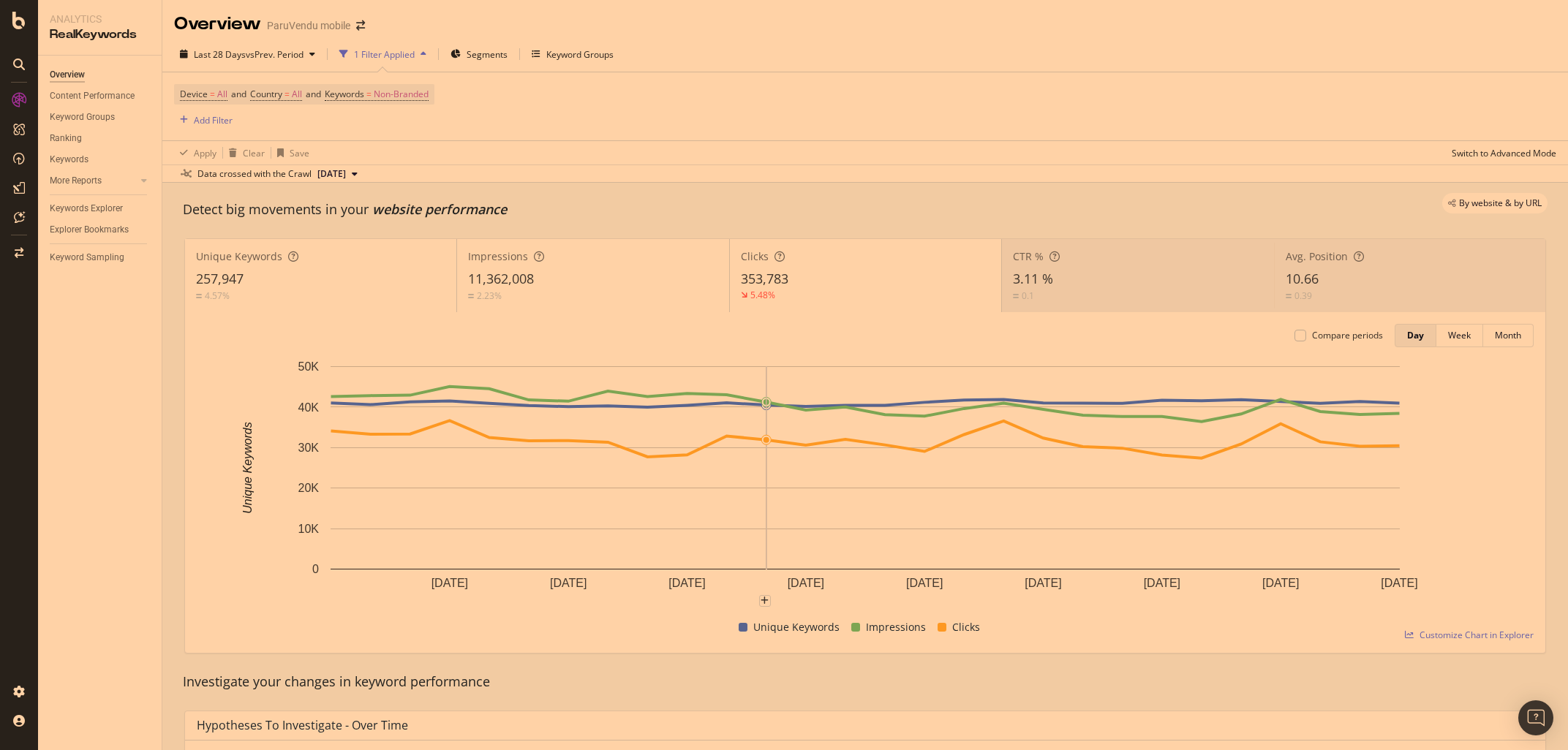
click at [1160, 286] on div "3.11 %" at bounding box center [1137, 278] width 249 height 19
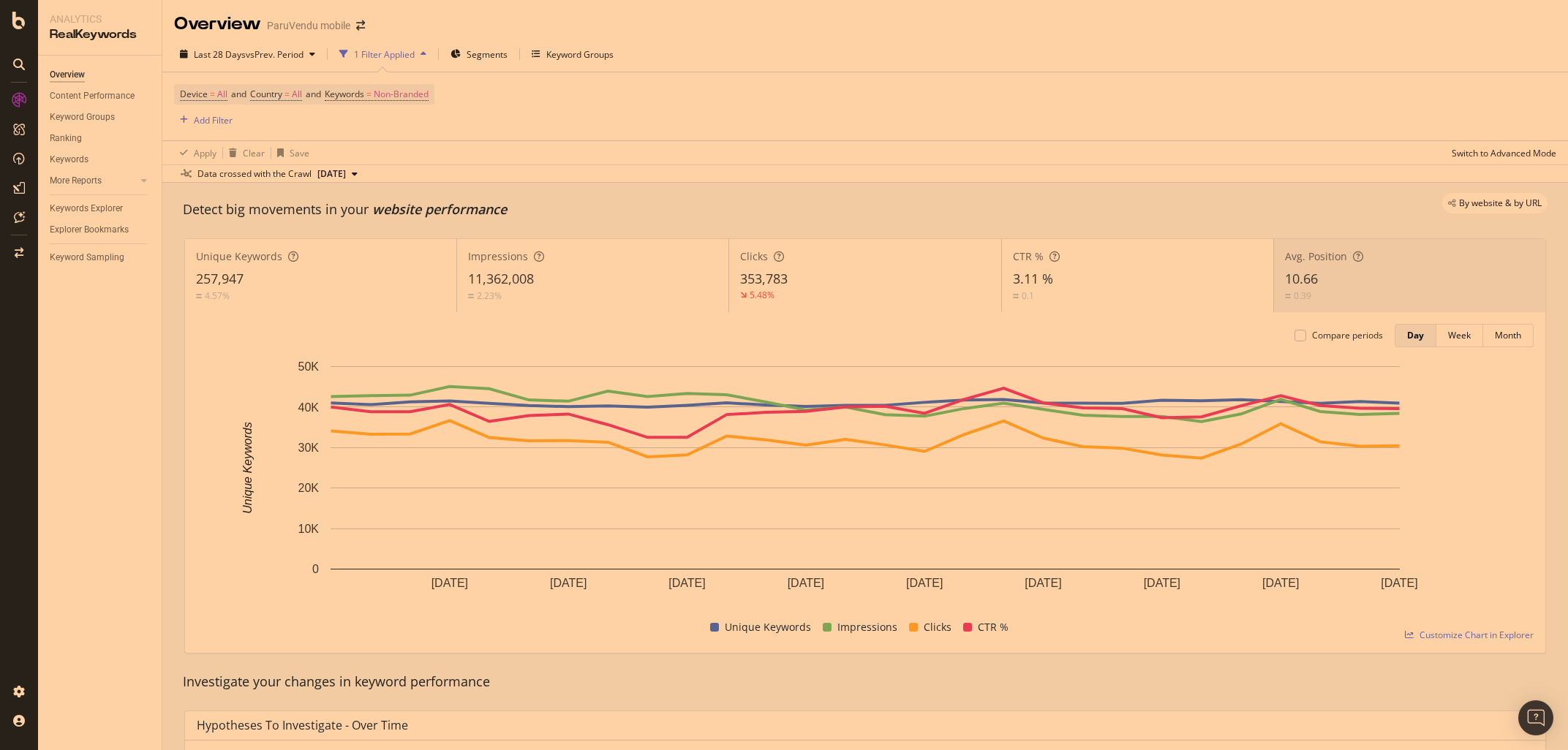
click at [1346, 286] on div "10.66" at bounding box center [1409, 278] width 249 height 19
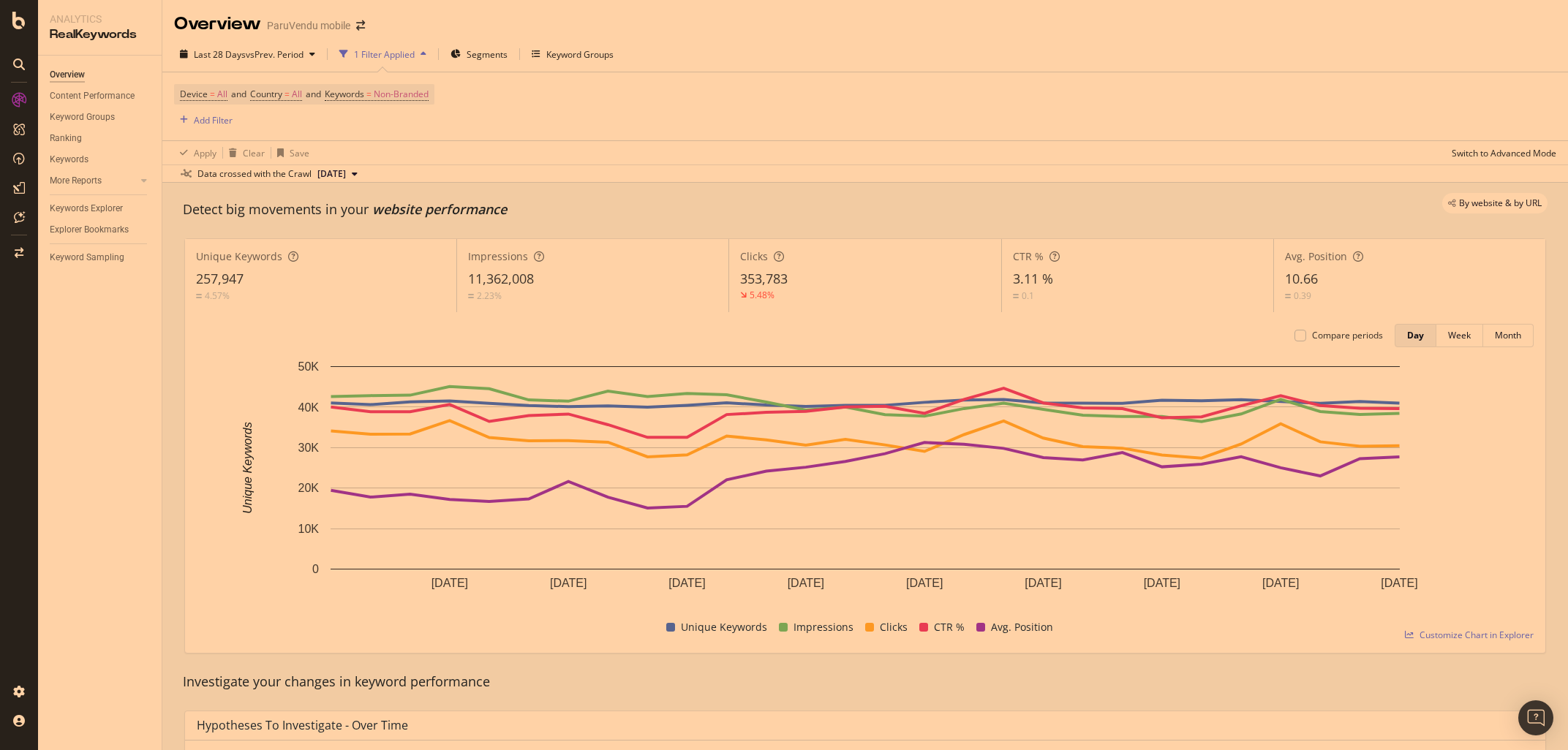
click at [326, 283] on div "257,947" at bounding box center [321, 278] width 249 height 19
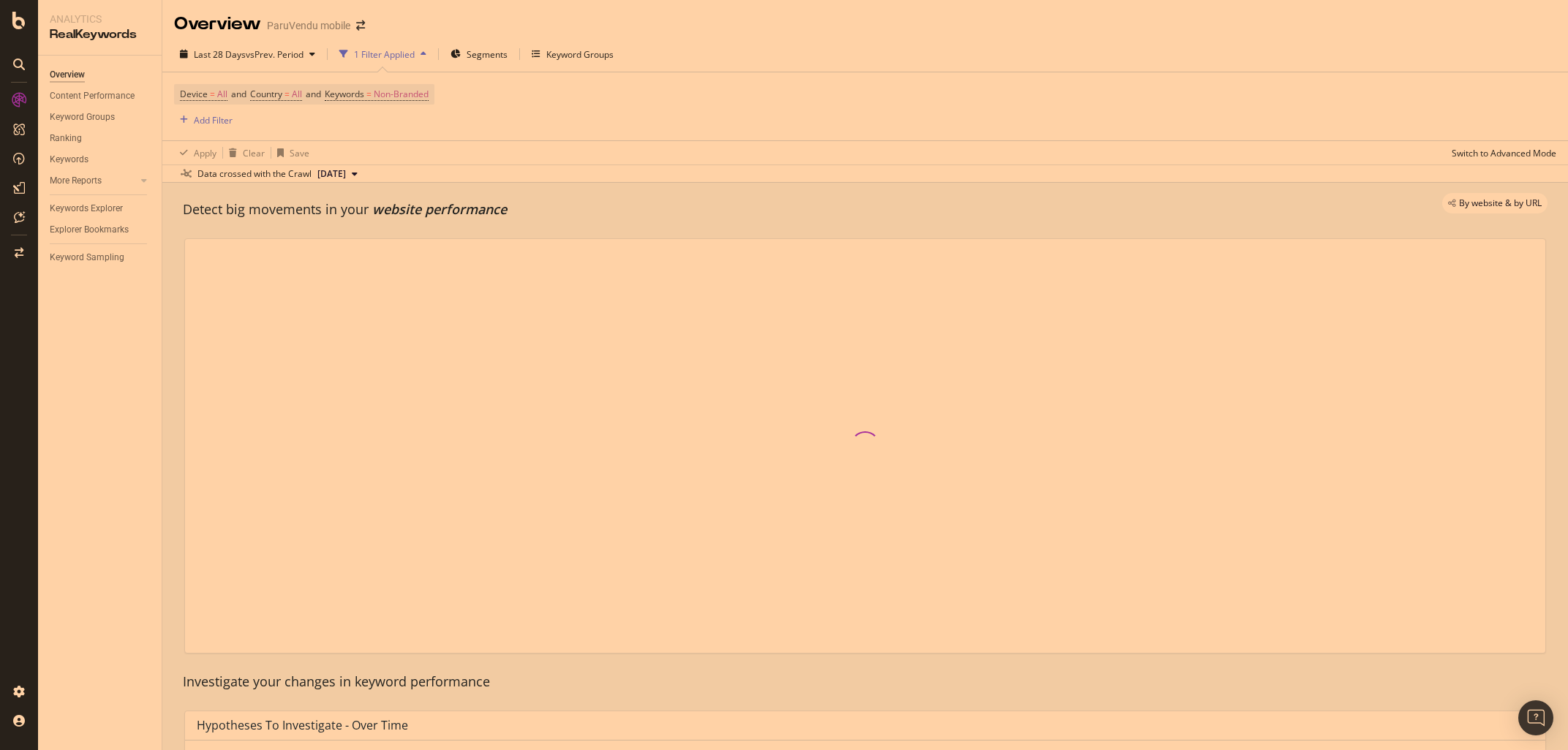
click at [572, 276] on div at bounding box center [865, 446] width 1360 height 413
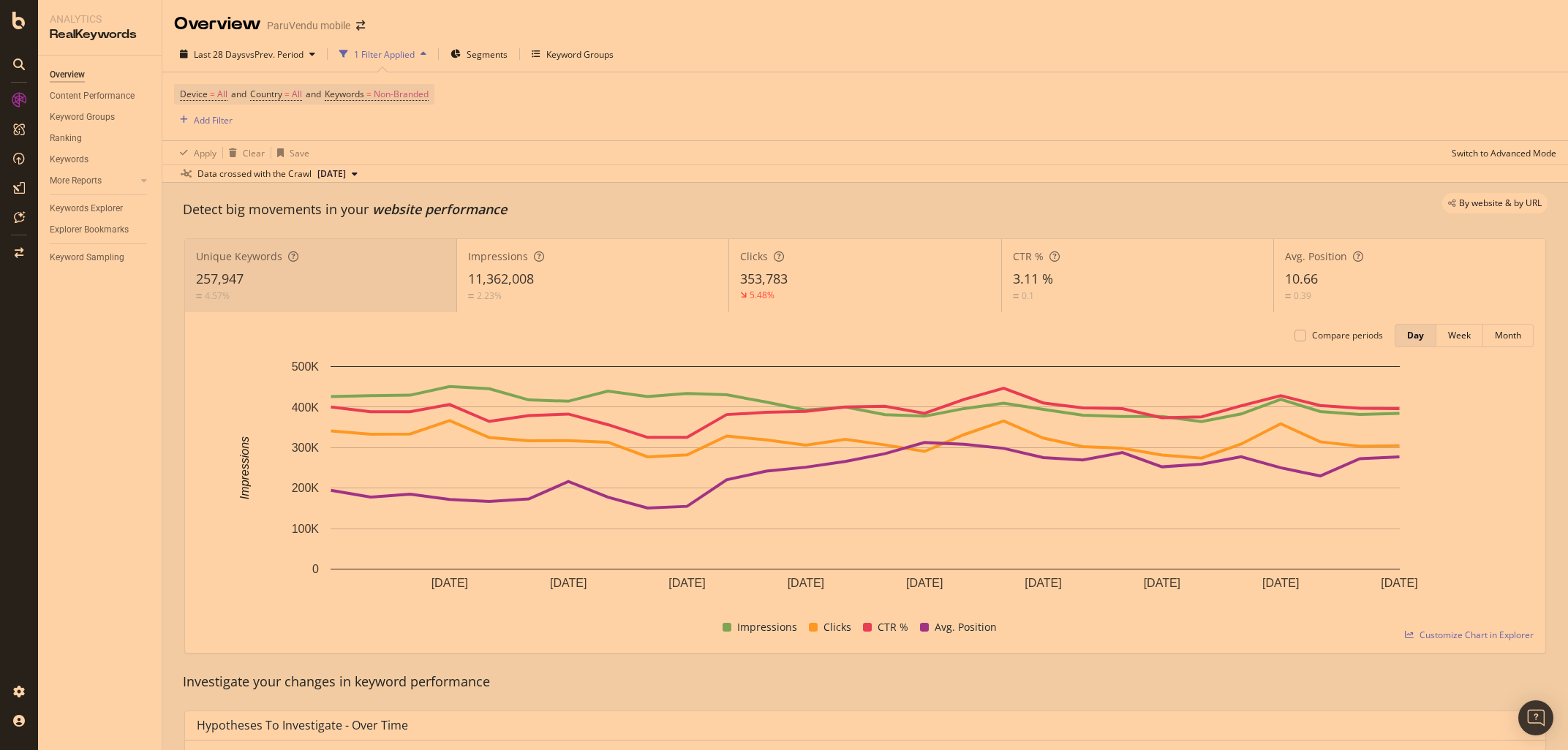
click at [564, 294] on div "2.23%" at bounding box center [593, 296] width 249 height 14
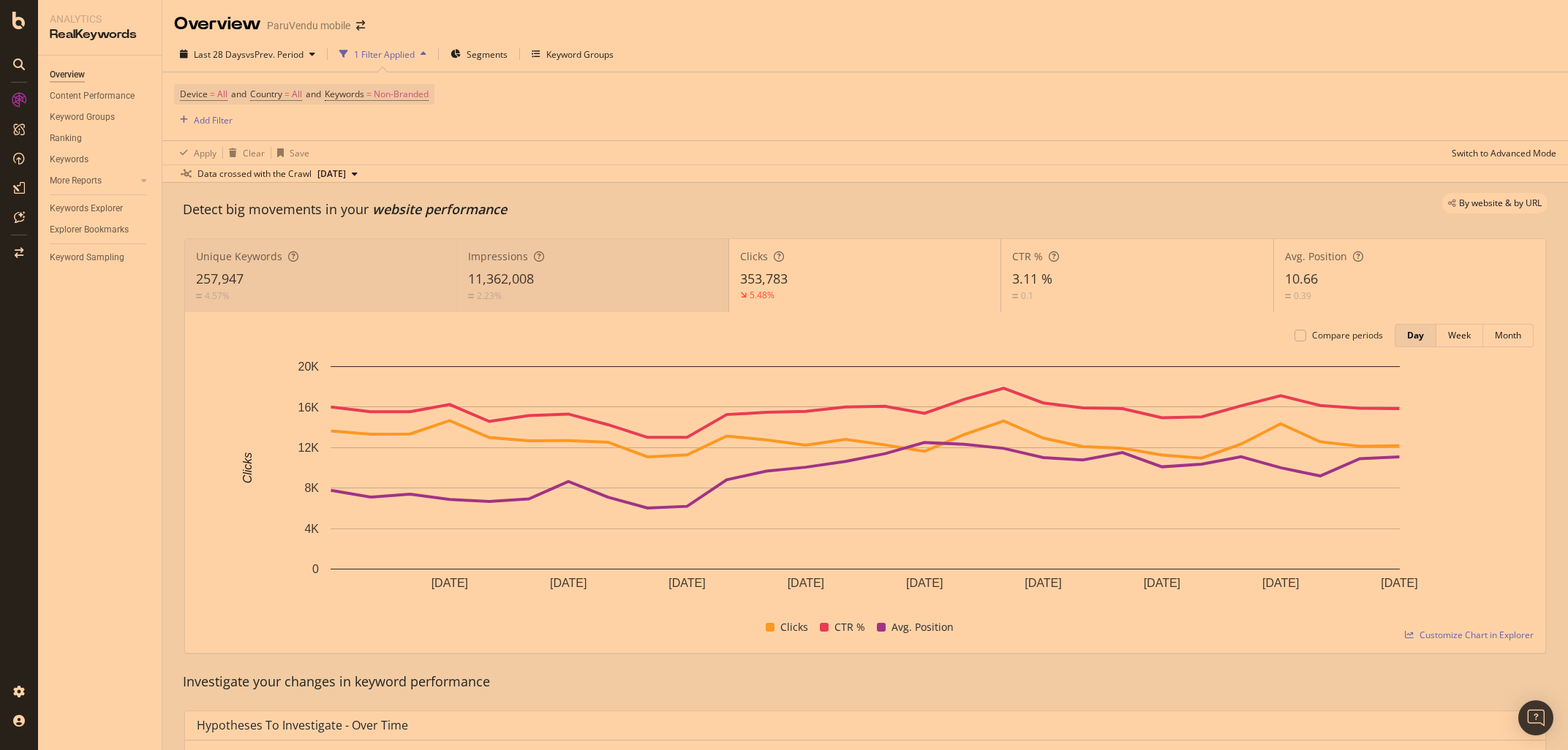
click at [845, 287] on div "353,783" at bounding box center [864, 278] width 249 height 19
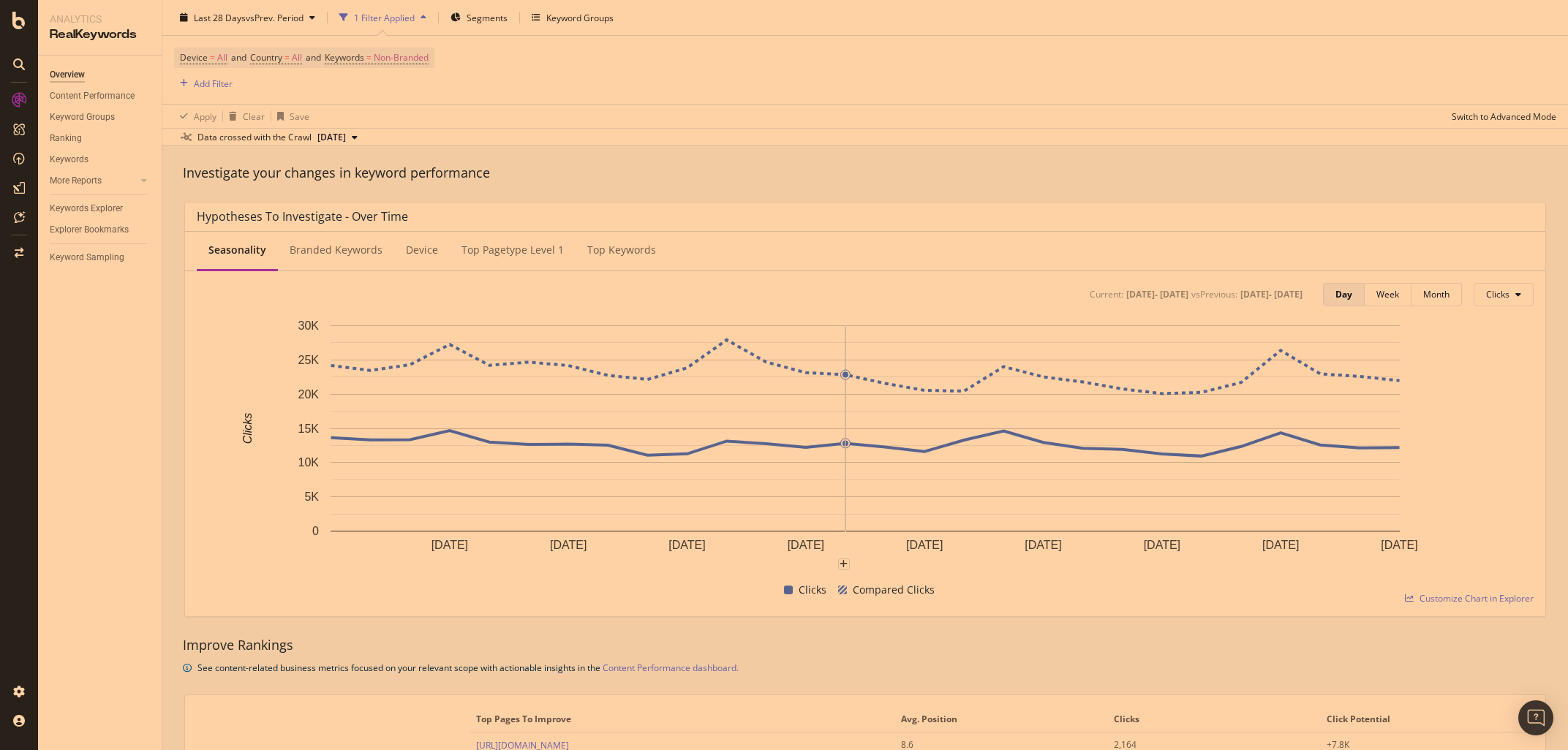
scroll to position [480, 0]
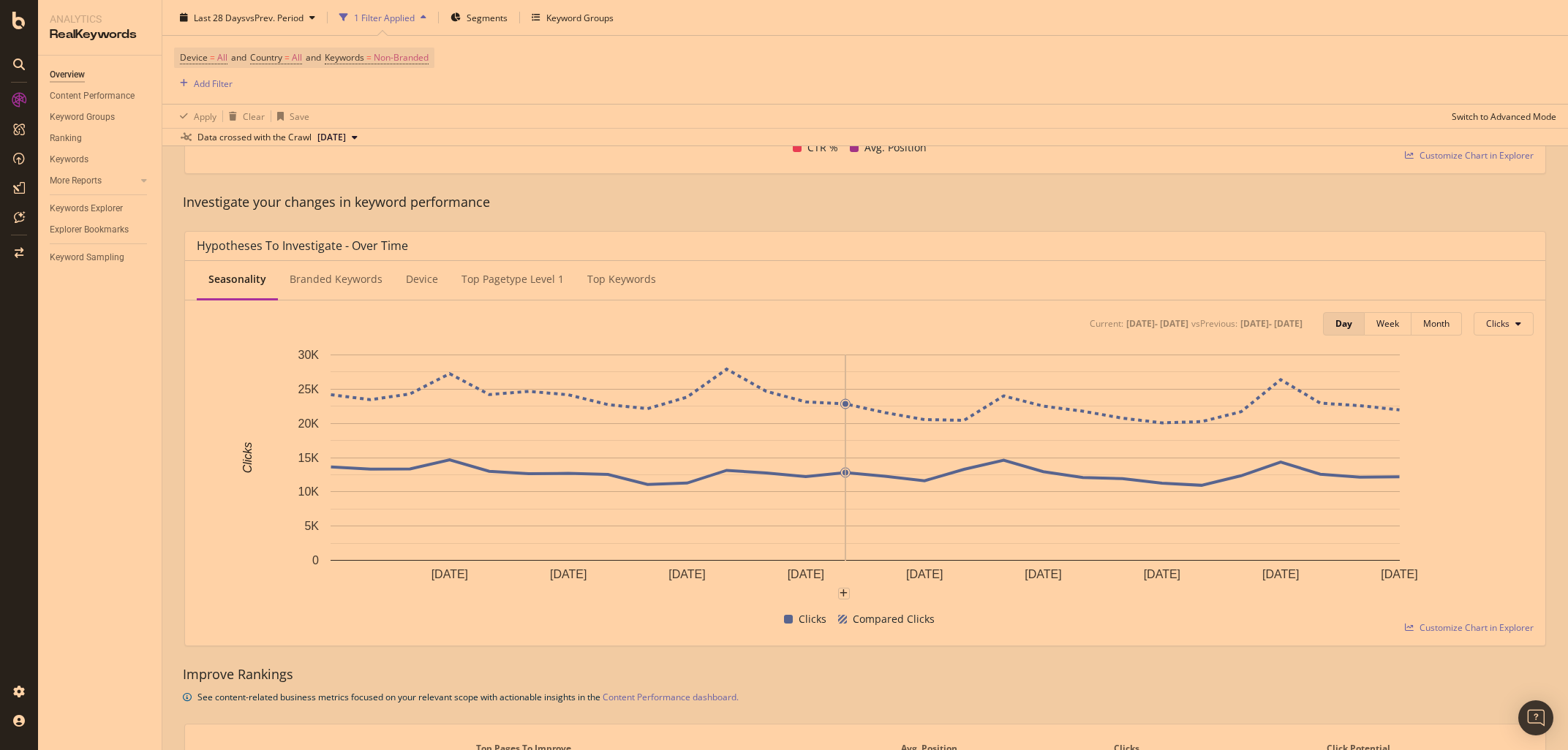
click at [1159, 684] on div "Improve Rankings See content-related business metrics focused on your relevant …" at bounding box center [865, 685] width 1379 height 40
click at [184, 214] on div "Investigate your changes in keyword performance" at bounding box center [865, 202] width 1379 height 34
click at [342, 280] on div "Branded Keywords" at bounding box center [336, 279] width 93 height 14
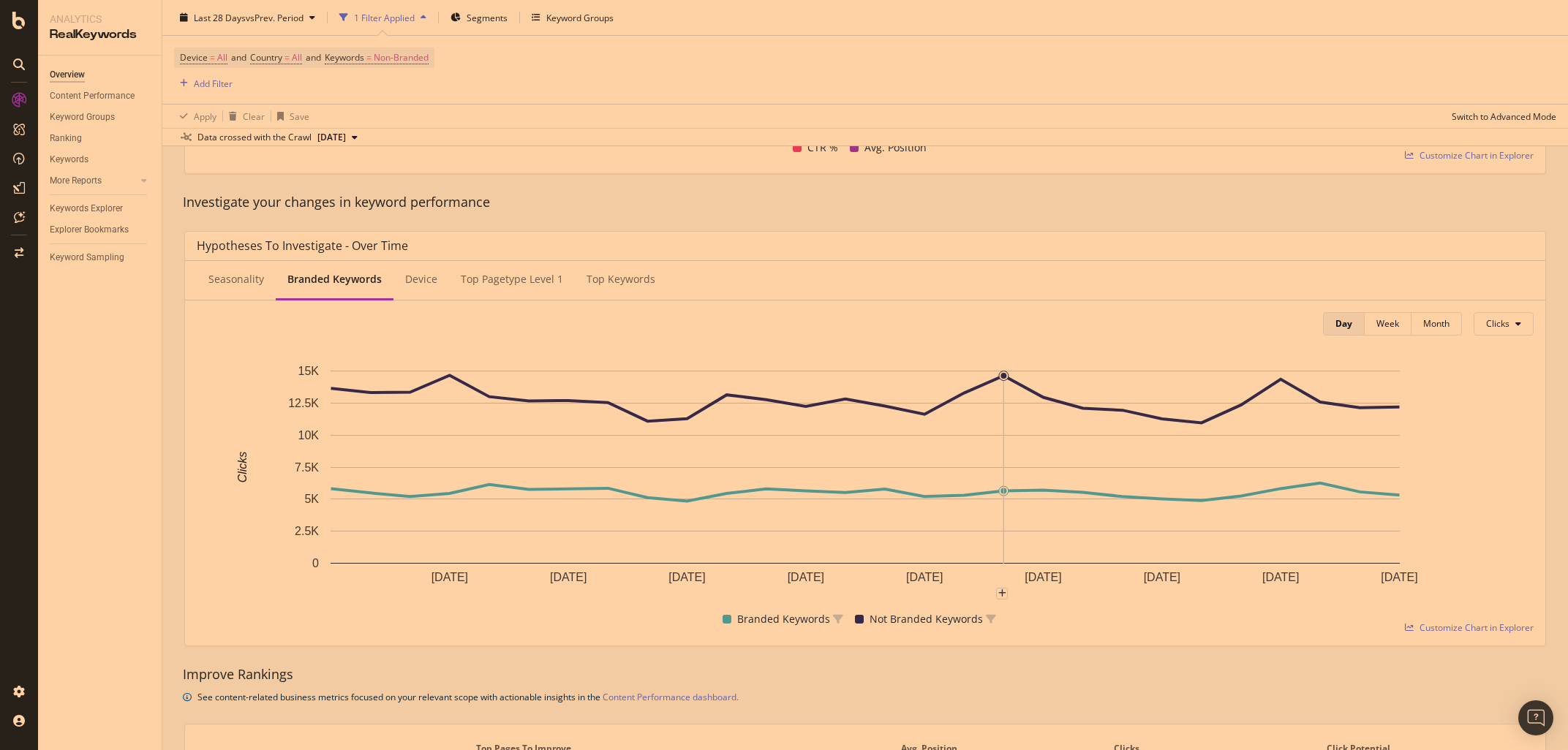
click at [177, 208] on div "Investigate your changes in keyword performance" at bounding box center [865, 202] width 1379 height 19
click at [424, 275] on div "Device" at bounding box center [421, 279] width 32 height 14
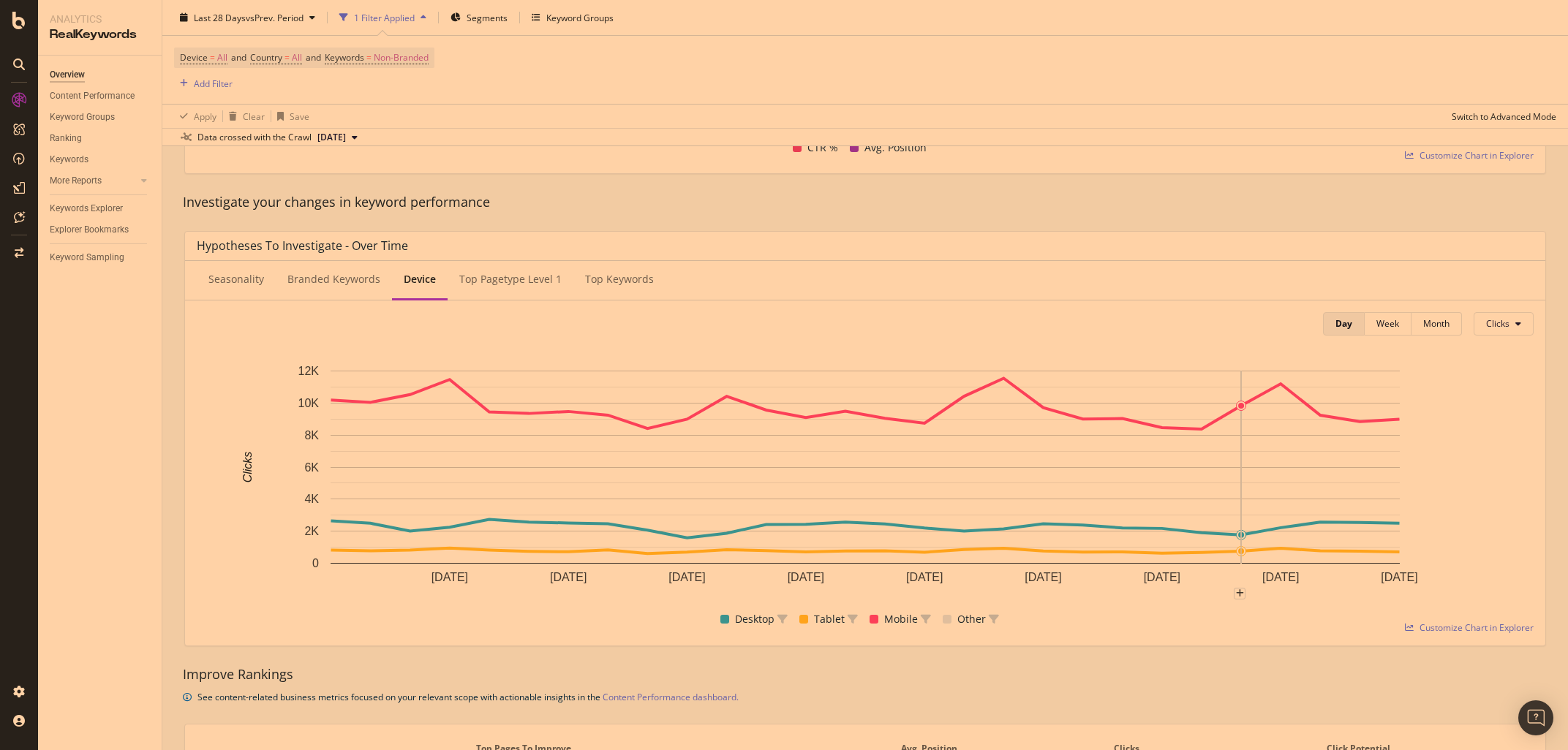
click at [485, 276] on div "Top pagetype Level 1" at bounding box center [510, 279] width 102 height 14
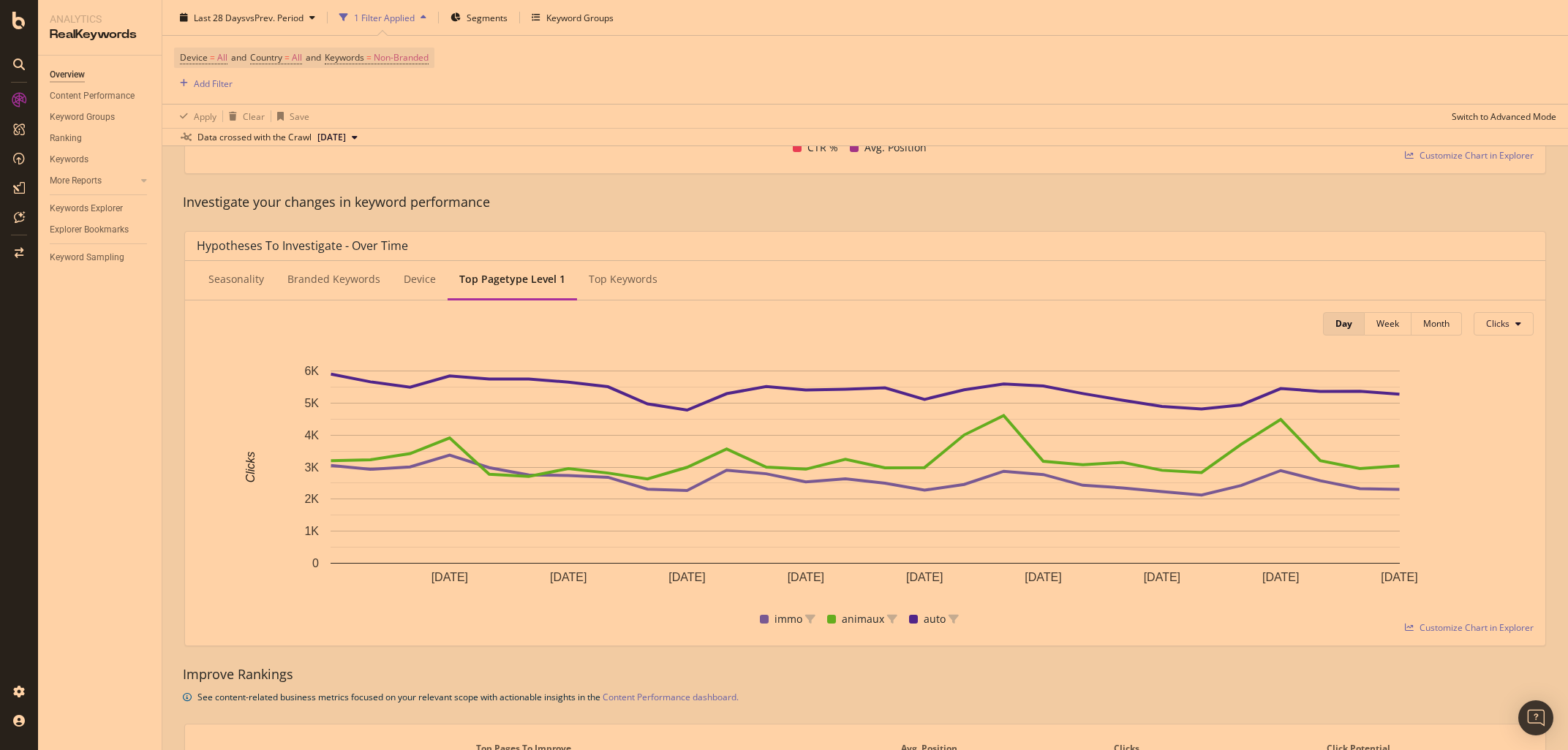
click at [634, 285] on div "Top Keywords" at bounding box center [622, 279] width 69 height 14
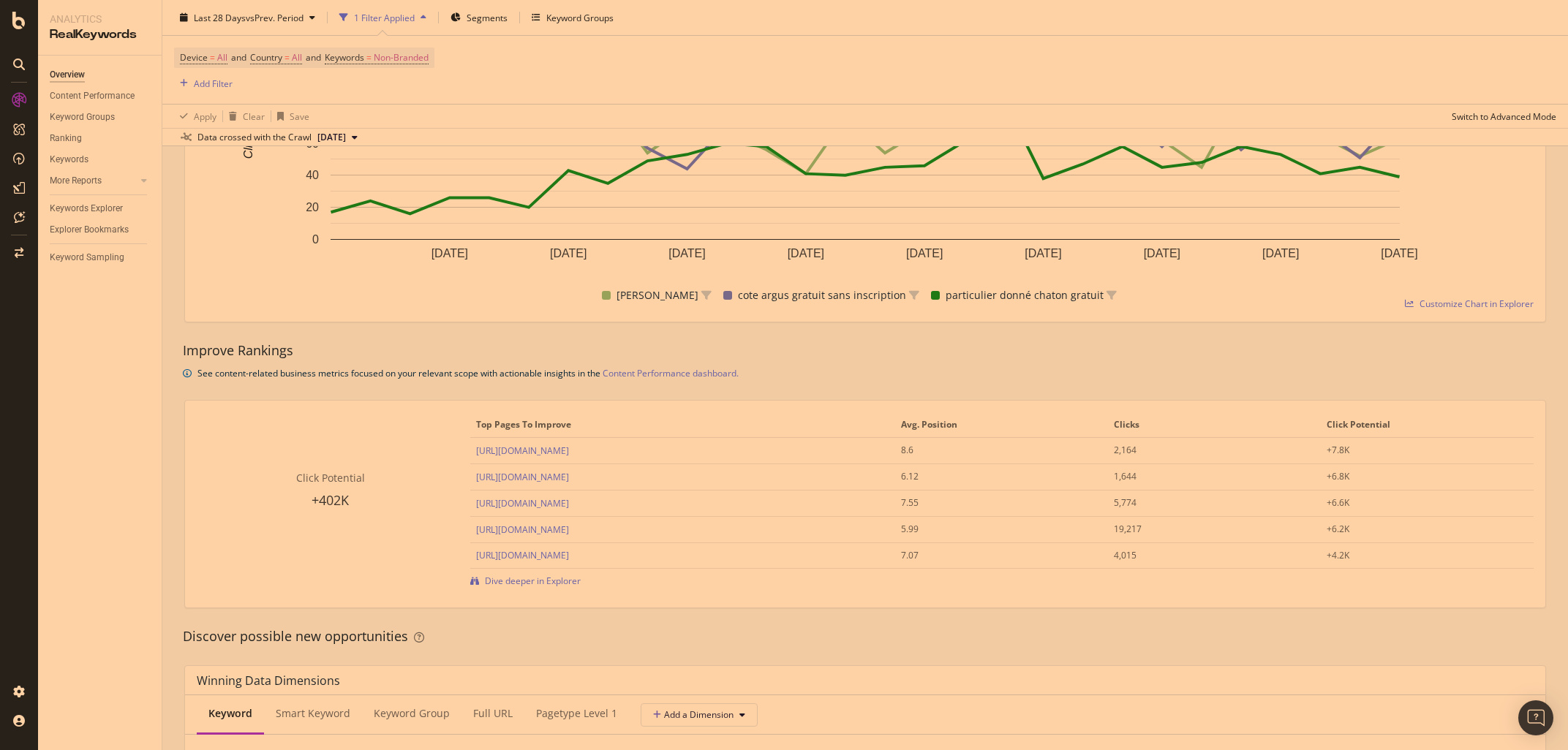
scroll to position [959, 0]
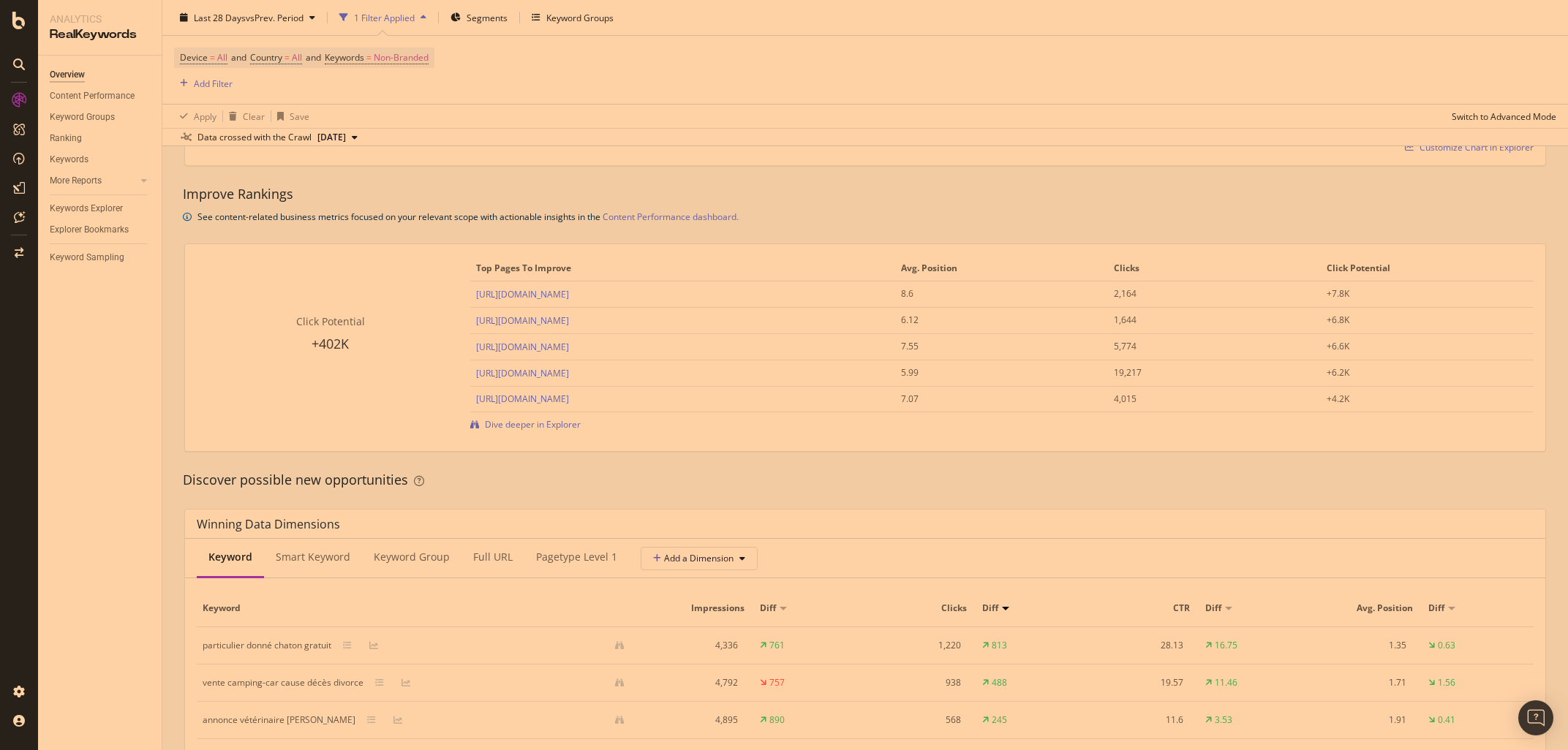
click at [174, 343] on div "By website & by URL Detect big movements in your website performance Unique Key…" at bounding box center [864, 612] width 1405 height 2778
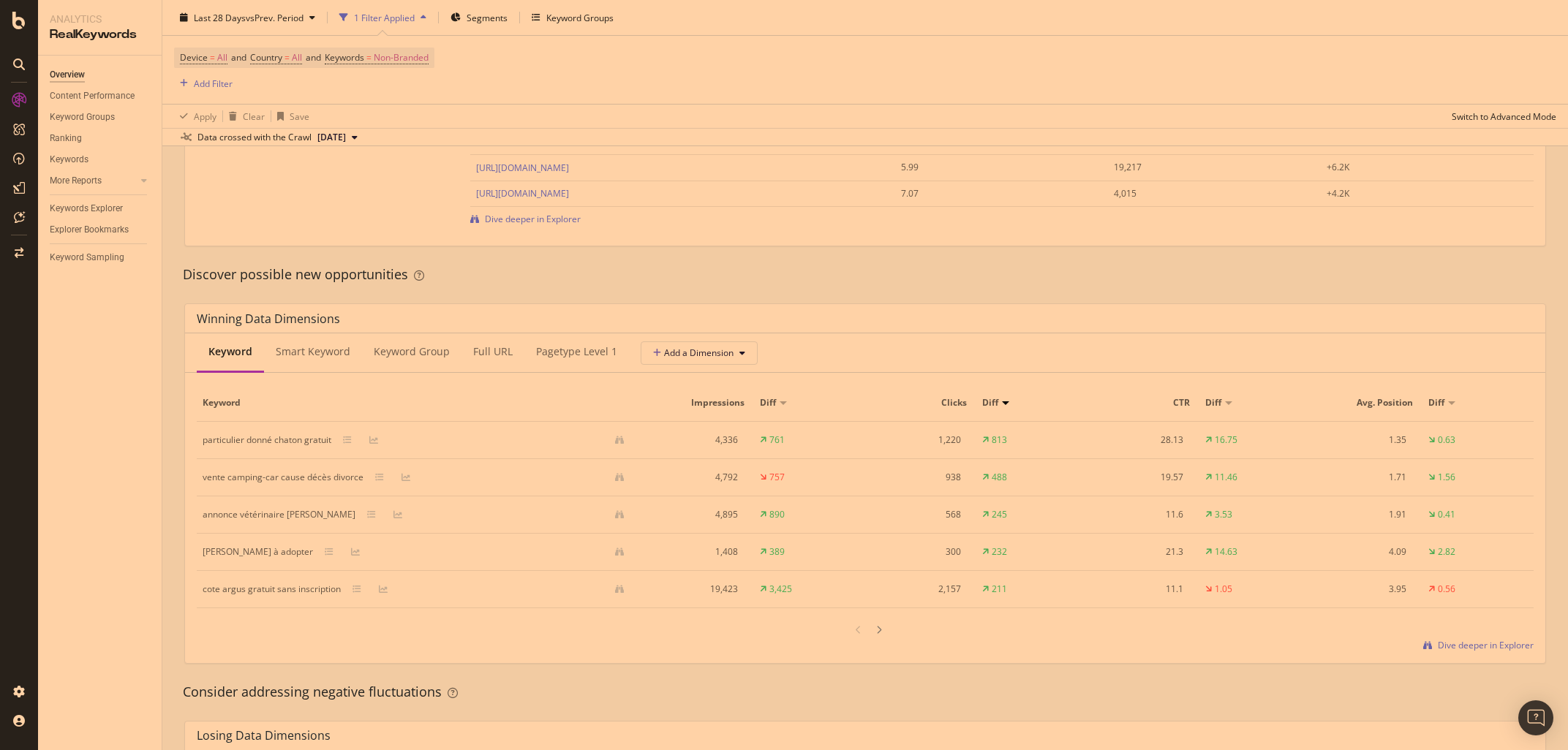
click at [166, 294] on div "By website & by URL Detect big movements in your website performance Unique Key…" at bounding box center [864, 407] width 1405 height 2778
click at [310, 348] on div "Smart Keyword" at bounding box center [313, 352] width 74 height 14
click at [98, 337] on div "Overview Content Performance Keyword Groups Ranking Keywords More Reports Count…" at bounding box center [99, 403] width 124 height 695
click at [398, 345] on div "Keyword Group" at bounding box center [412, 352] width 76 height 14
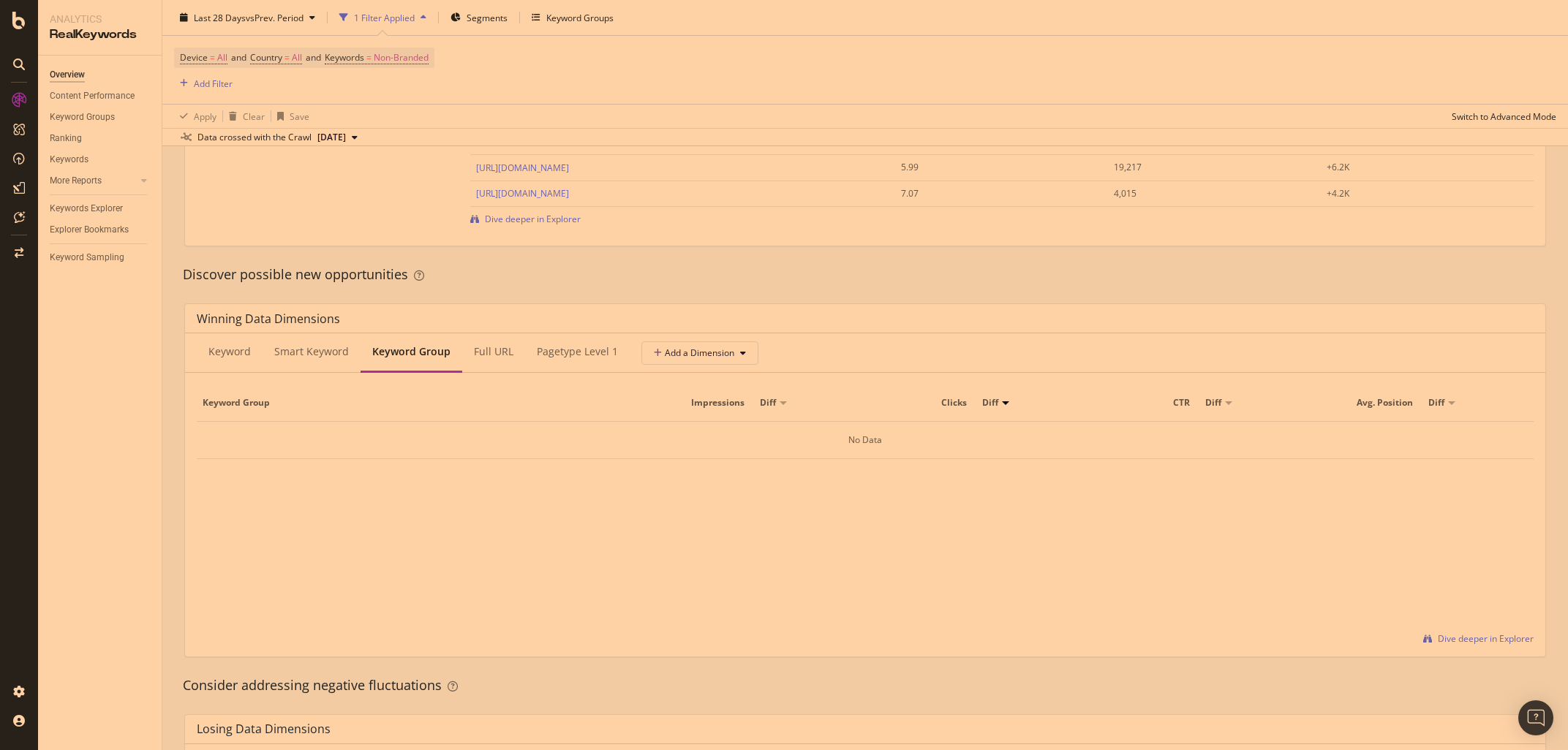
click at [1208, 258] on div "Click Potential +402K Top pages to improve Avg. Position Clicks Click Potential…" at bounding box center [865, 141] width 1379 height 232
click at [309, 353] on div "Smart Keyword" at bounding box center [311, 352] width 74 height 14
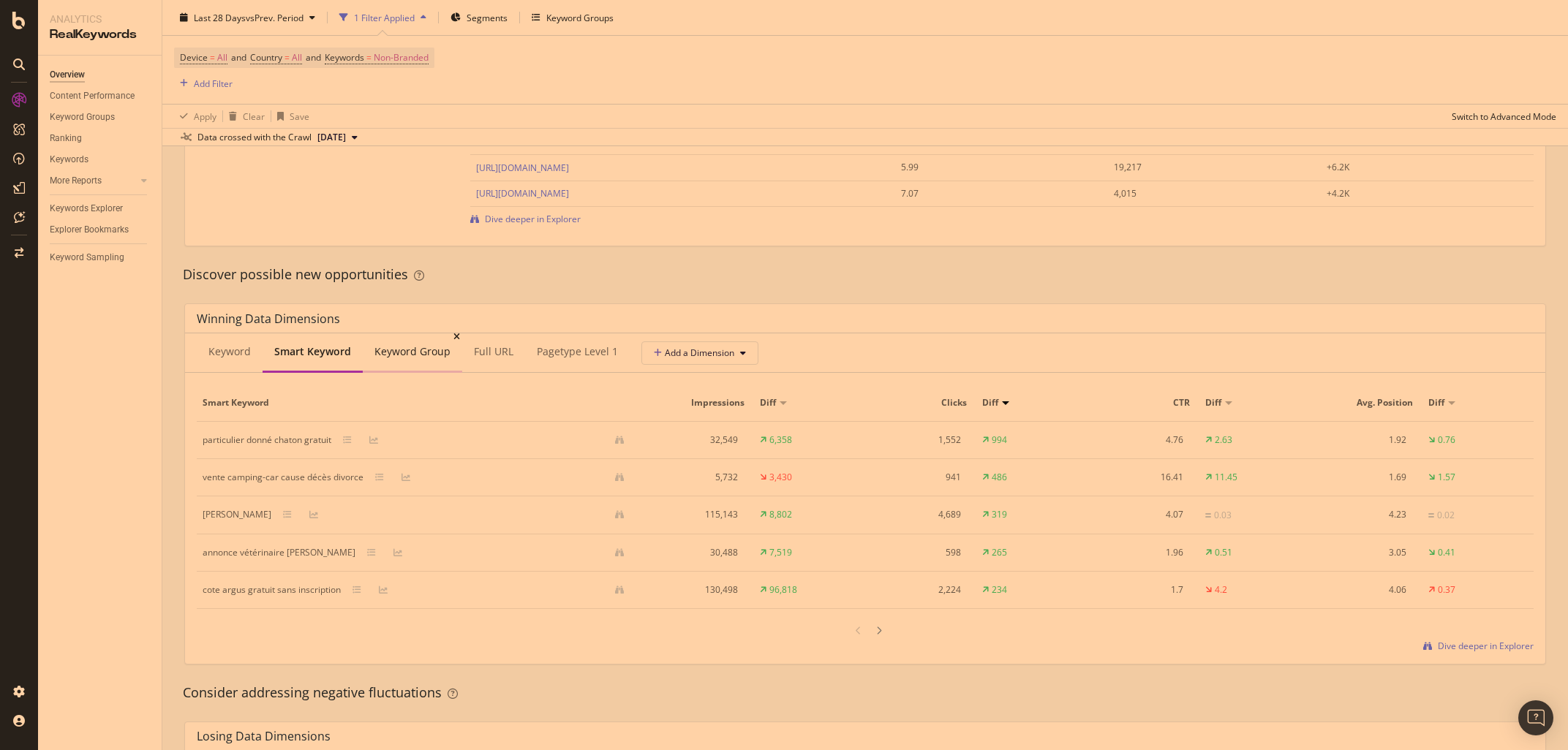
click at [406, 357] on div "Keyword Group" at bounding box center [412, 352] width 76 height 14
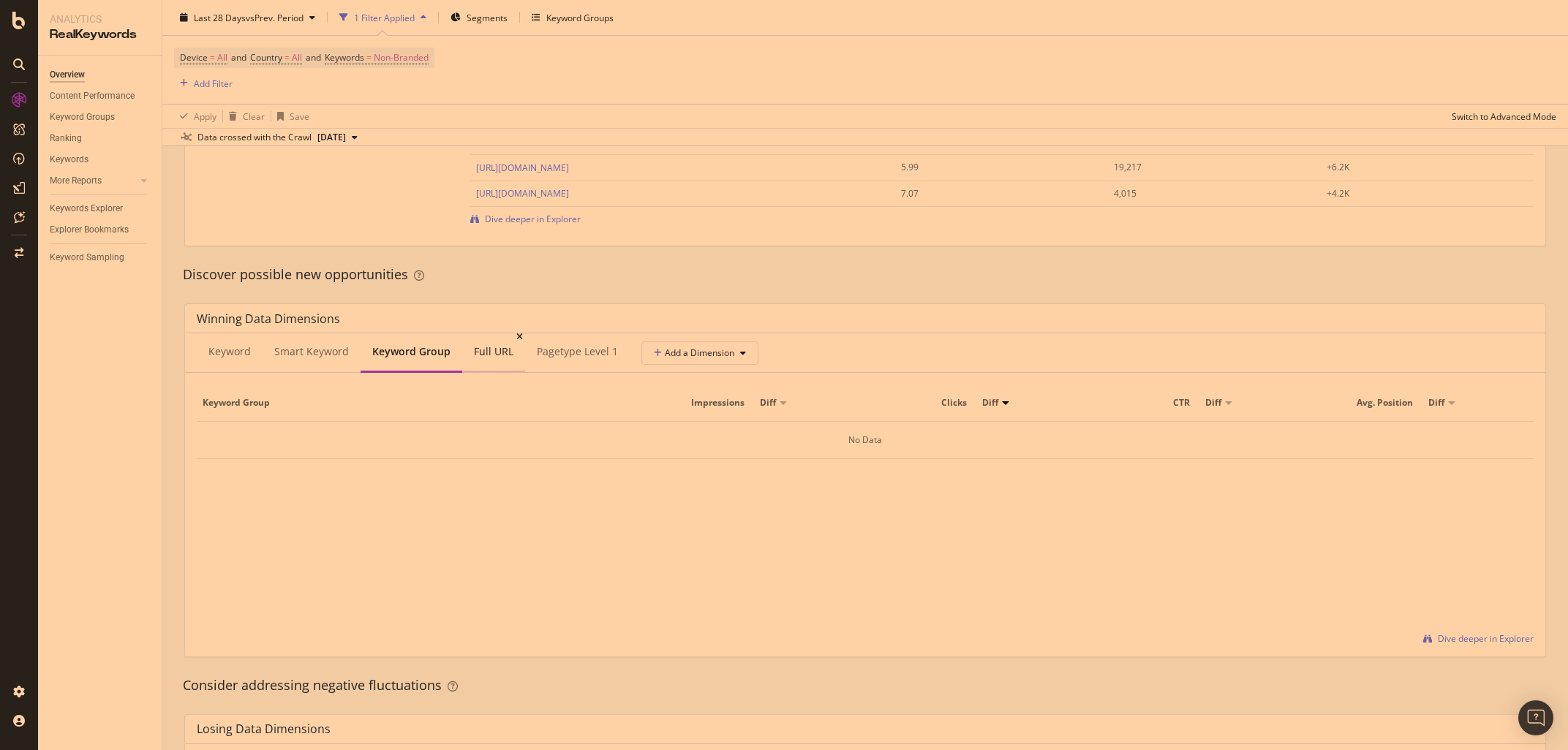
click at [476, 348] on div "Full URL" at bounding box center [493, 352] width 39 height 14
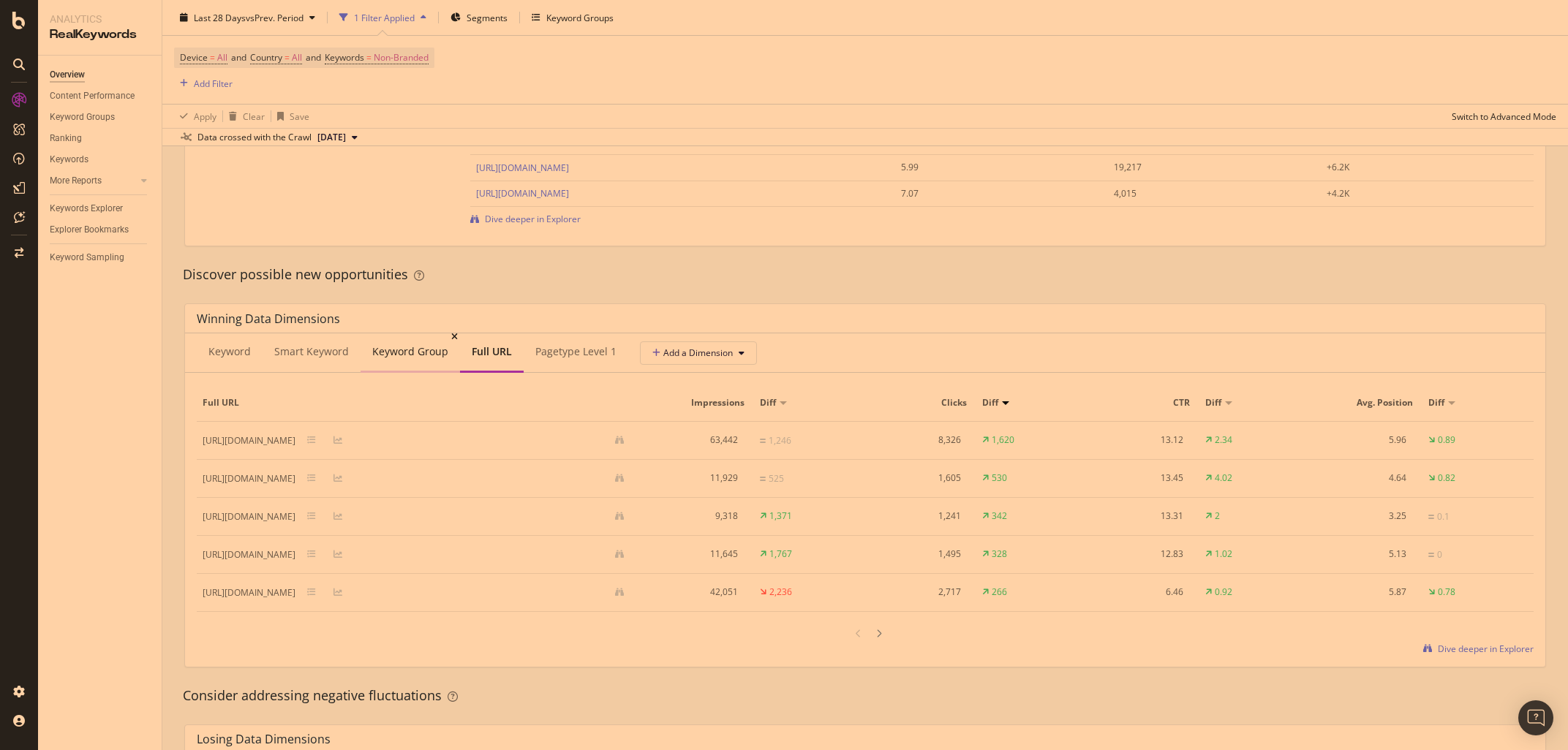
click at [414, 349] on div "Keyword Group" at bounding box center [410, 352] width 76 height 14
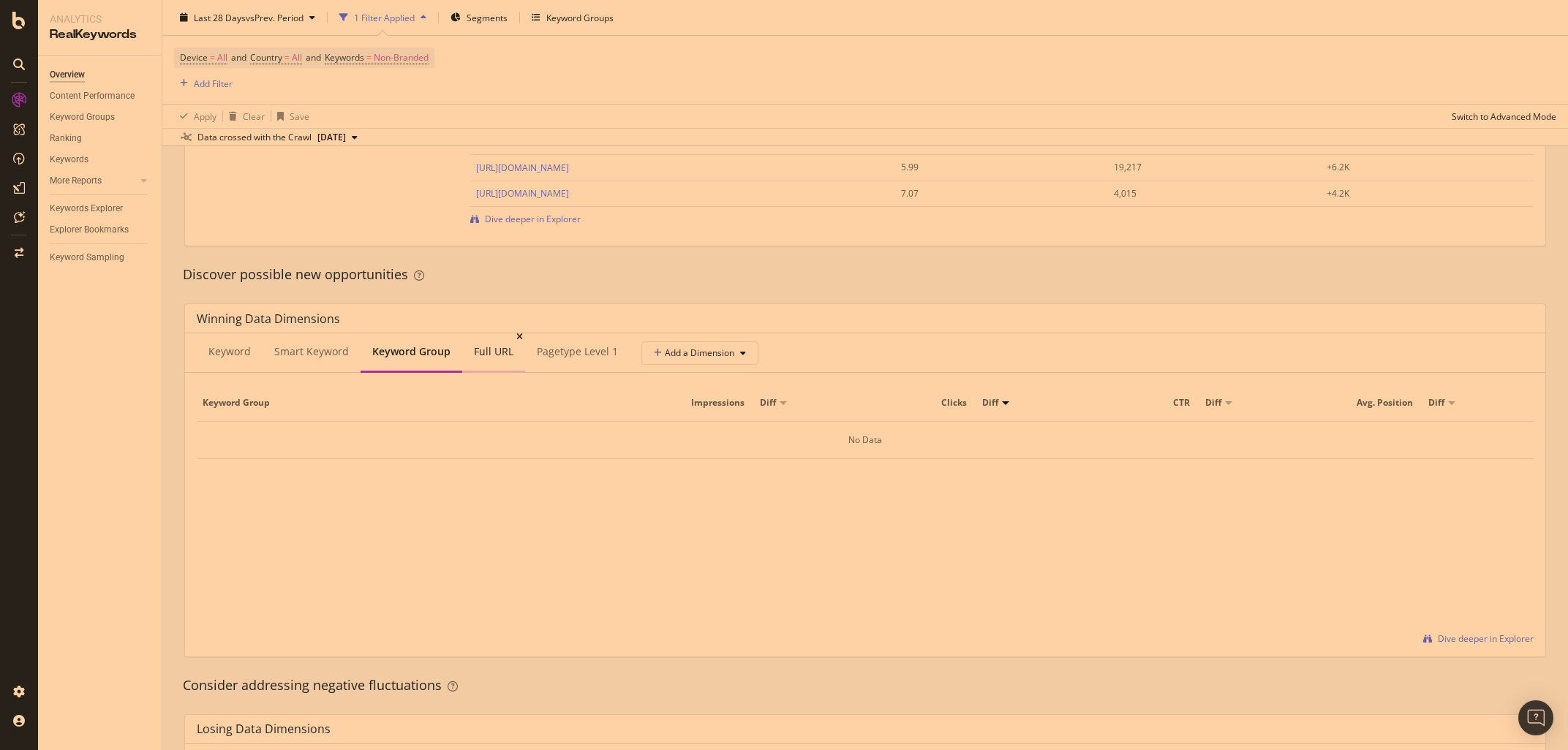
click at [493, 359] on div "Full URL" at bounding box center [493, 352] width 39 height 14
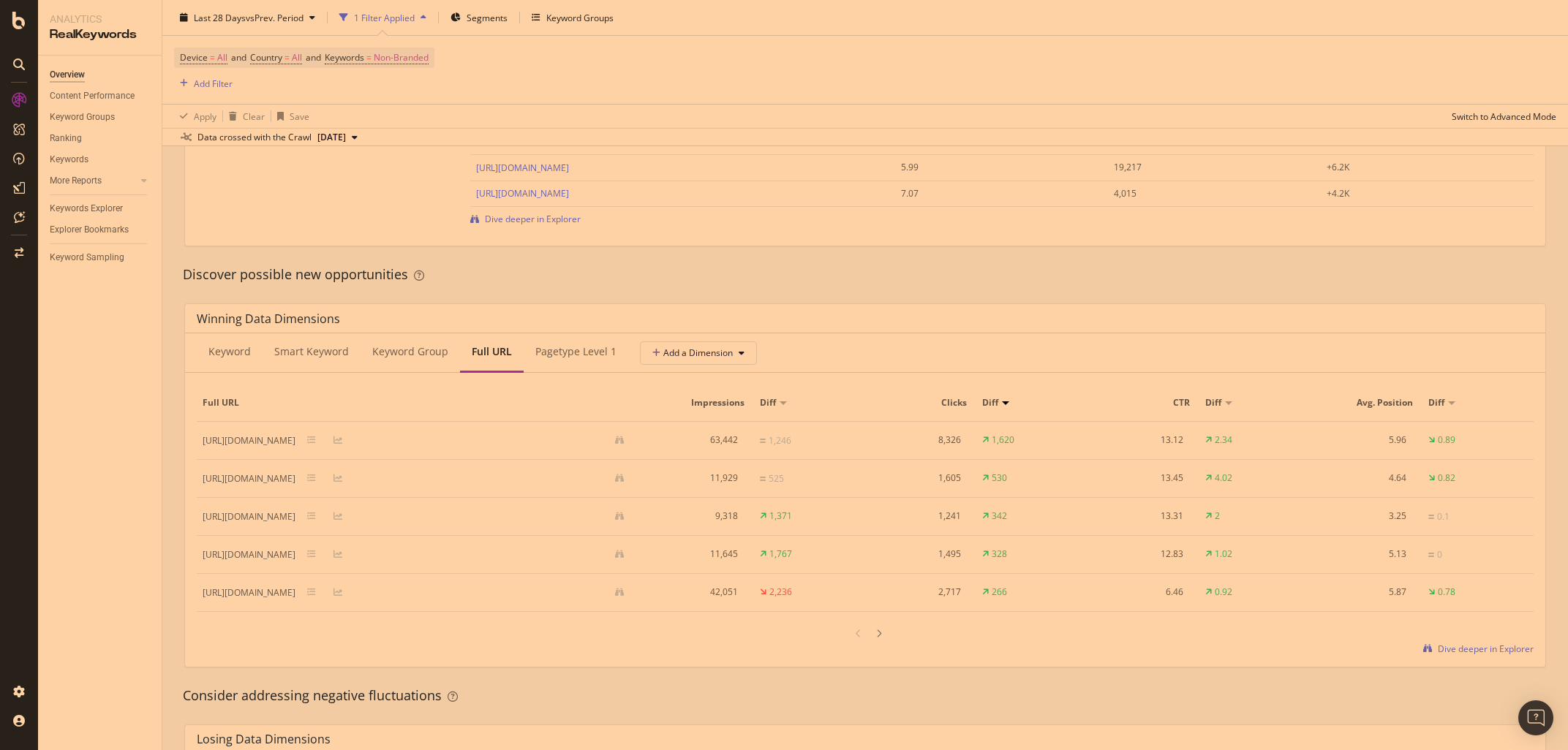
click at [179, 573] on div "Winning Data Dimensions Keyword Smart Keyword Keyword Group Full URL pagetype L…" at bounding box center [865, 485] width 1379 height 388
click at [587, 355] on div "pagetype Level 1" at bounding box center [576, 352] width 81 height 14
click at [173, 669] on div "By website & by URL Detect big movements in your website performance Unique Key…" at bounding box center [864, 408] width 1405 height 2781
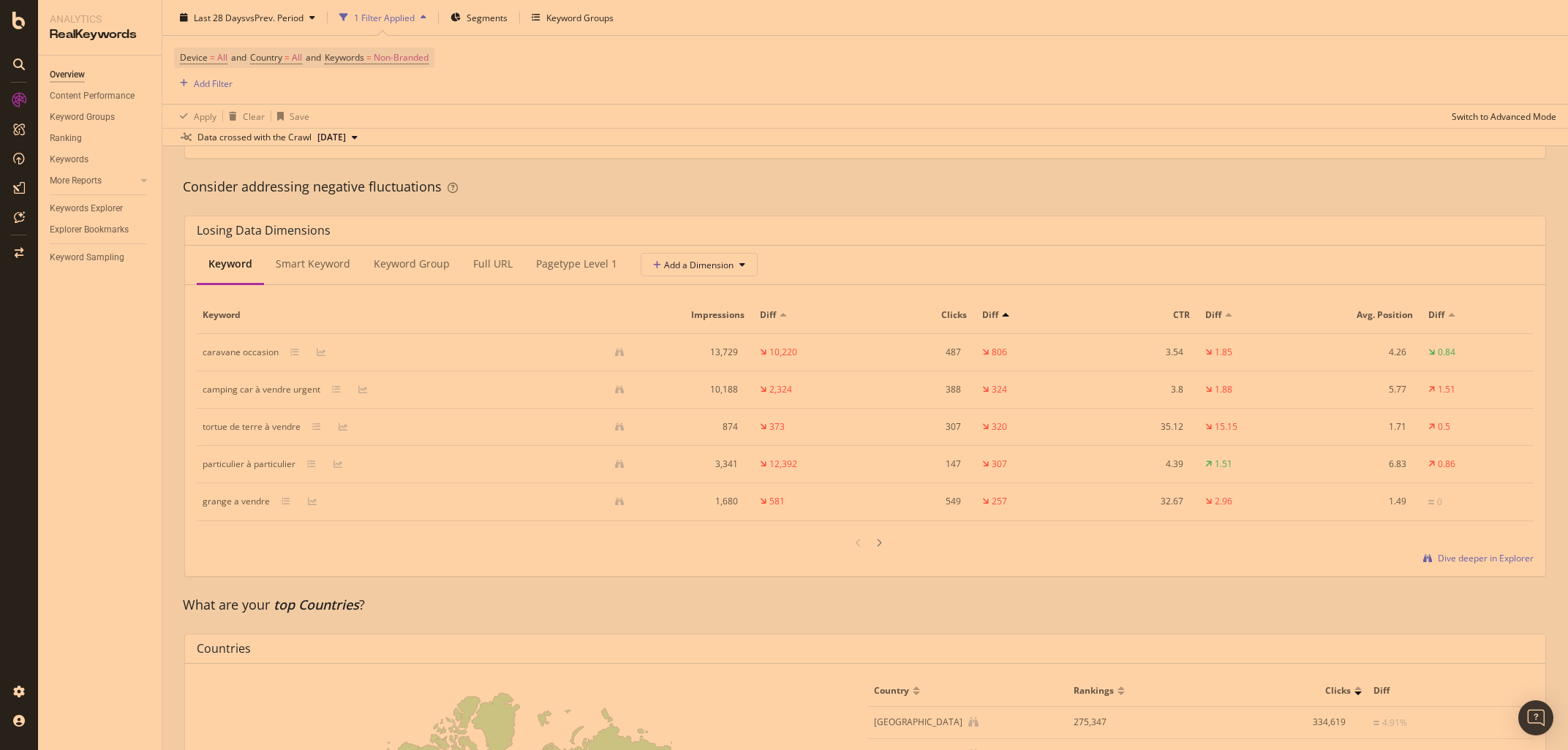
scroll to position [1645, 0]
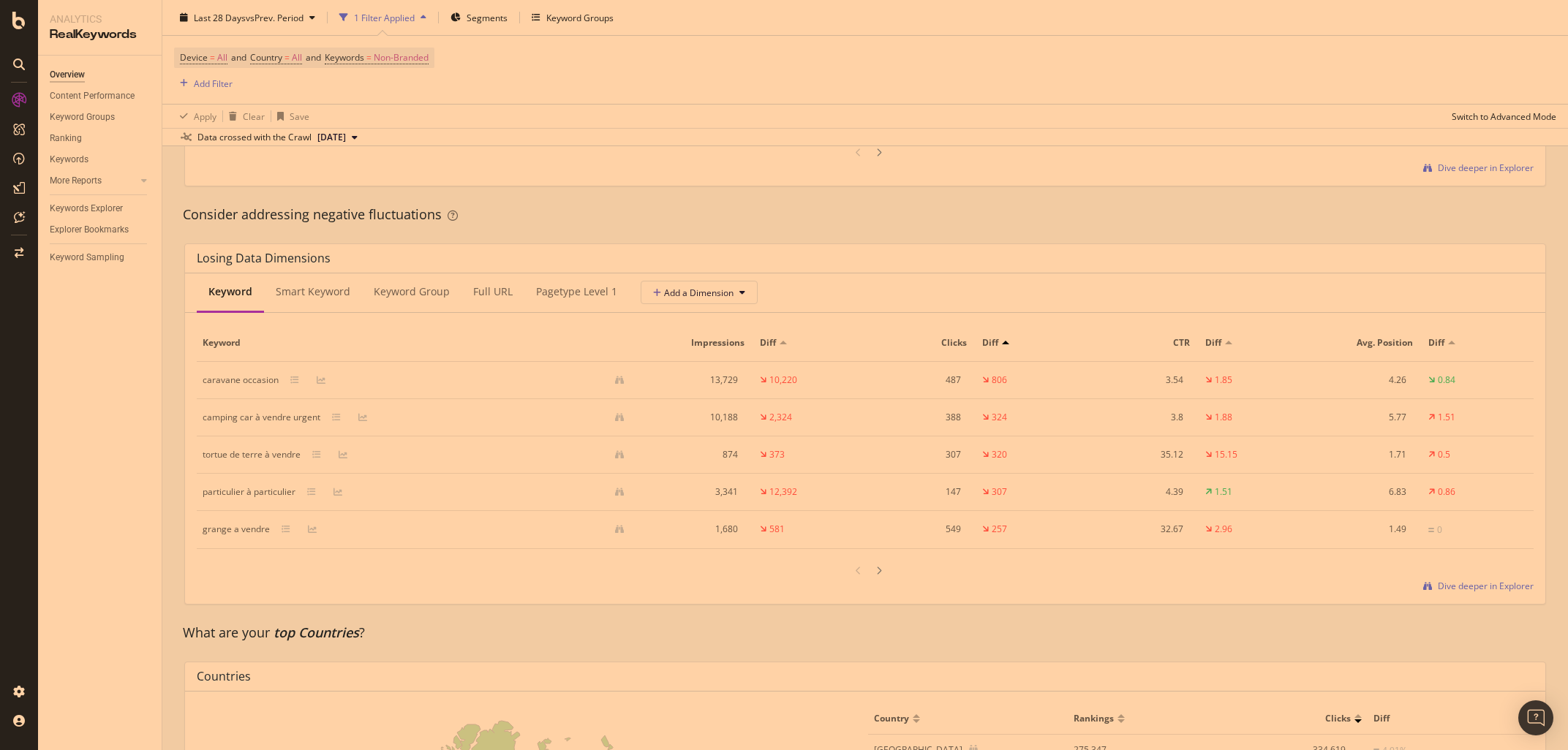
click at [177, 575] on div "Losing Data Dimensions Keyword Smart Keyword Keyword Group Full URL pagetype Le…" at bounding box center [865, 423] width 1379 height 384
click at [306, 295] on div "Smart Keyword" at bounding box center [313, 292] width 74 height 14
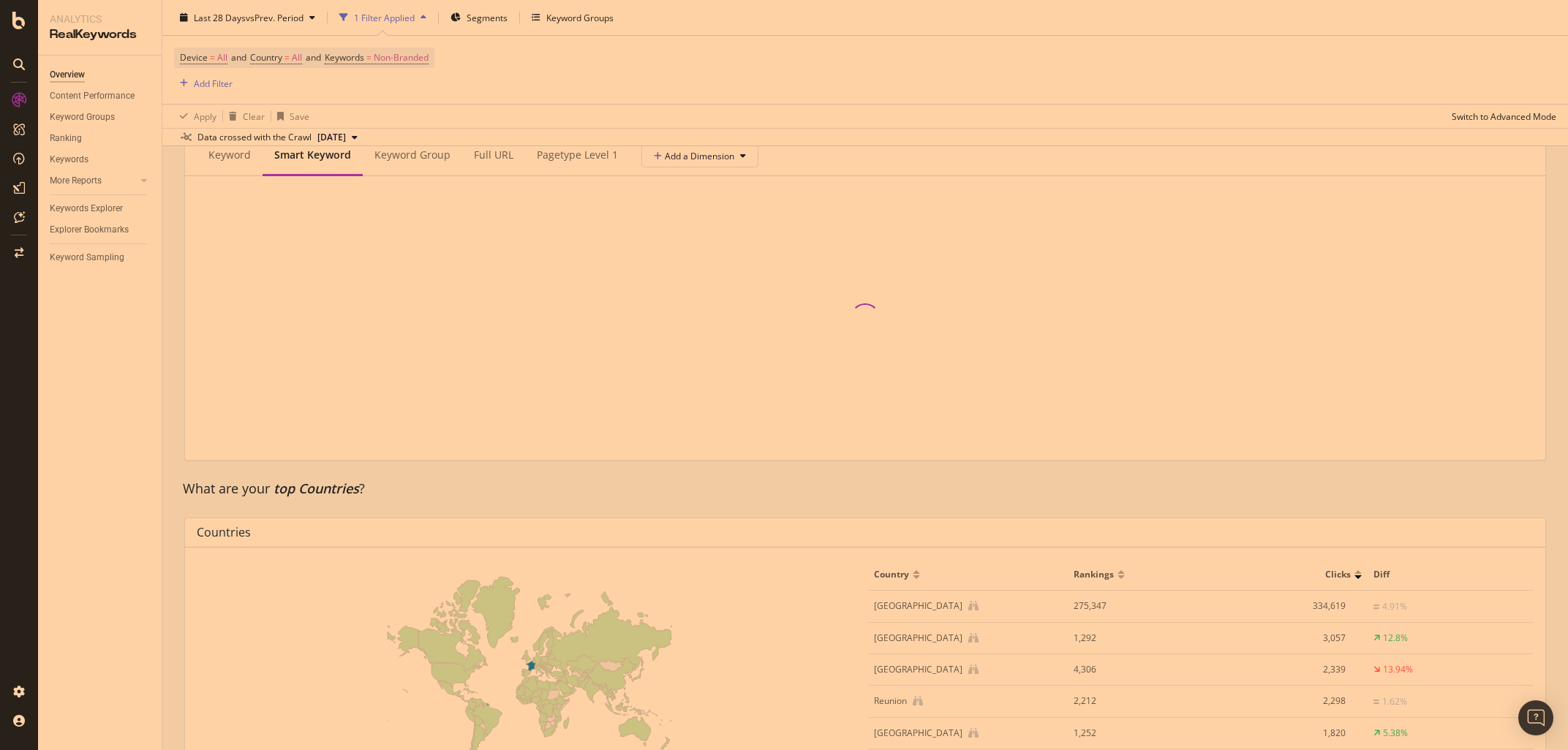
scroll to position [1714, 0]
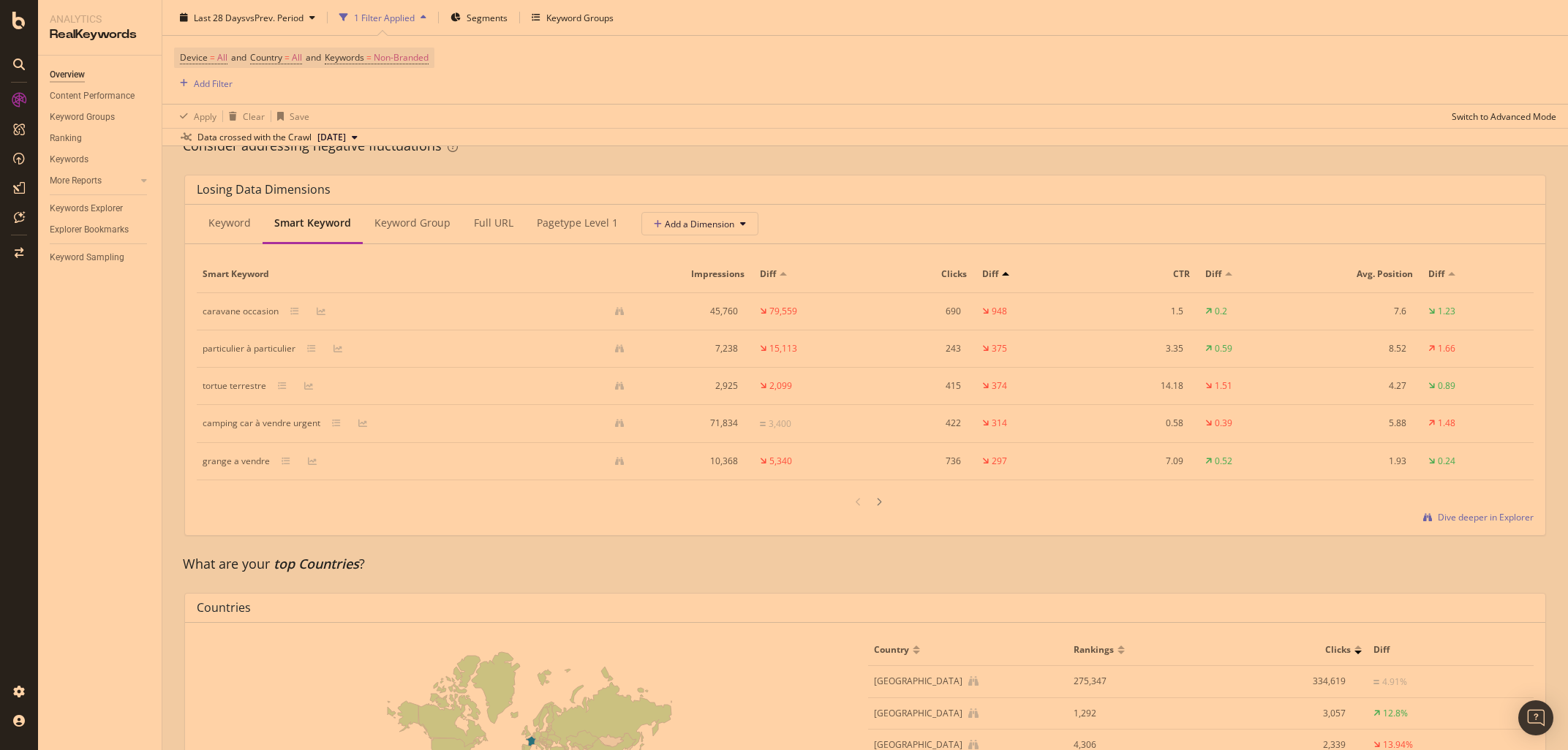
click at [189, 574] on div "What are your top Countries ?" at bounding box center [865, 564] width 1365 height 19
click at [408, 229] on div "Keyword Group" at bounding box center [412, 223] width 76 height 14
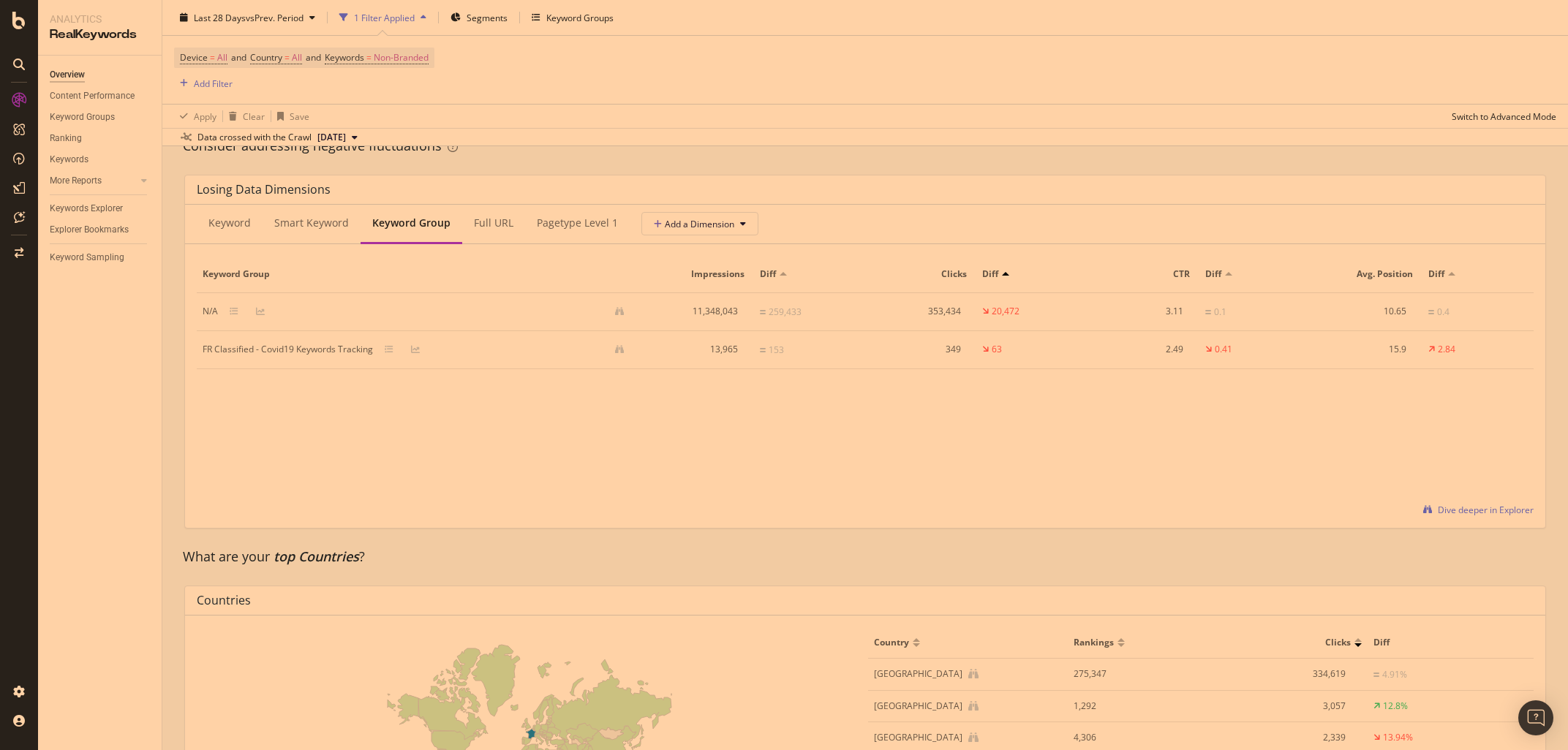
click at [114, 557] on div "Overview Content Performance Keyword Groups Ranking Keywords More Reports Count…" at bounding box center [99, 403] width 124 height 695
click at [480, 224] on div "Full URL" at bounding box center [493, 223] width 39 height 14
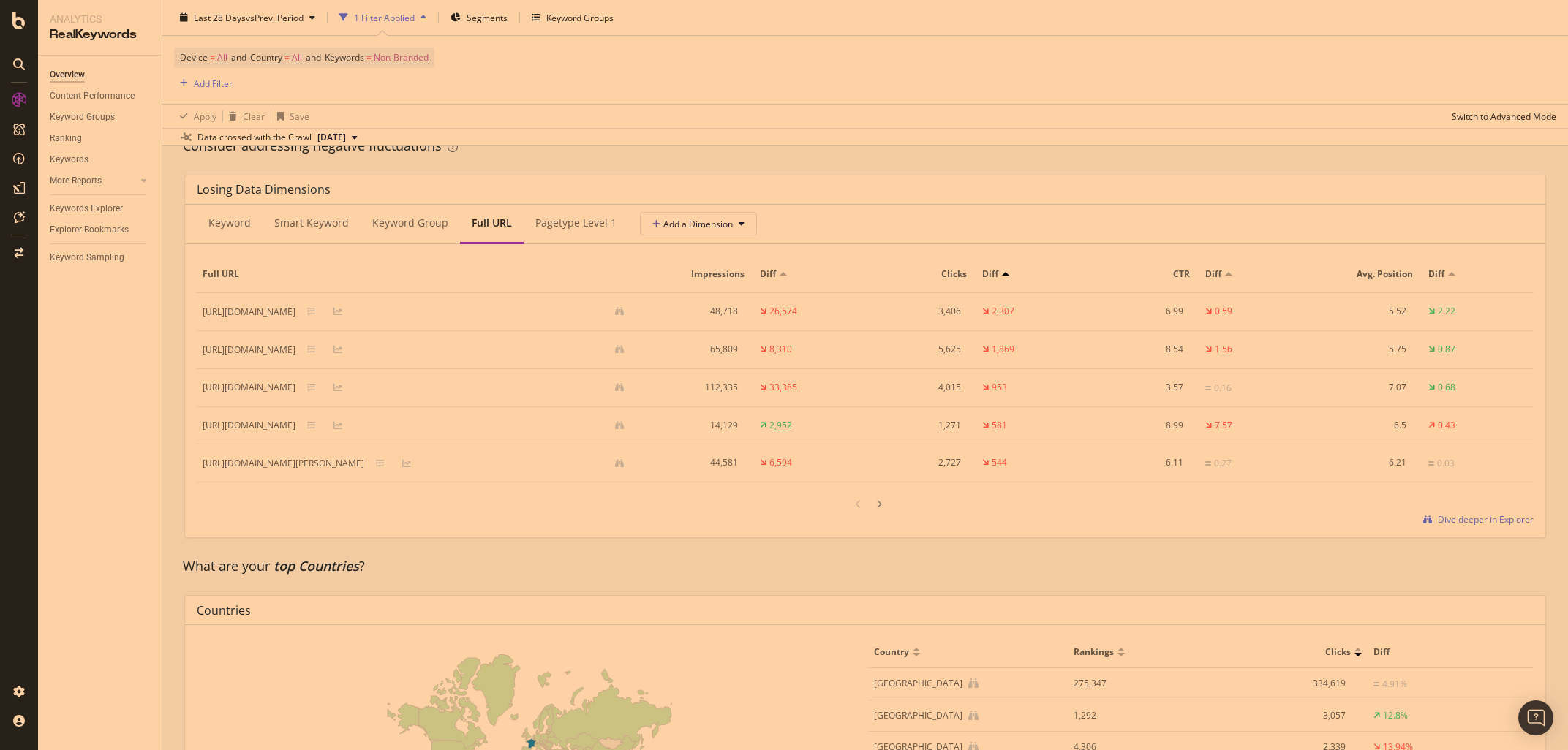
click at [555, 221] on div "pagetype Level 1" at bounding box center [576, 223] width 81 height 14
click at [573, 574] on div "What are your top Countries ?" at bounding box center [865, 566] width 1365 height 19
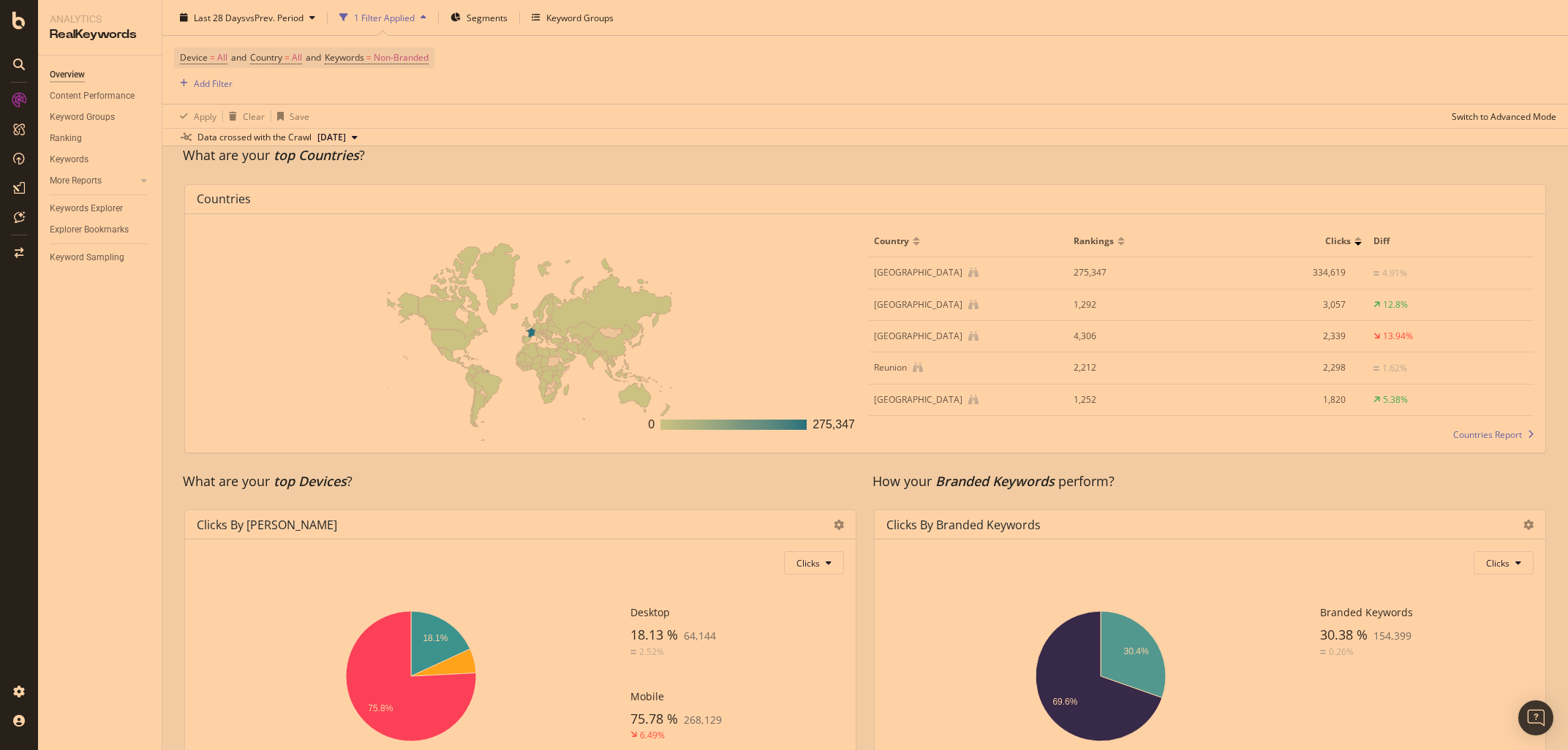
scroll to position [2057, 0]
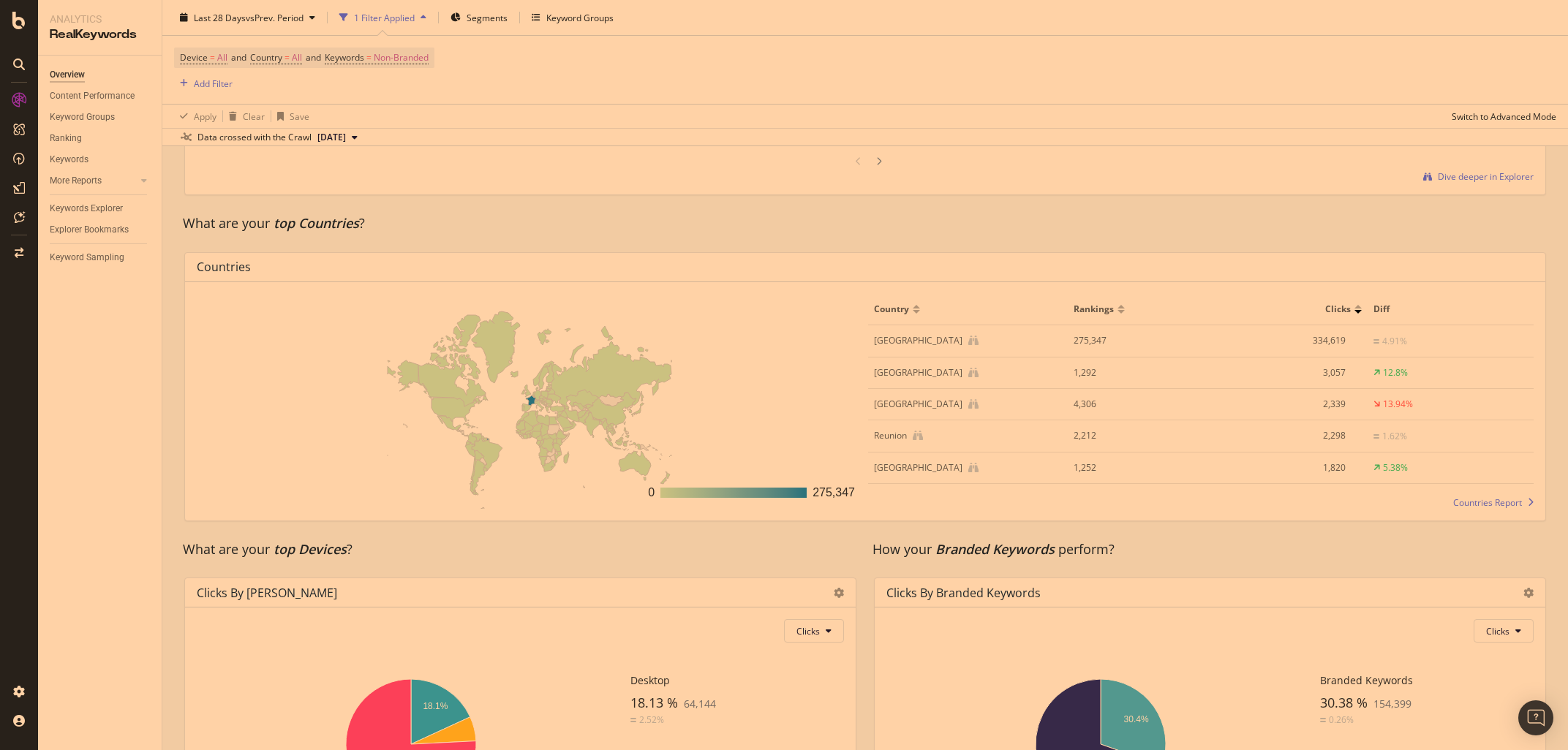
click at [179, 575] on div "Clicks by Device Clicks Hold CTRL while clicking to filter the report. 18.1% 75…" at bounding box center [520, 712] width 690 height 293
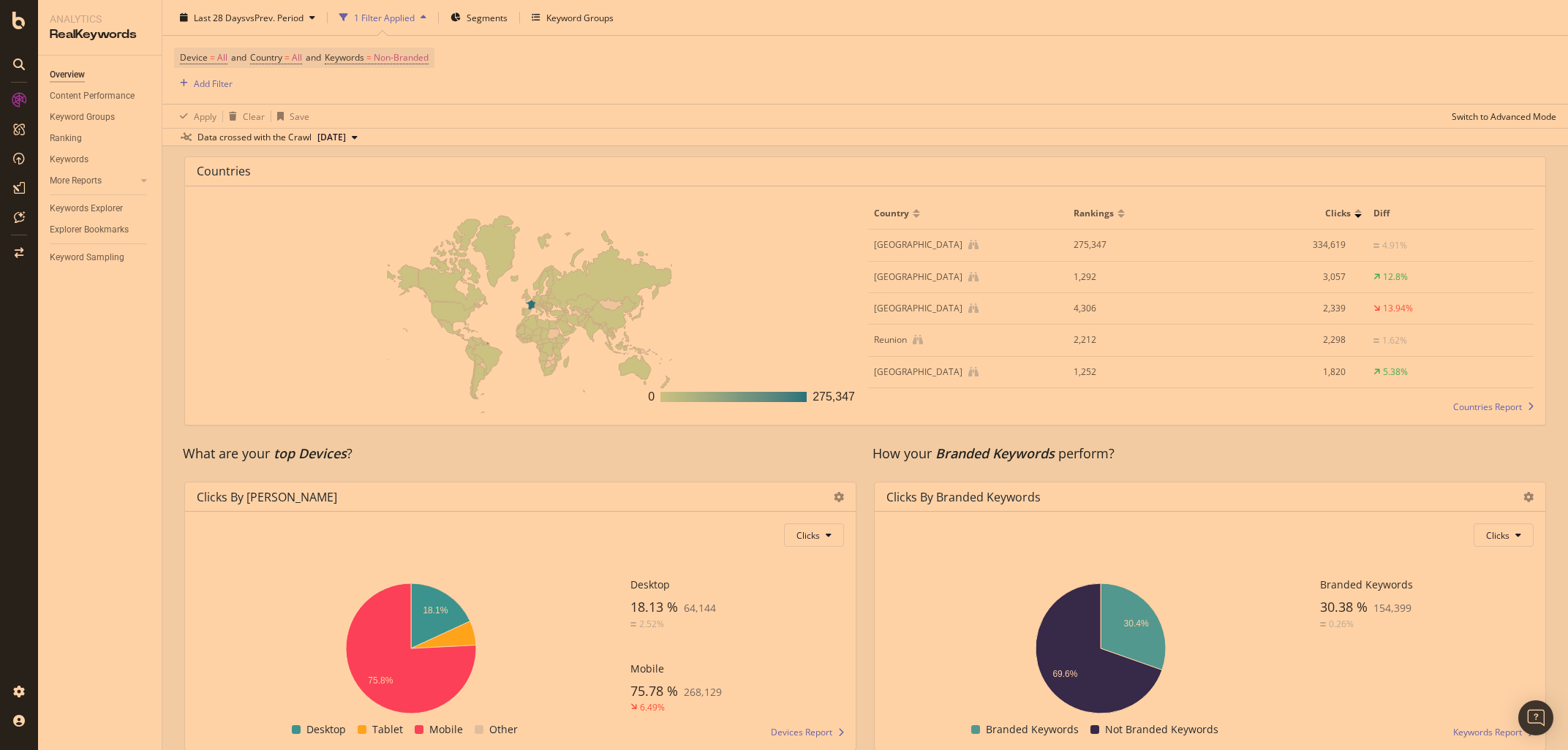
scroll to position [2220, 0]
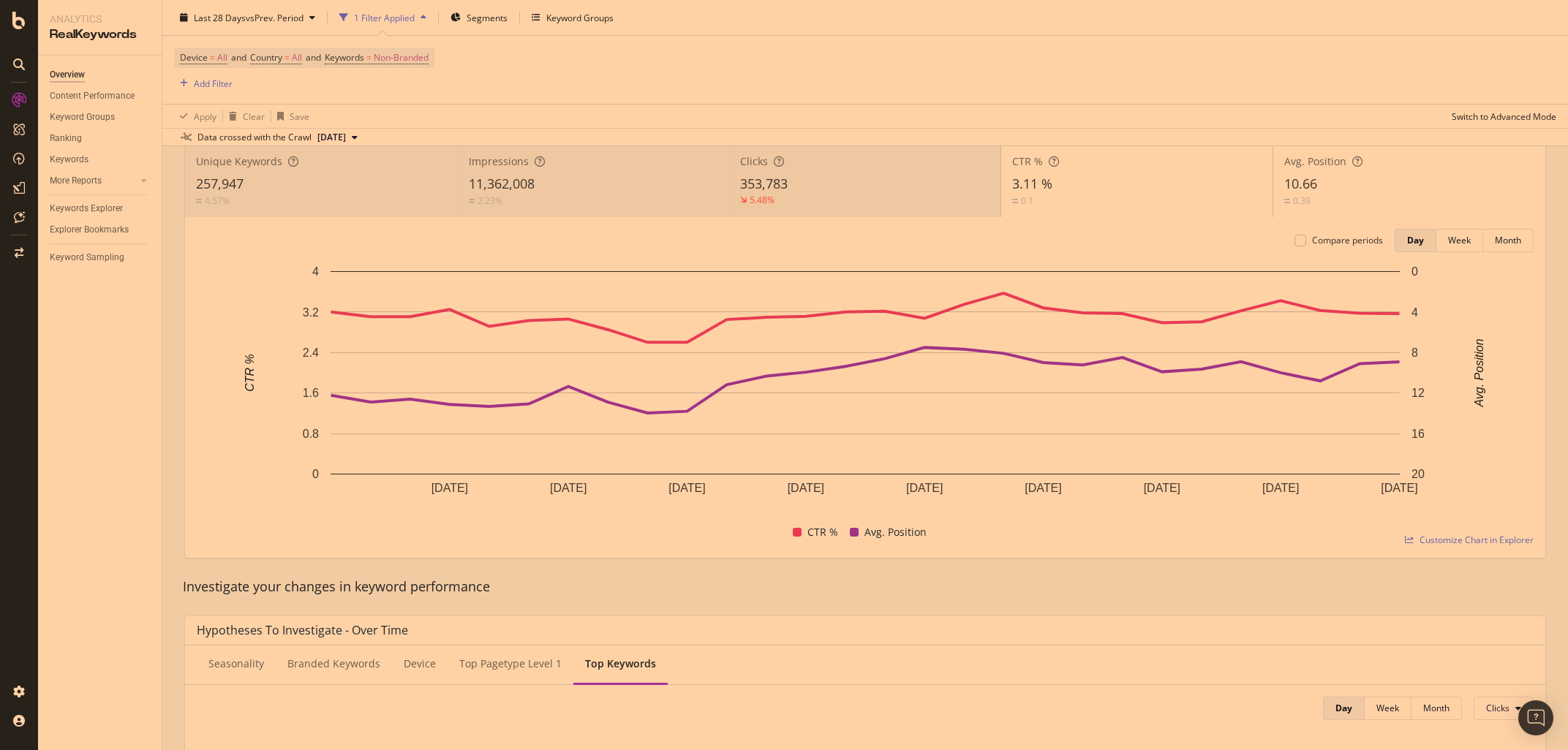
scroll to position [0, 0]
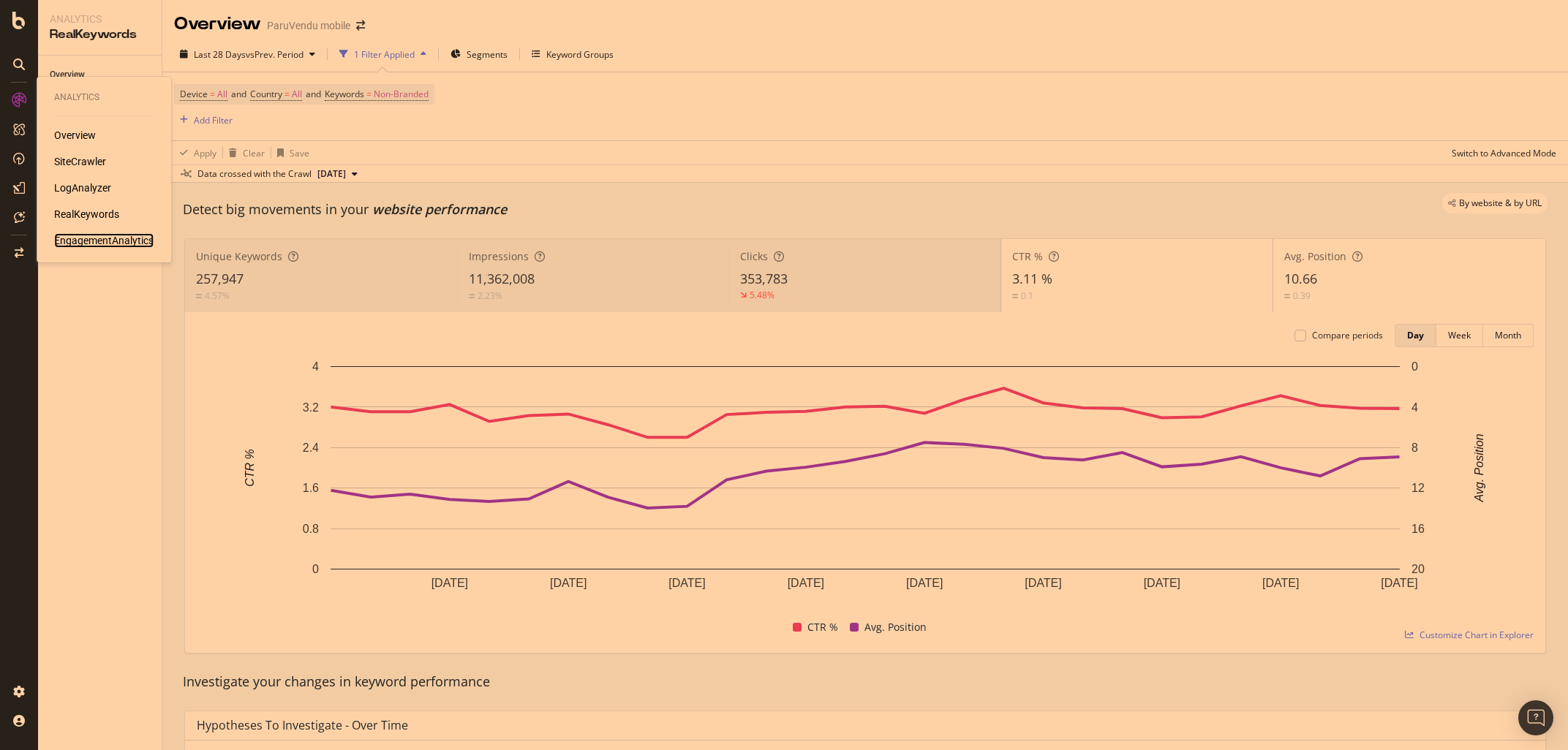
click at [75, 241] on div "EngagementAnalytics" at bounding box center [103, 240] width 99 height 14
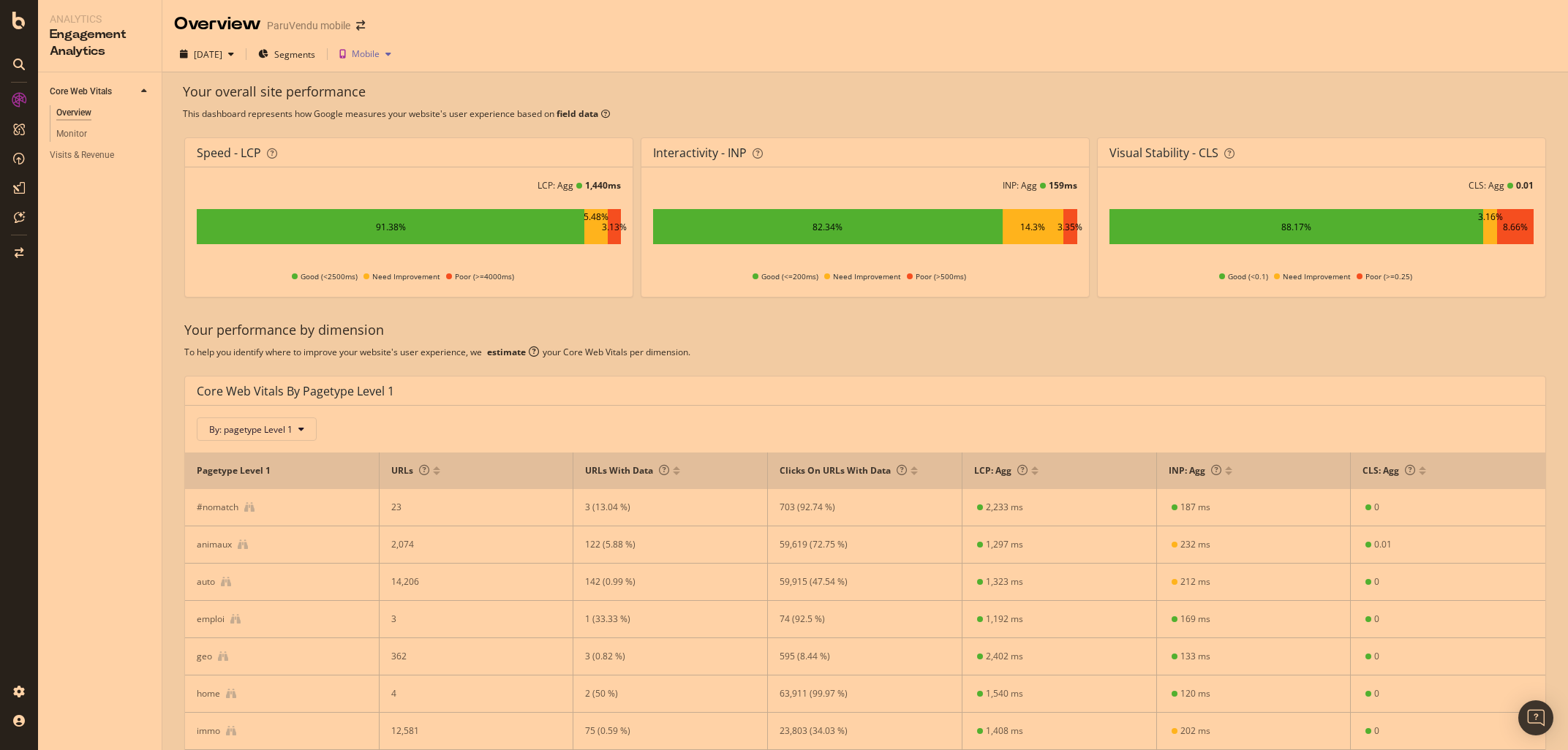
click at [380, 56] on div "Mobile" at bounding box center [365, 55] width 28 height 9
click at [399, 106] on div "Desktop" at bounding box center [407, 103] width 74 height 18
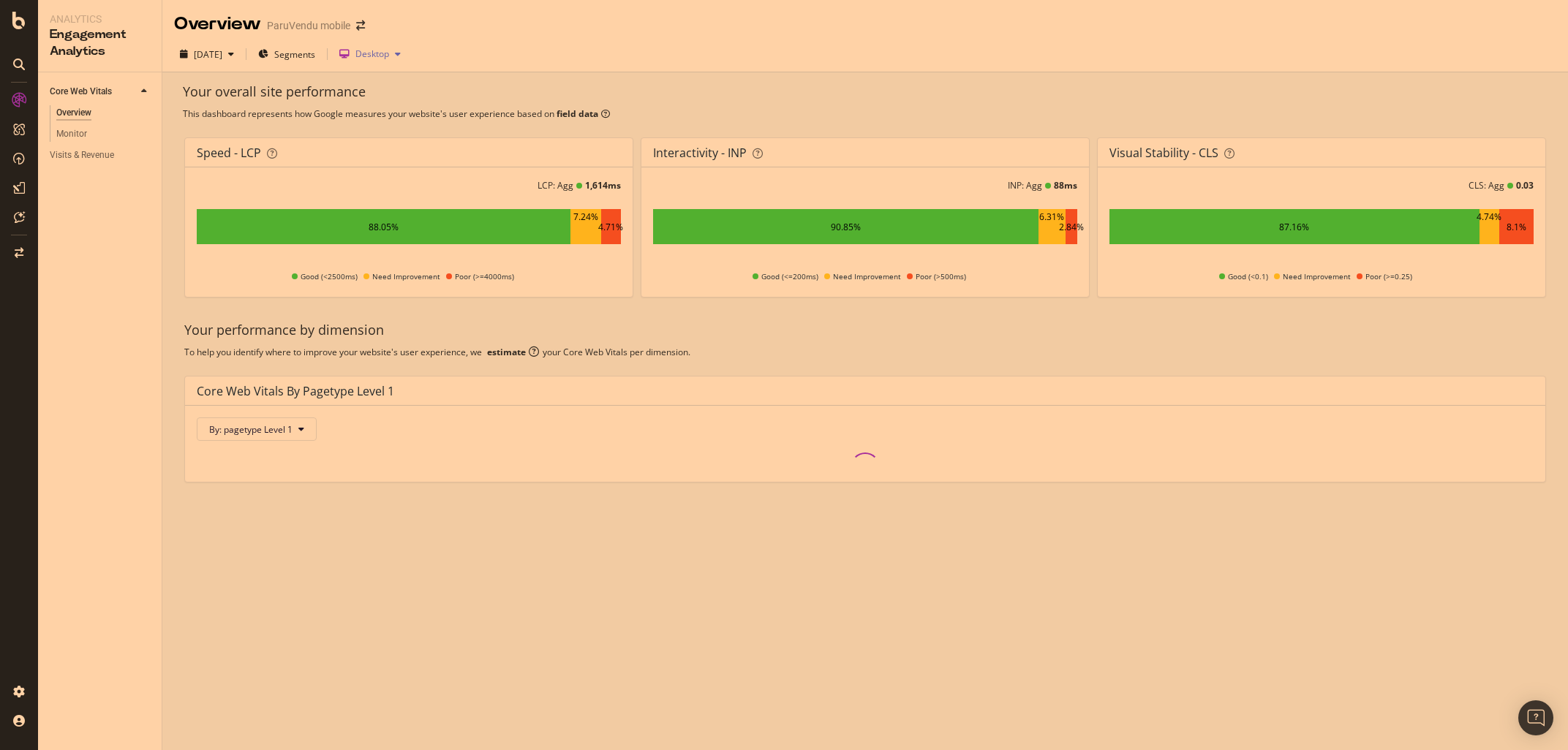
click at [389, 50] on div "Desktop" at bounding box center [373, 55] width 34 height 9
click at [408, 77] on div "Mobile" at bounding box center [414, 79] width 28 height 13
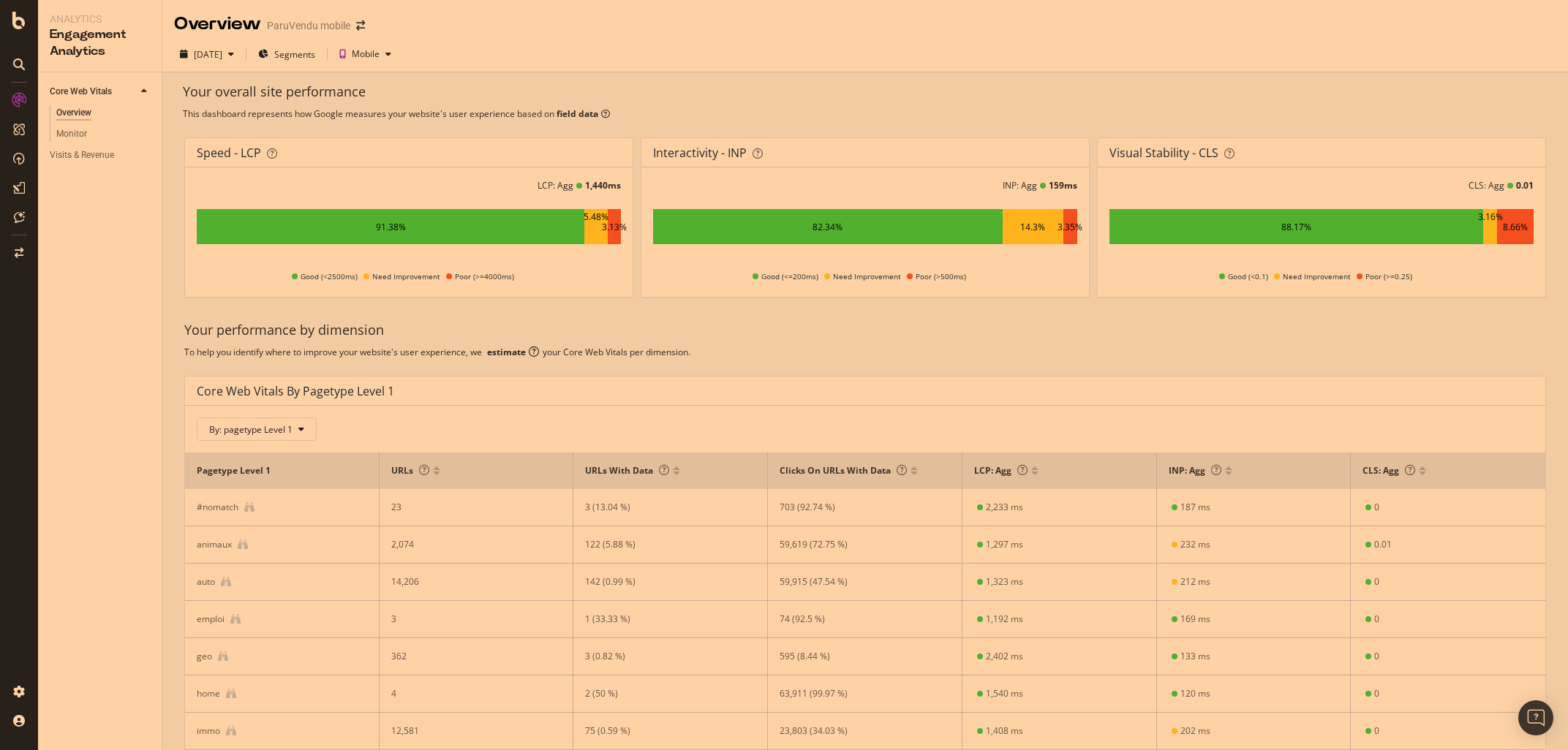
click at [1161, 90] on div "Your overall site performance" at bounding box center [865, 91] width 1365 height 19
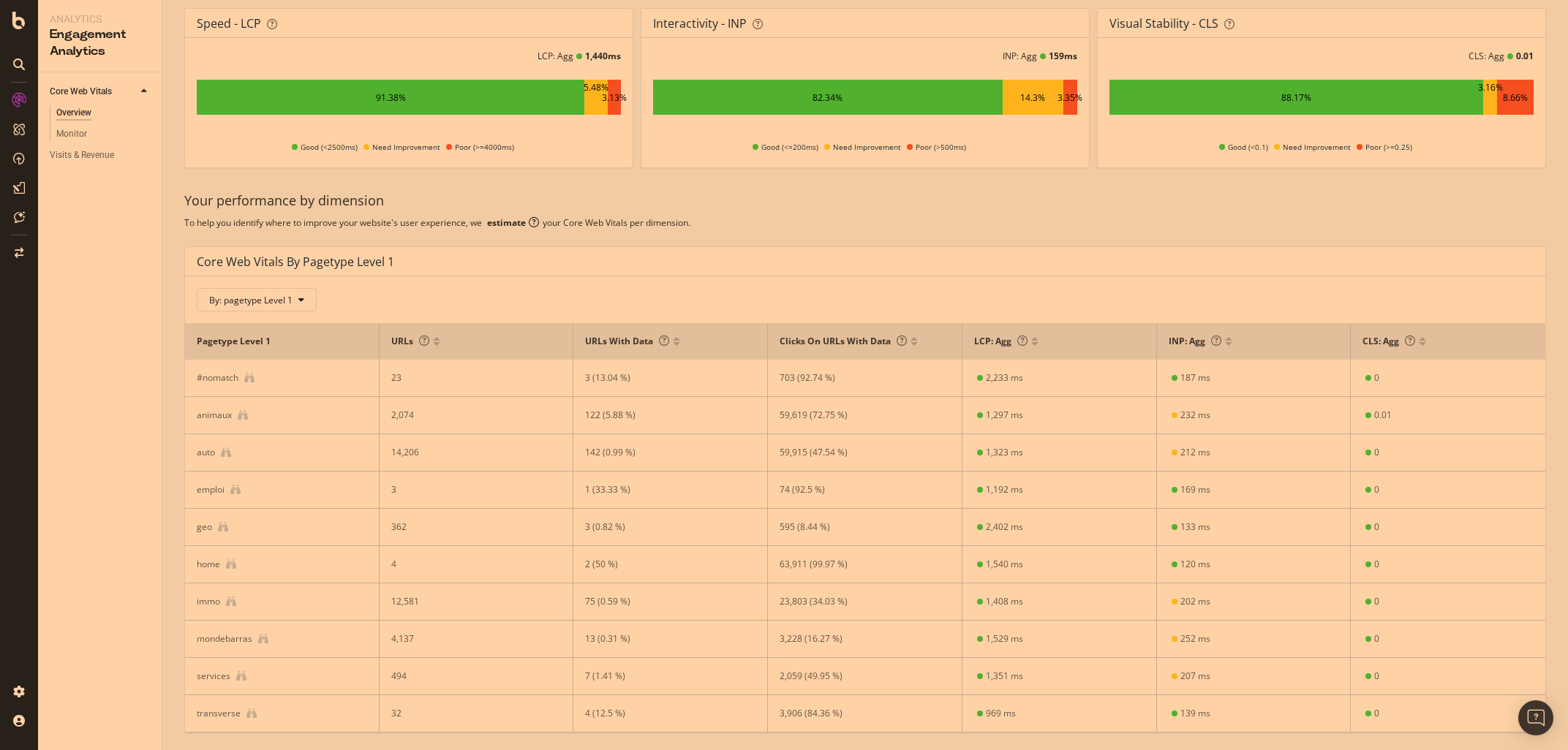
scroll to position [180, 0]
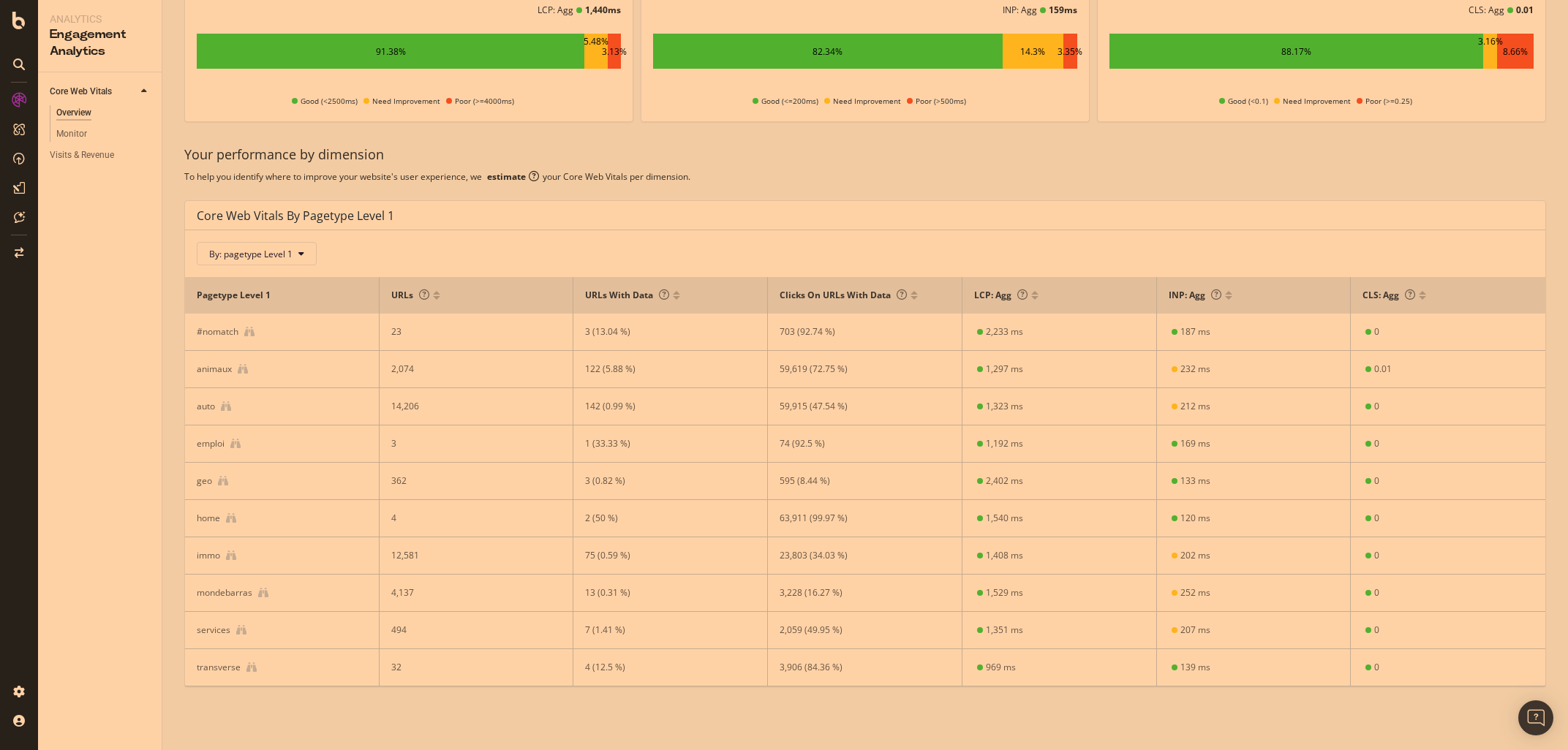
click at [1136, 174] on div "To help you identify where to improve your website's user experience, we estima…" at bounding box center [865, 176] width 1361 height 13
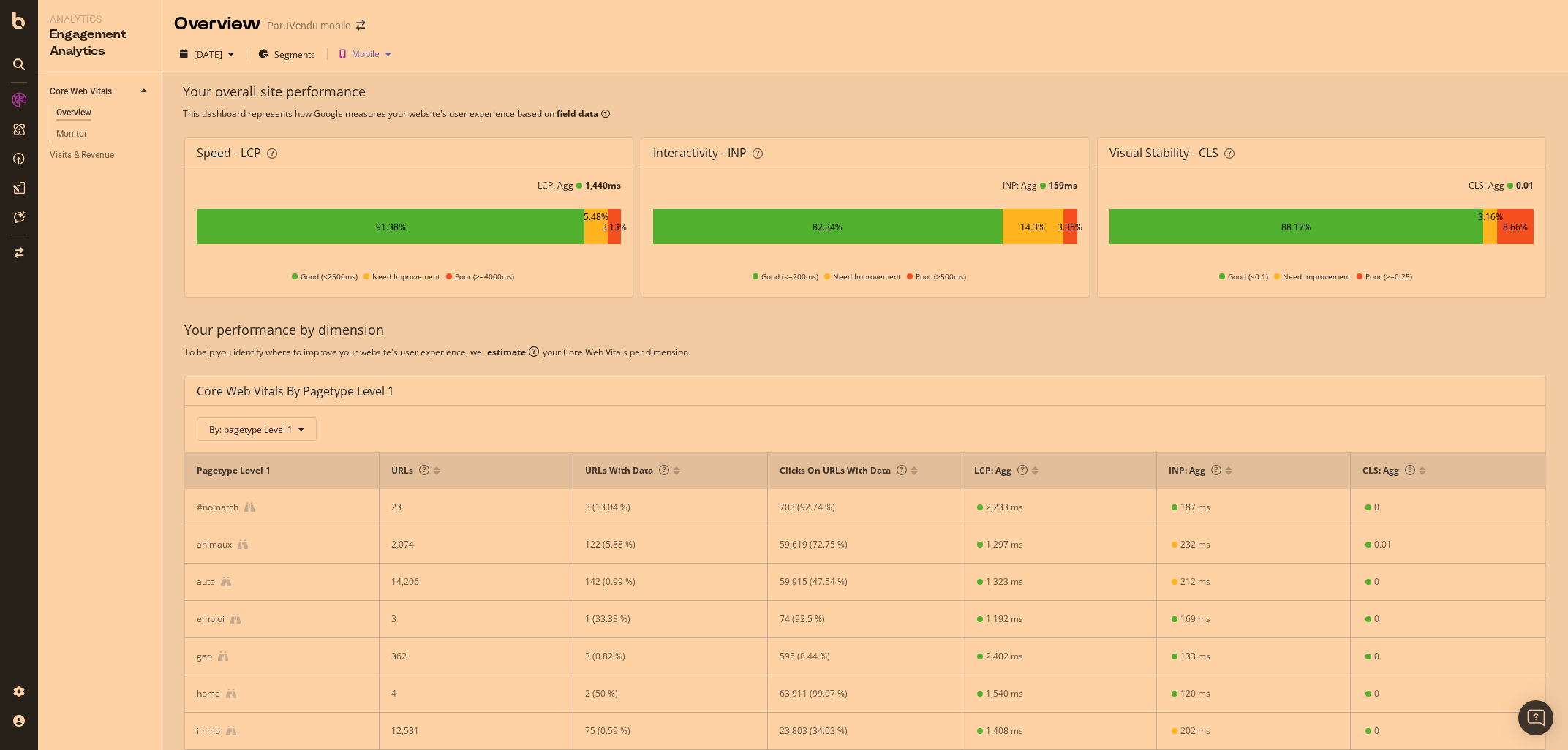
click at [397, 46] on div "Mobile" at bounding box center [364, 54] width 64 height 21
click at [400, 95] on div "Desktop" at bounding box center [407, 103] width 74 height 18
click at [1195, 82] on div "Your overall site performance This dashboard represents how Google measures you…" at bounding box center [864, 462] width 1405 height 779
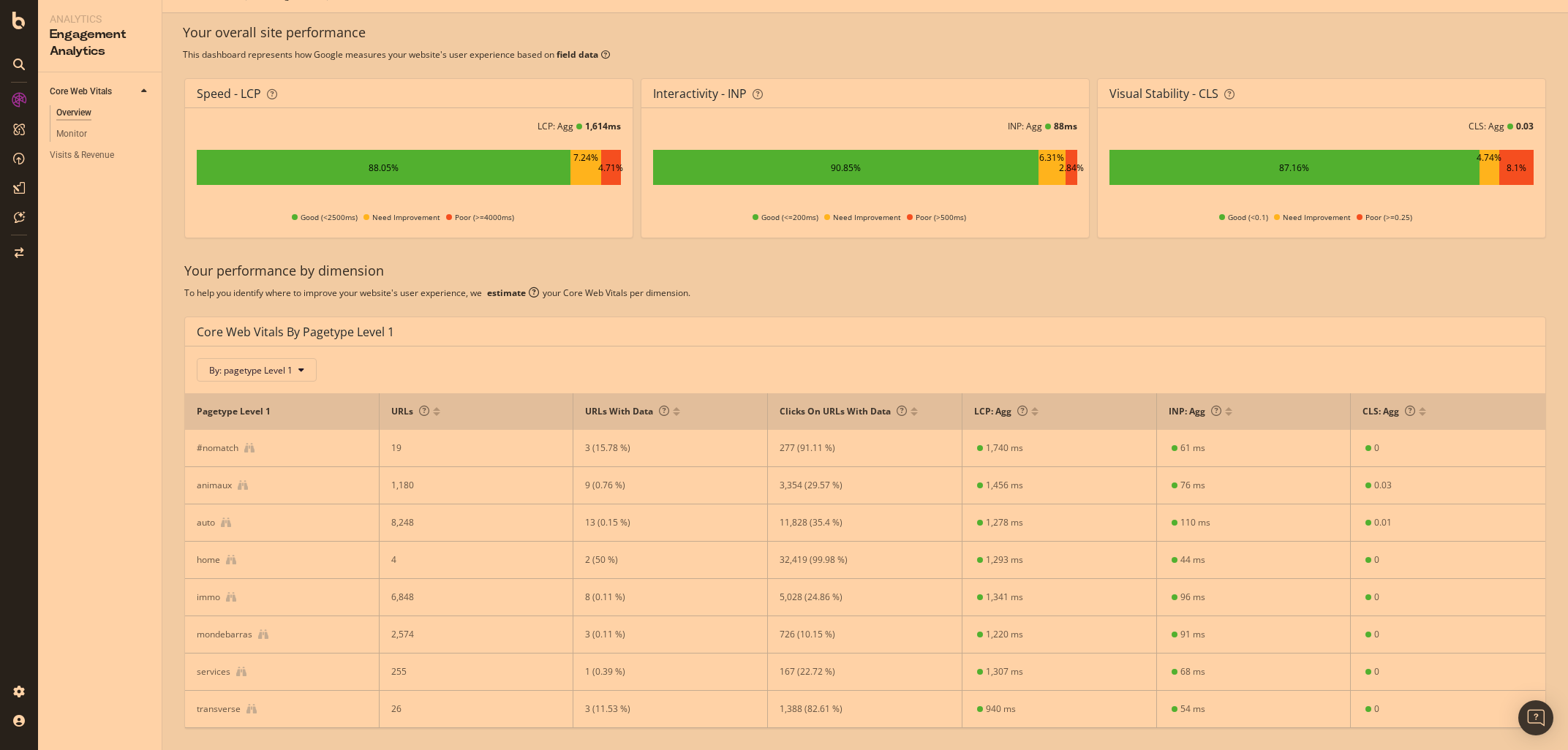
scroll to position [104, 0]
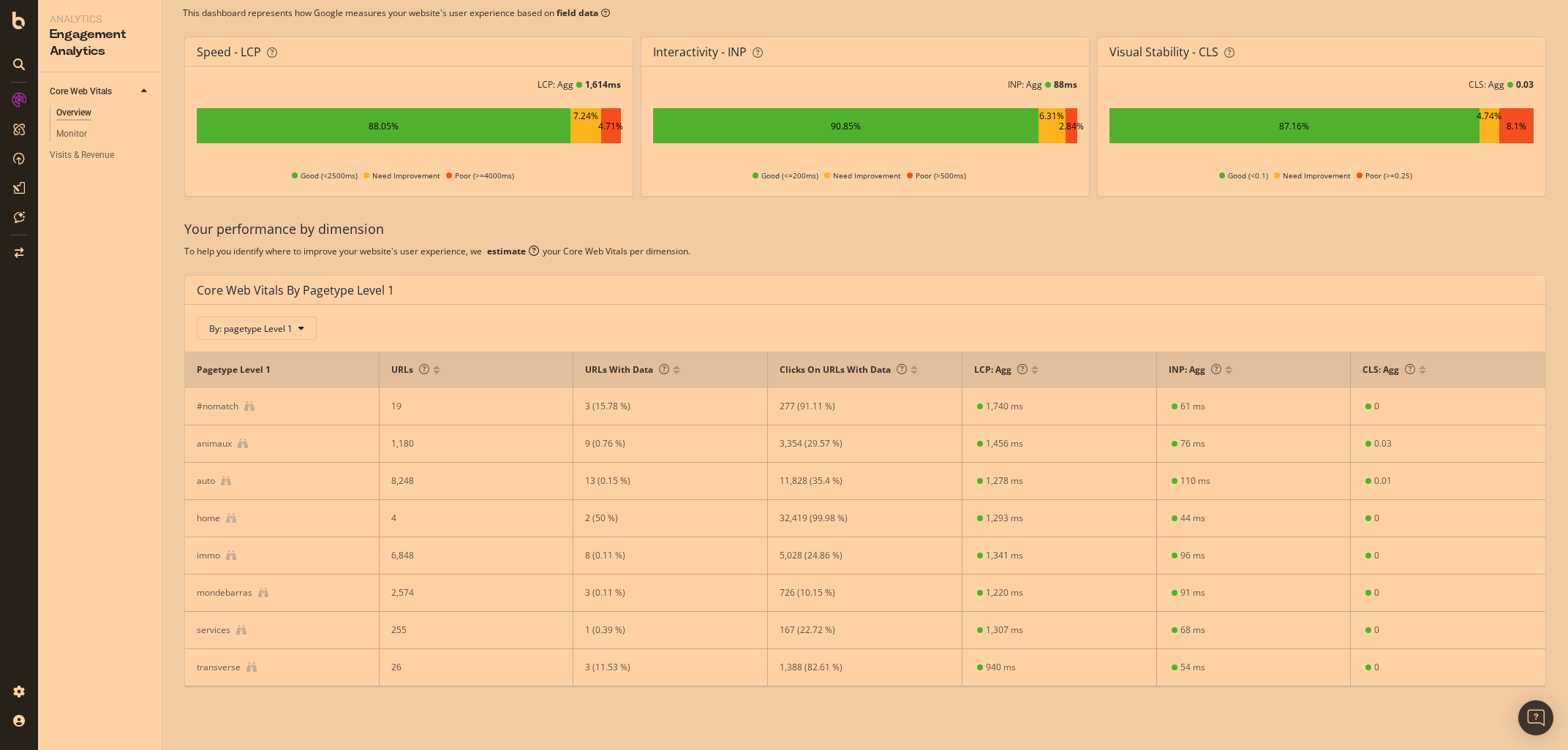
click at [210, 718] on div "Your overall site performance This dashboard represents how Google measures you…" at bounding box center [864, 361] width 1405 height 779
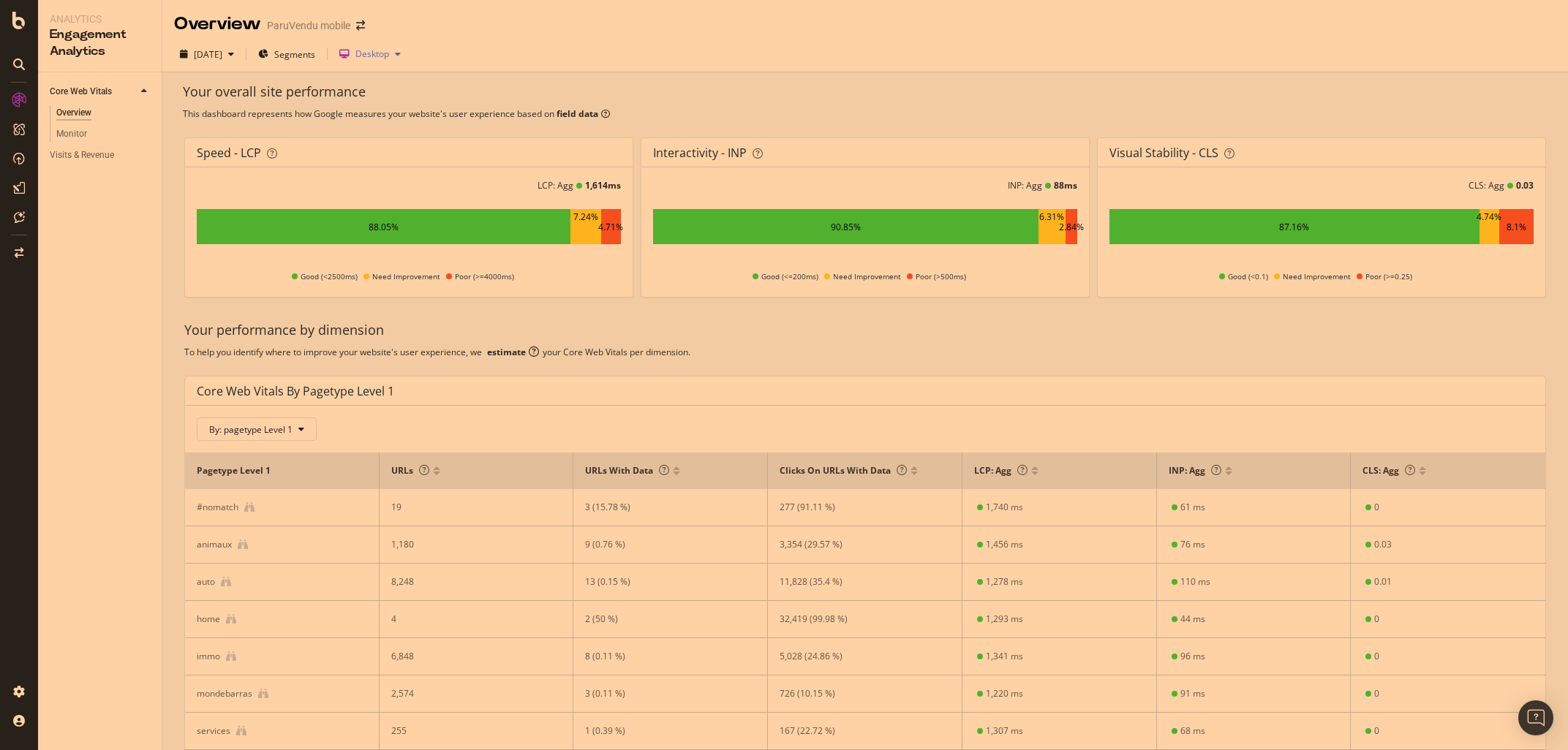
click at [407, 60] on div "Desktop" at bounding box center [370, 54] width 73 height 21
click at [417, 135] on div "Tablet" at bounding box center [409, 127] width 77 height 18
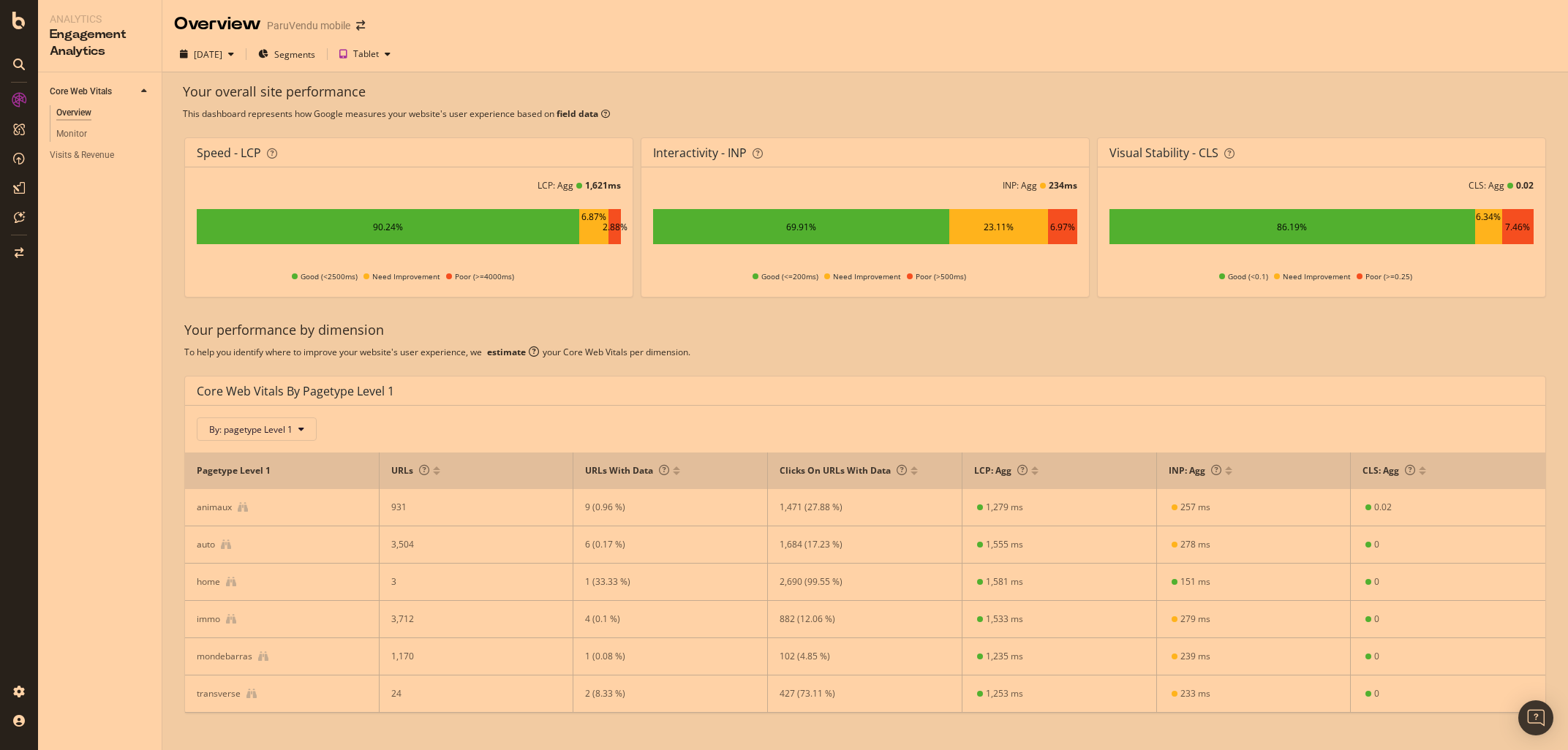
click at [1188, 358] on div "To help you identify where to improve your website's user experience, we estima…" at bounding box center [865, 352] width 1361 height 13
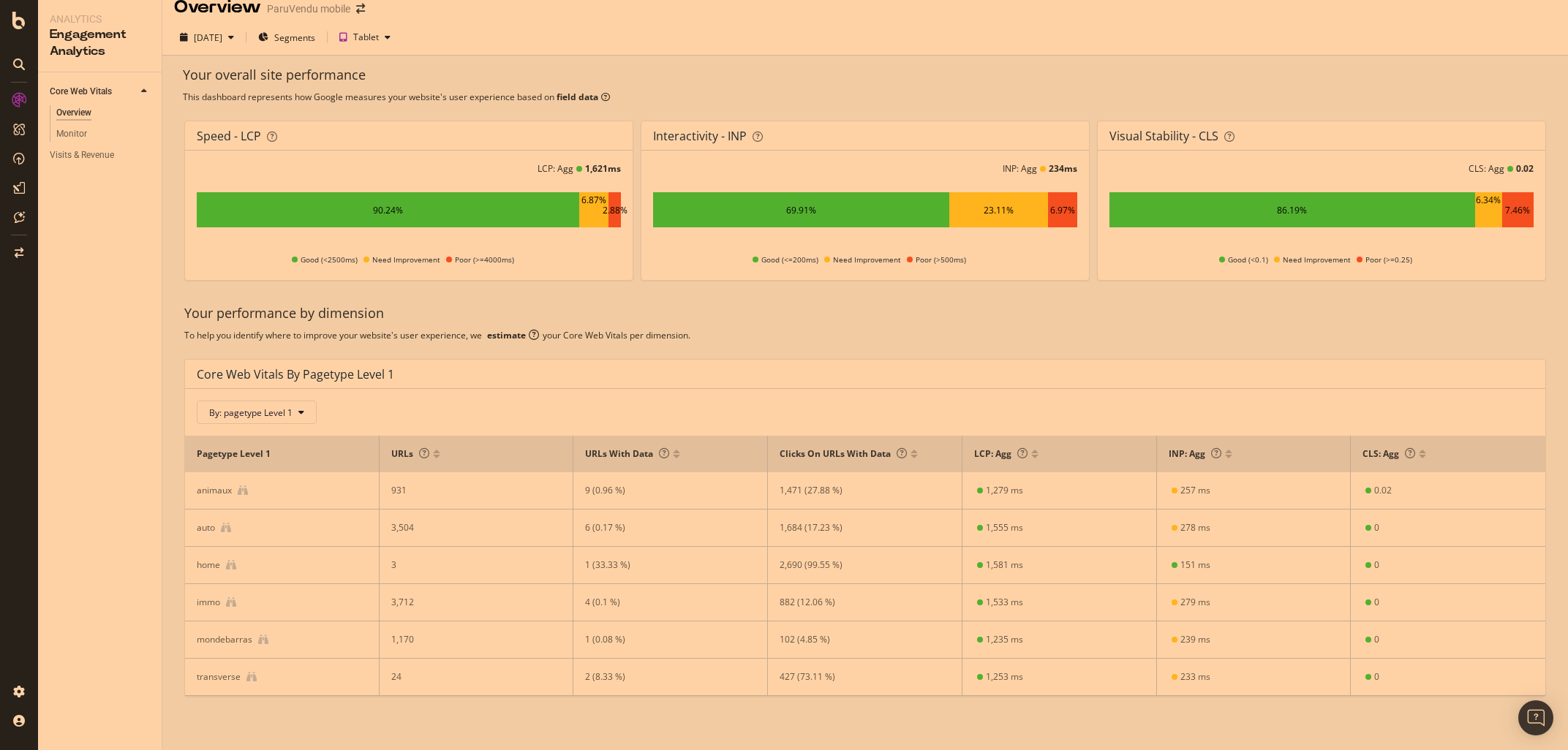
scroll to position [30, 0]
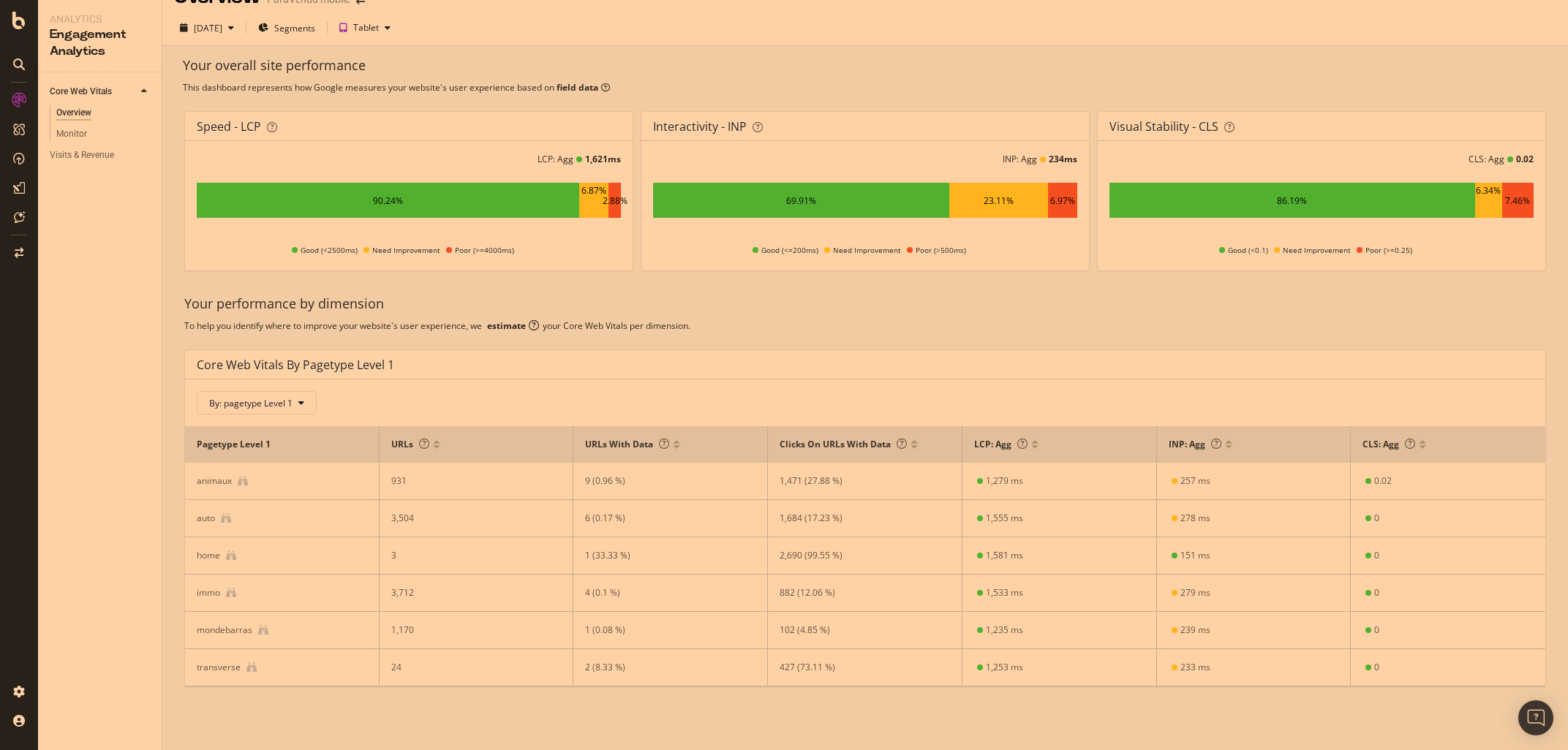
click at [1204, 315] on div "Your performance by dimension To help you identify where to improve your websit…" at bounding box center [865, 490] width 1379 height 416
click at [97, 190] on div "Activation Hub" at bounding box center [87, 194] width 67 height 14
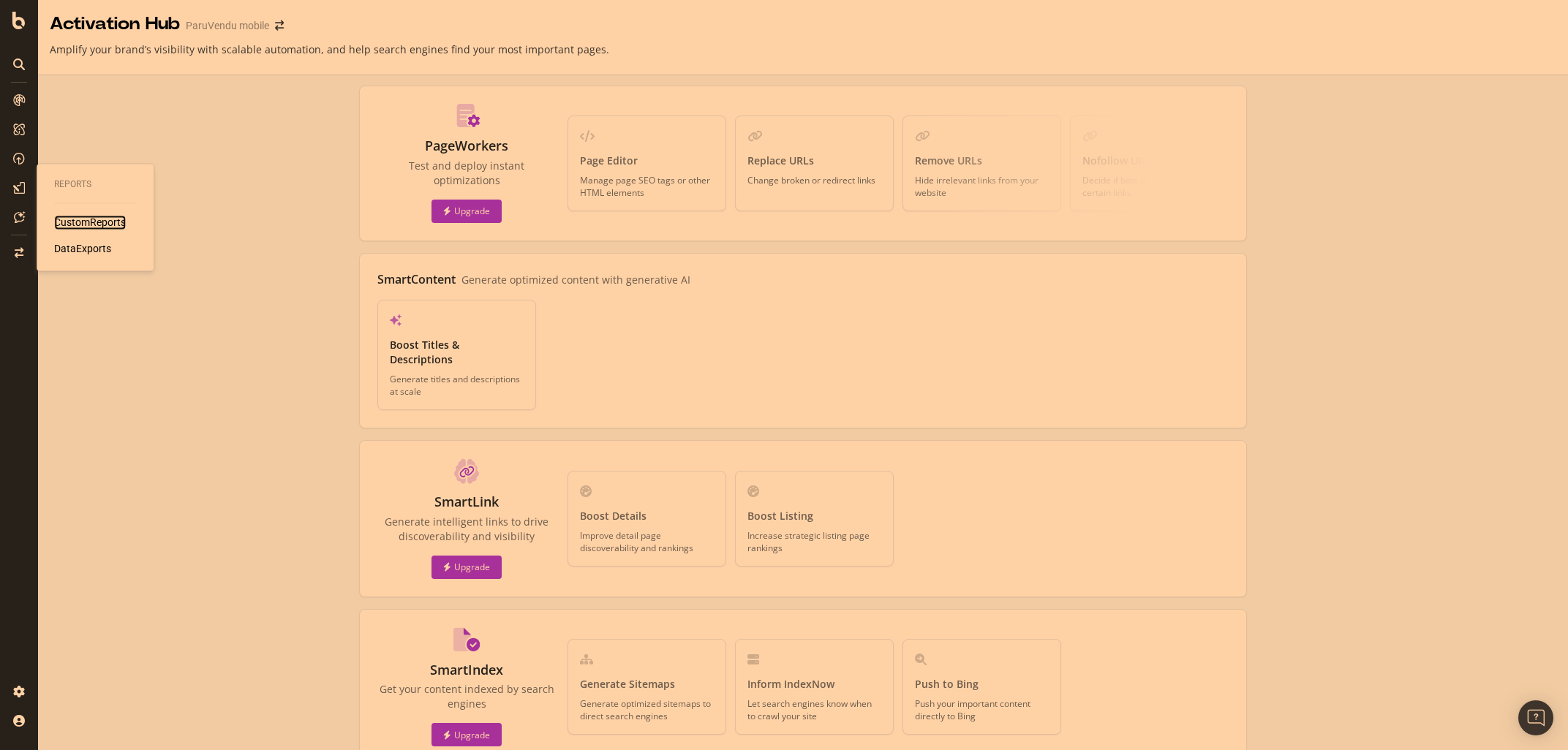
click at [91, 221] on div "CustomReports" at bounding box center [90, 223] width 72 height 14
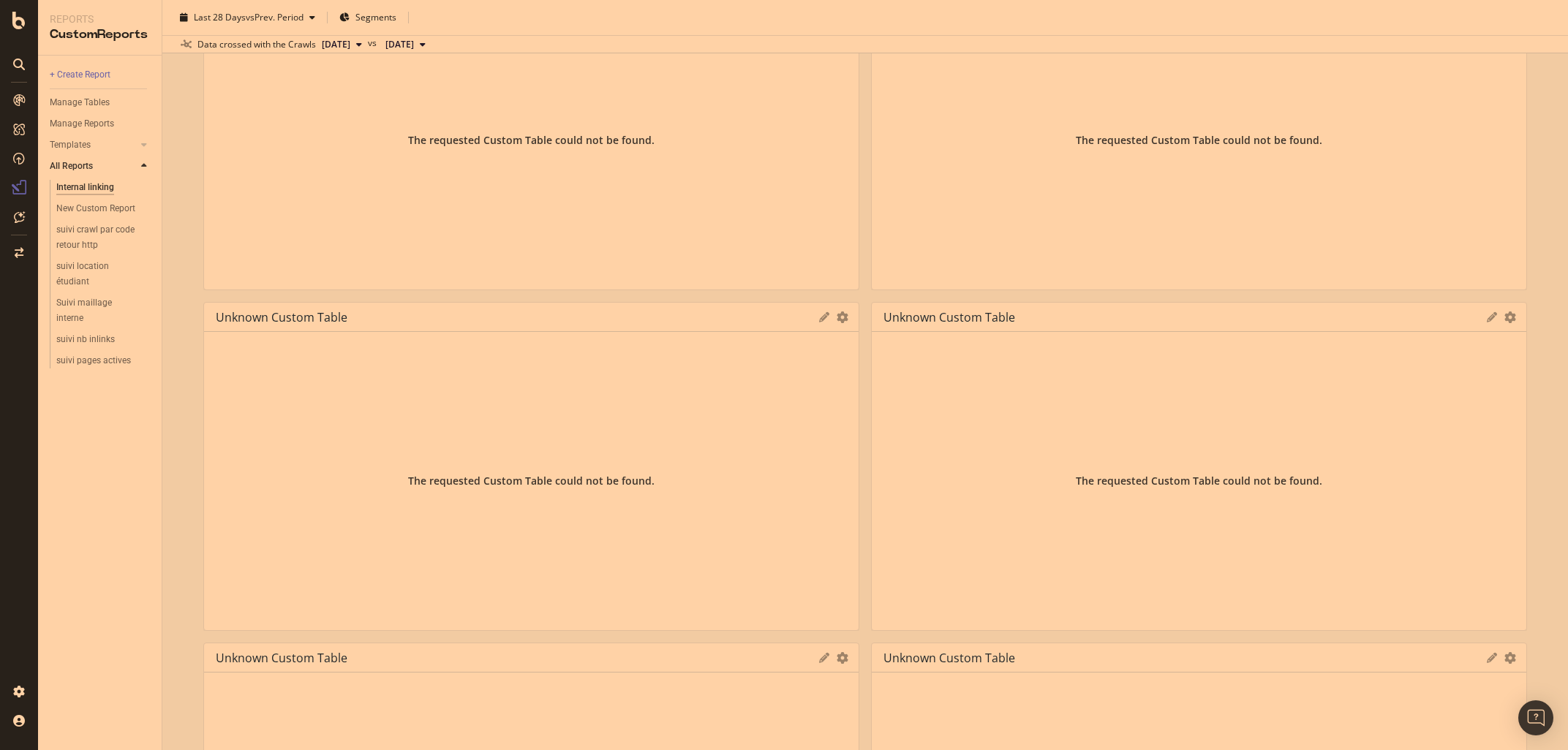
scroll to position [64, 0]
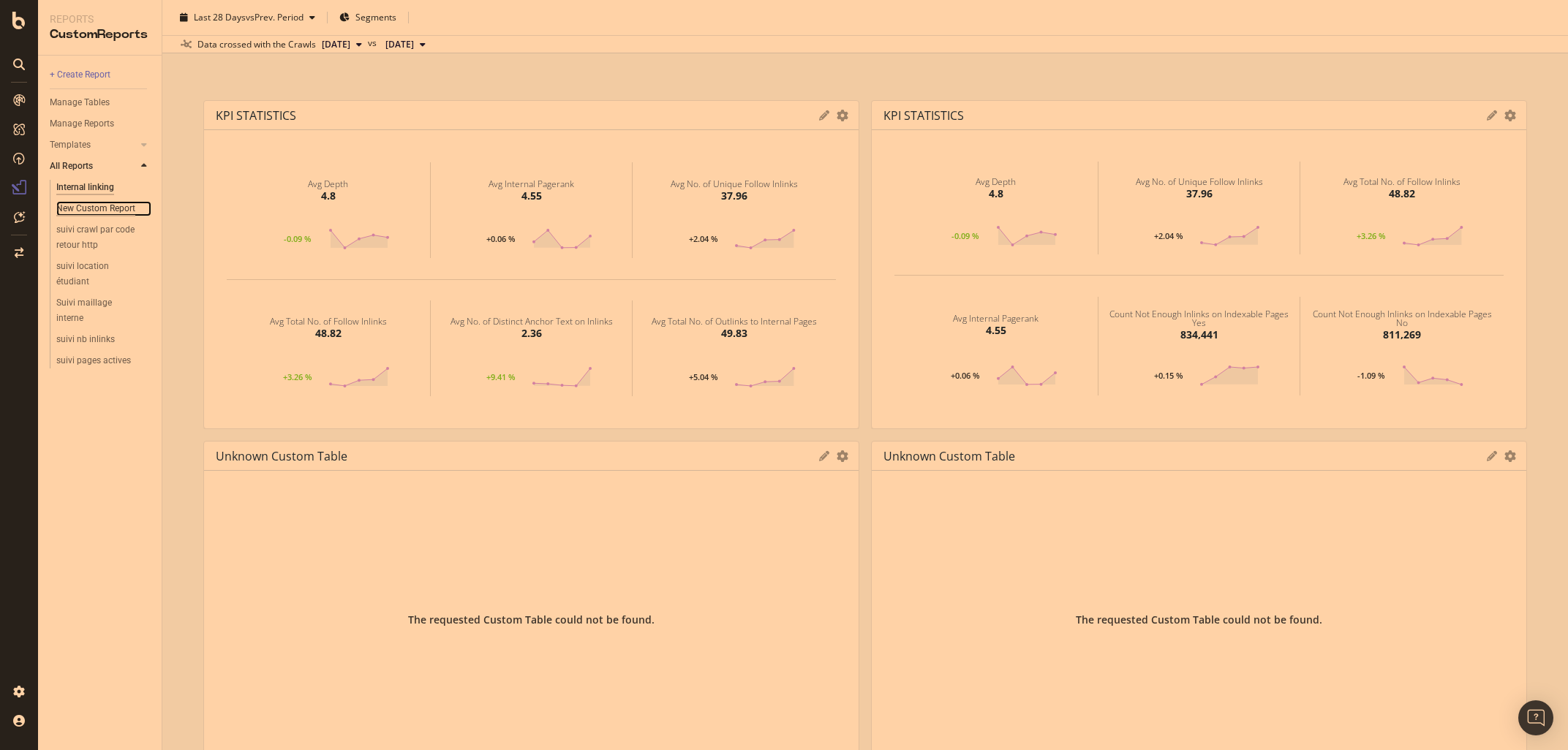
click at [106, 209] on div "New Custom Report" at bounding box center [96, 209] width 79 height 15
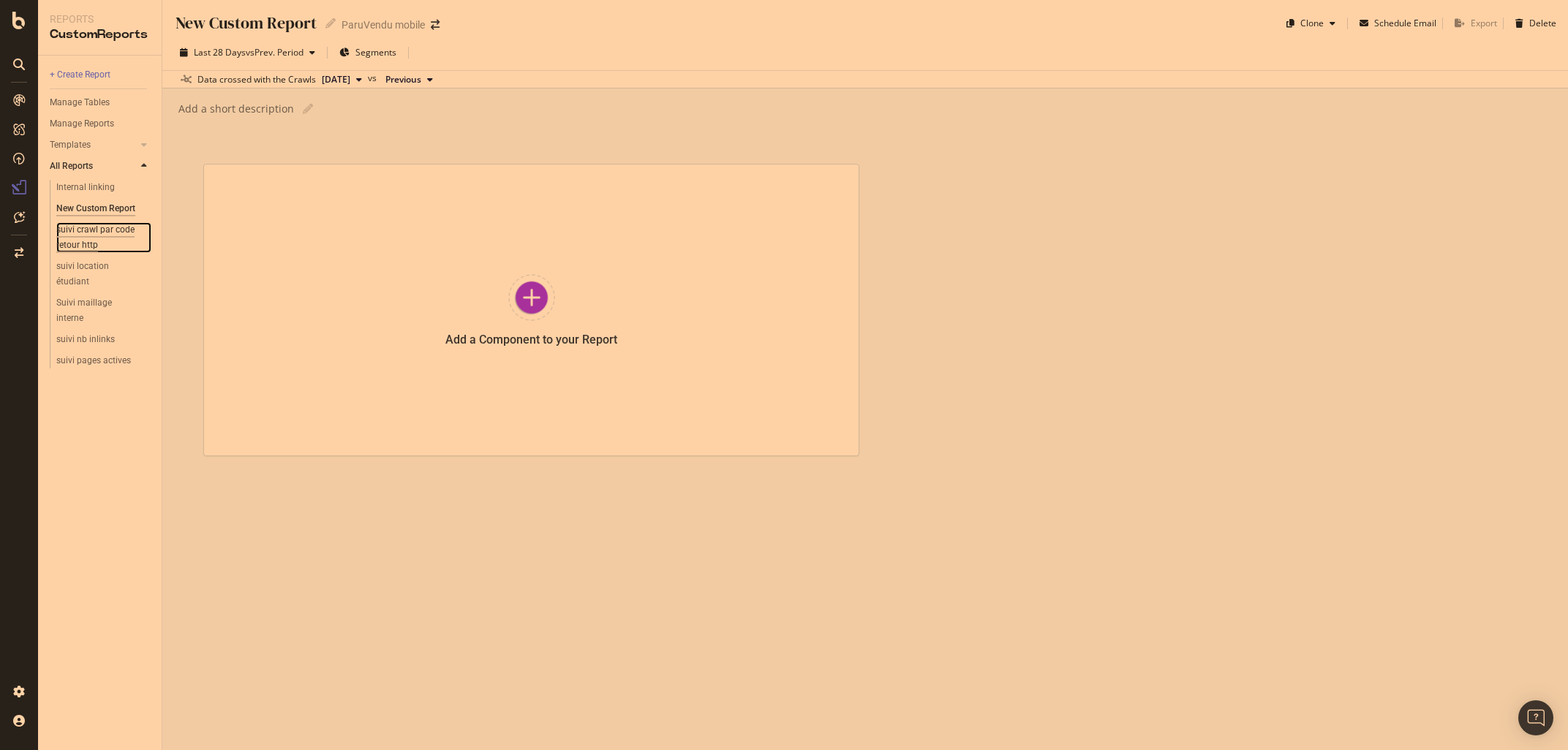
click at [86, 231] on div "suivi crawl par code retour http" at bounding box center [99, 237] width 85 height 30
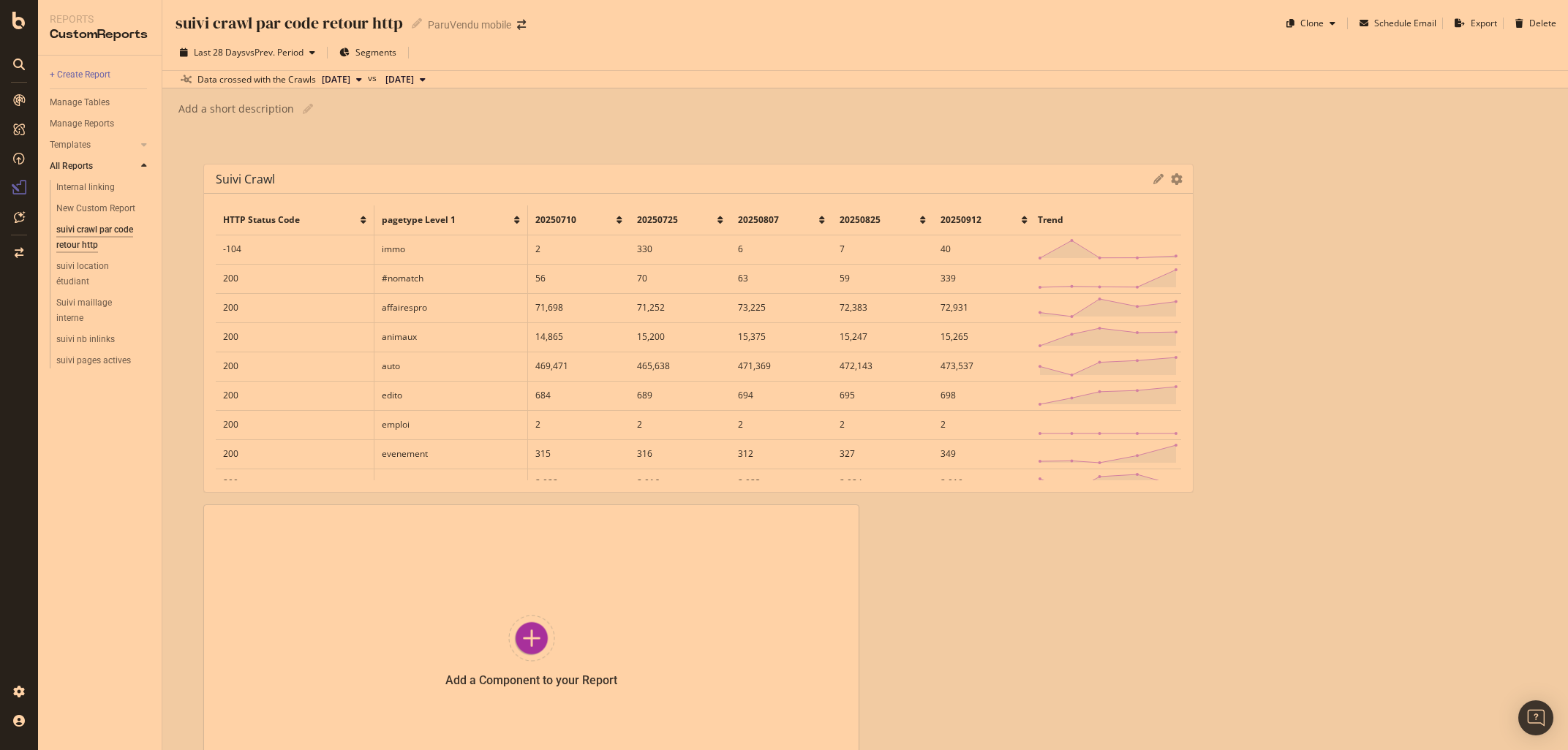
drag, startPoint x: 855, startPoint y: 251, endPoint x: 1222, endPoint y: 235, distance: 367.3
click at [1222, 235] on div "suivi crawl Export as CSV Delete Add to Custom Report HTTP Status Code pagetype…" at bounding box center [865, 480] width 1324 height 633
click at [218, 176] on div "suivi crawl" at bounding box center [245, 179] width 59 height 14
click at [270, 218] on span "HTTP Status Code" at bounding box center [261, 219] width 77 height 13
click at [272, 218] on span "HTTP Status Code" at bounding box center [261, 219] width 77 height 13
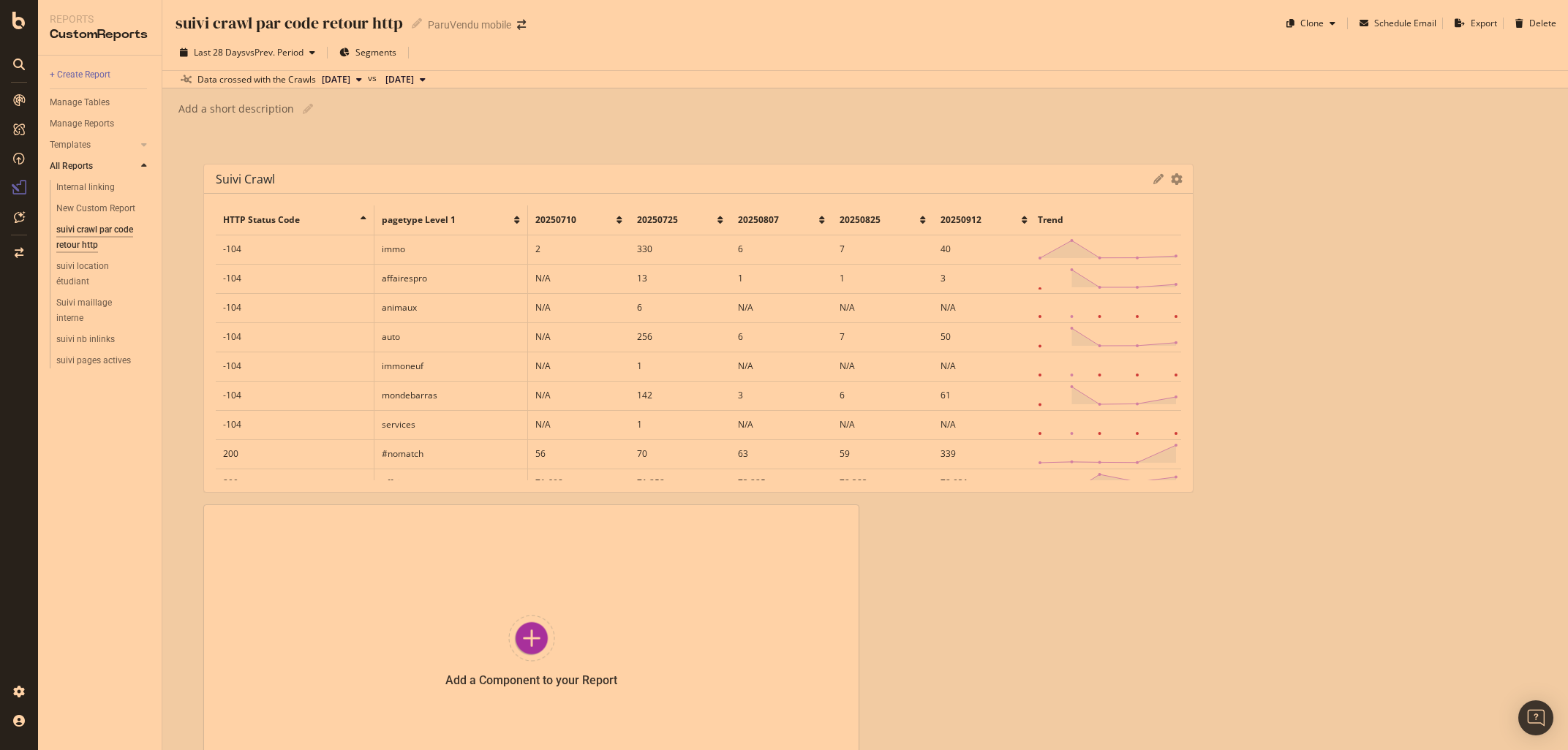
click at [261, 179] on div "suivi crawl" at bounding box center [245, 179] width 59 height 14
click at [1174, 181] on icon "gear" at bounding box center [1176, 179] width 12 height 12
click at [1109, 209] on span "Export as CSV" at bounding box center [1105, 209] width 171 height 21
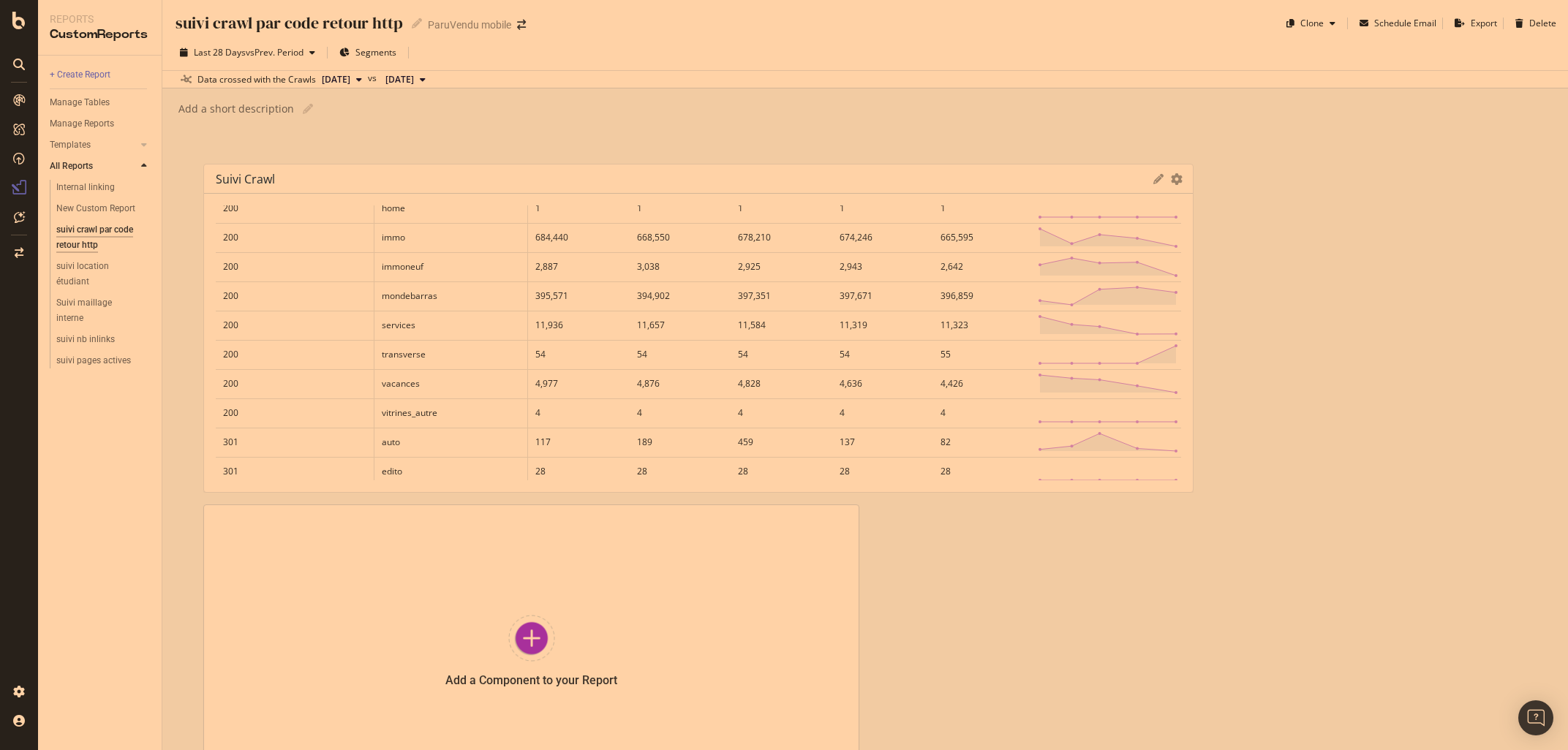
scroll to position [754, 0]
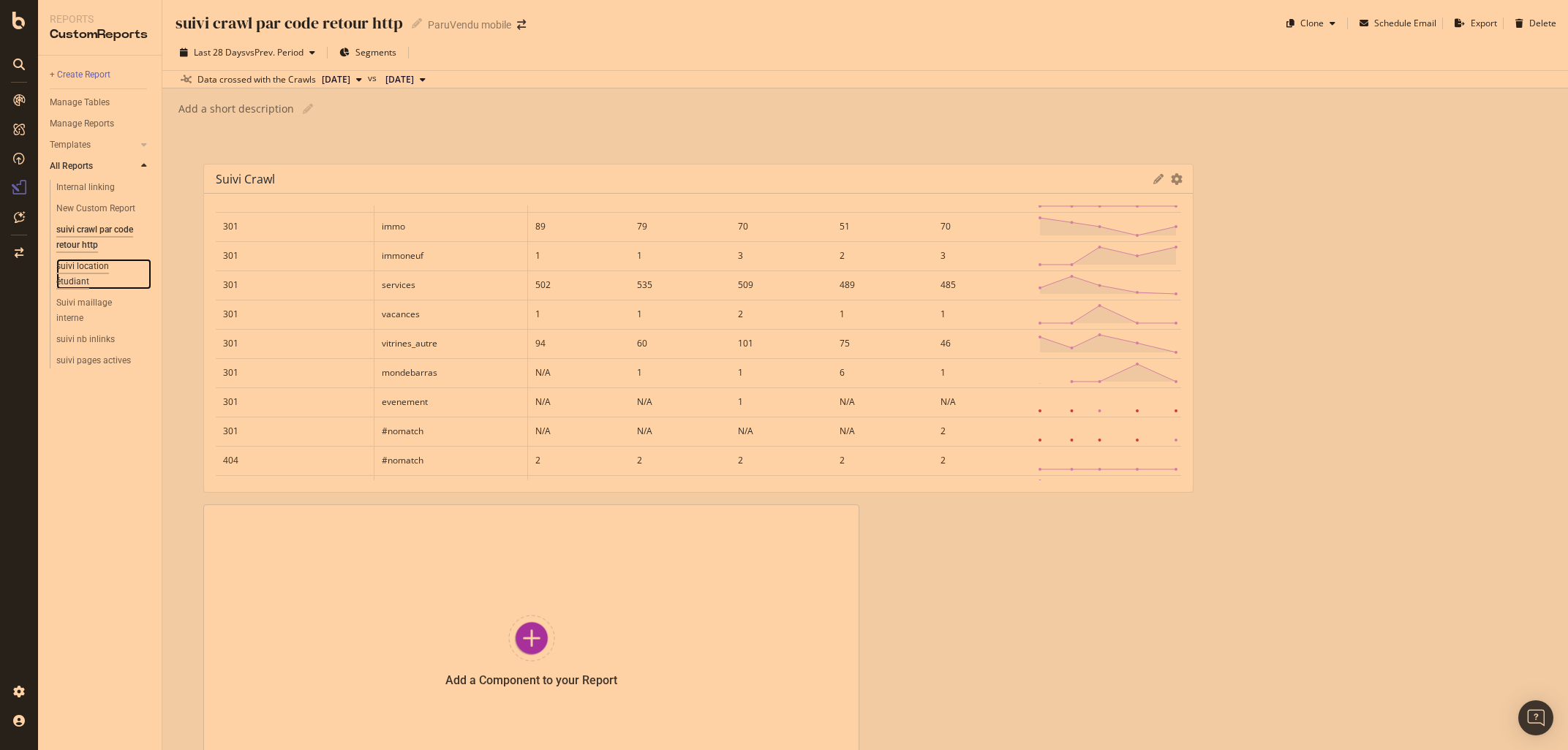
click at [85, 274] on div "suivi location étudiant" at bounding box center [97, 274] width 81 height 30
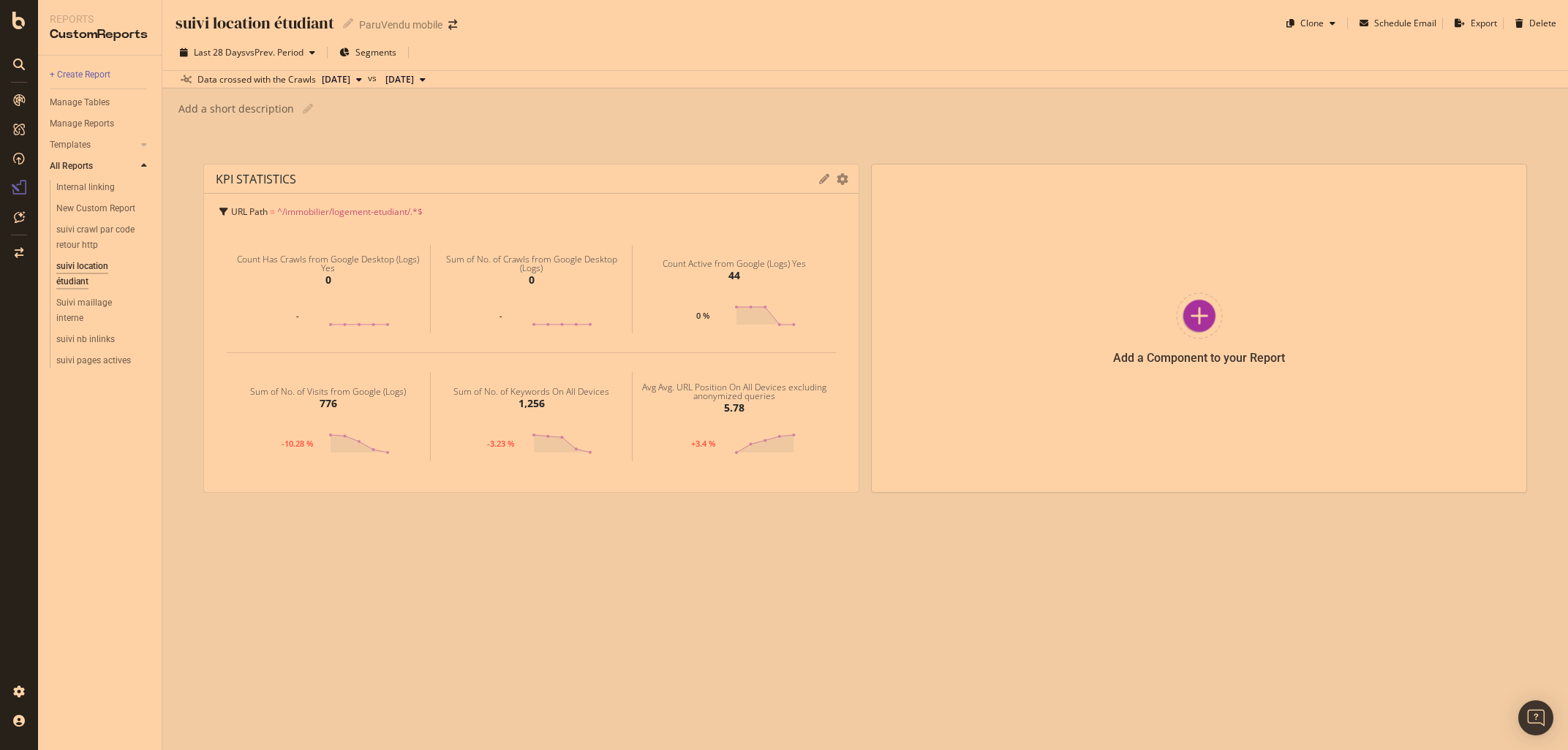
click at [249, 183] on div "KPI STATISTICS" at bounding box center [256, 179] width 81 height 14
click at [838, 181] on icon "gear" at bounding box center [842, 179] width 12 height 12
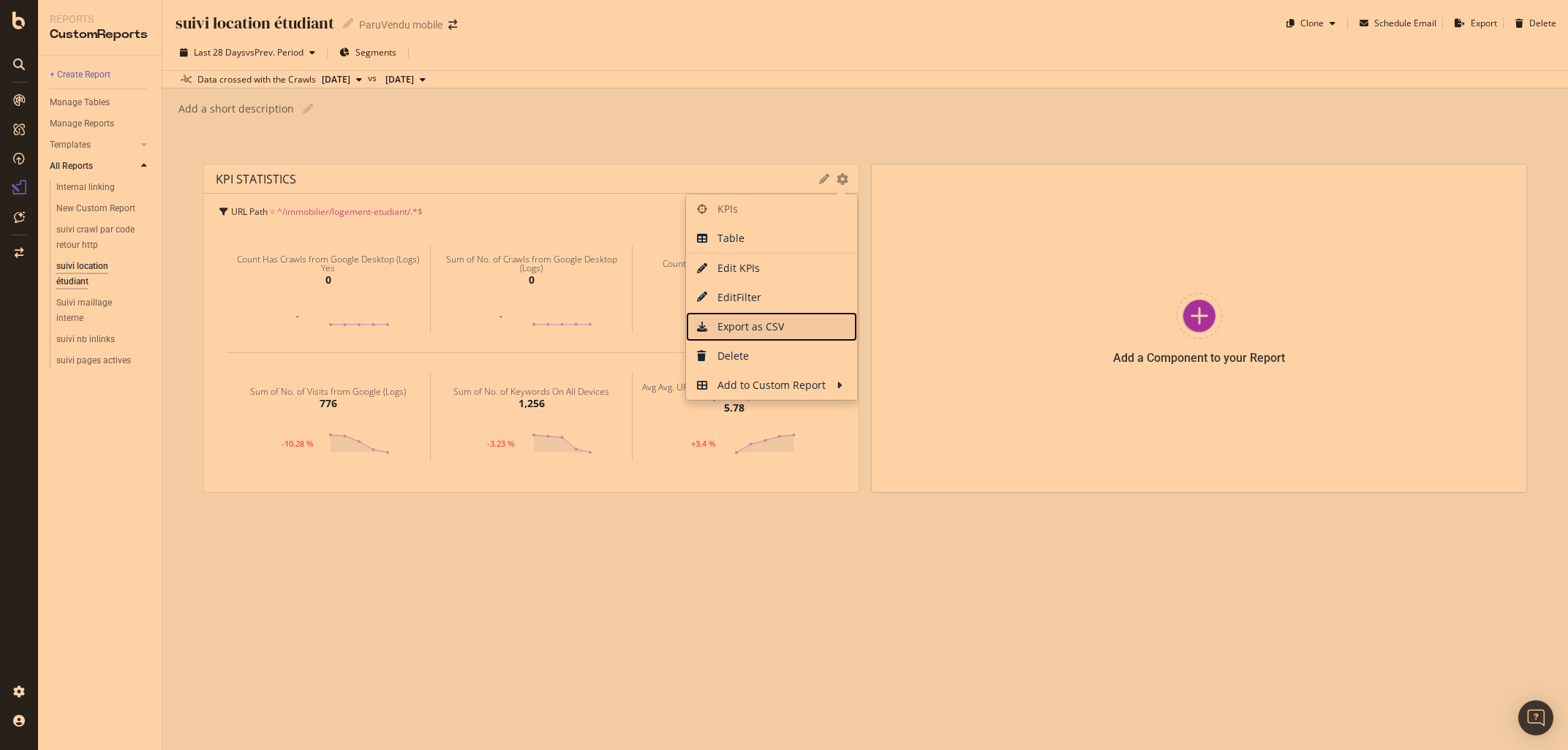
click at [744, 323] on span "Export as CSV" at bounding box center [771, 327] width 171 height 21
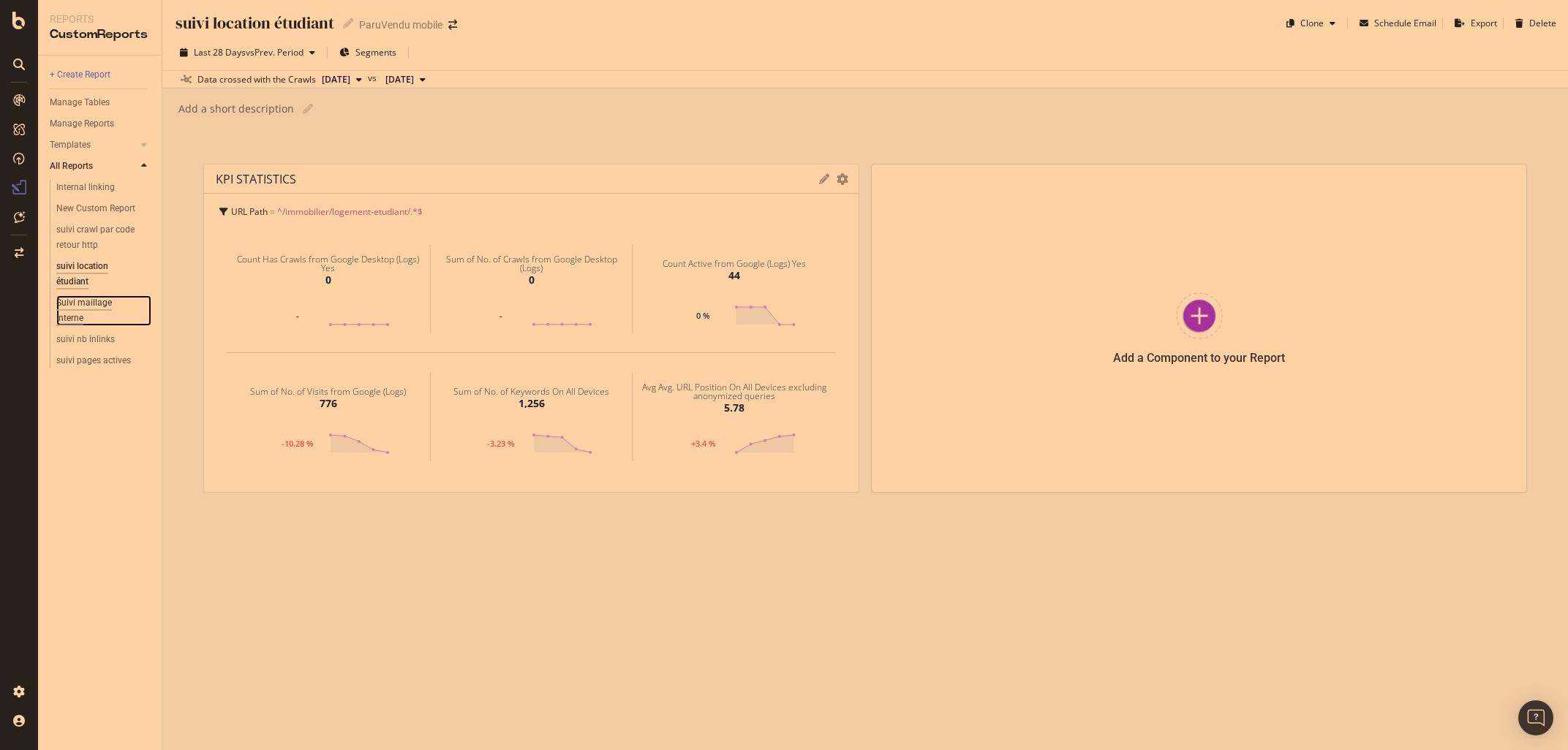
click at [94, 306] on div "Suivi maillage interne" at bounding box center [97, 311] width 81 height 30
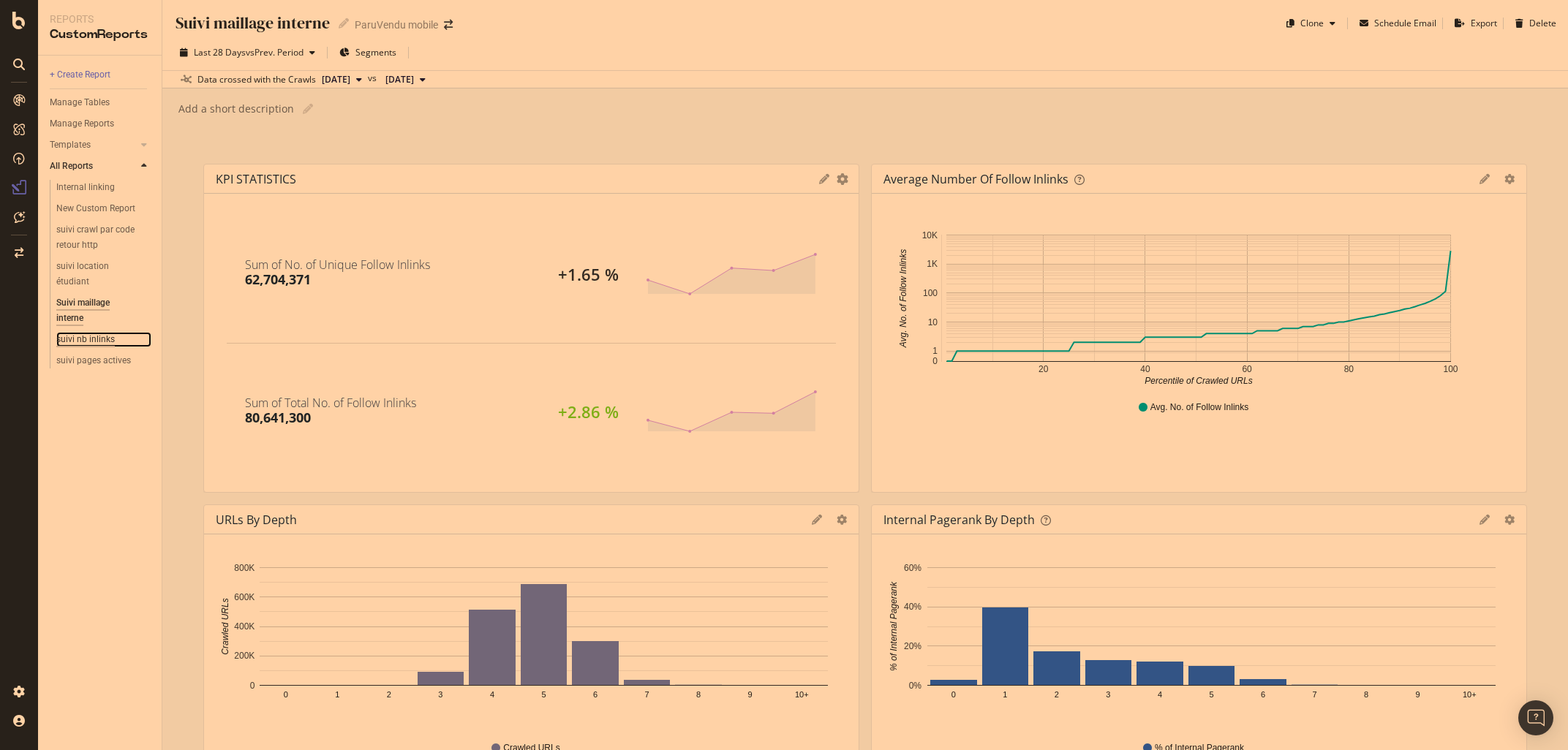
click at [67, 335] on div "suivi nb inlinks" at bounding box center [85, 339] width 58 height 15
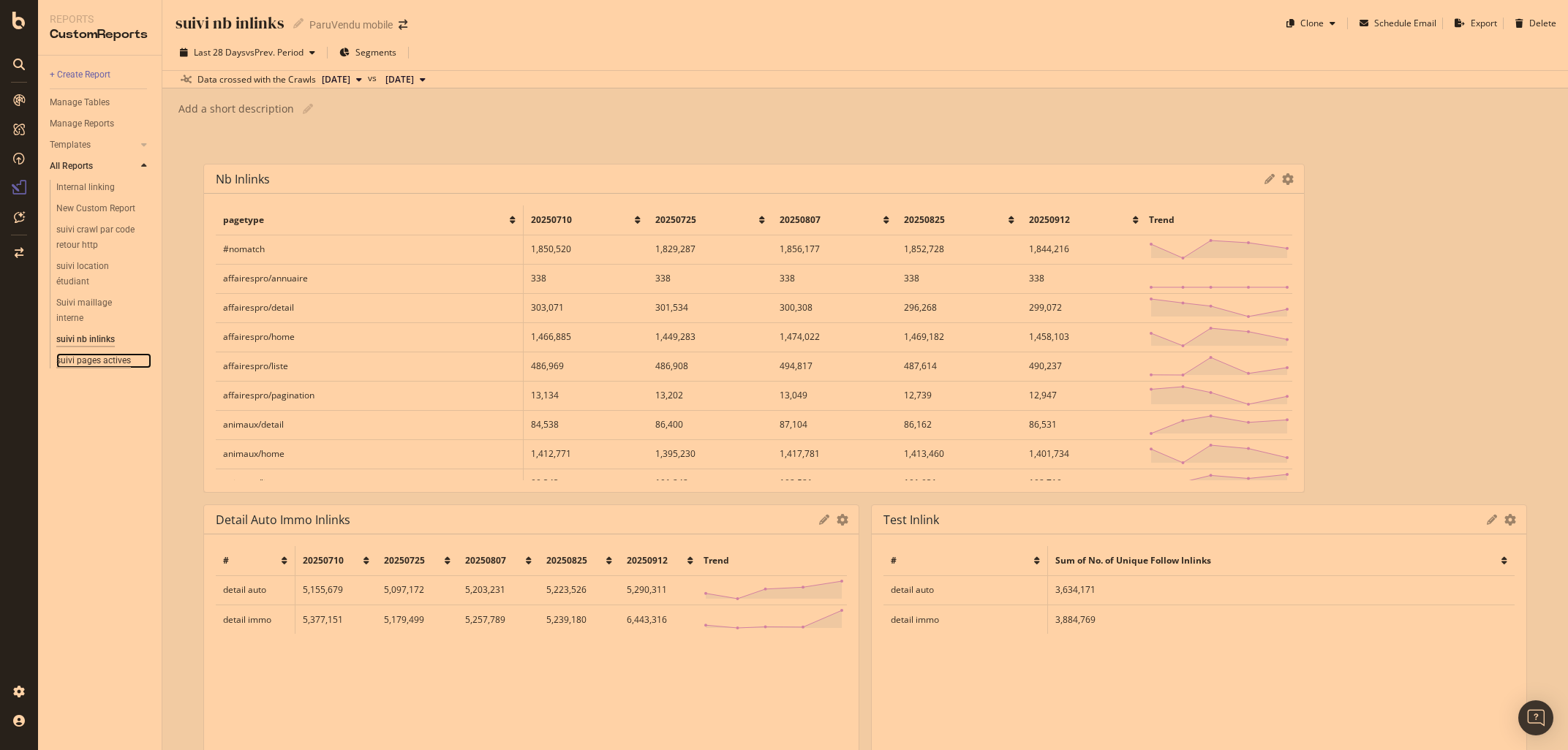
click at [112, 358] on div "suivi pages actives" at bounding box center [93, 360] width 74 height 15
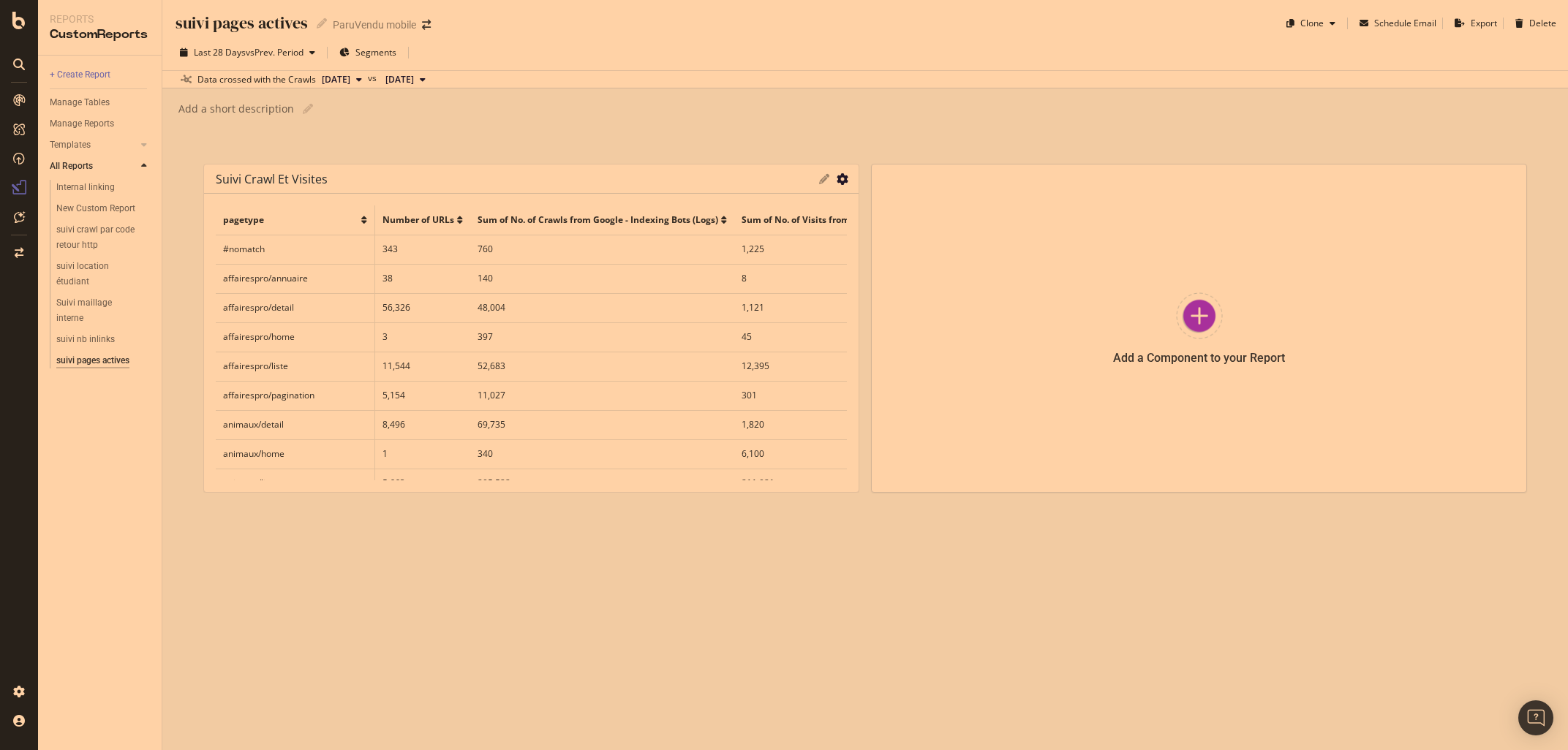
click at [839, 181] on icon "gear" at bounding box center [842, 179] width 12 height 12
click at [769, 210] on span "Export as CSV" at bounding box center [771, 209] width 171 height 21
click at [70, 140] on div "Templates" at bounding box center [71, 145] width 41 height 15
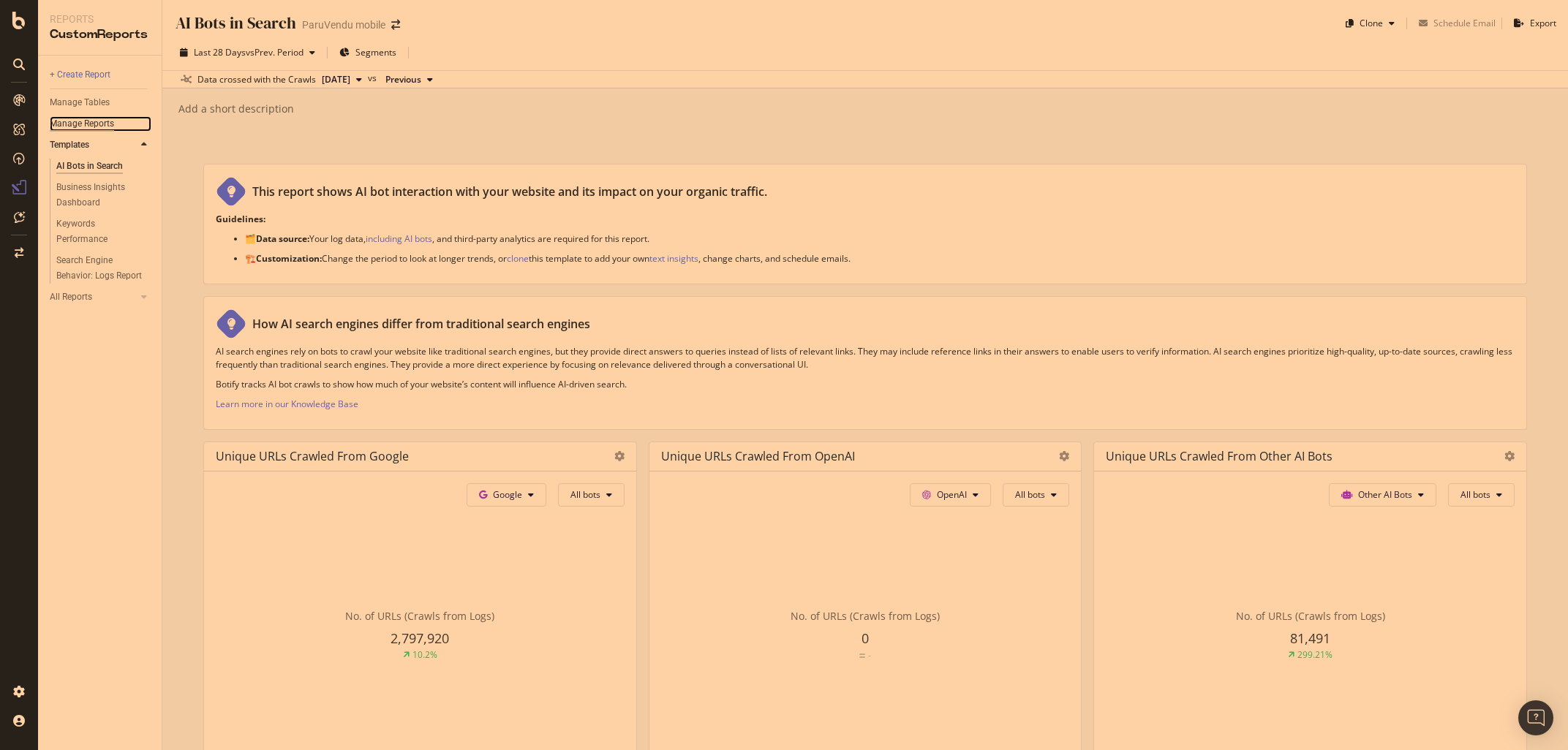
click at [76, 121] on div "Manage Reports" at bounding box center [82, 124] width 64 height 15
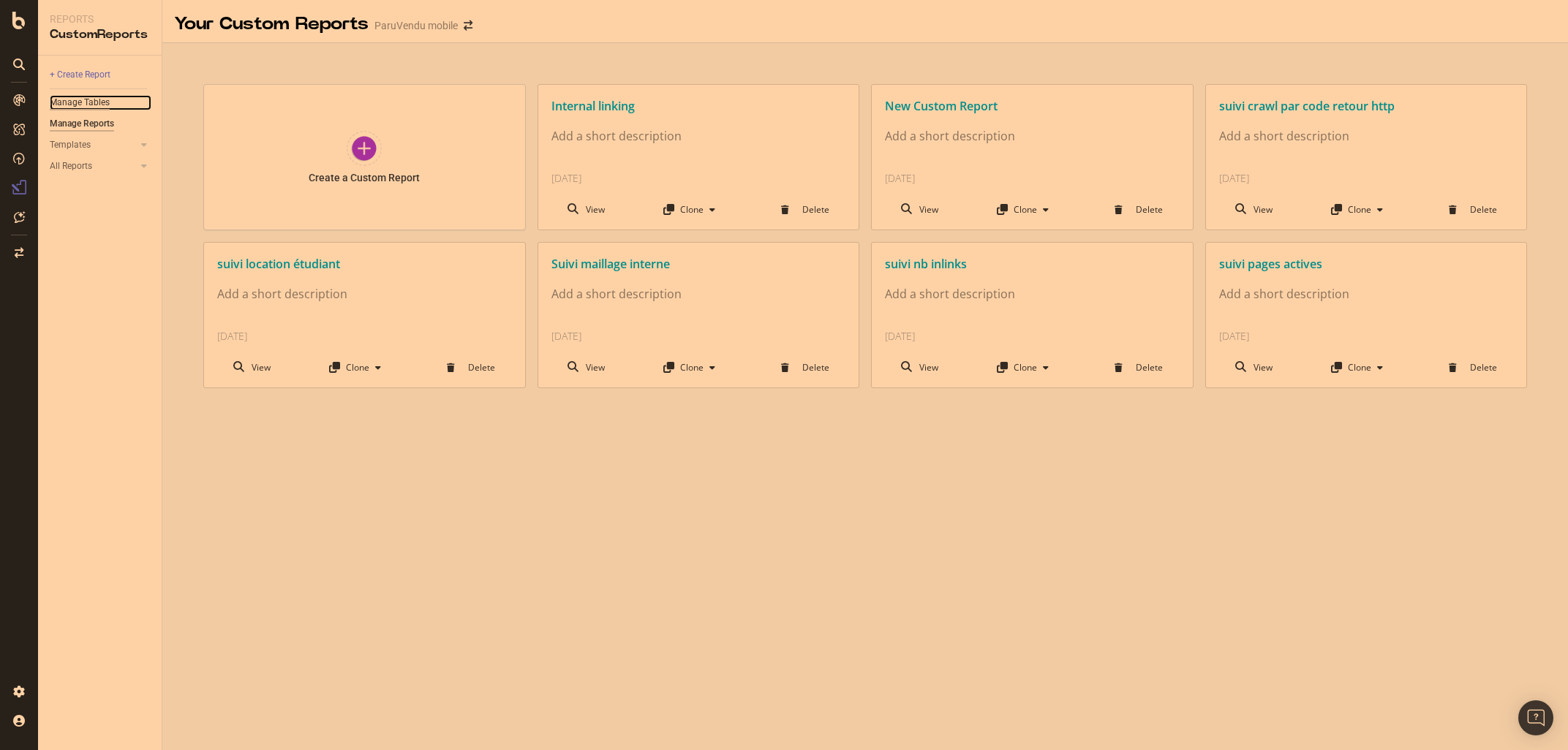
click at [74, 98] on div "Manage Tables" at bounding box center [80, 102] width 60 height 15
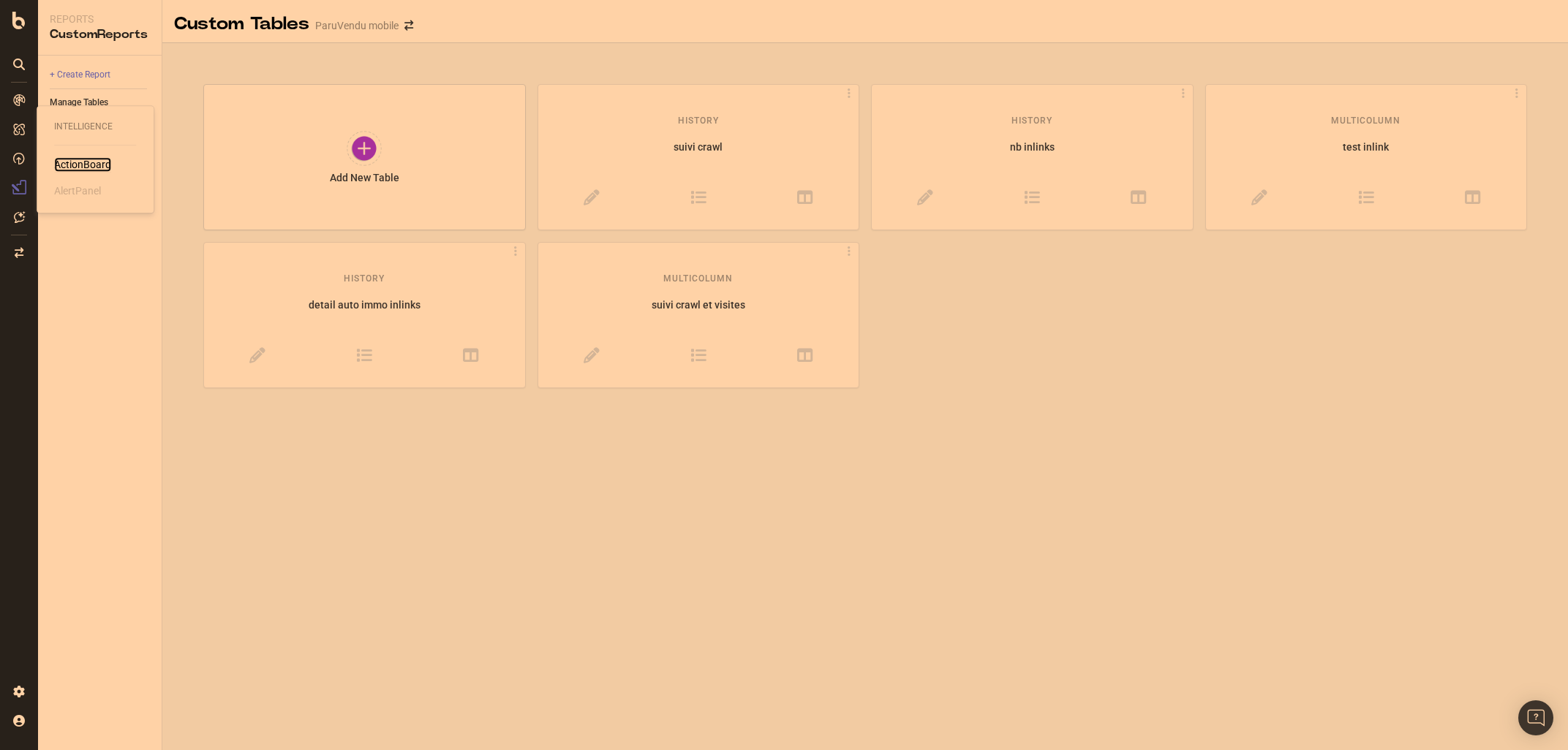
click at [78, 161] on div "ActionBoard" at bounding box center [82, 165] width 57 height 14
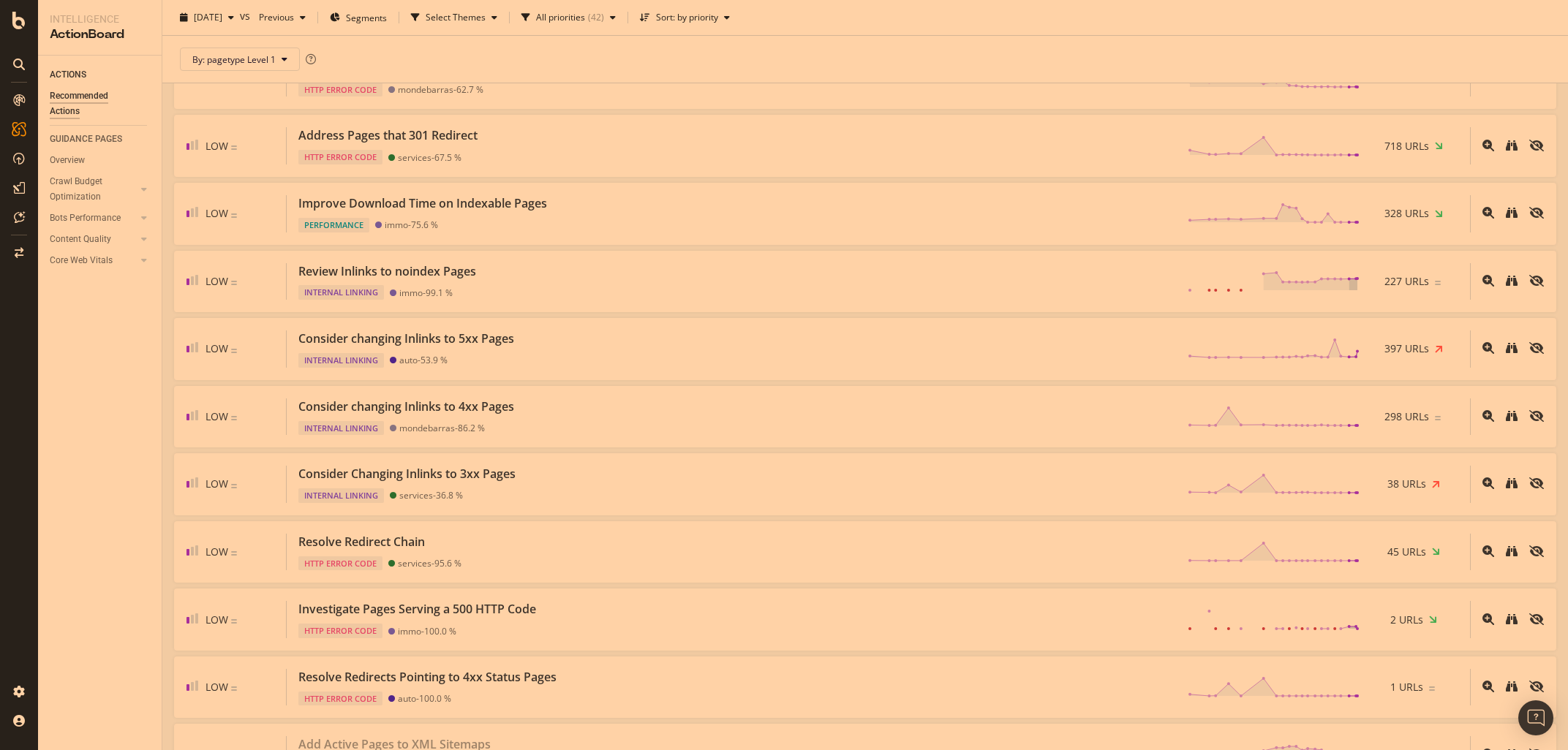
scroll to position [2484, 0]
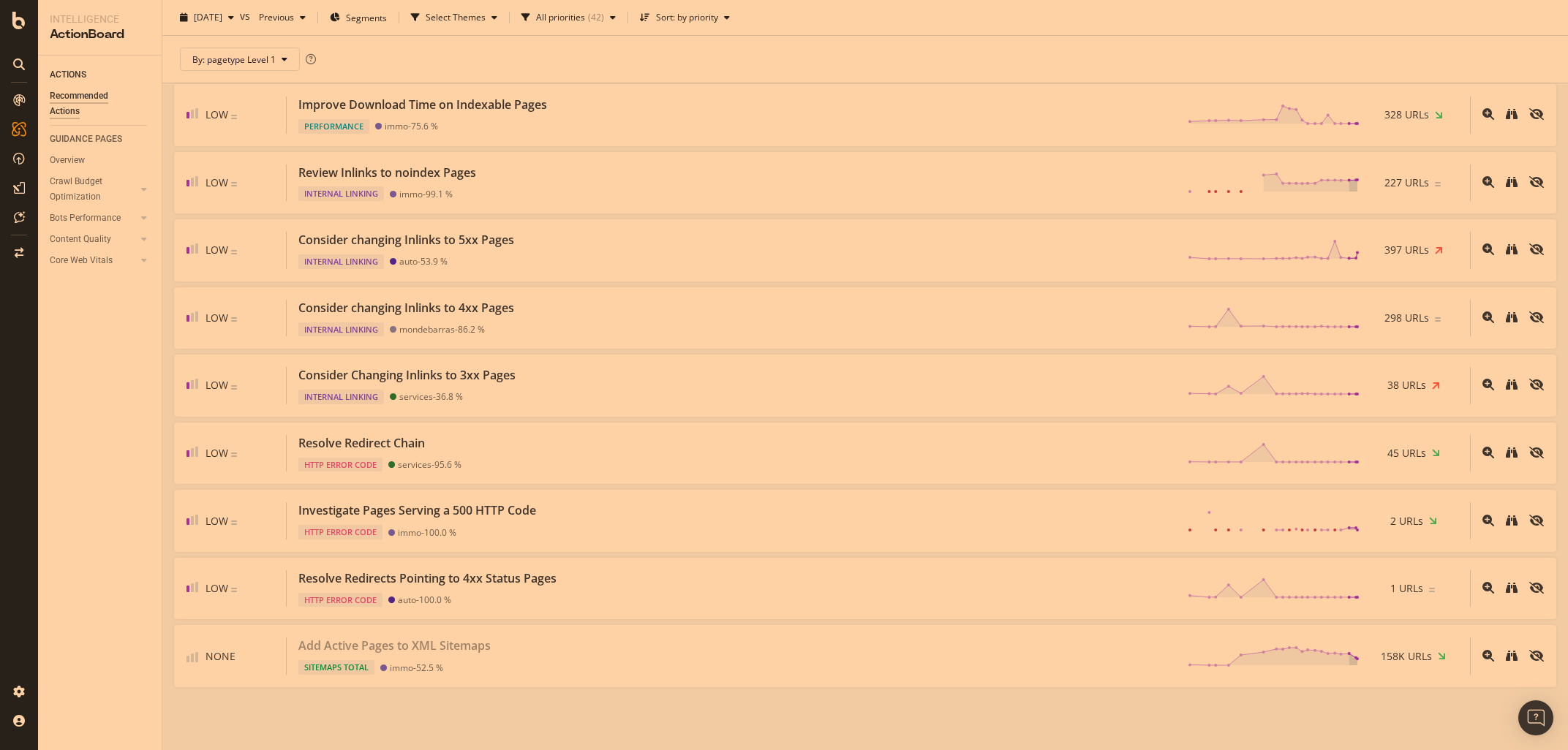
drag, startPoint x: 166, startPoint y: 215, endPoint x: 1649, endPoint y: 703, distance: 1561.2
click at [1567, 703] on div "Recommended Actions ParuVendu mobile 2025 Sep. 12th vs Previous Segments Select…" at bounding box center [864, 375] width 1405 height 750
copy span
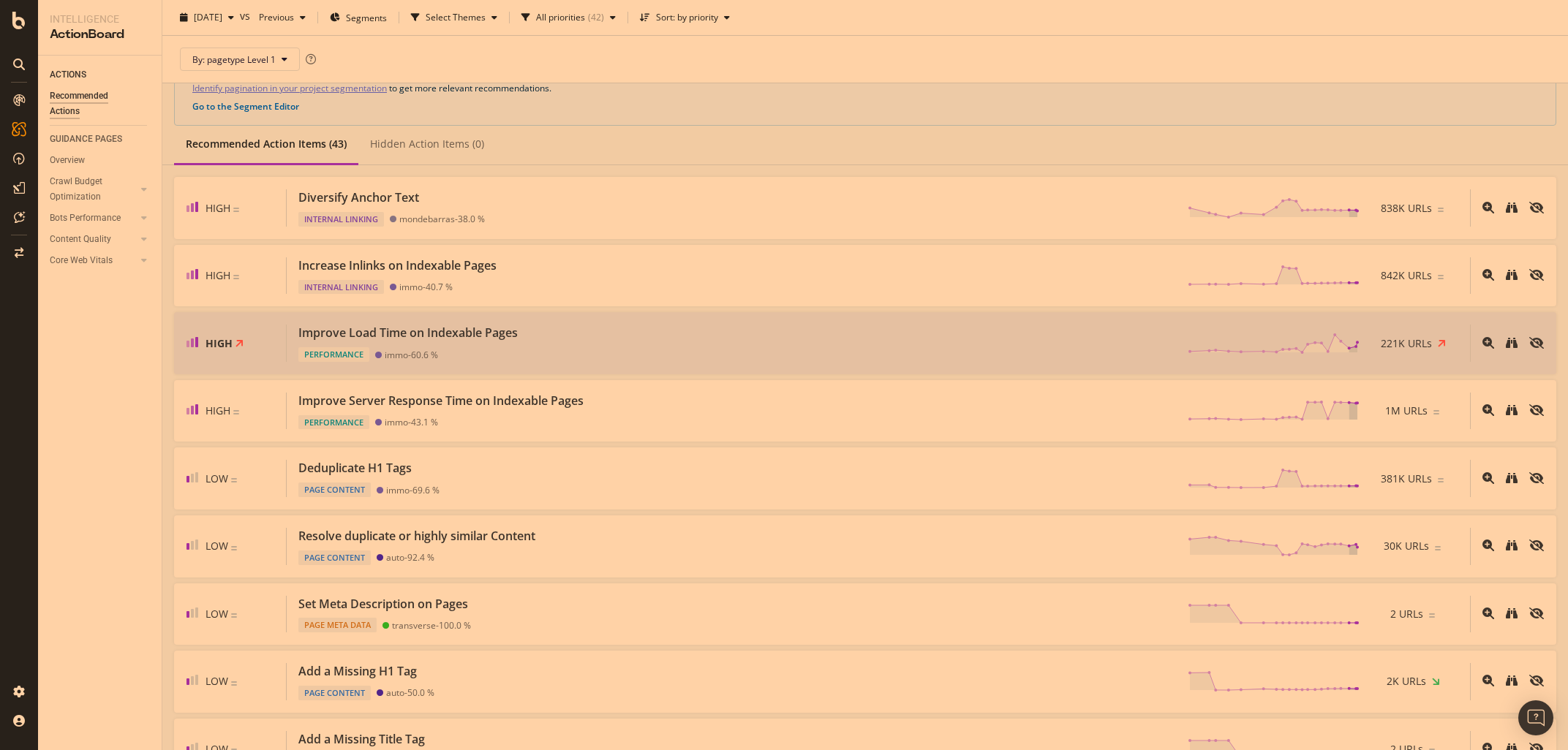
scroll to position [166, 0]
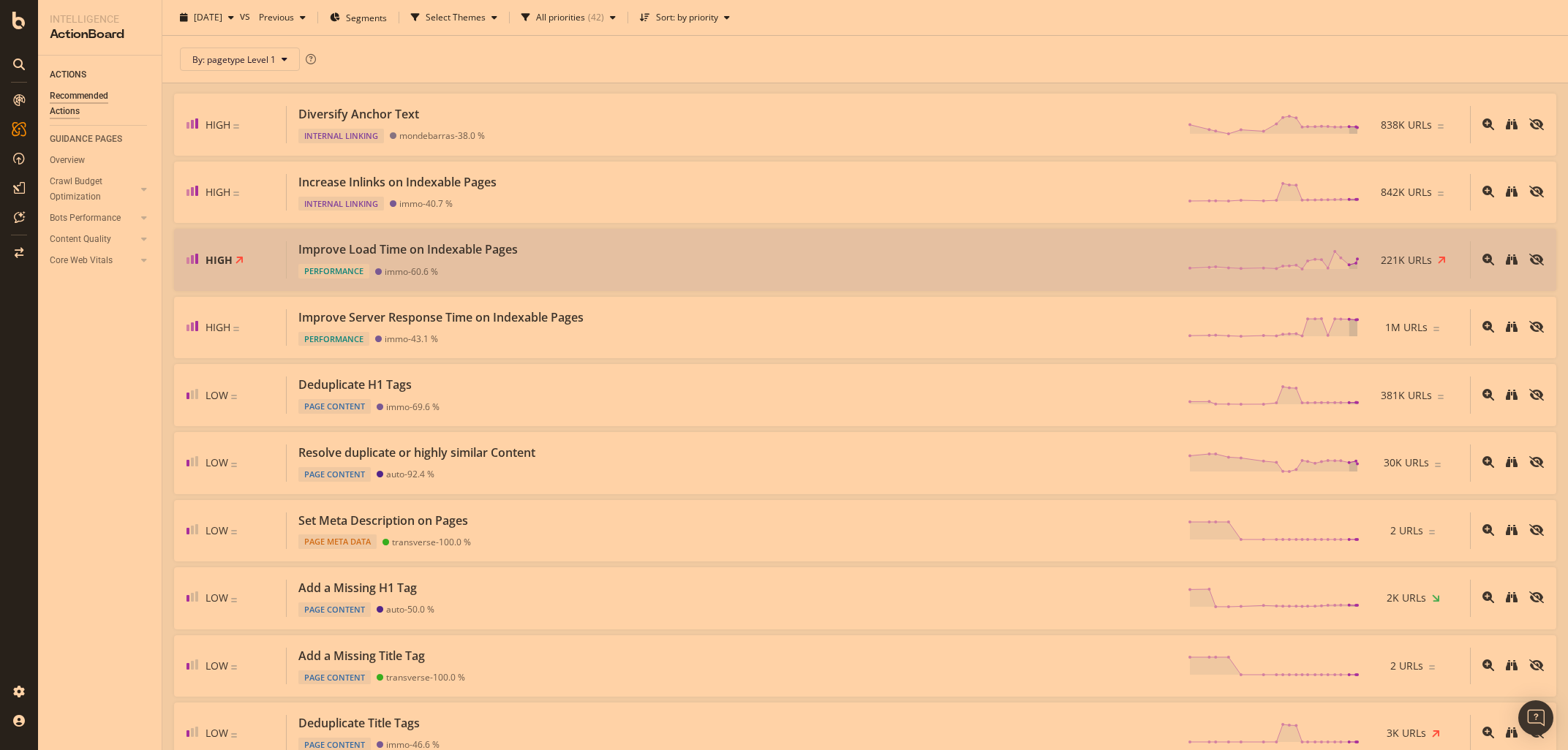
click at [128, 585] on div "ACTIONS Recommended Actions GUIDANCE PAGES Overview Crawl Budget Optimization L…" at bounding box center [99, 403] width 124 height 695
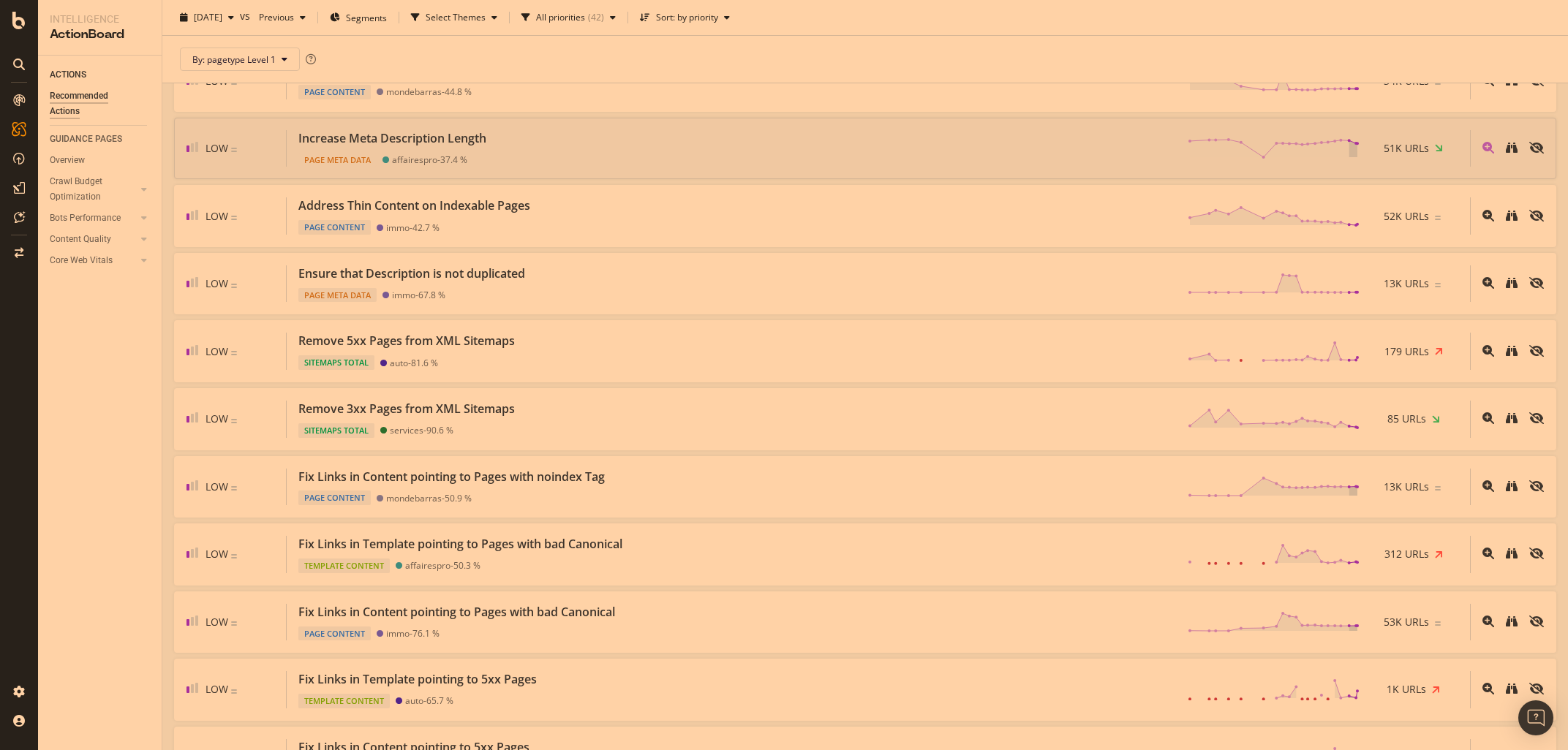
scroll to position [955, 0]
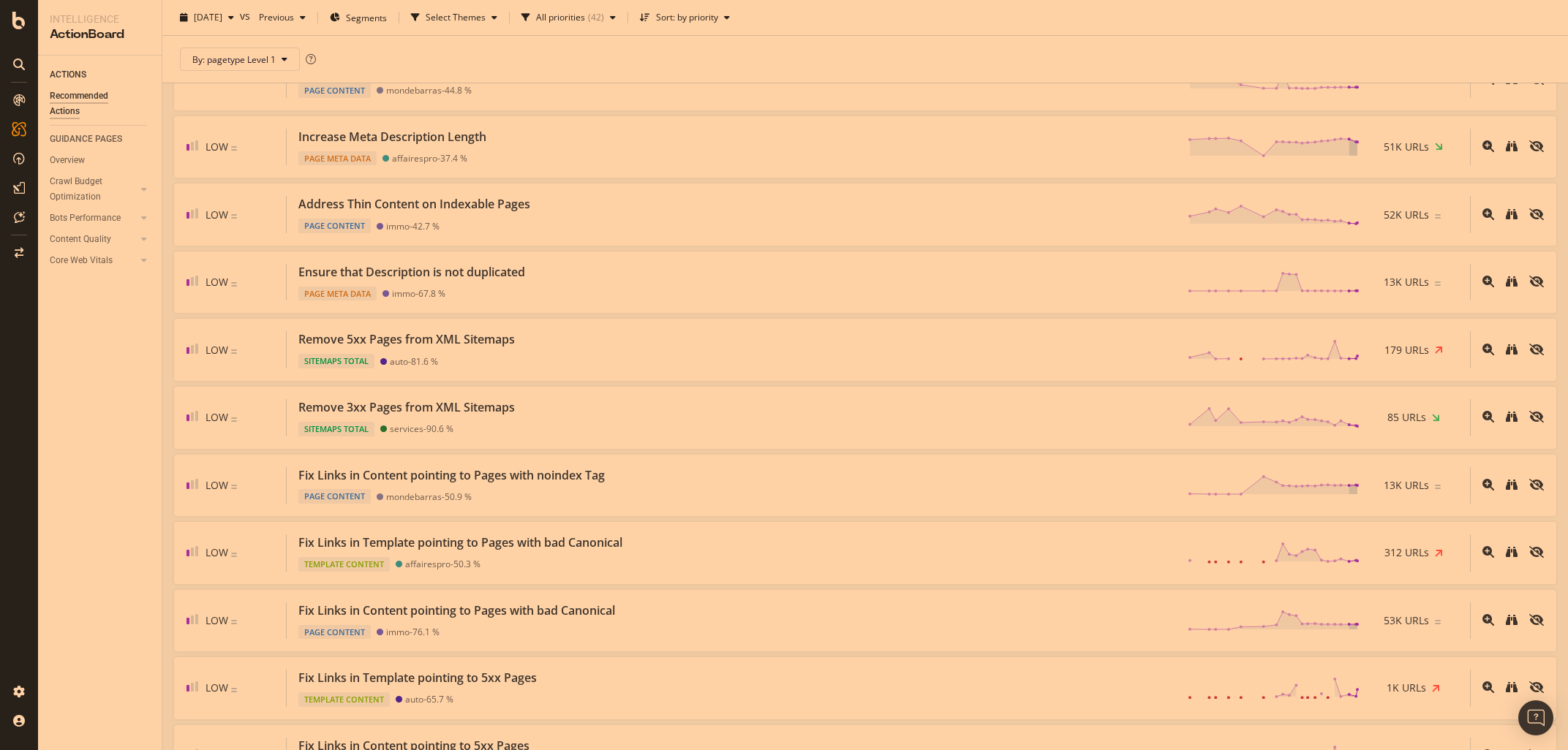
click at [126, 655] on div "ACTIONS Recommended Actions GUIDANCE PAGES Overview Crawl Budget Optimization L…" at bounding box center [99, 403] width 124 height 695
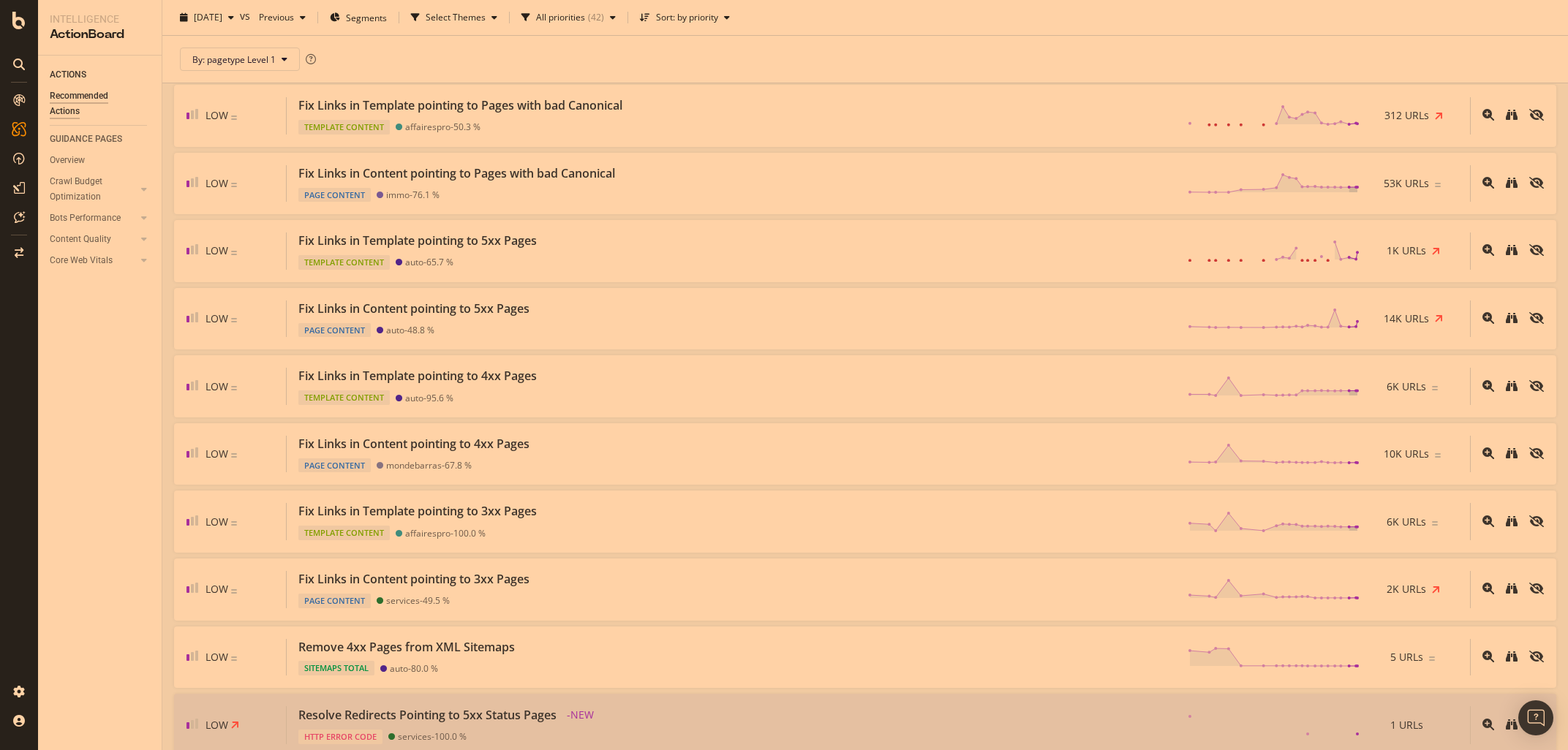
scroll to position [1398, 0]
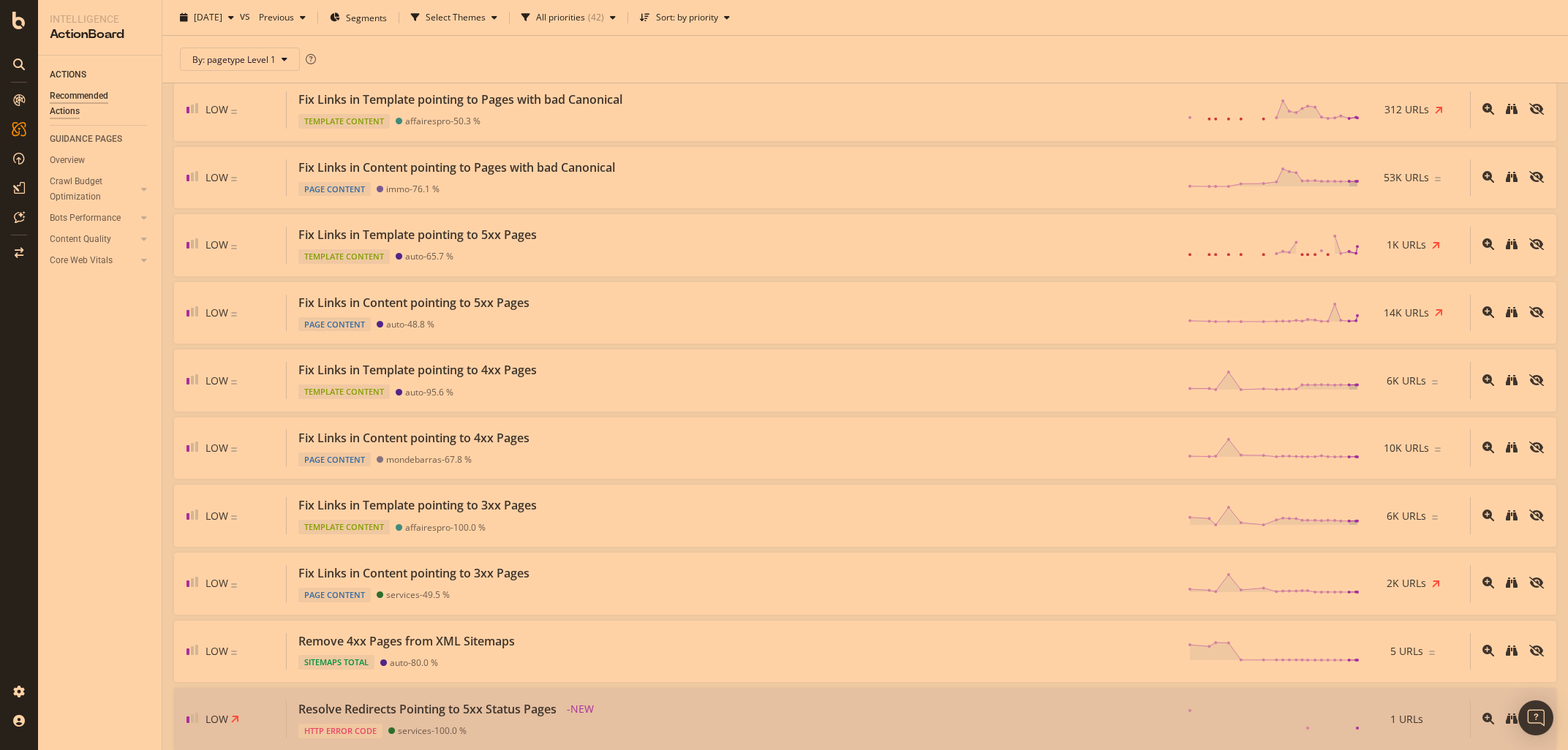
click at [142, 656] on div "ACTIONS Recommended Actions GUIDANCE PAGES Overview Crawl Budget Optimization L…" at bounding box center [99, 403] width 124 height 695
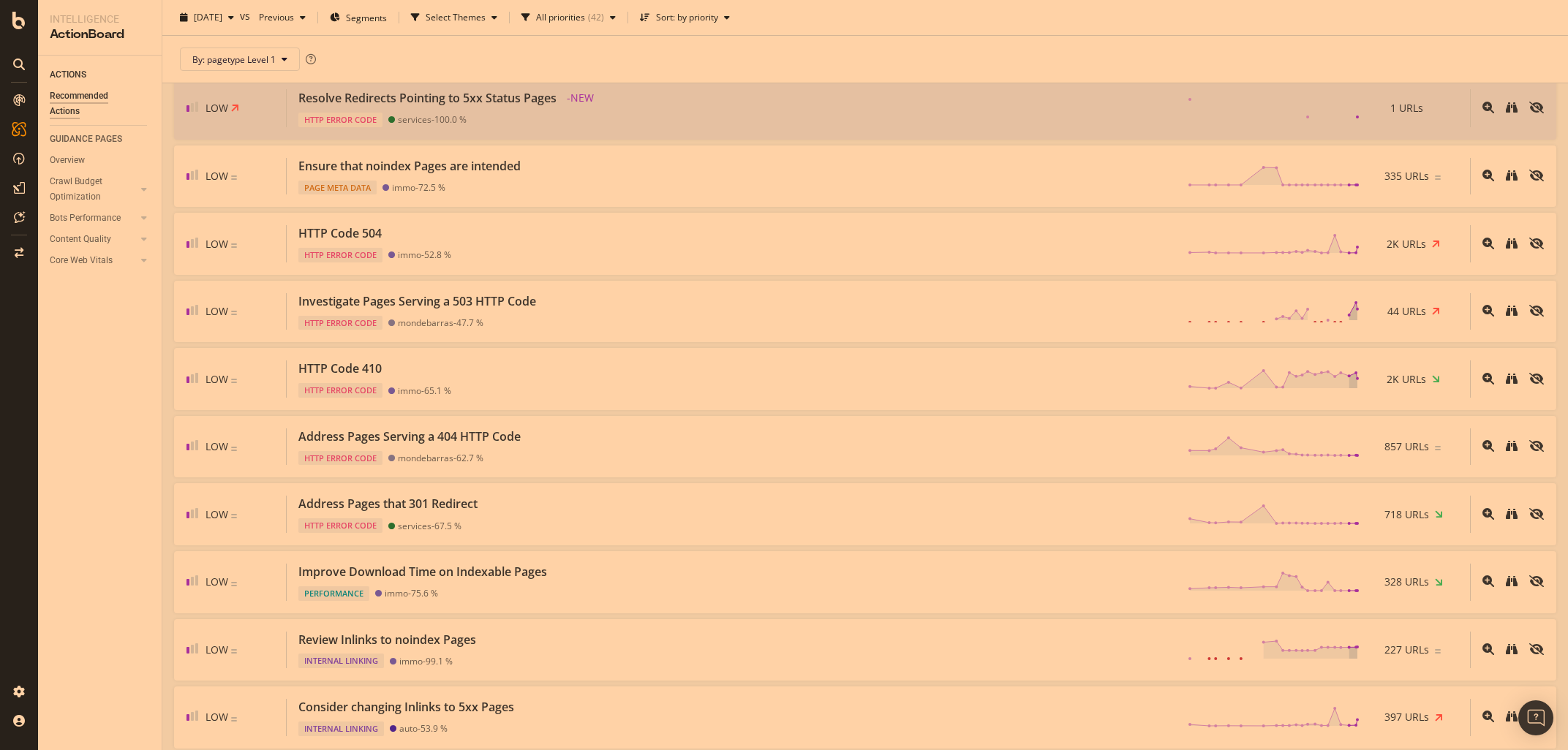
scroll to position [2002, 0]
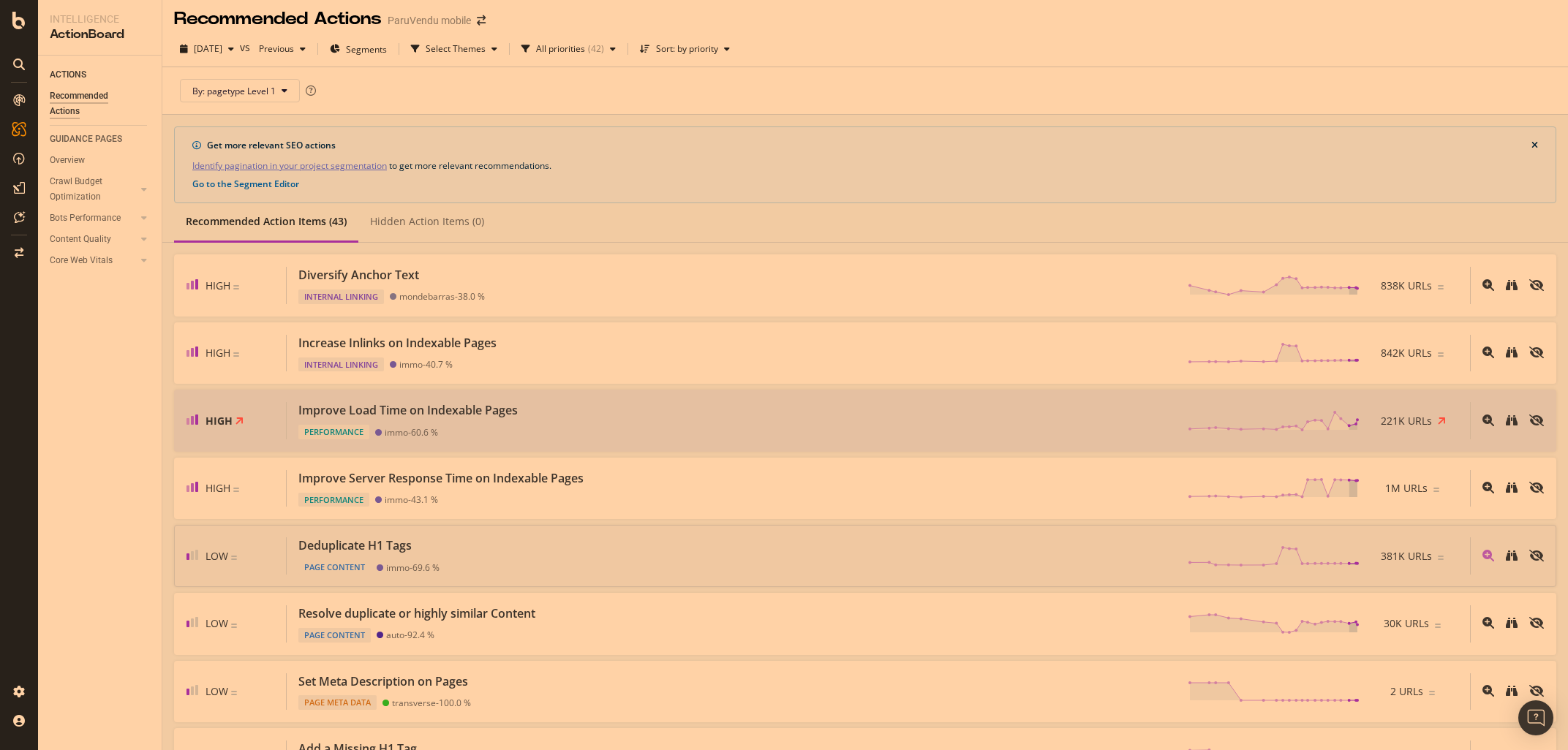
scroll to position [0, 0]
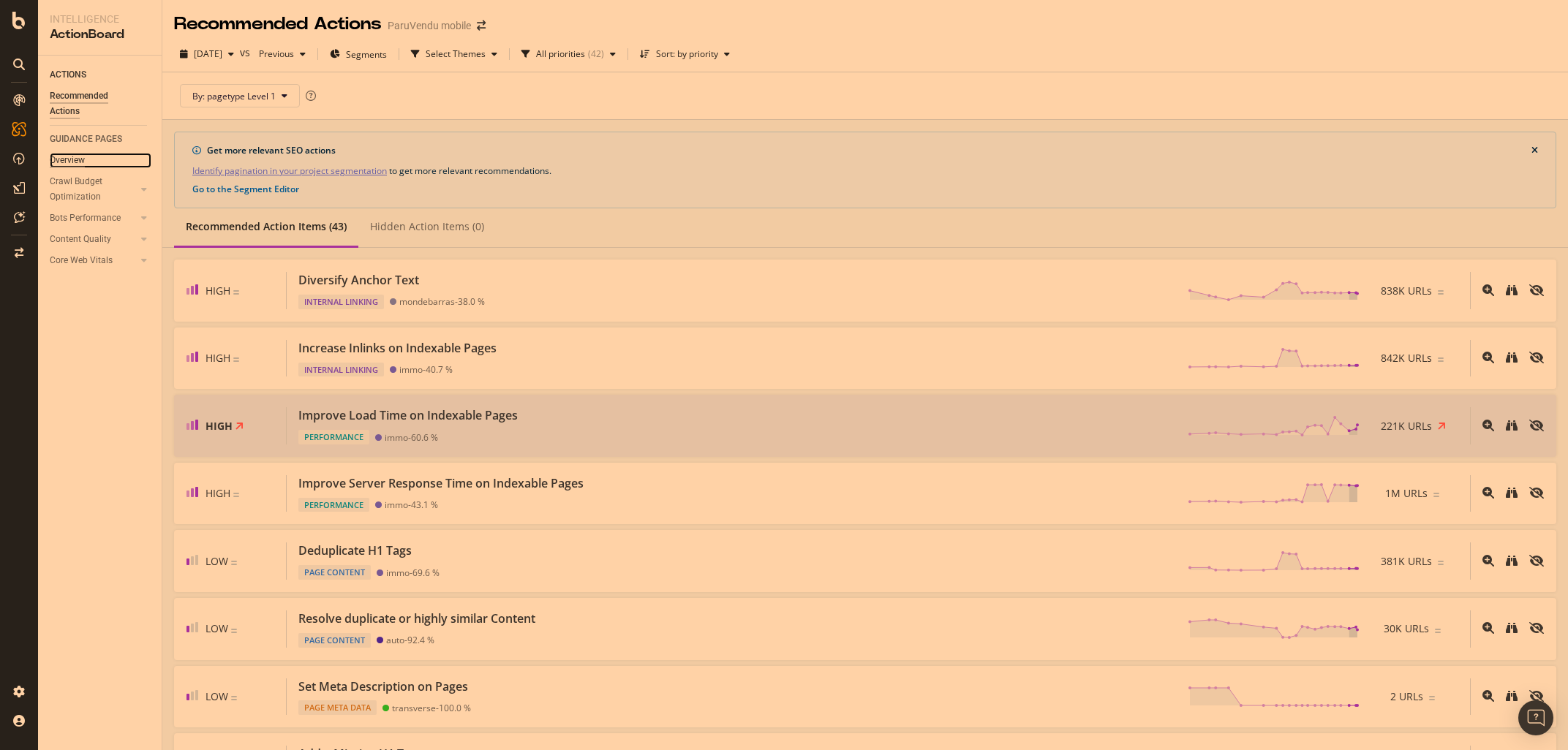
click at [65, 157] on div "Overview" at bounding box center [67, 160] width 35 height 15
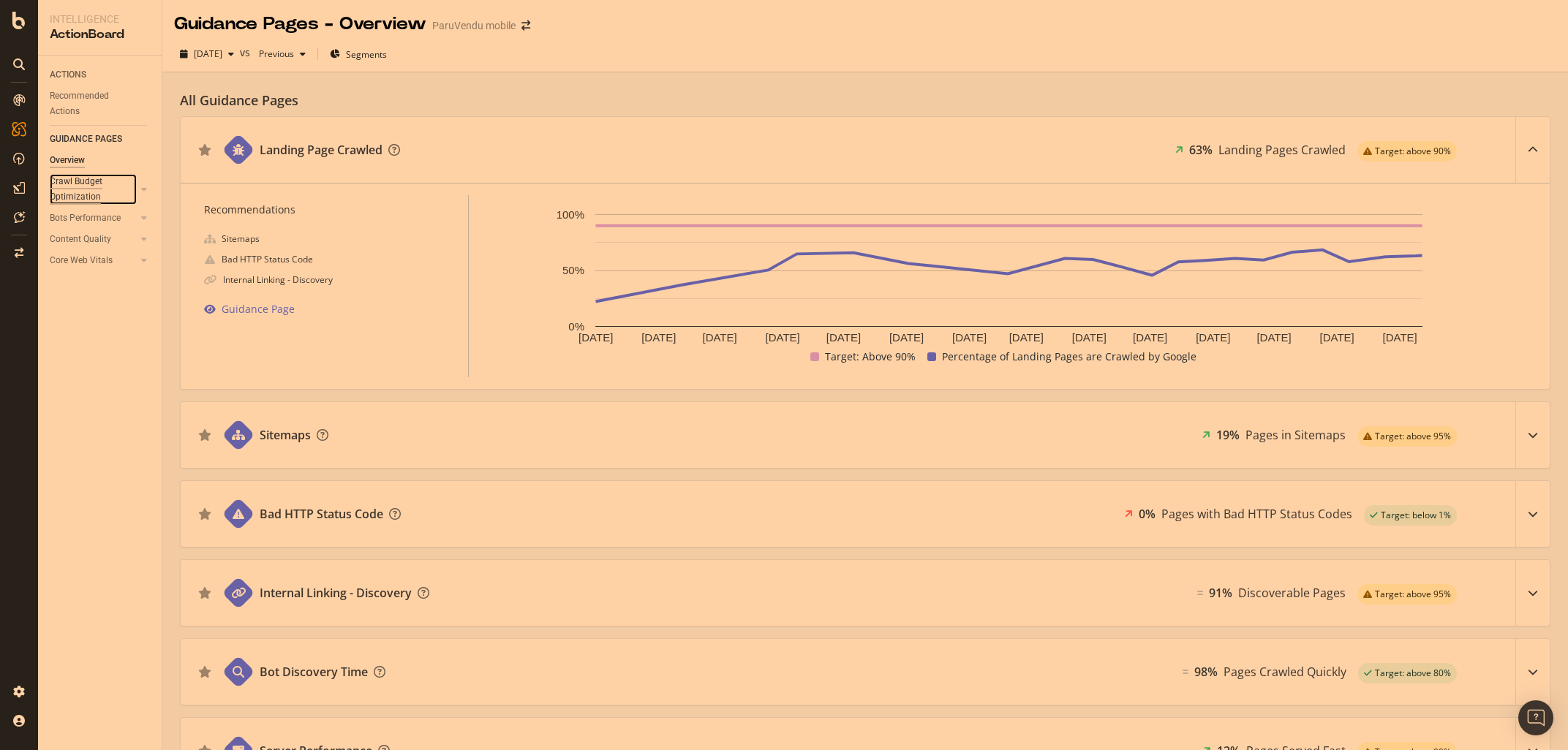
click at [71, 189] on div "Crawl Budget Optimization" at bounding box center [89, 189] width 77 height 30
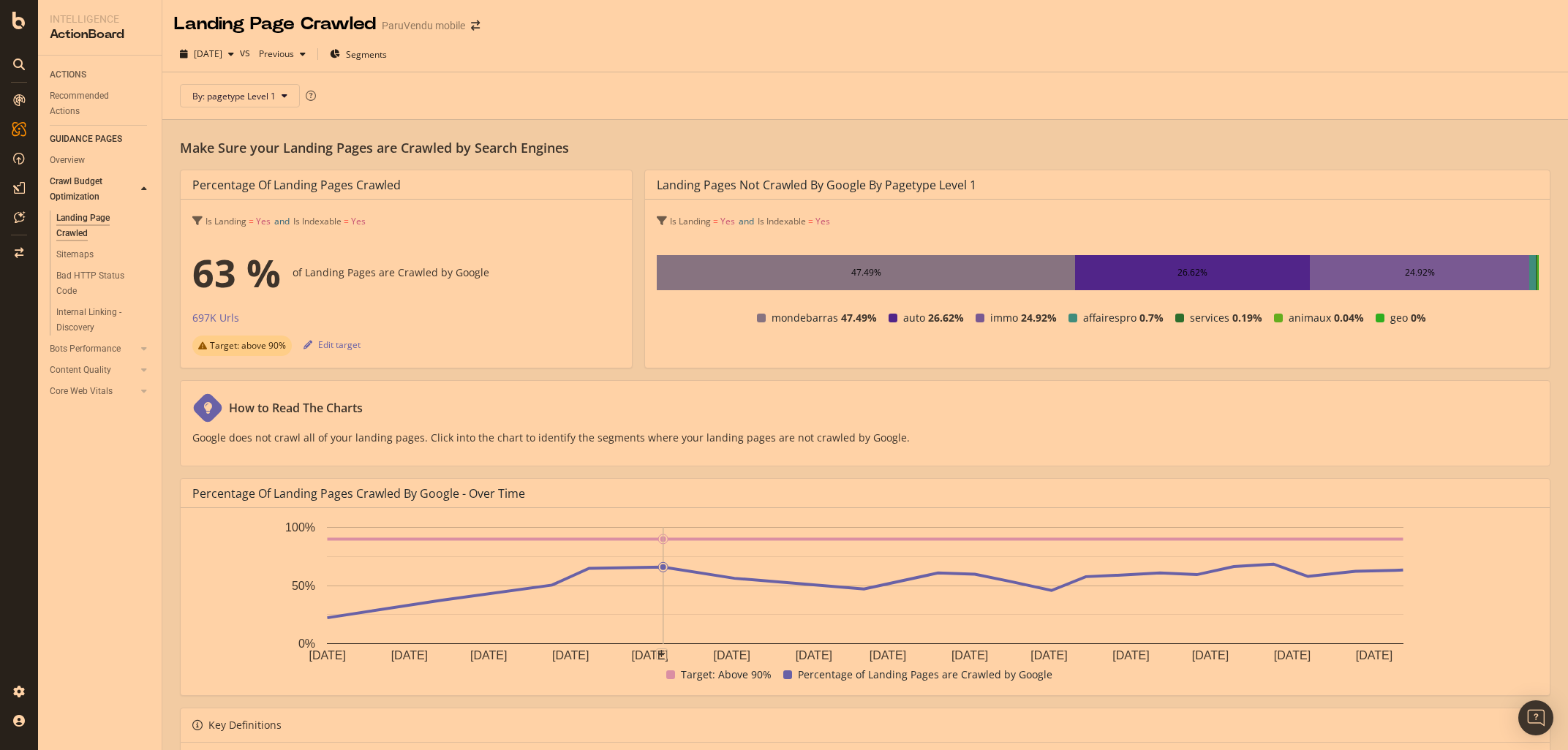
click at [181, 635] on div "Percentage of Landing Pages Crawled by Google - Over Time Aug. 2024 Sep. 2024 O…" at bounding box center [865, 586] width 1370 height 217
click at [81, 254] on div "Sitemaps" at bounding box center [75, 254] width 38 height 15
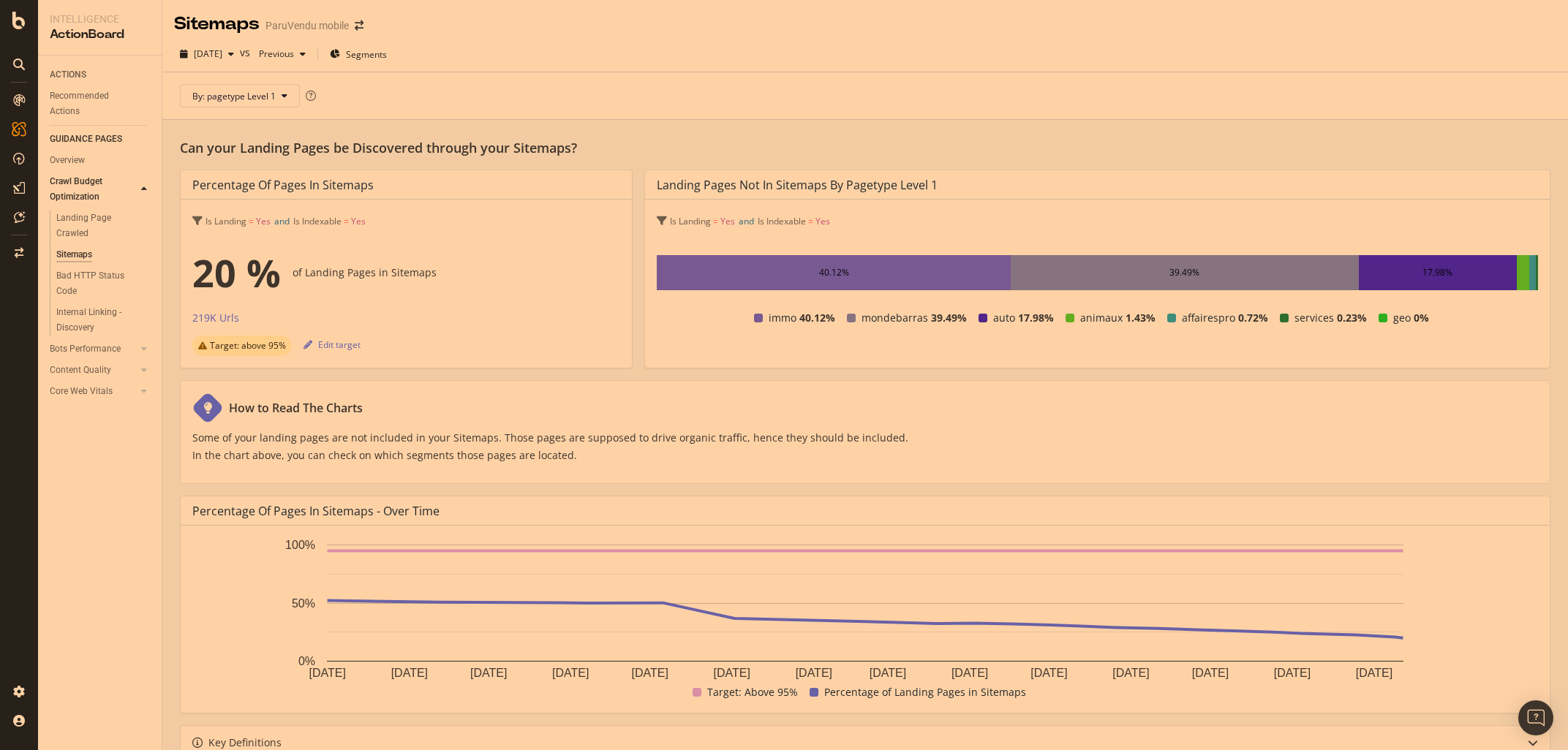
click at [164, 594] on div "Can your Landing Pages be Discovered through your Sitemaps? Percentage of Pages…" at bounding box center [864, 717] width 1405 height 1195
click at [80, 279] on div "Bad HTTP Status Code" at bounding box center [97, 284] width 81 height 30
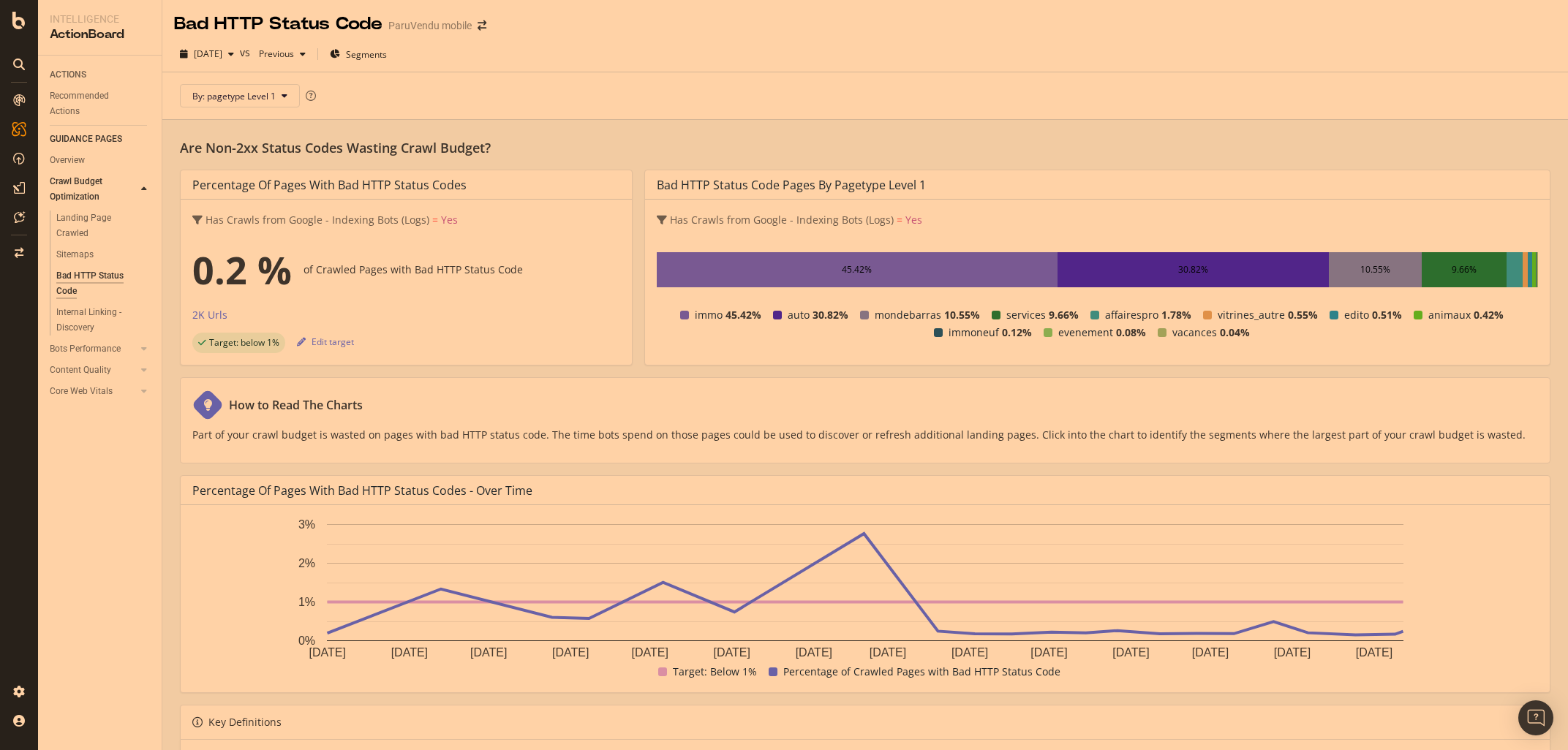
click at [75, 309] on div "Internal Linking - Discovery" at bounding box center [98, 320] width 83 height 30
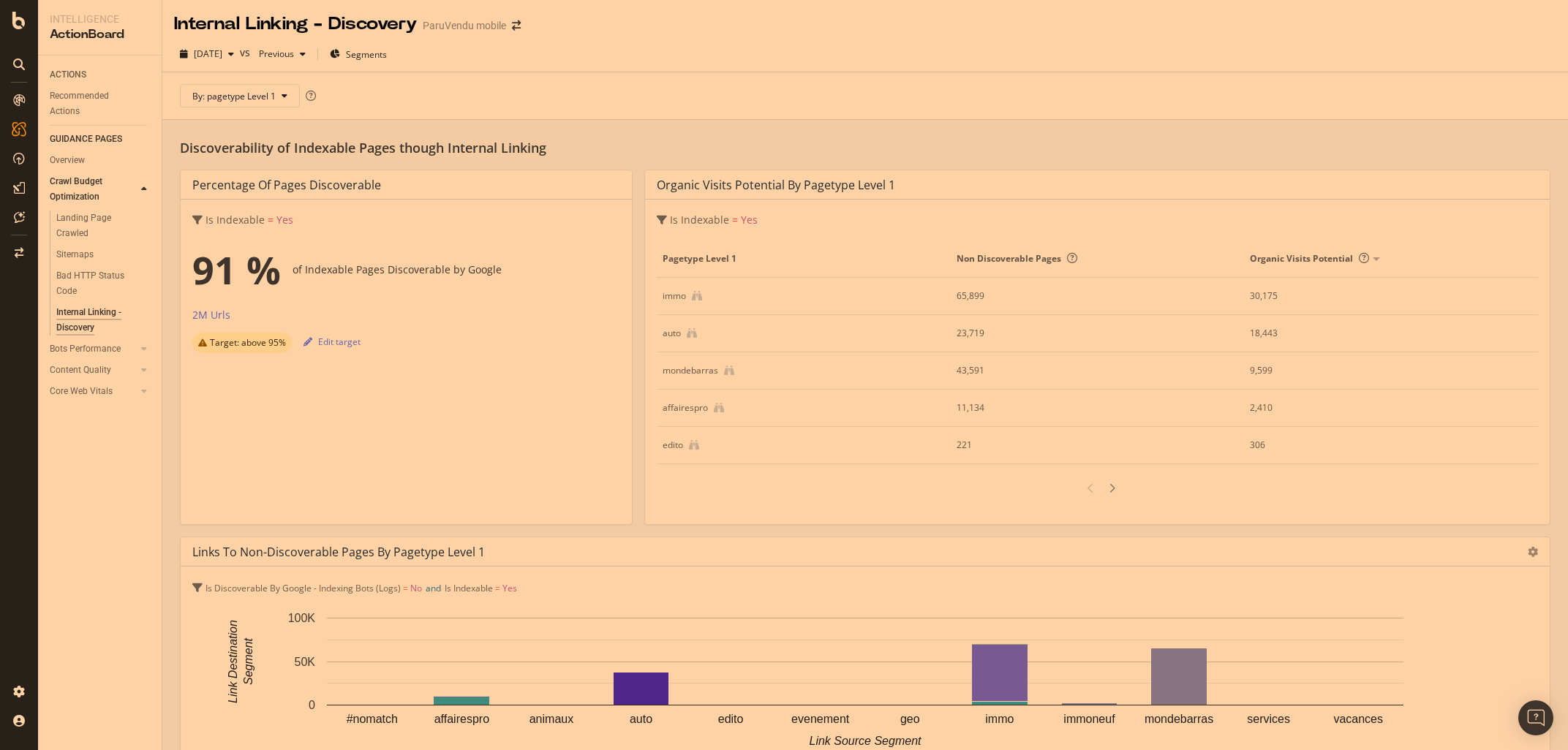
click at [182, 533] on div "Discoverability of Indexable Pages though Internal Linking Percentage of Pages …" at bounding box center [864, 754] width 1405 height 1270
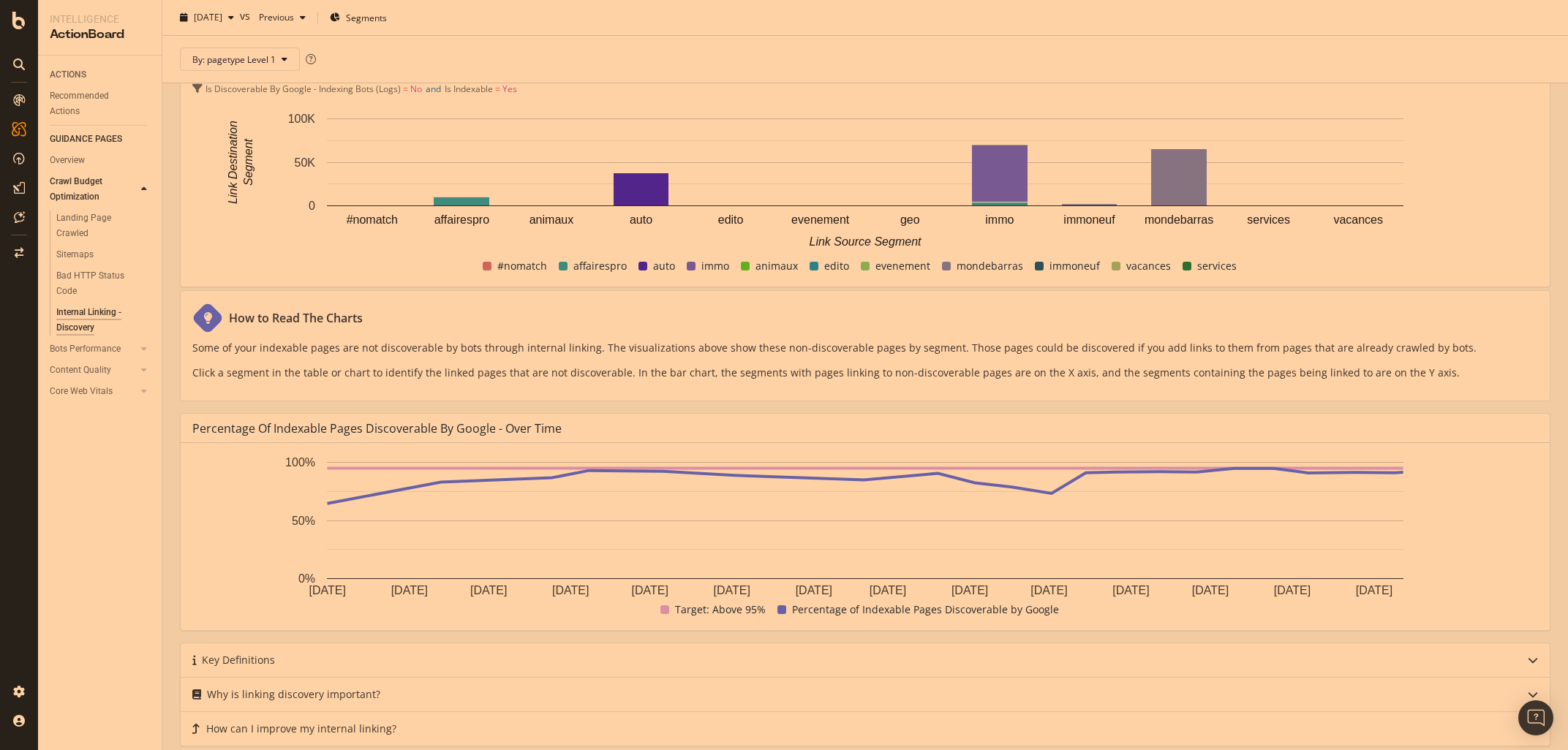
scroll to position [416, 0]
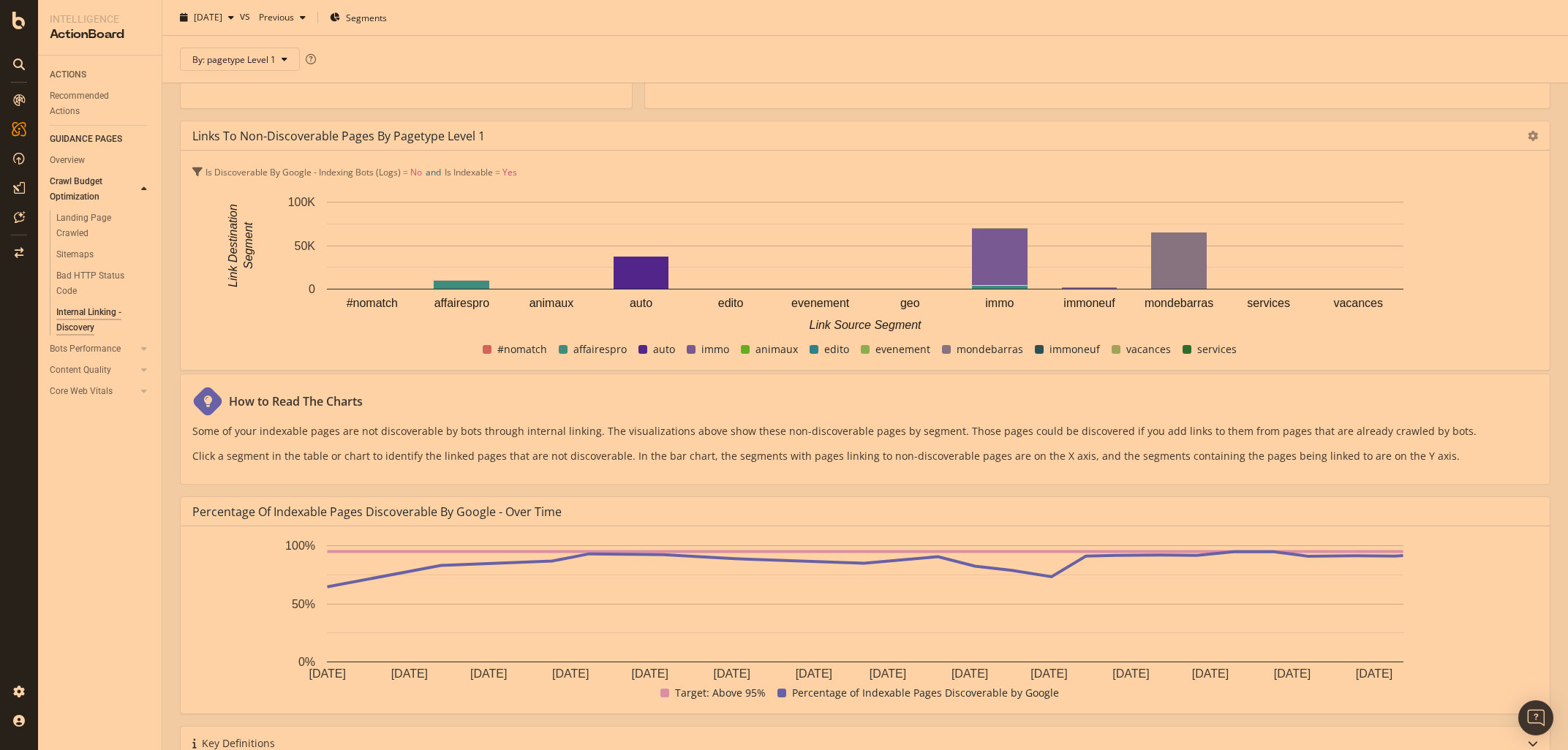
click at [167, 476] on div "Discoverability of Indexable Pages though Internal Linking Percentage of Pages …" at bounding box center [864, 338] width 1405 height 1270
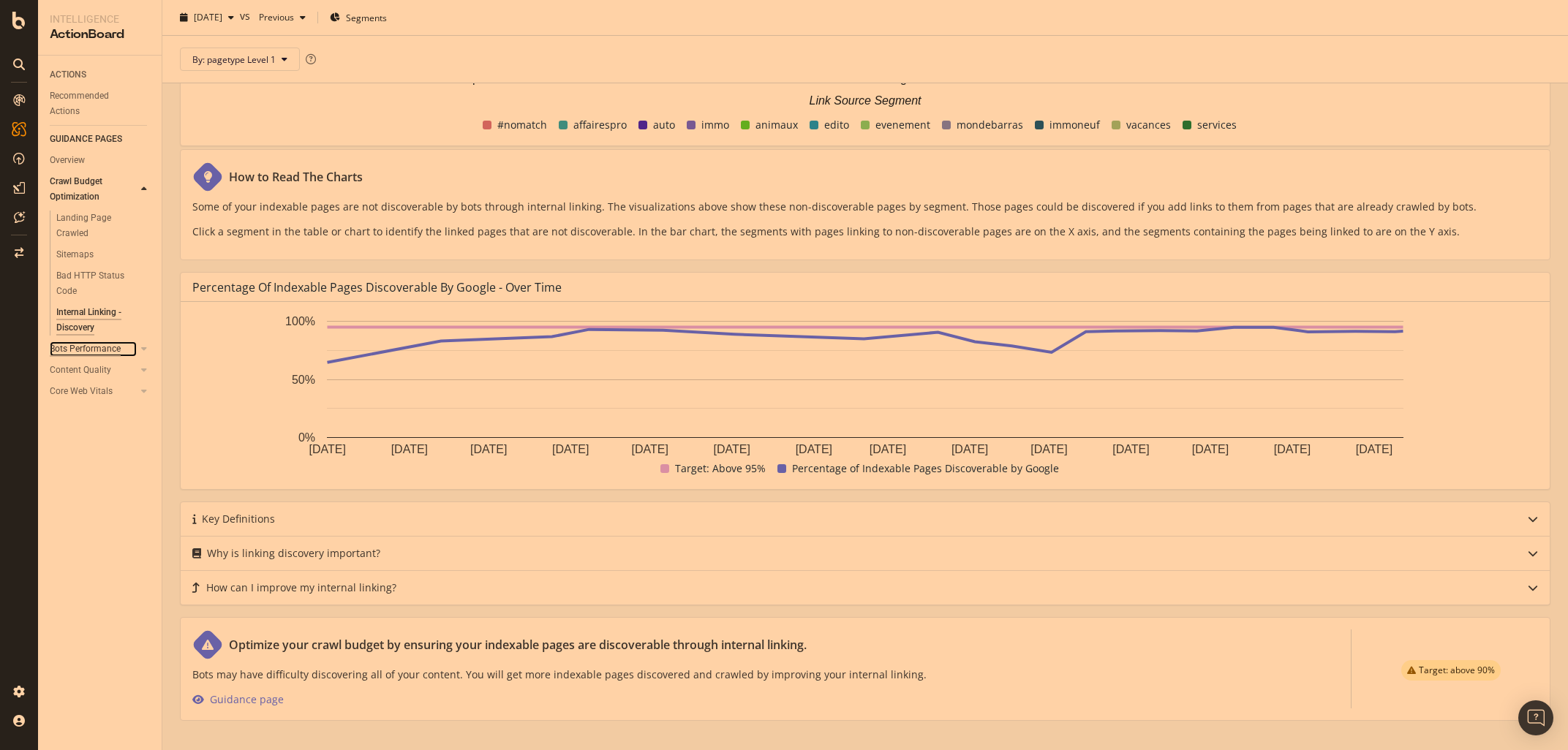
click at [98, 345] on div "Bots Performance" at bounding box center [85, 348] width 71 height 15
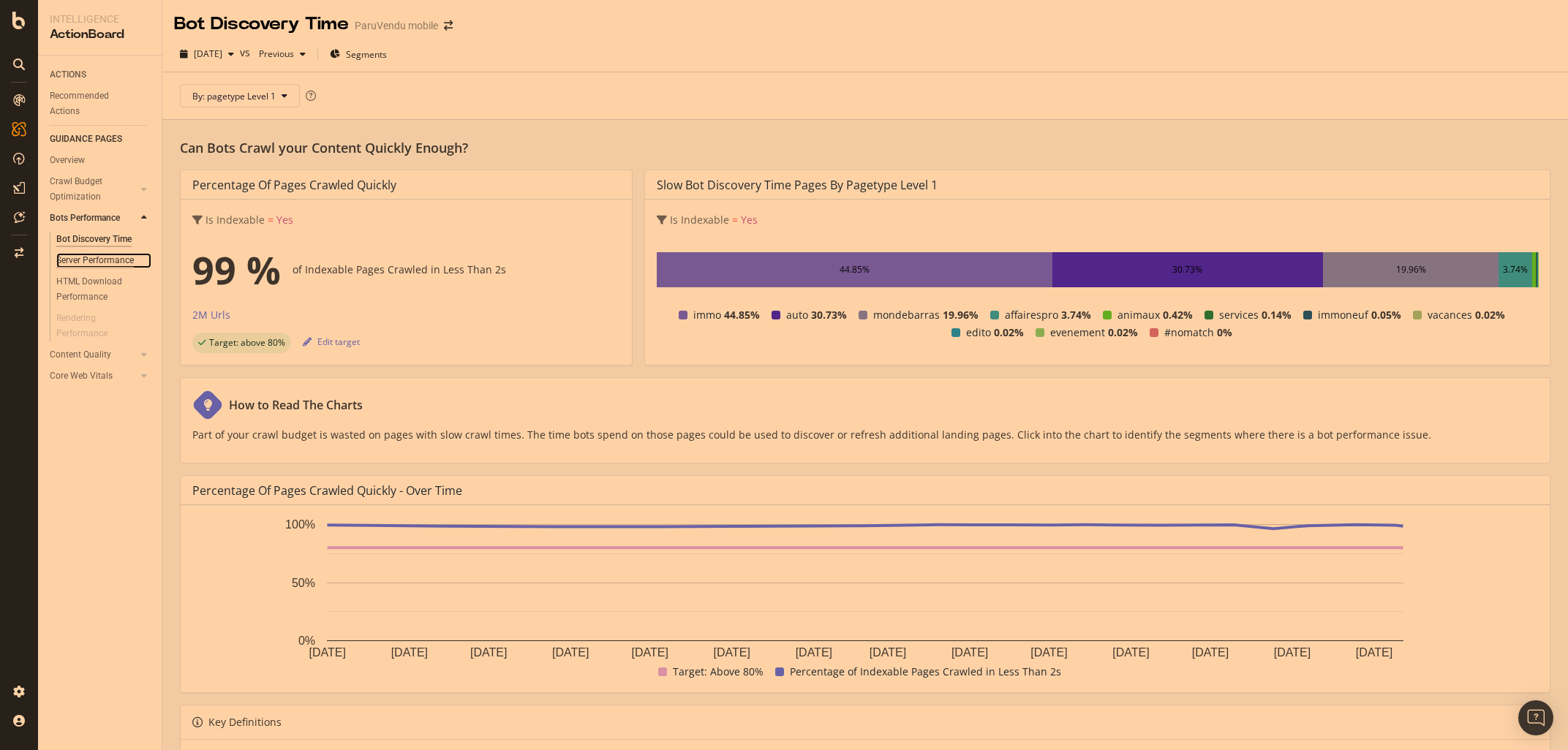
click at [95, 264] on div "Server Performance" at bounding box center [95, 260] width 78 height 15
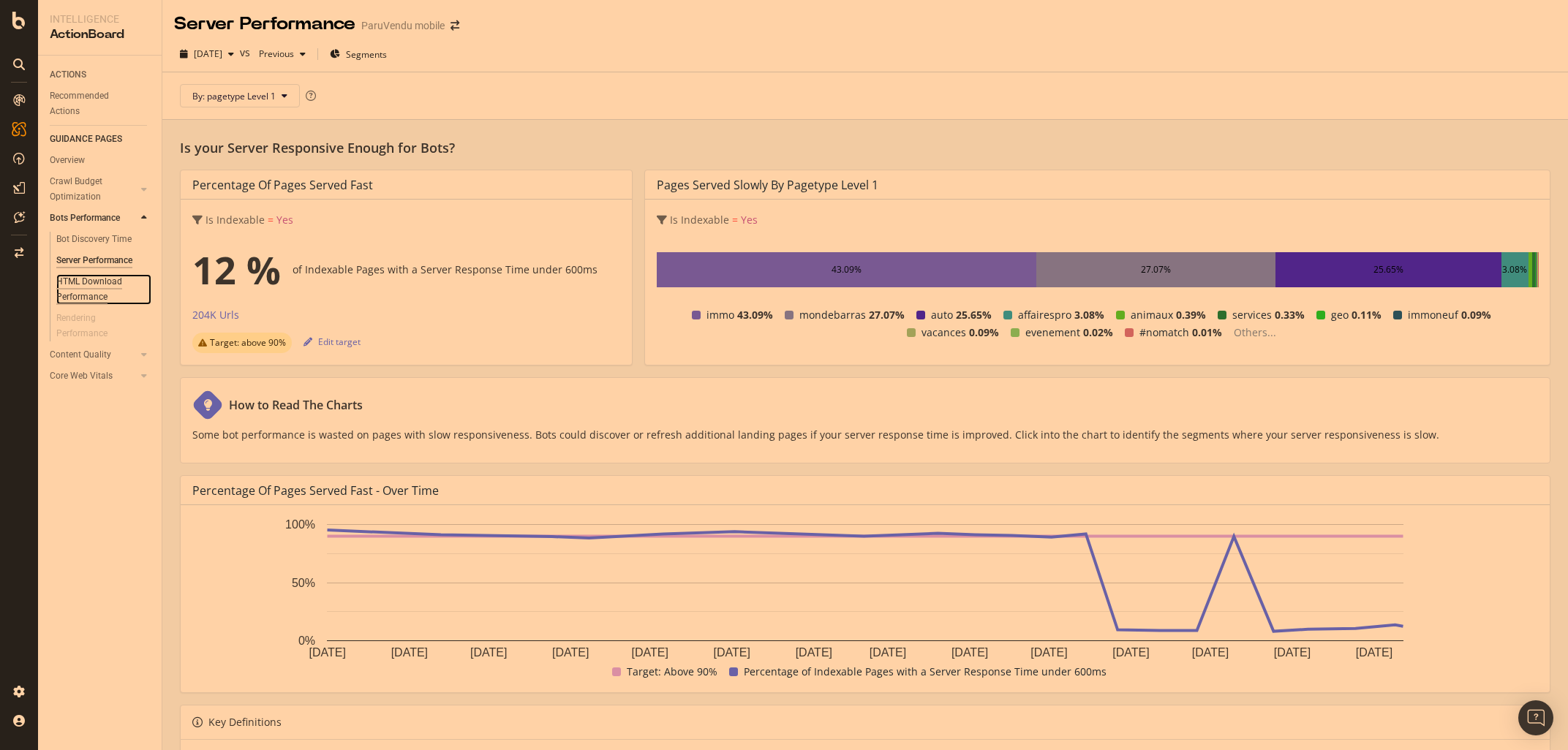
click at [90, 285] on div "HTML Download Performance" at bounding box center [99, 289] width 85 height 30
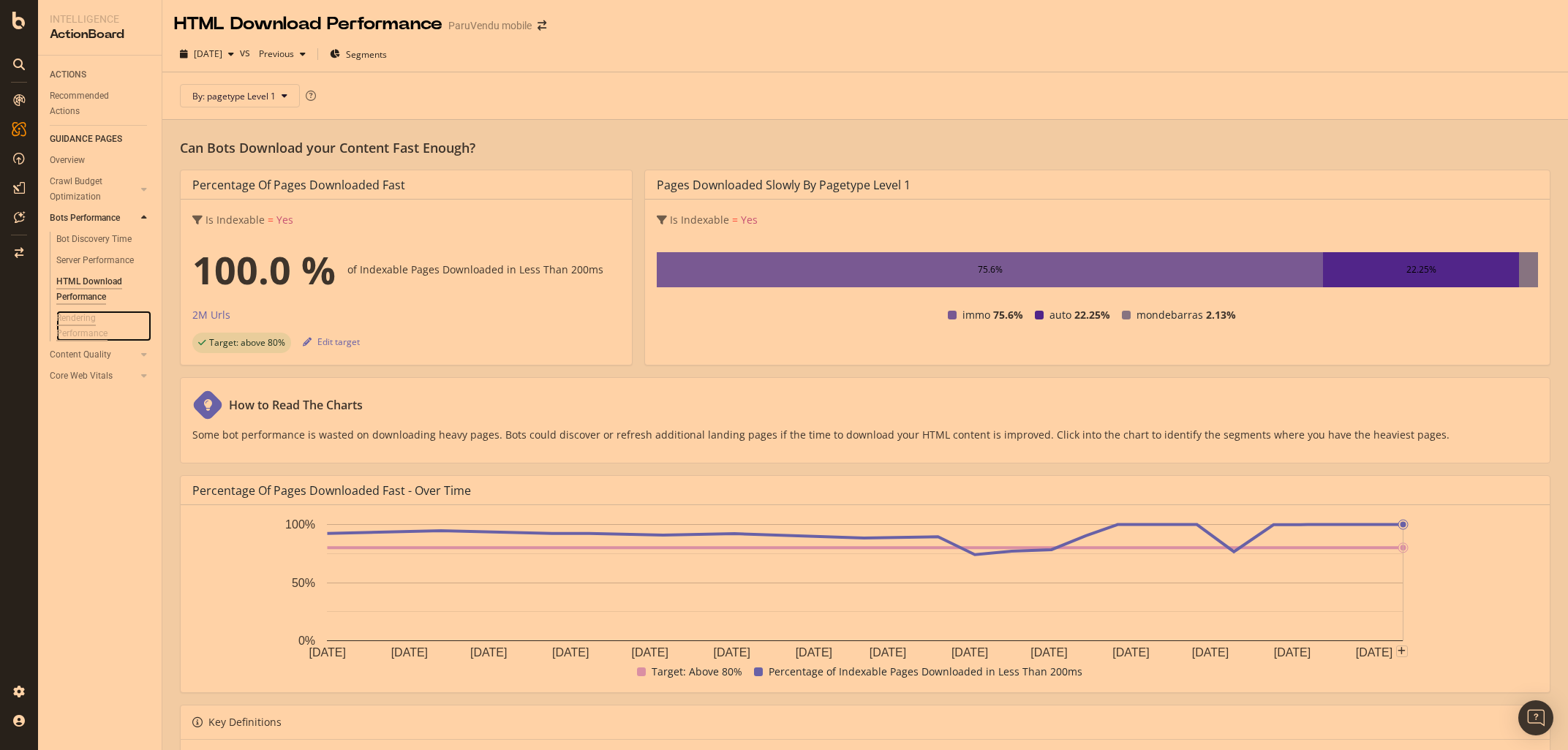
click at [96, 331] on div "Rendering Performance" at bounding box center [97, 326] width 81 height 30
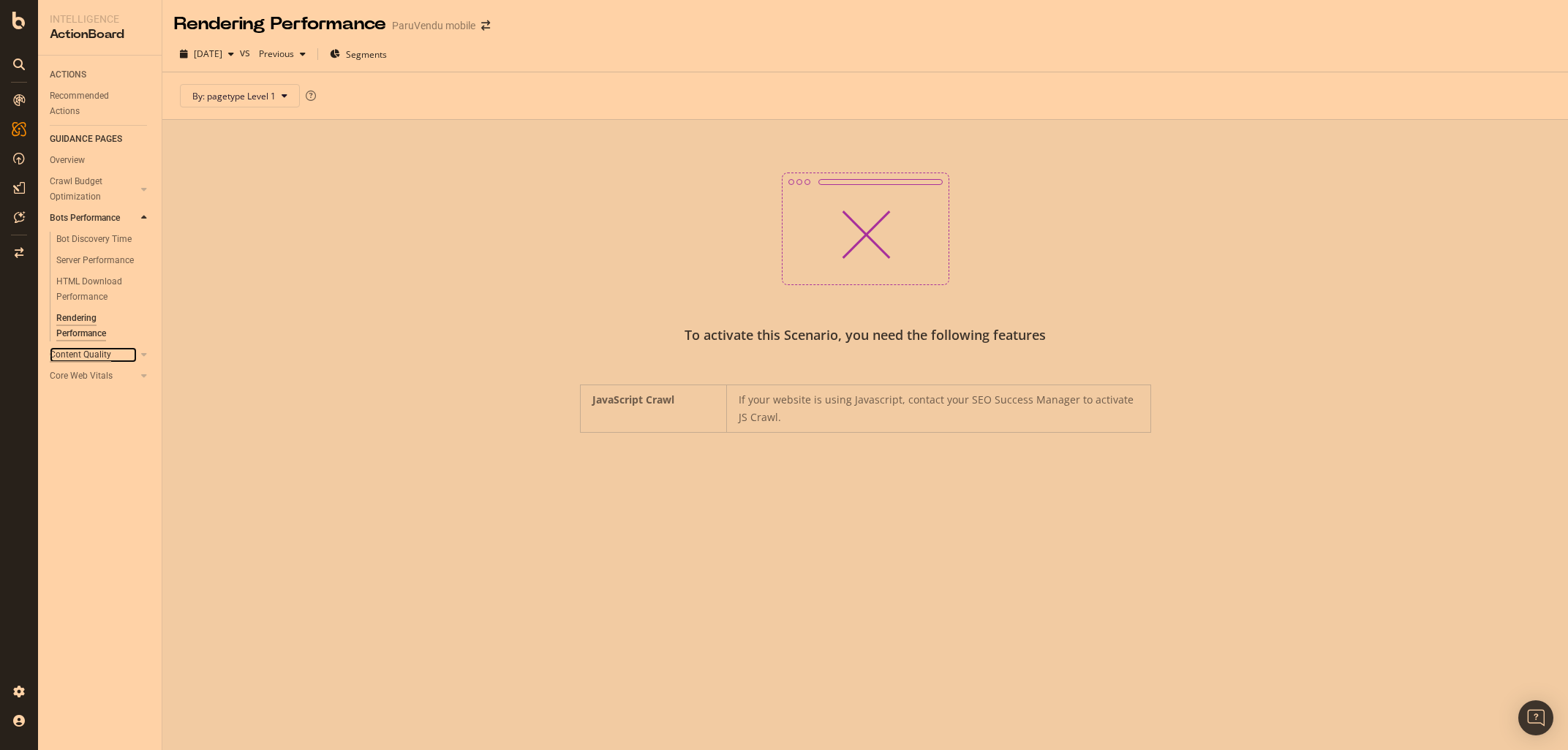
click at [75, 360] on div "Content Quality" at bounding box center [81, 354] width 62 height 15
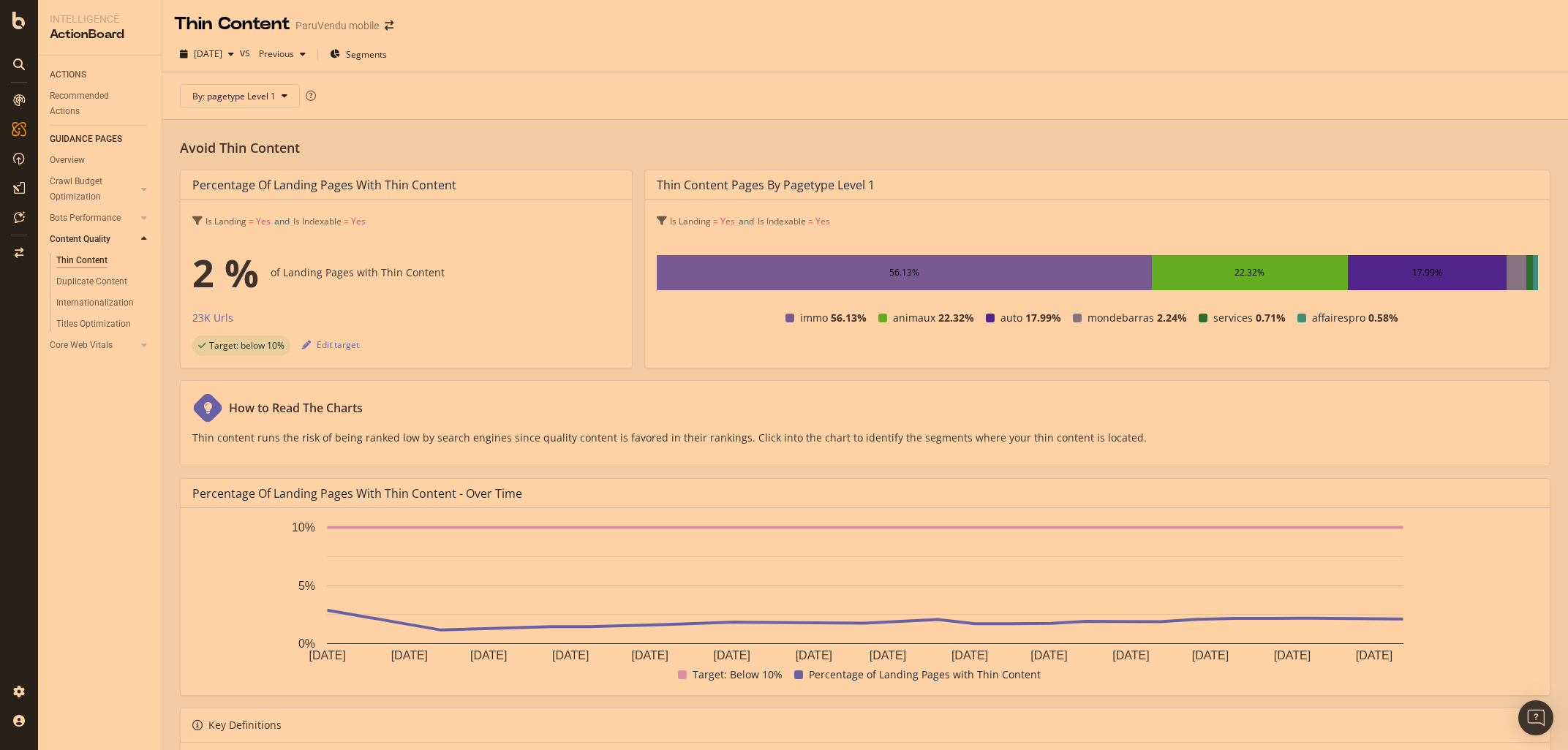
click at [174, 442] on div "Avoid Thin Content Percentage of Landing Pages with Thin Content Is Landing = Y…" at bounding box center [864, 539] width 1405 height 839
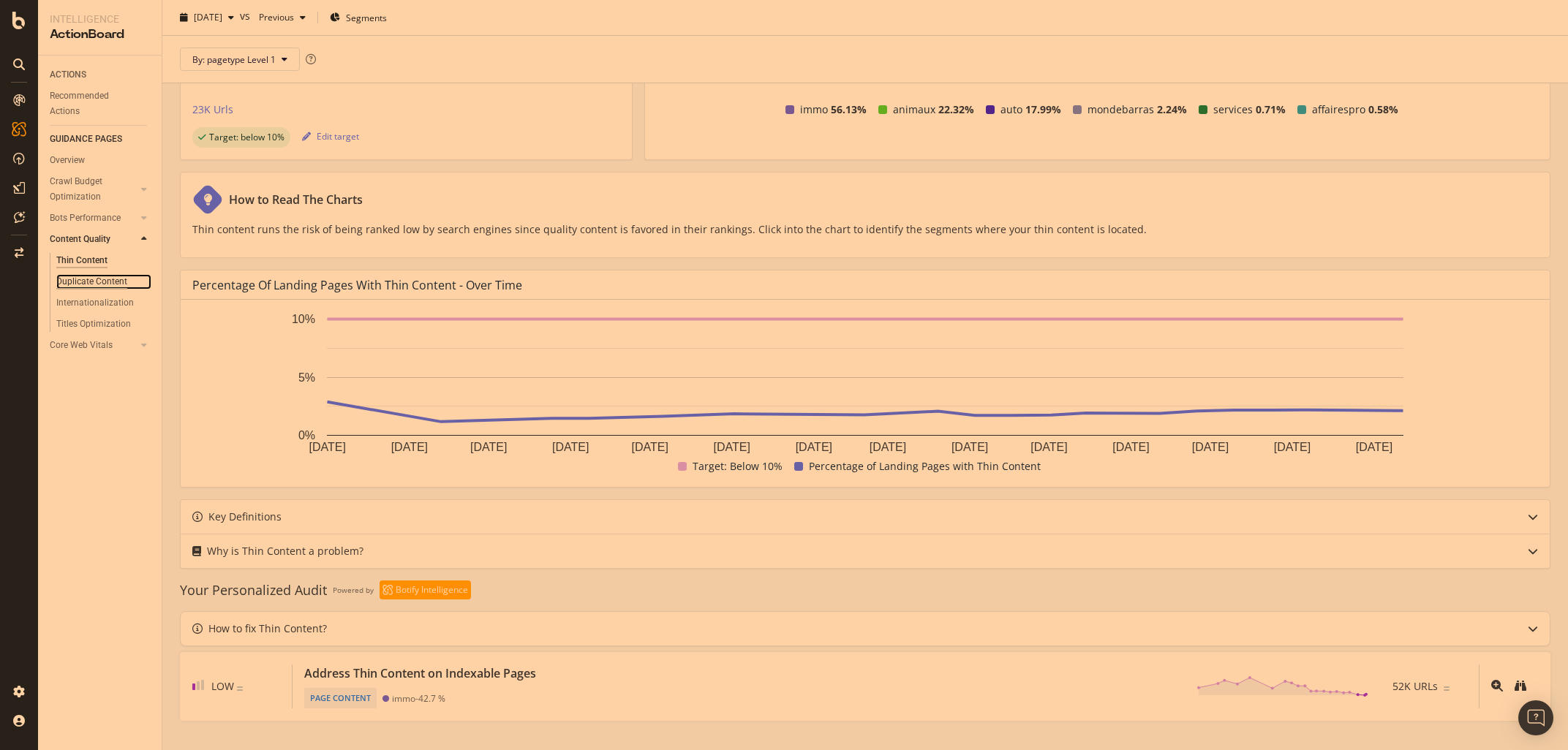
click at [83, 279] on div "Duplicate Content" at bounding box center [91, 281] width 71 height 15
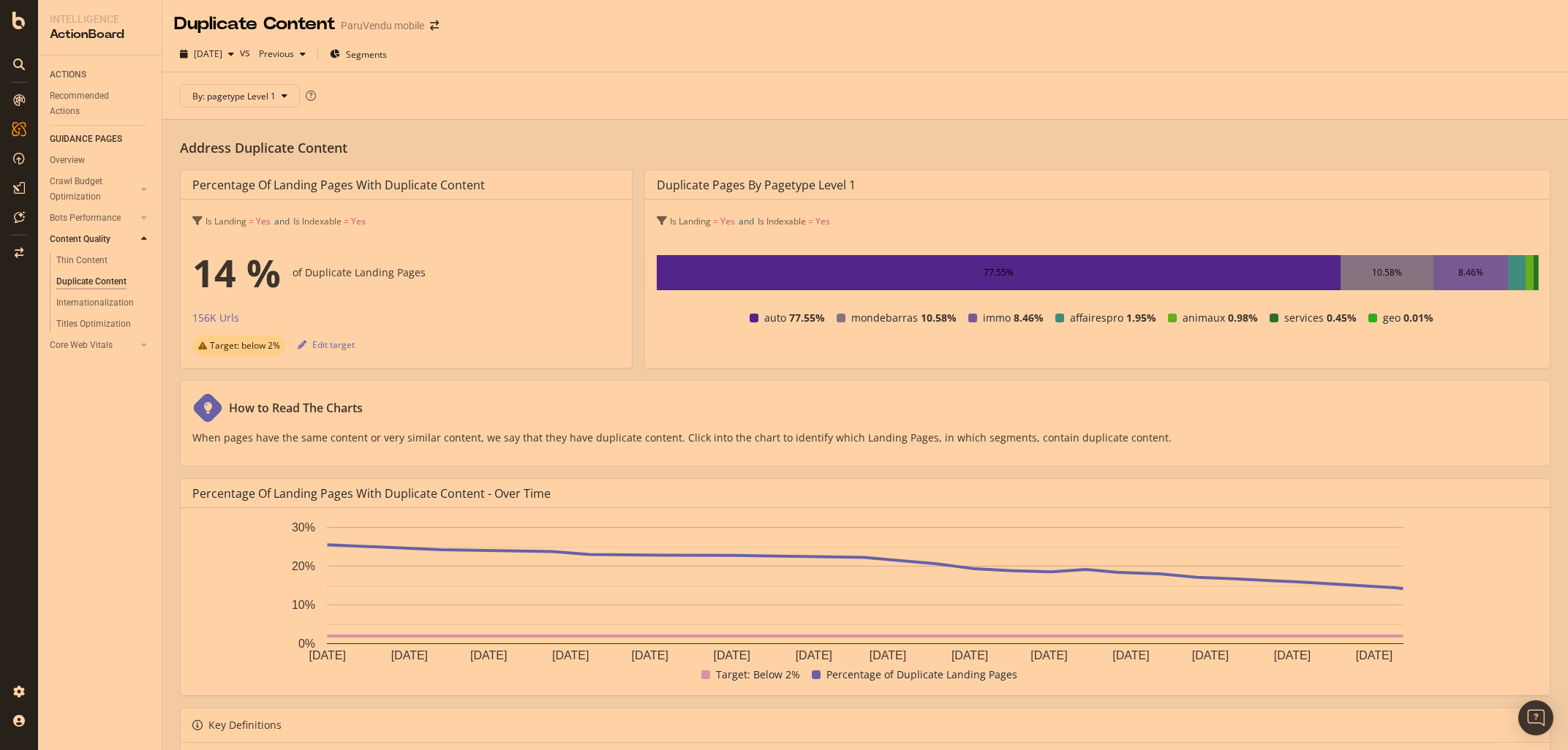
click at [169, 416] on div "Address Duplicate Content Percentage of Landing Pages with Duplicate Content Is…" at bounding box center [864, 597] width 1405 height 954
click at [94, 304] on div "Internationalization" at bounding box center [95, 303] width 78 height 15
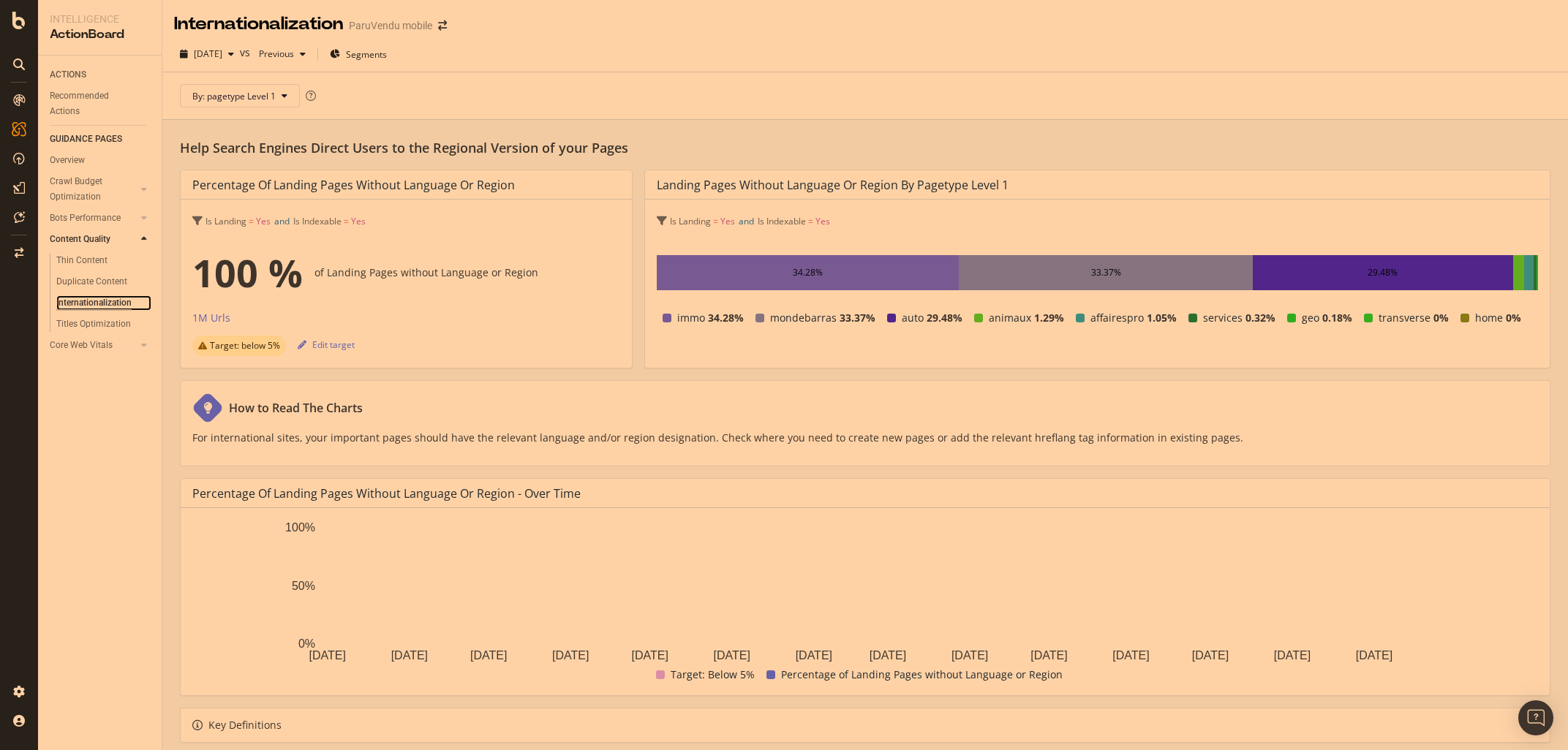
scroll to position [120, 0]
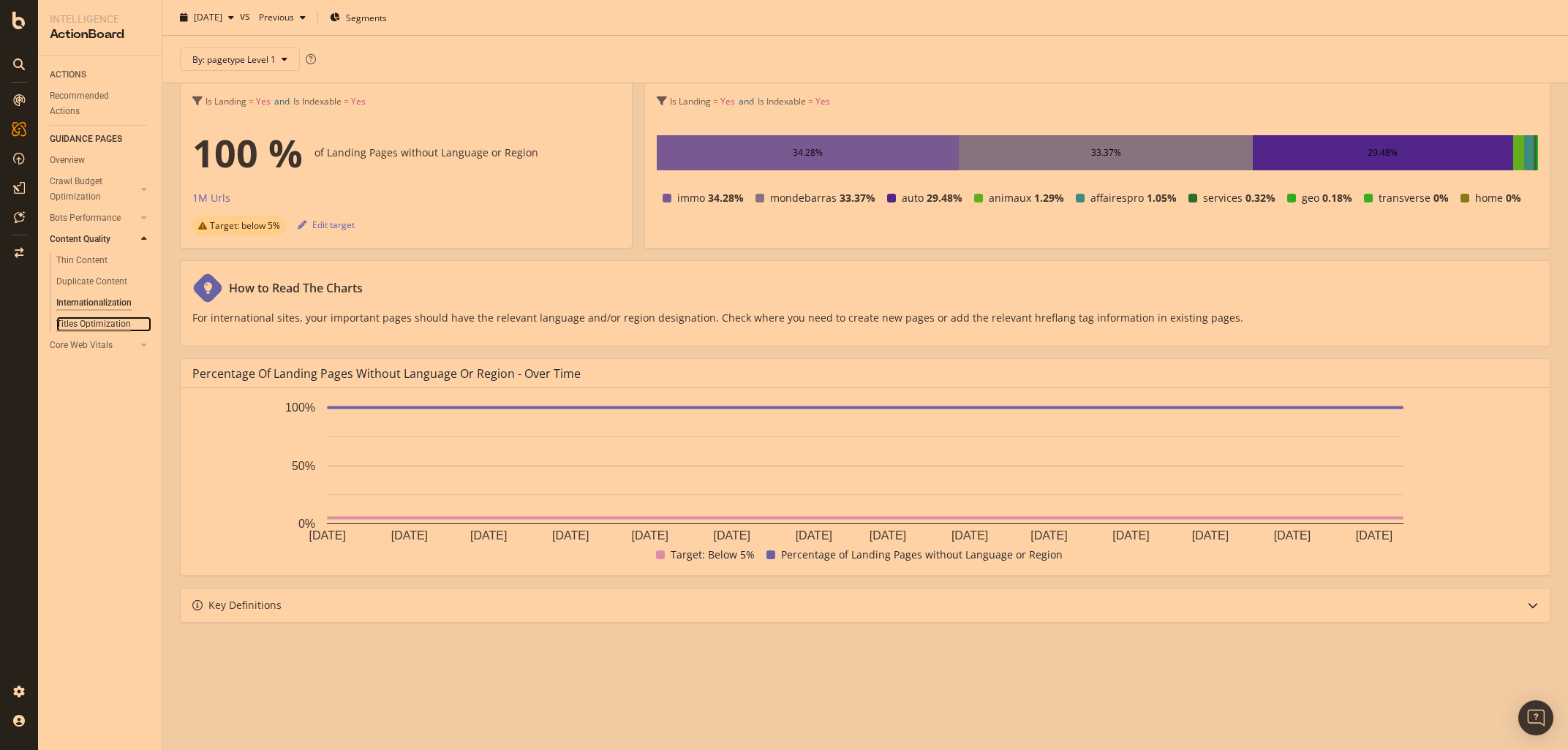
click at [80, 320] on div "Titles Optimization" at bounding box center [93, 324] width 74 height 15
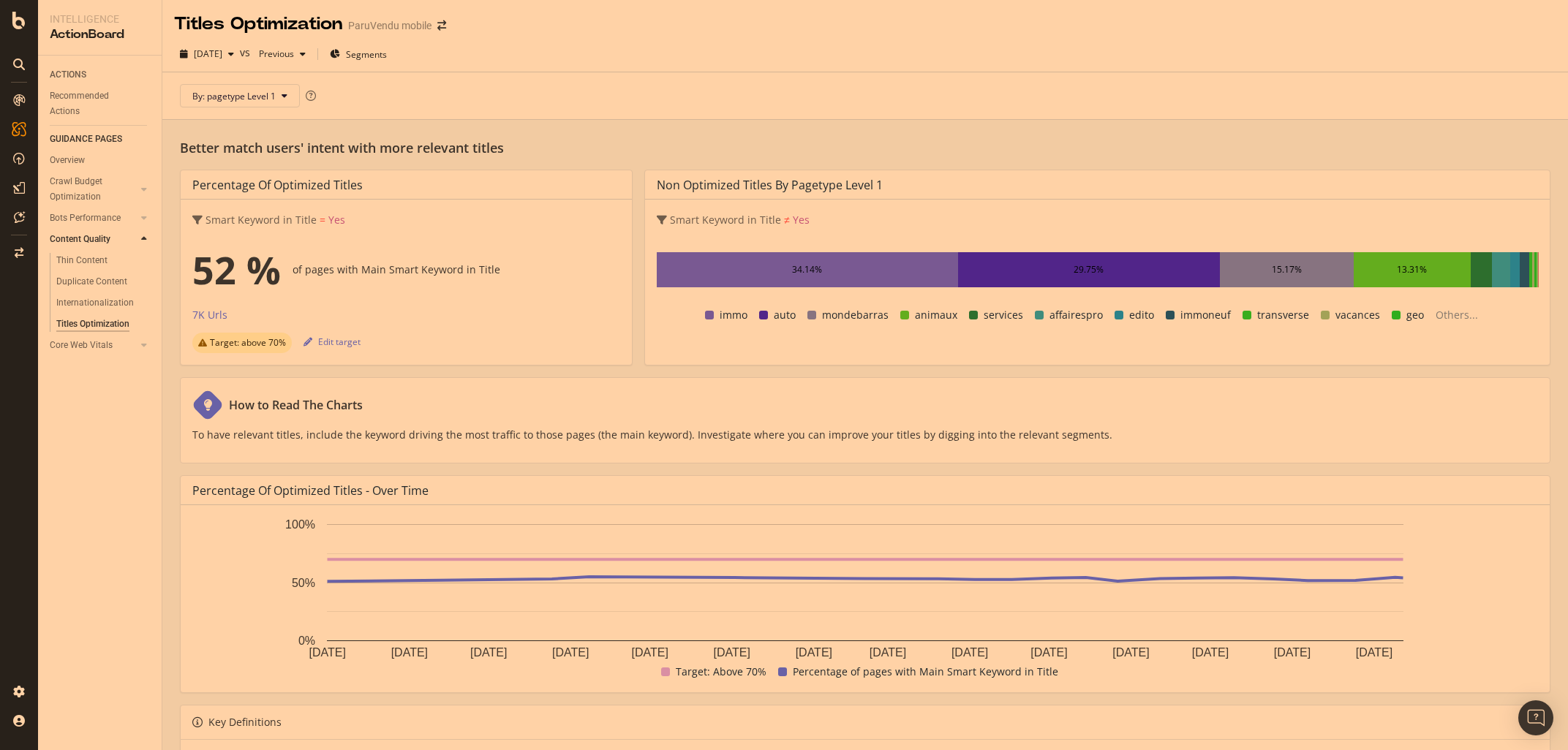
click at [764, 261] on div "34.14%" at bounding box center [807, 269] width 301 height 35
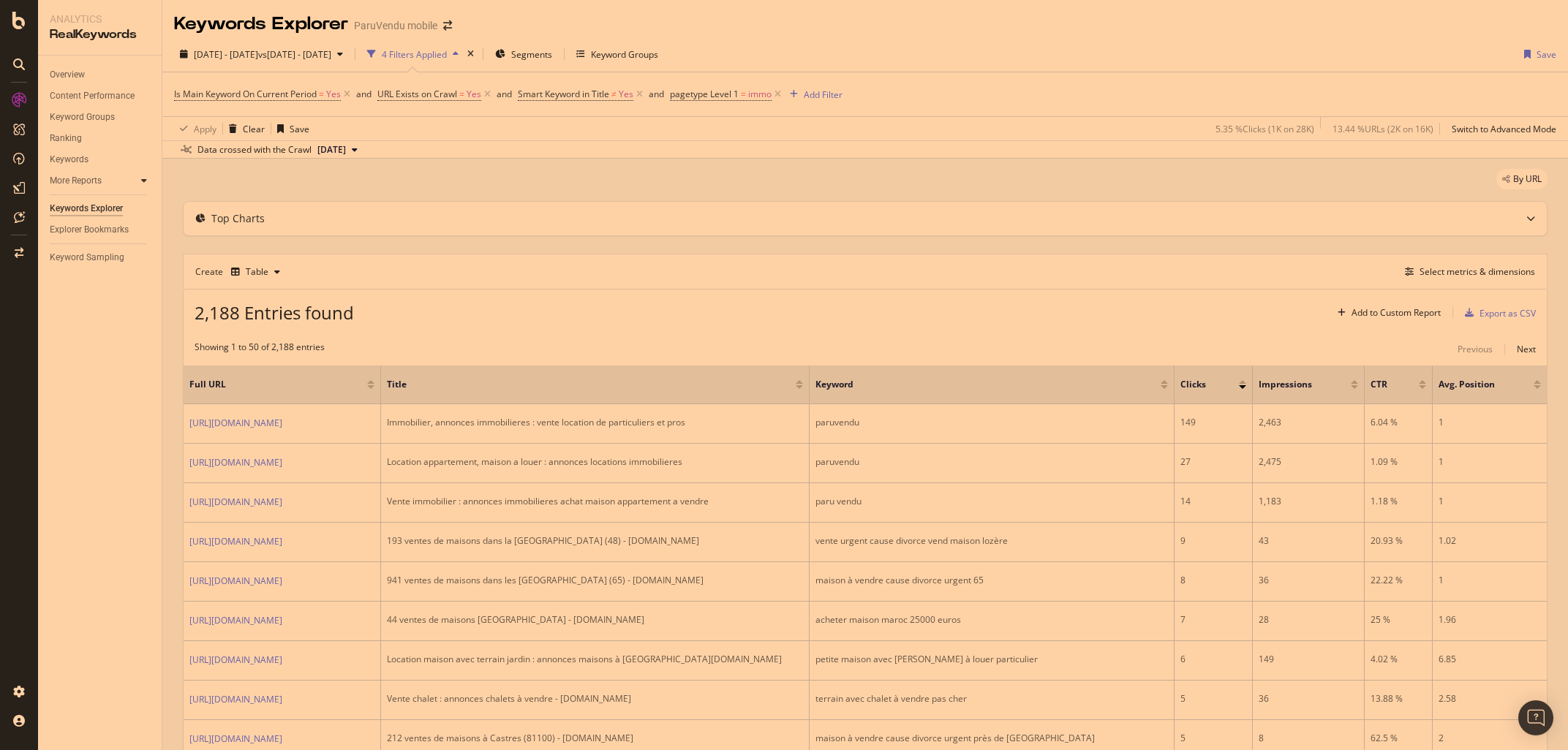
click at [141, 182] on icon at bounding box center [144, 181] width 6 height 9
click at [107, 317] on div "Explorer Bookmarks" at bounding box center [90, 314] width 79 height 15
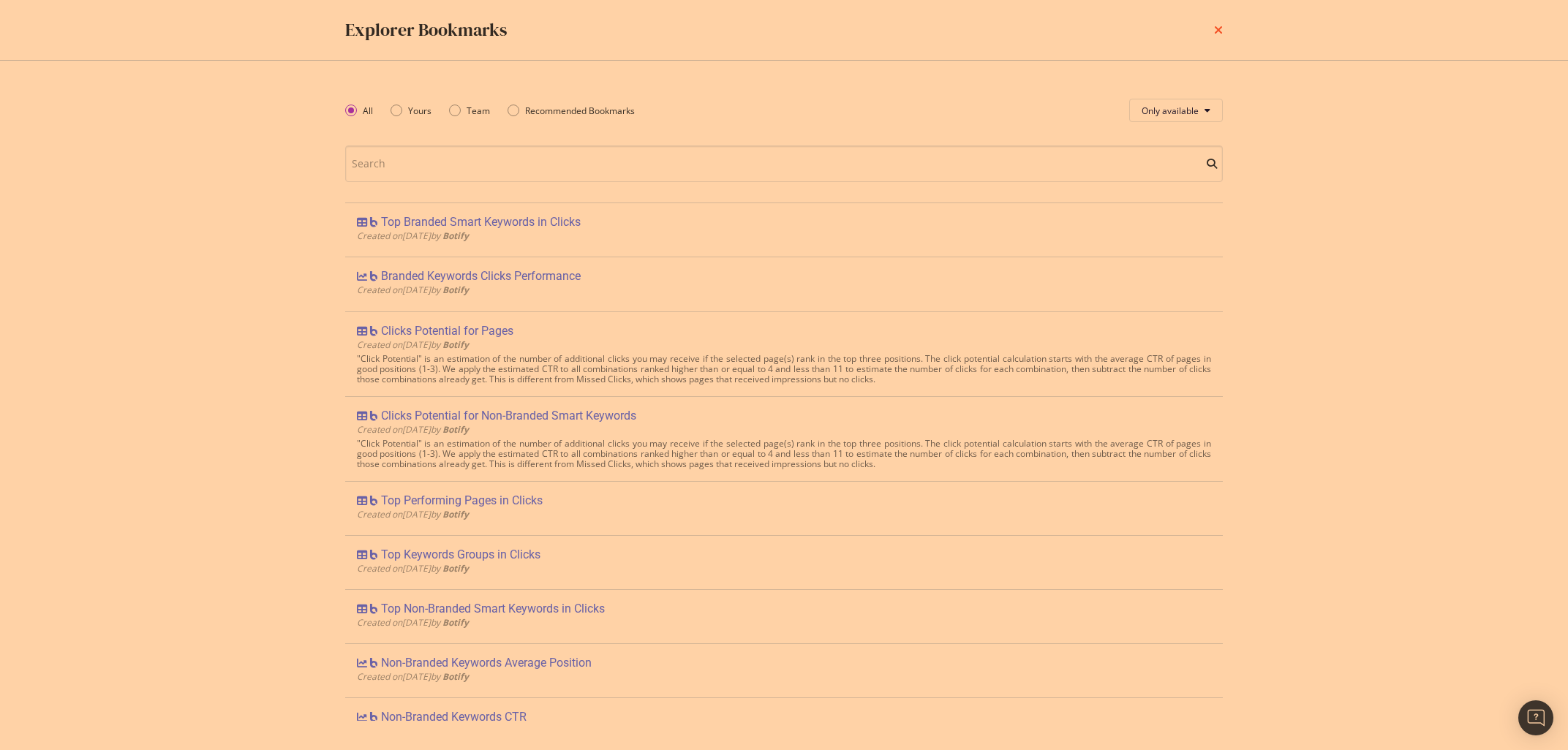
click at [1213, 32] on icon "times" at bounding box center [1218, 30] width 9 height 12
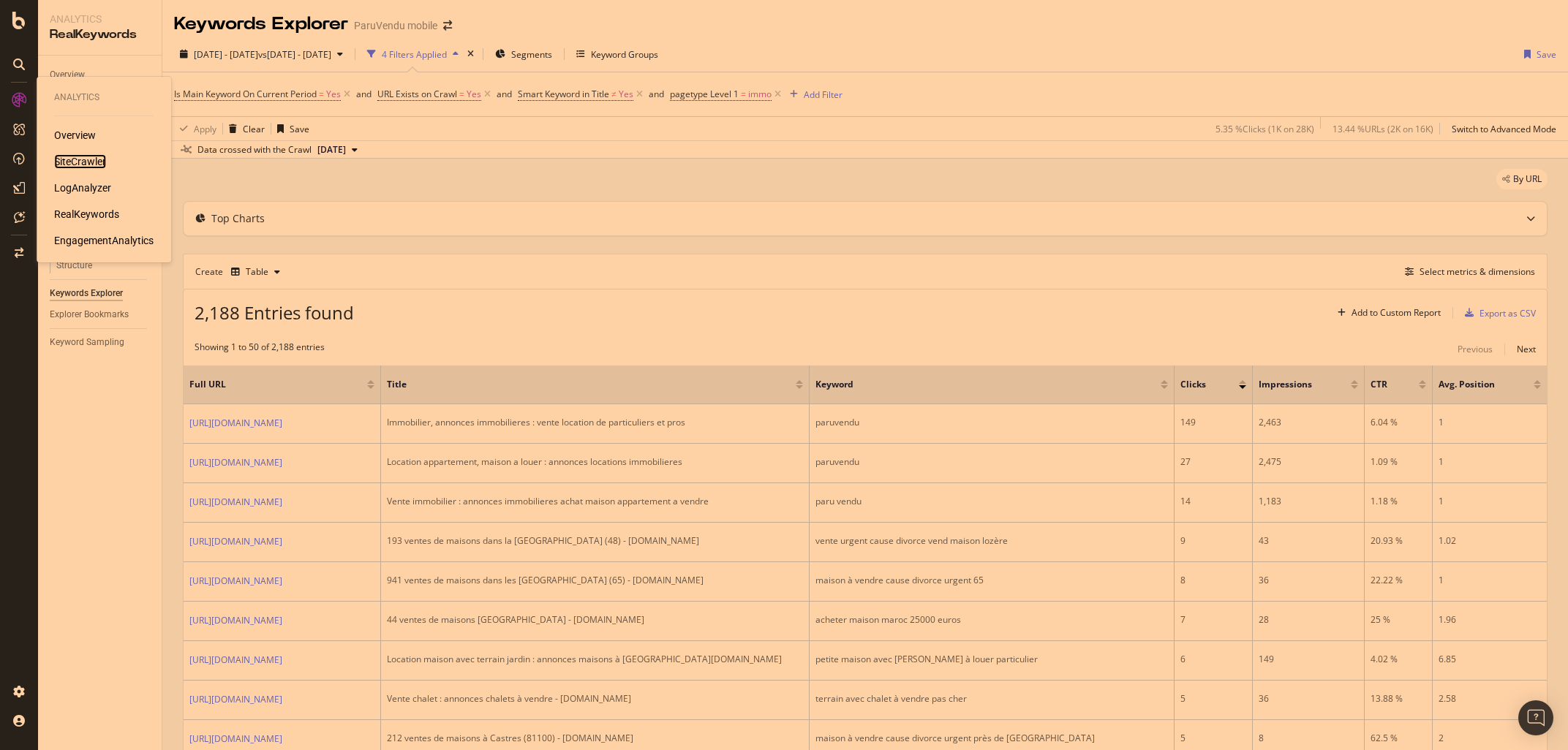
click at [78, 158] on div "SiteCrawler" at bounding box center [80, 161] width 52 height 14
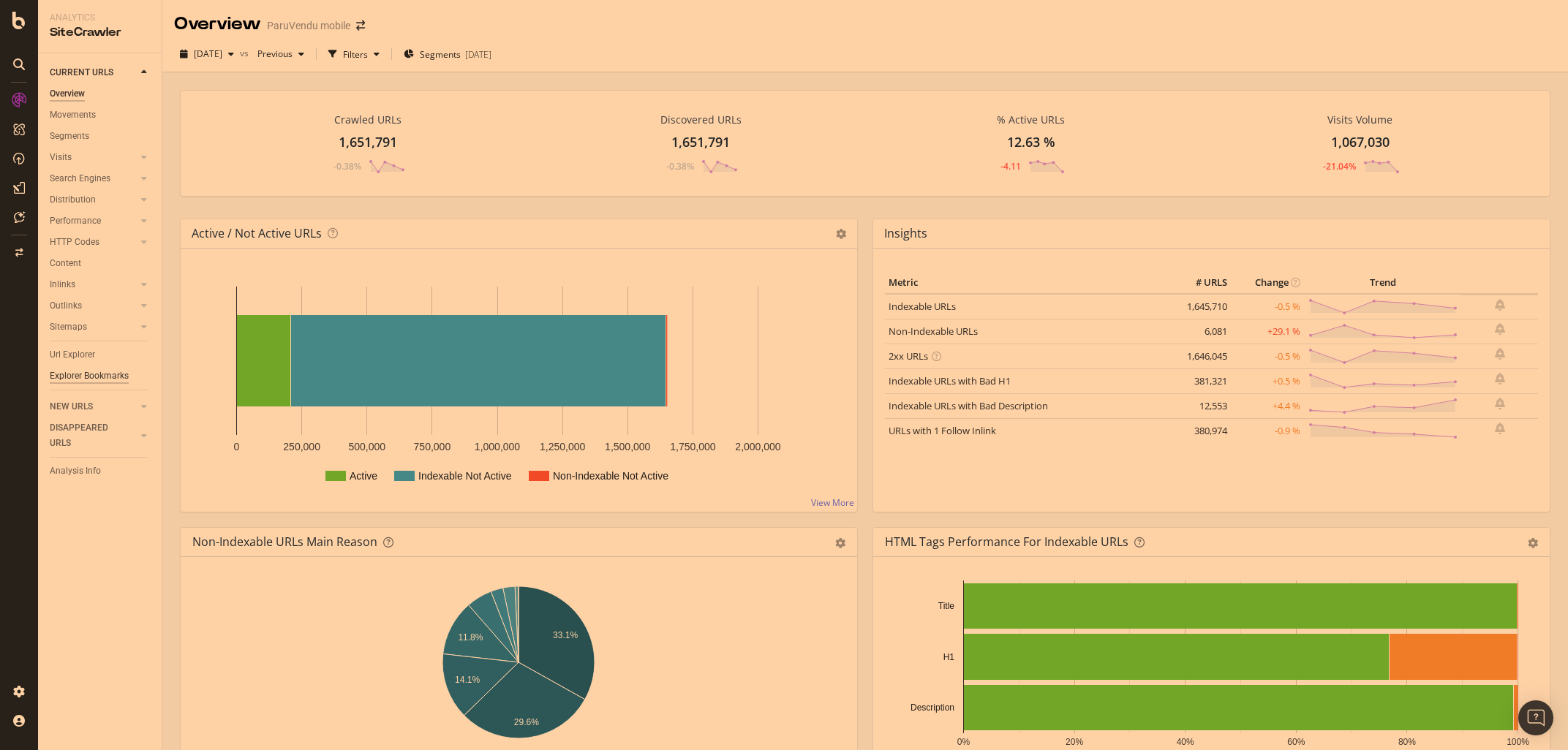
click at [81, 369] on div "Explorer Bookmarks" at bounding box center [90, 376] width 79 height 15
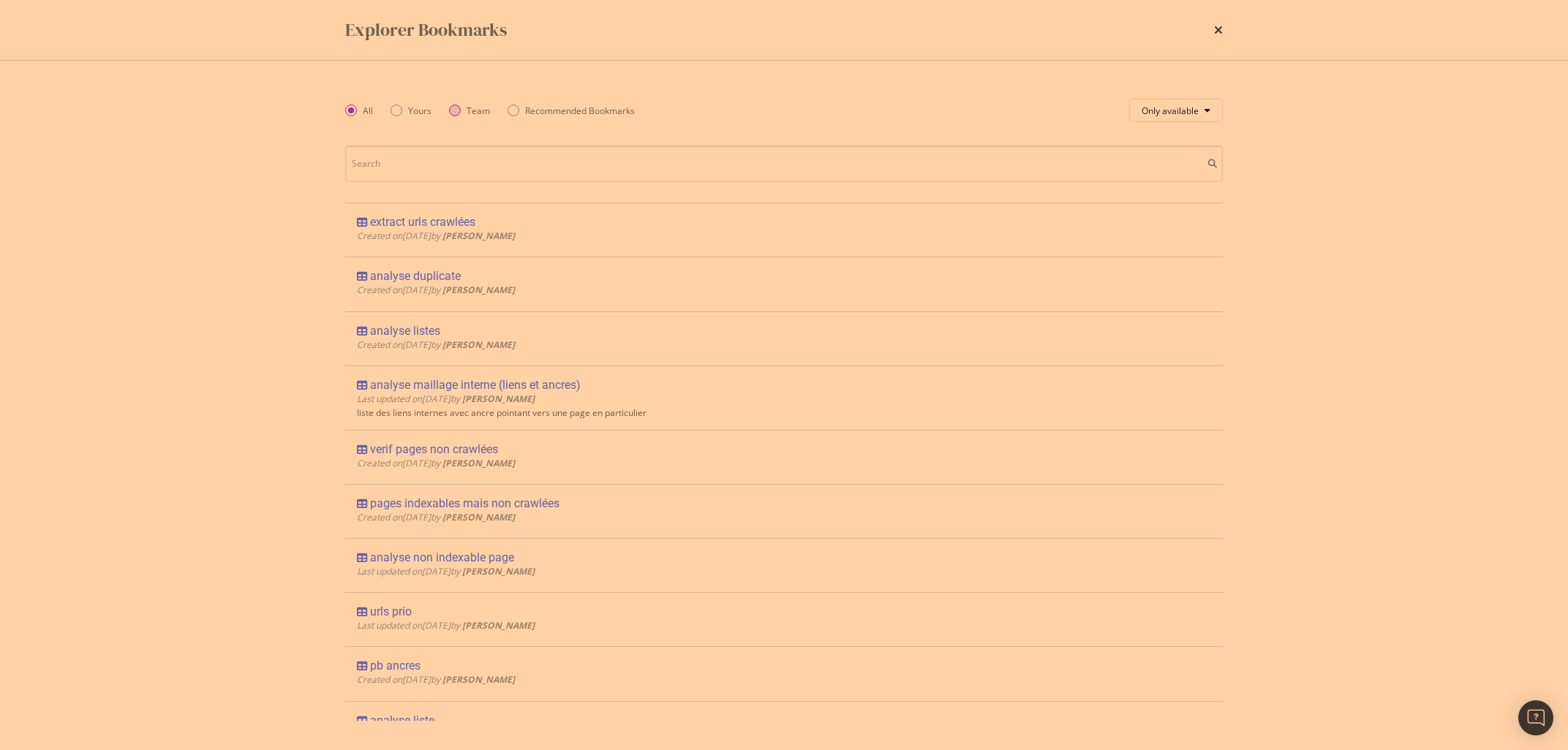
click at [453, 112] on div "Team" at bounding box center [454, 110] width 12 height 12
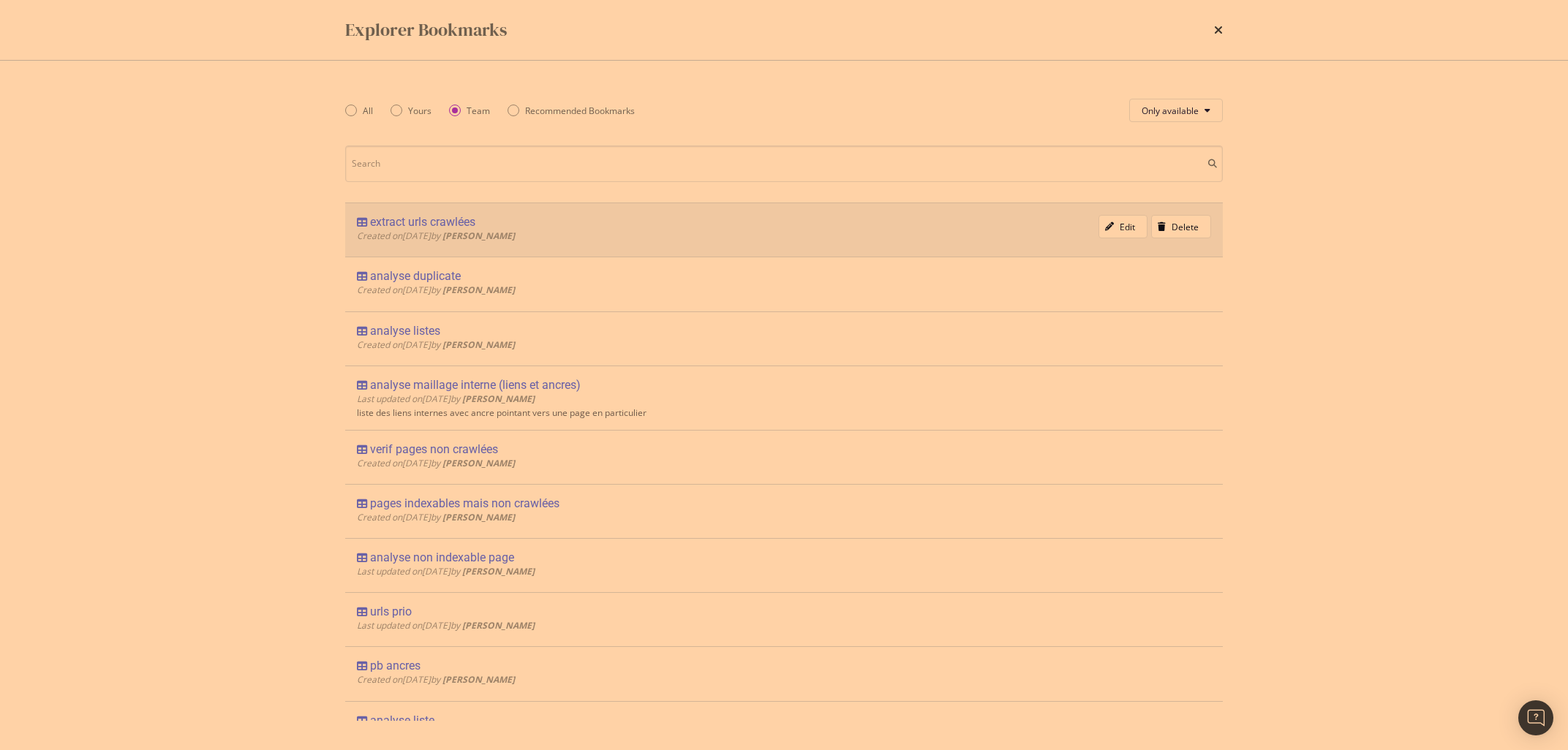
click at [407, 223] on div "extract urls crawlées" at bounding box center [423, 222] width 106 height 14
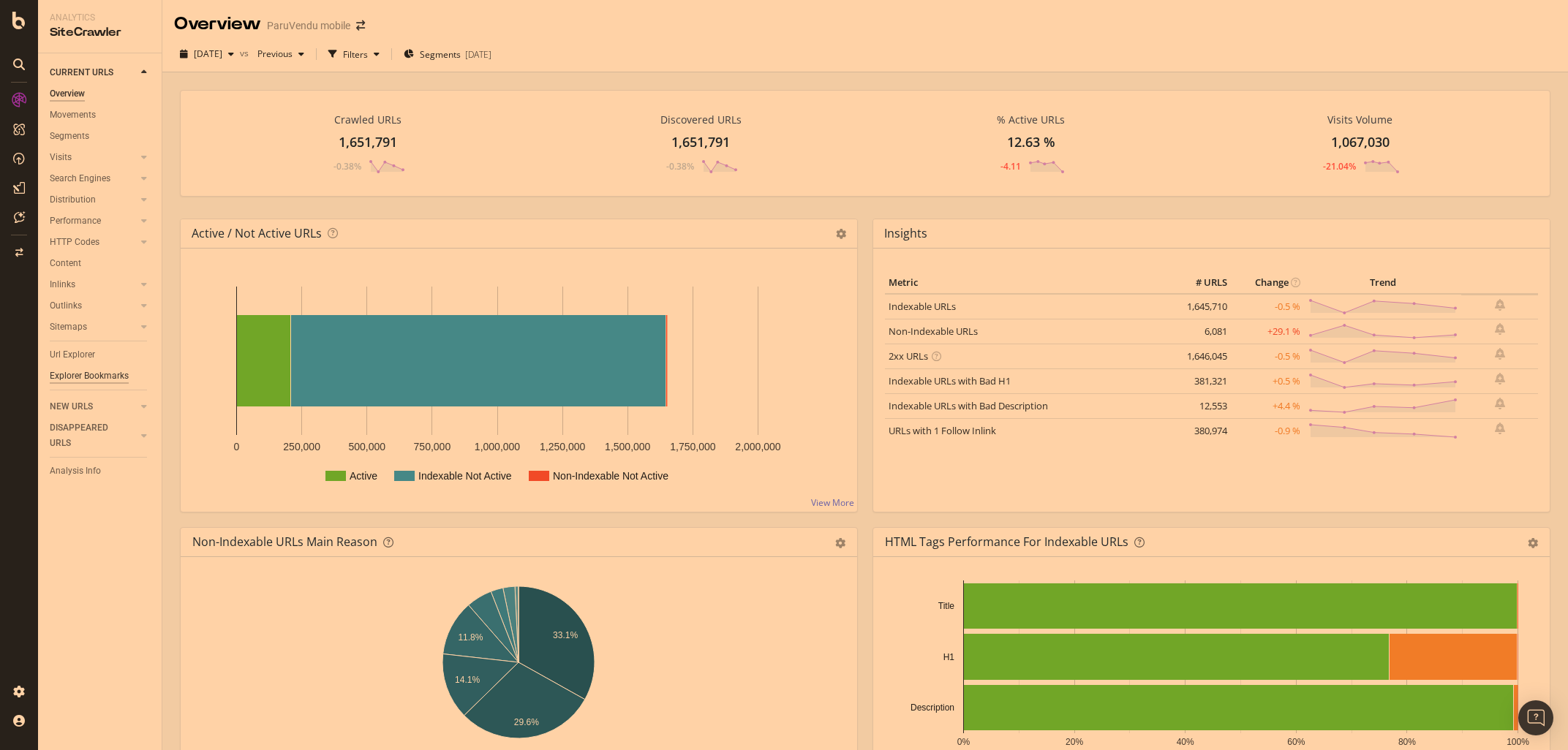
click at [107, 375] on div "Explorer Bookmarks" at bounding box center [90, 376] width 79 height 15
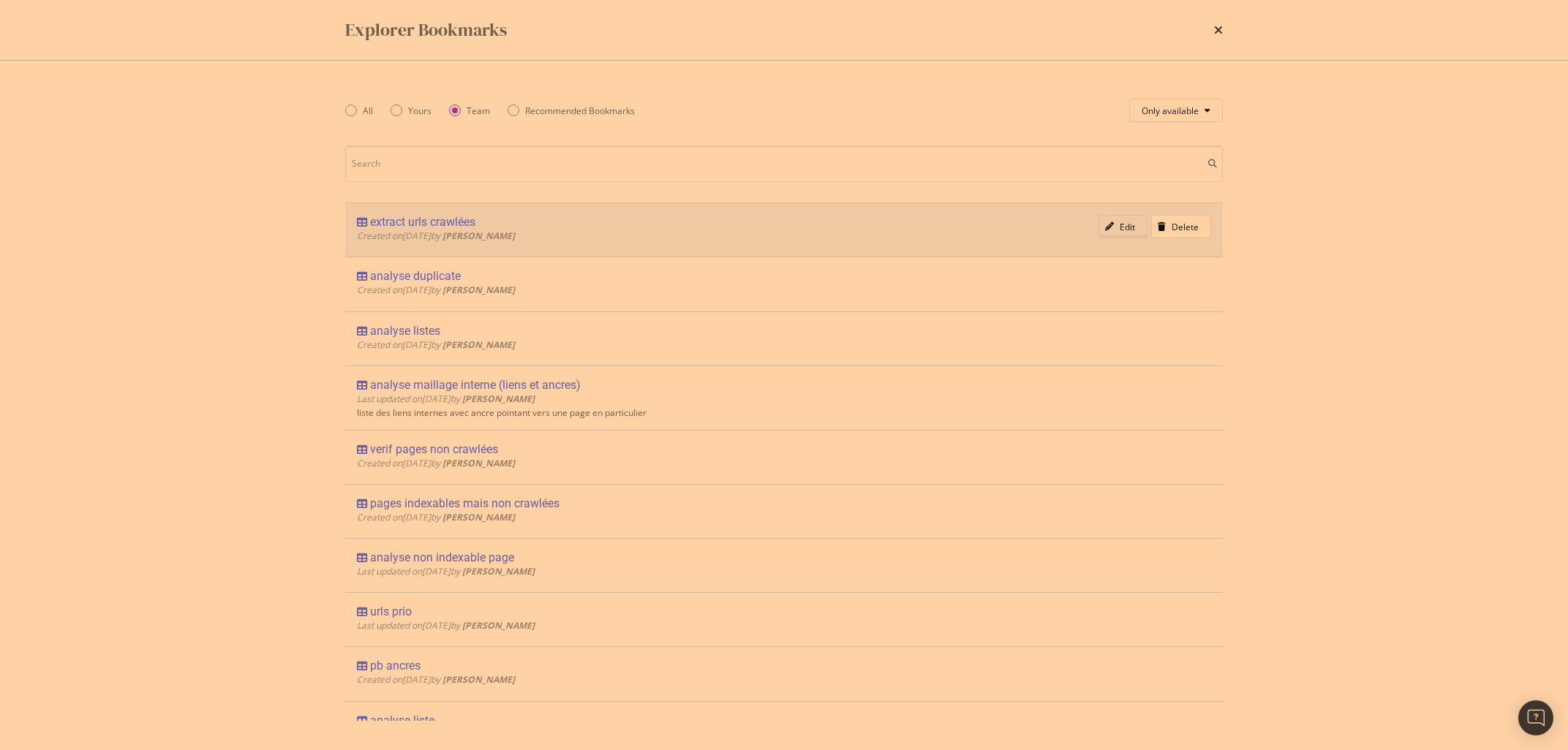
click at [1114, 228] on icon "modal" at bounding box center [1110, 226] width 9 height 9
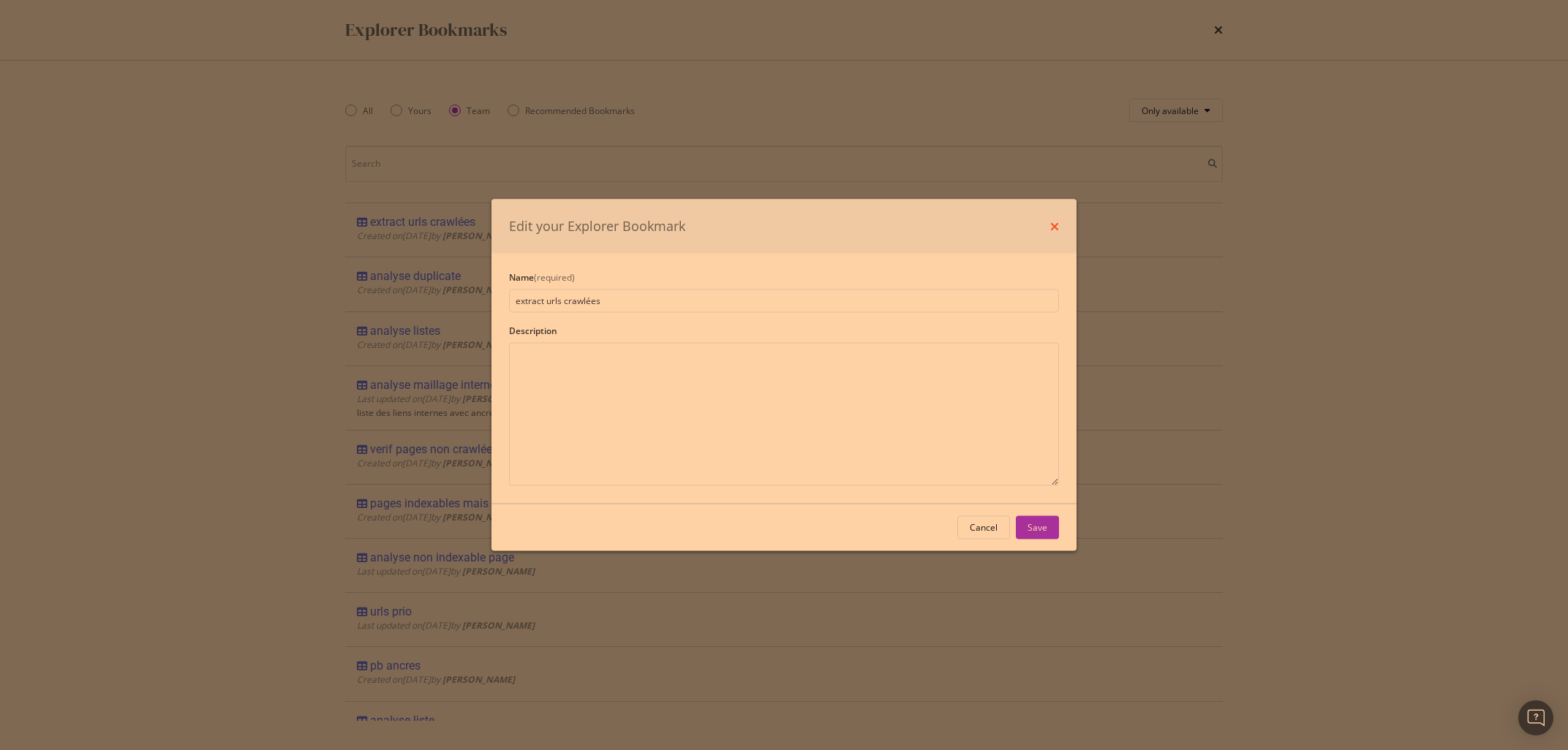
click at [1055, 226] on icon "times" at bounding box center [1055, 226] width 9 height 12
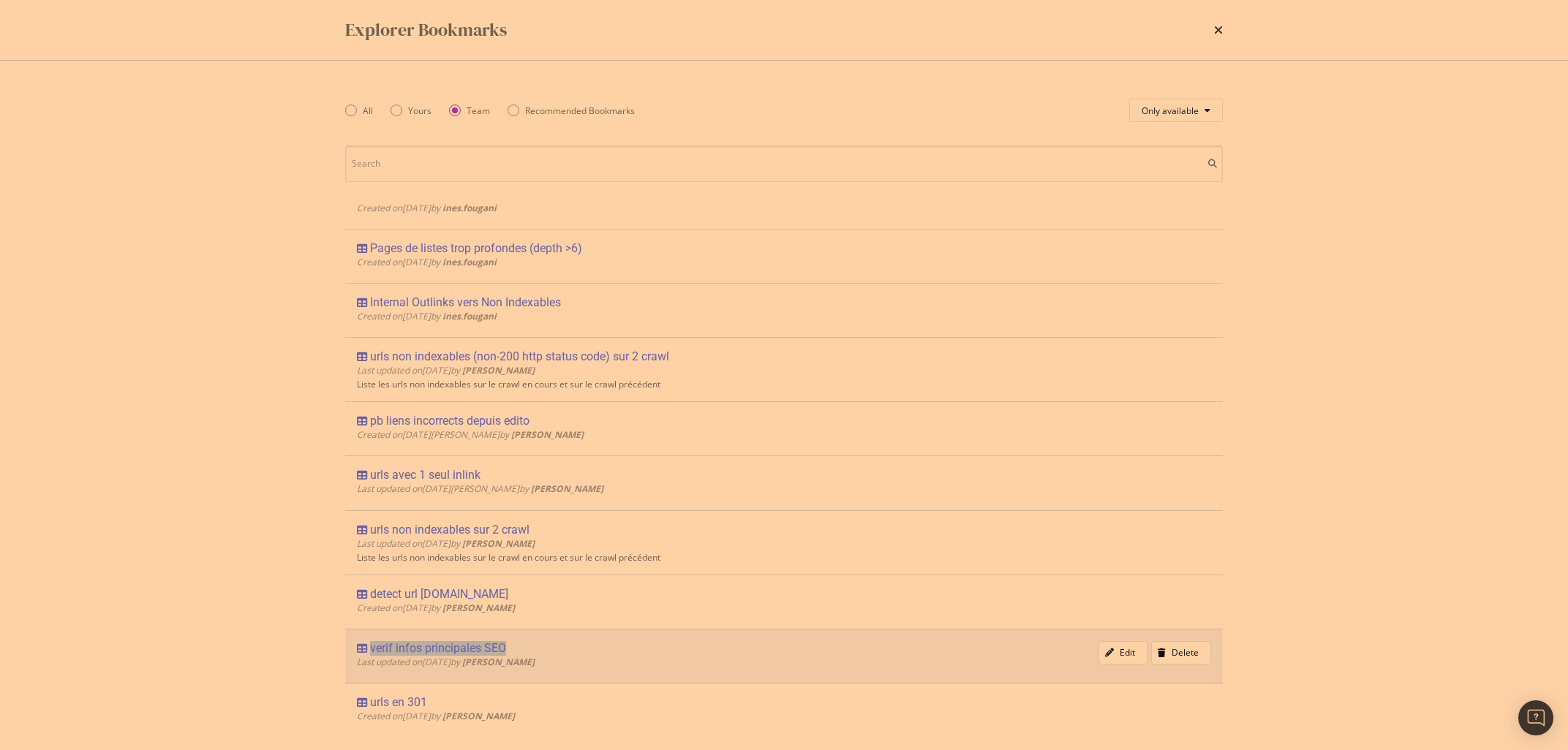
scroll to position [1108, 0]
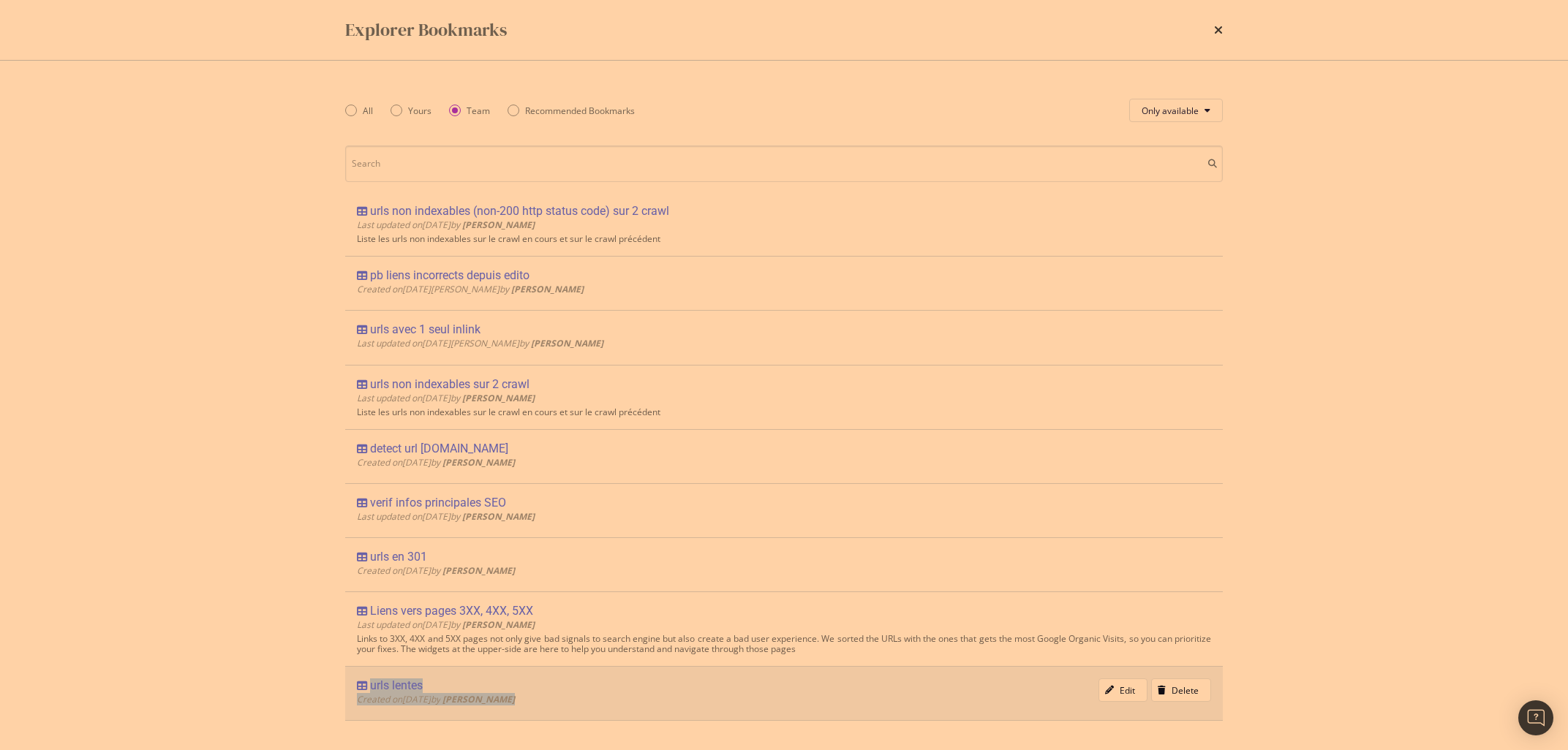
drag, startPoint x: 313, startPoint y: 198, endPoint x: 877, endPoint y: 714, distance: 764.4
click at [877, 714] on div "Explorer Bookmarks All Yours Team Recommended Bookmarks Only available extract …" at bounding box center [784, 375] width 1568 height 750
copy div "urls lentes Created on [DATE] by [PERSON_NAME]"
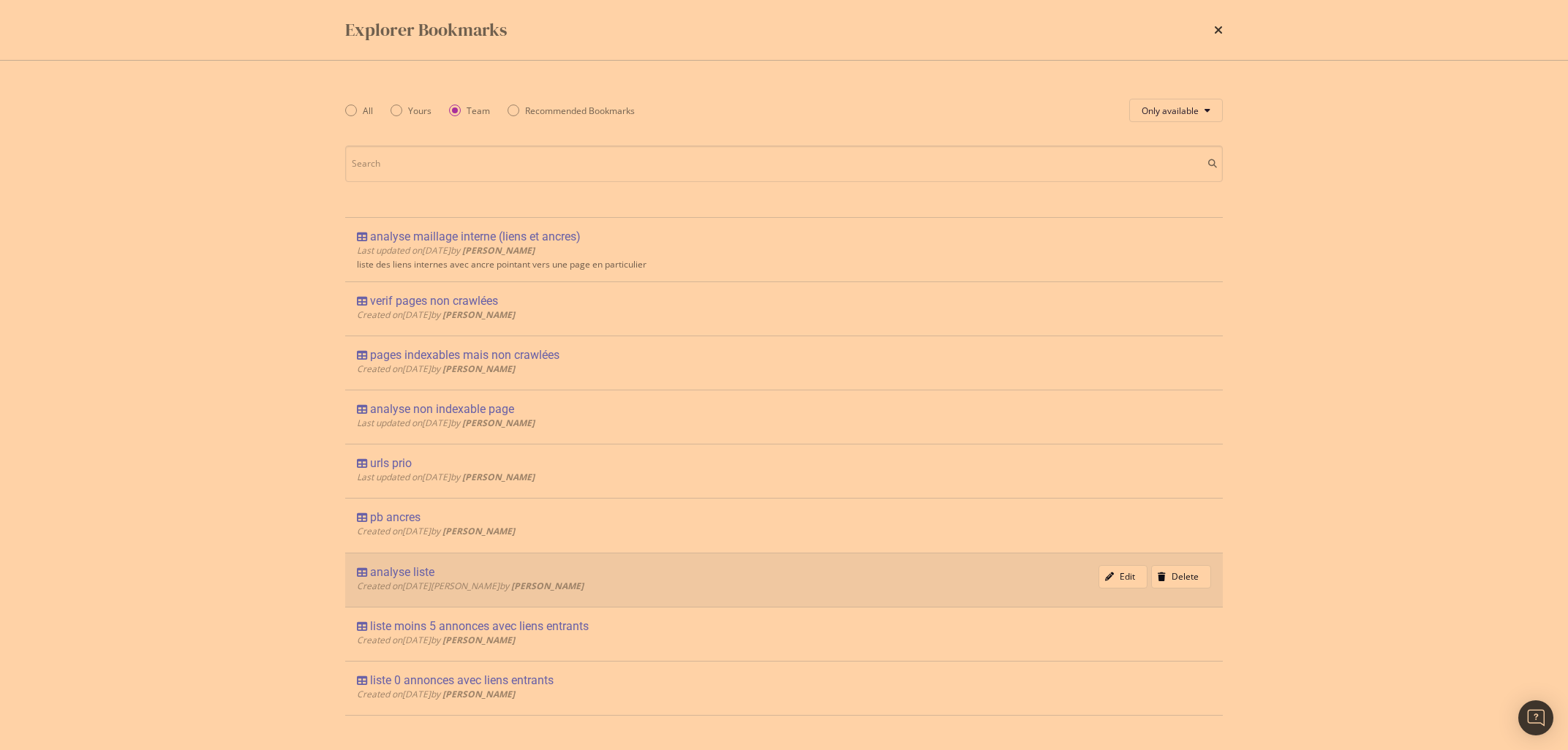
scroll to position [0, 0]
